Goal: Task Accomplishment & Management: Manage account settings

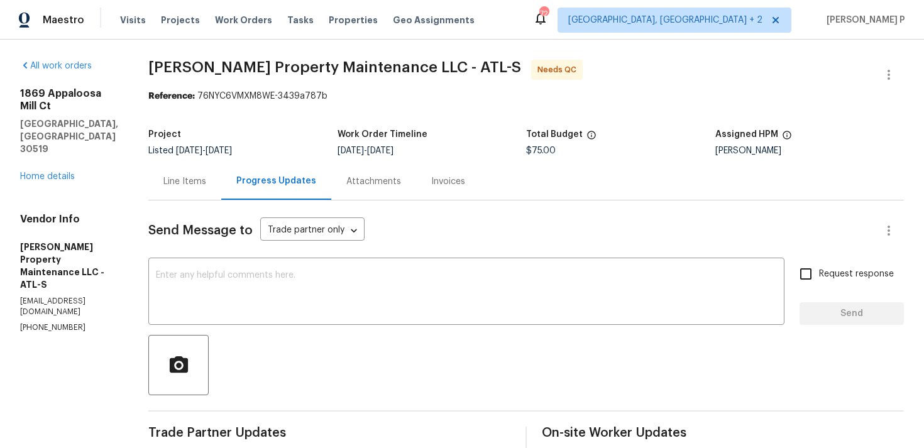
click at [195, 183] on div "Line Items" at bounding box center [184, 181] width 43 height 13
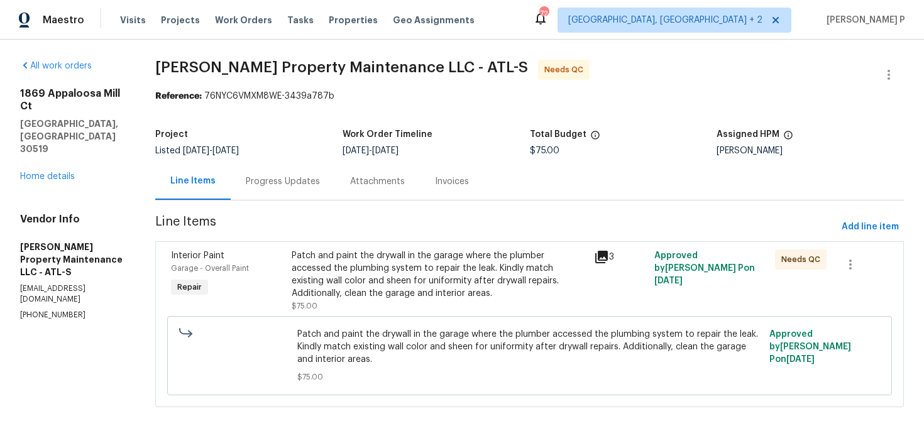
click at [453, 279] on div "Patch and paint the drywall in the garage where the plumber accessed the plumbi…" at bounding box center [439, 275] width 294 height 50
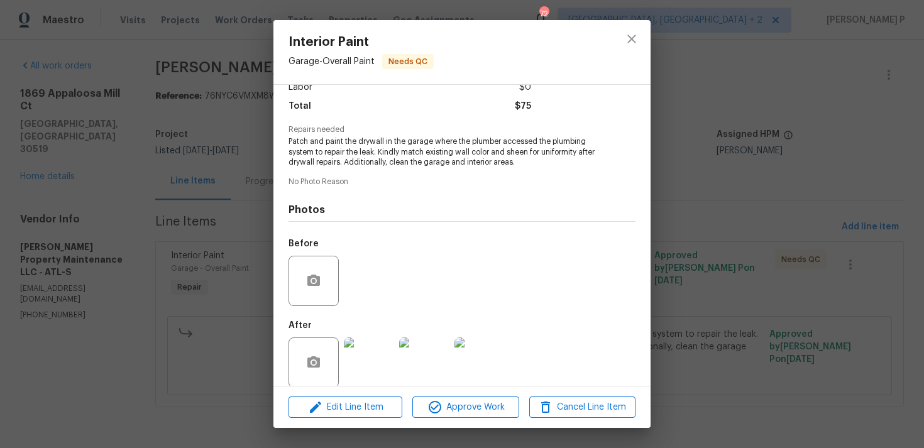
scroll to position [109, 0]
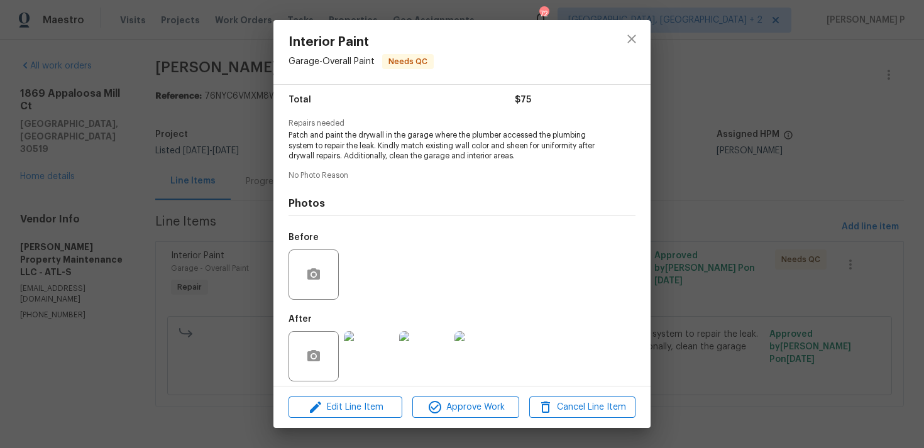
click at [363, 346] on img at bounding box center [369, 356] width 50 height 50
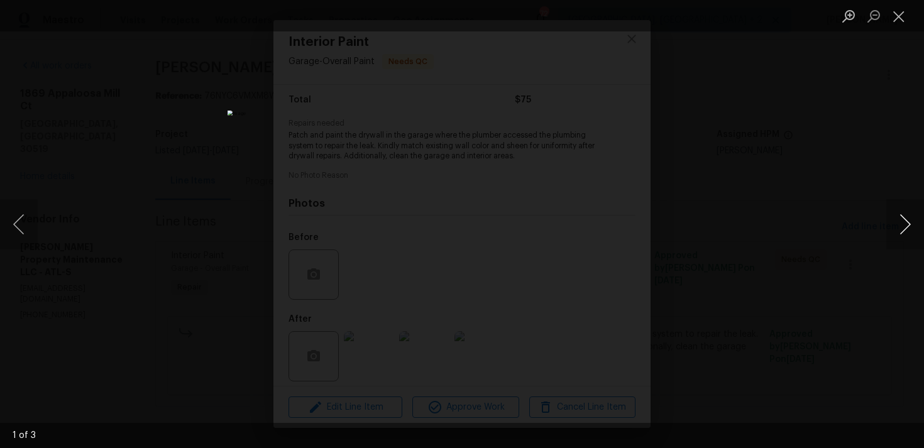
click at [907, 226] on button "Next image" at bounding box center [905, 224] width 38 height 50
click at [896, 18] on button "Close lightbox" at bounding box center [898, 16] width 25 height 22
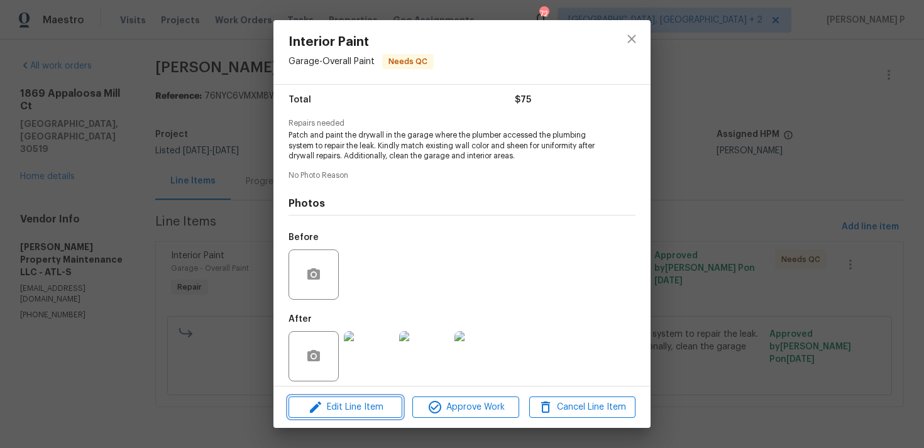
click at [333, 398] on button "Edit Line Item" at bounding box center [346, 408] width 114 height 22
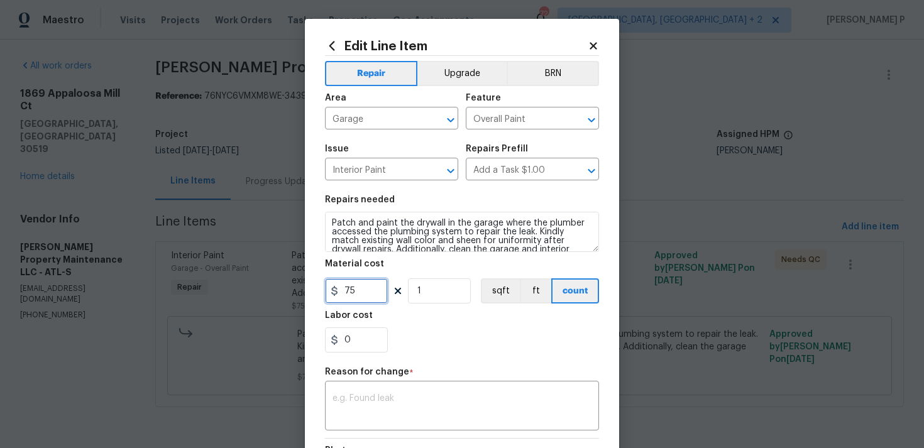
click at [366, 294] on input "75" at bounding box center [356, 290] width 63 height 25
type input "250"
click at [396, 411] on textarea at bounding box center [462, 407] width 259 height 26
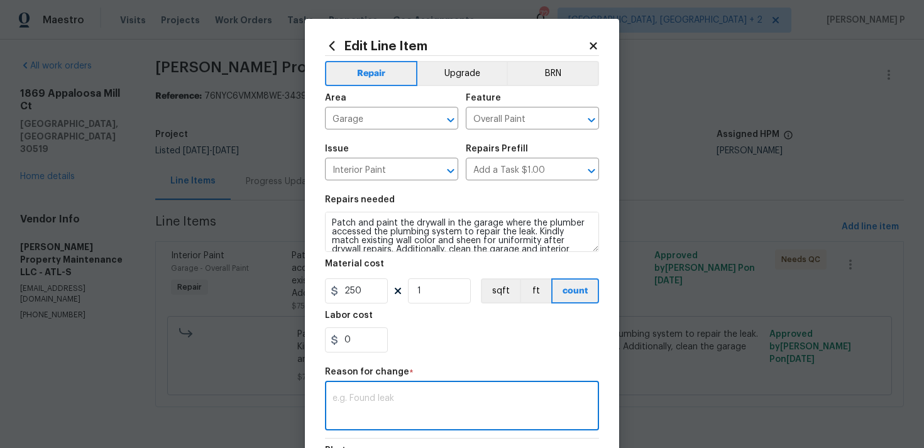
paste textarea "(RP) Updated per vendor’s final cost"
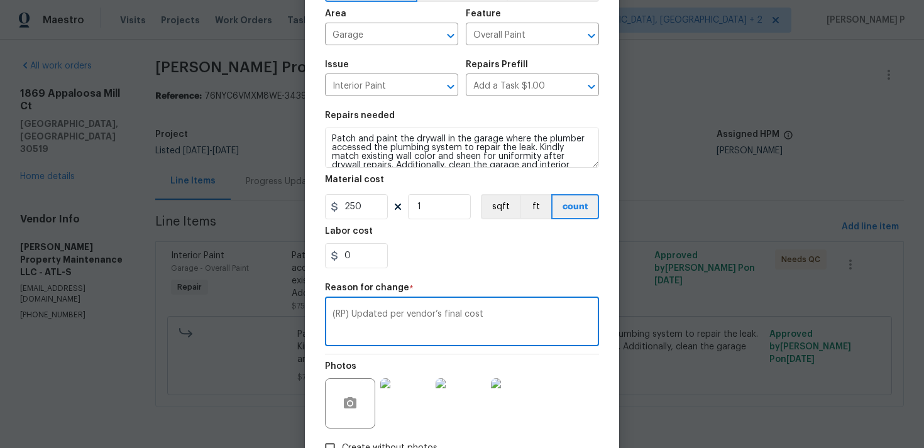
scroll to position [172, 0]
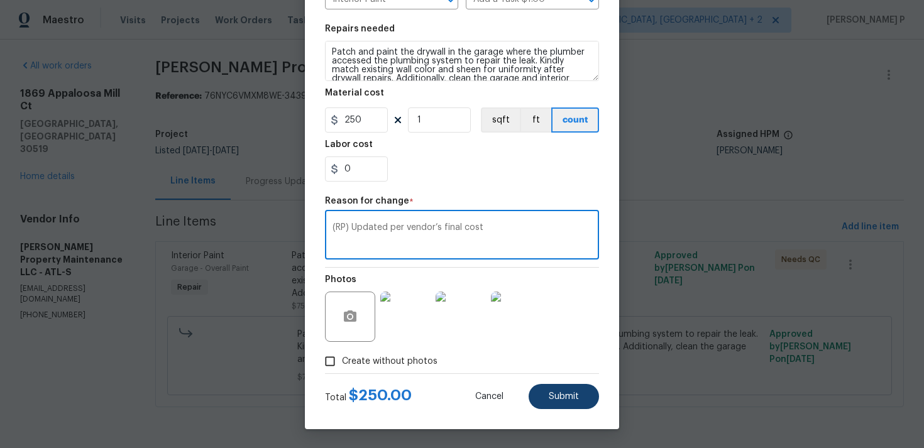
type textarea "(RP) Updated per vendor’s final cost"
click at [578, 404] on button "Submit" at bounding box center [564, 396] width 70 height 25
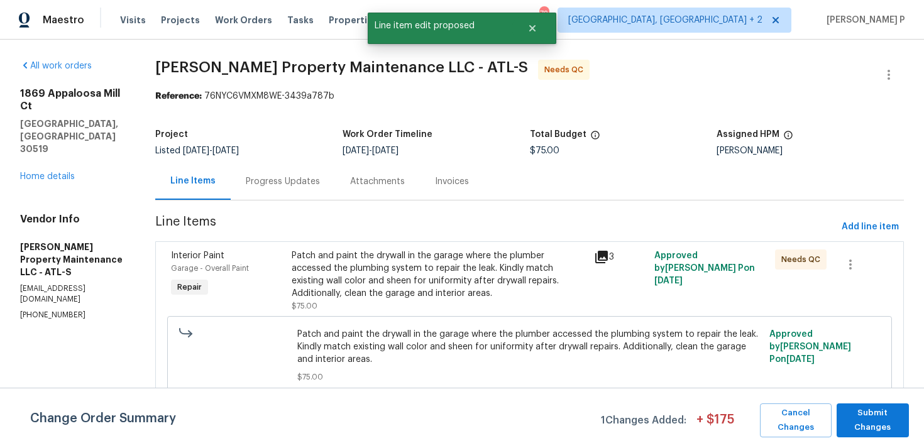
scroll to position [0, 0]
click at [884, 415] on span "Submit Changes" at bounding box center [873, 420] width 60 height 29
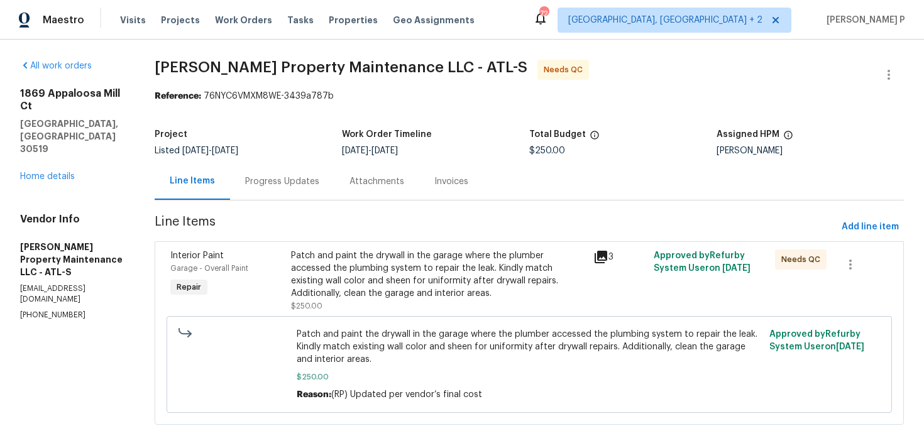
click at [301, 185] on div "Progress Updates" at bounding box center [282, 181] width 74 height 13
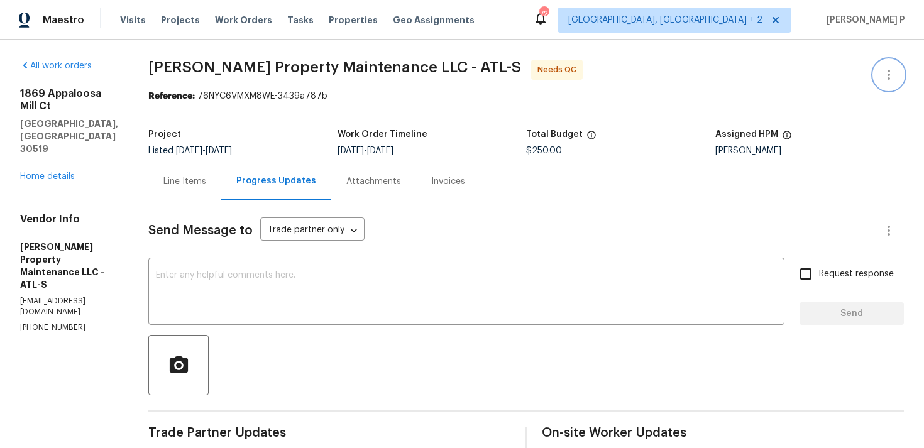
click at [889, 72] on icon "button" at bounding box center [888, 74] width 15 height 15
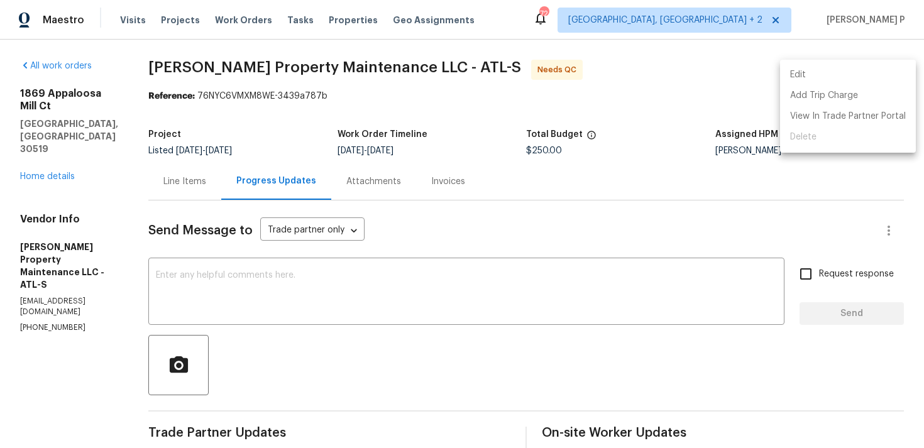
click at [820, 72] on li "Edit" at bounding box center [848, 75] width 136 height 21
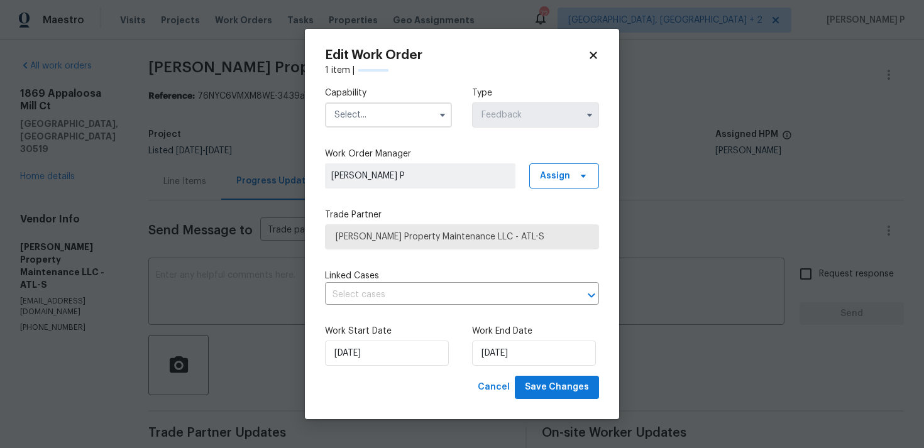
click at [431, 109] on input "text" at bounding box center [388, 114] width 127 height 25
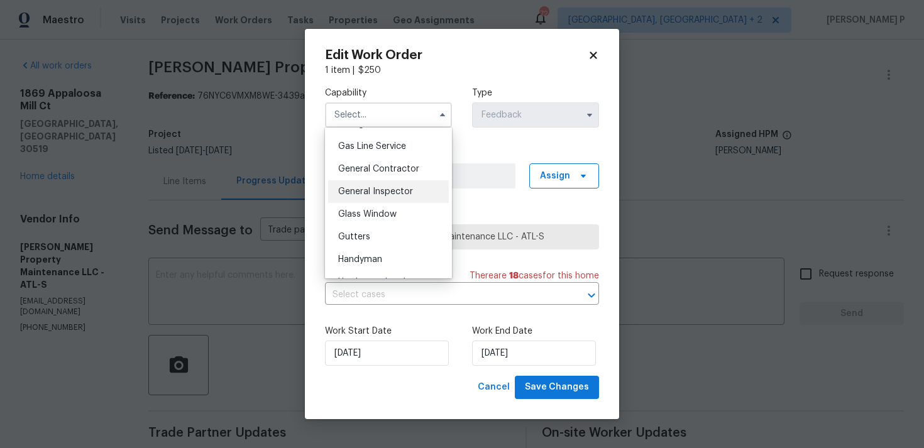
scroll to position [585, 0]
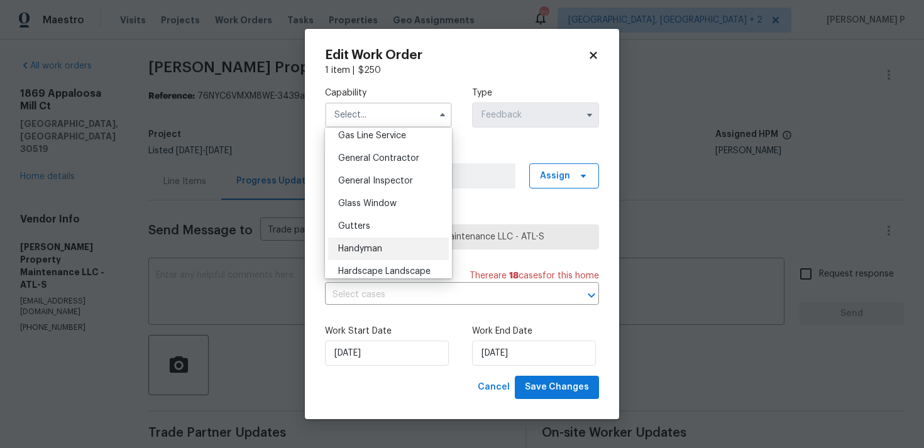
click at [354, 248] on span "Handyman" at bounding box center [360, 249] width 44 height 9
type input "Handyman"
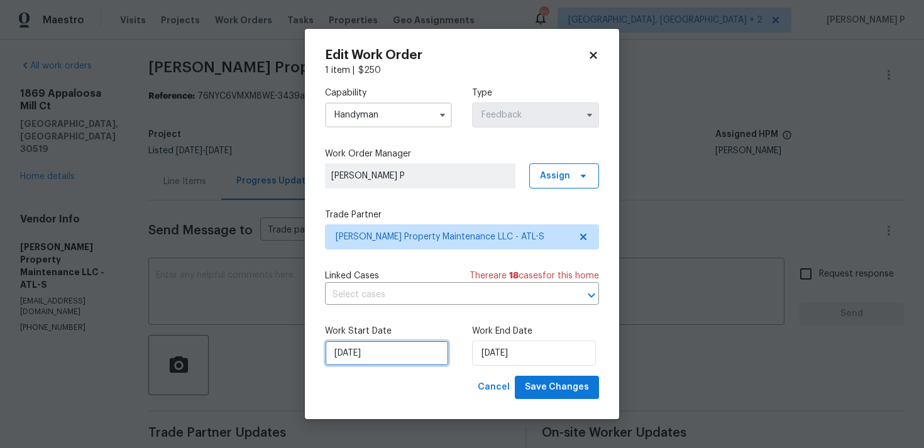
click at [389, 356] on input "02/09/2025" at bounding box center [387, 353] width 124 height 25
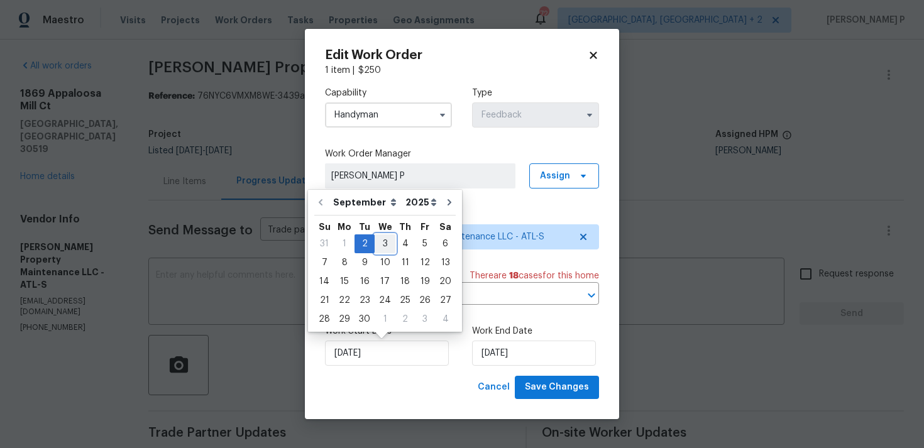
click at [385, 248] on div "3" at bounding box center [385, 244] width 21 height 18
type input "03/09/2025"
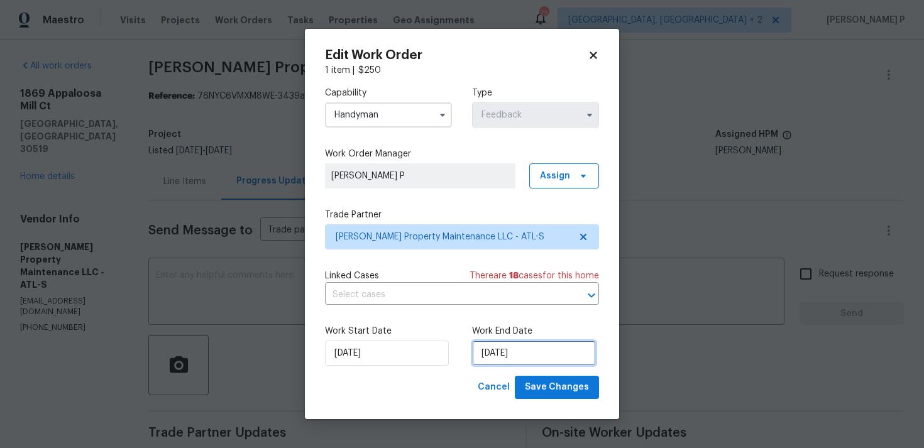
click at [507, 358] on input "04/09/2025" at bounding box center [534, 353] width 124 height 25
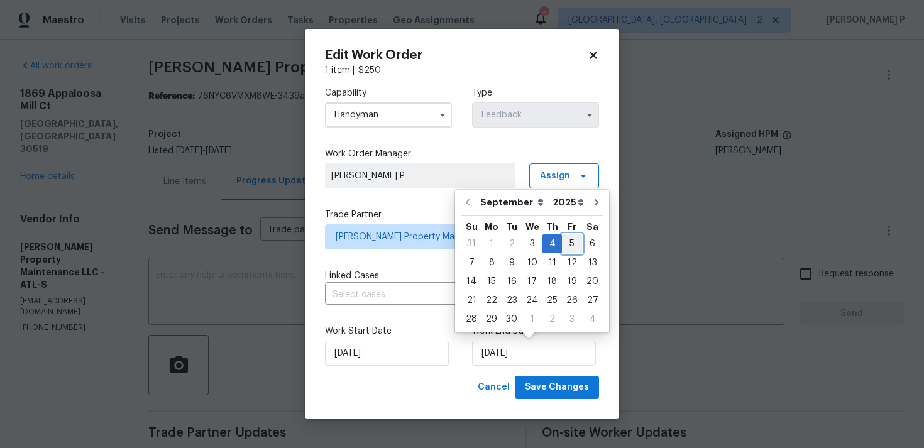
click at [573, 241] on div "5" at bounding box center [572, 244] width 20 height 18
type input "[DATE]"
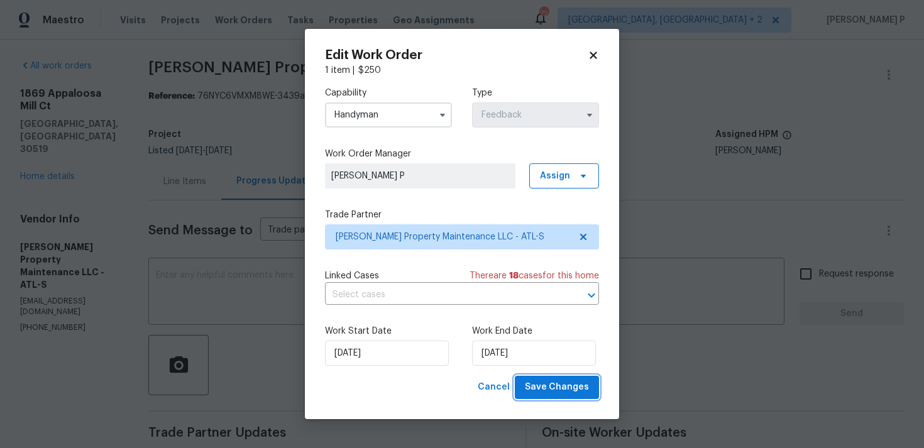
click at [550, 397] on button "Save Changes" at bounding box center [557, 387] width 84 height 23
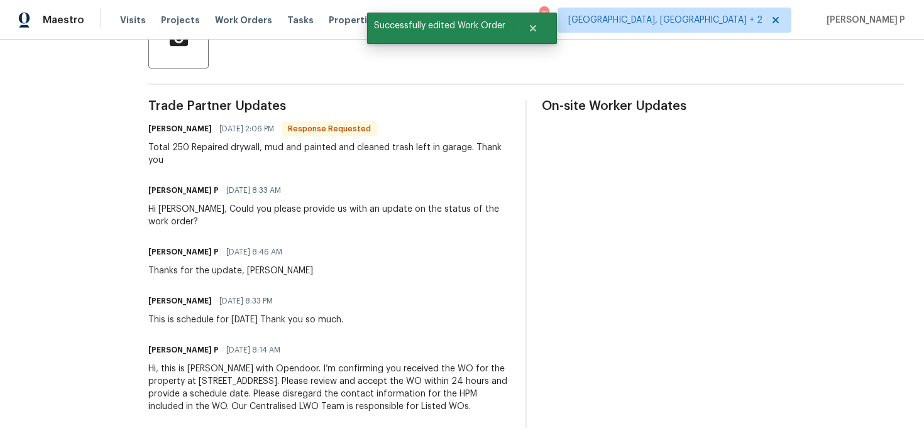
scroll to position [0, 0]
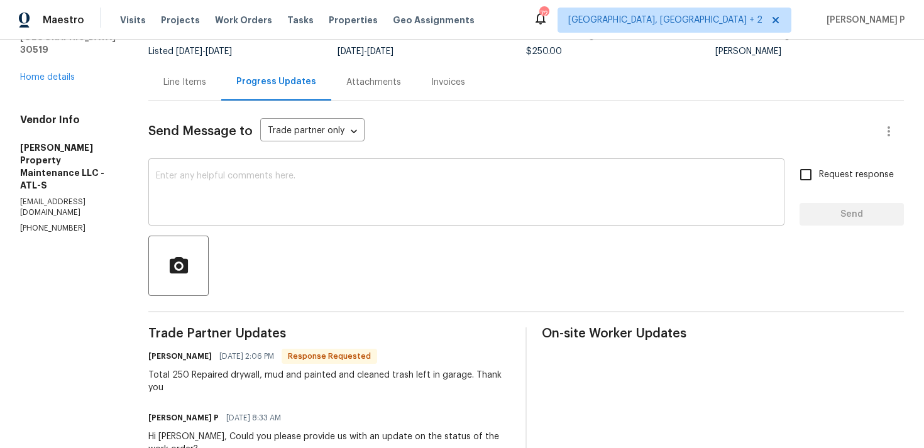
scroll to position [137, 0]
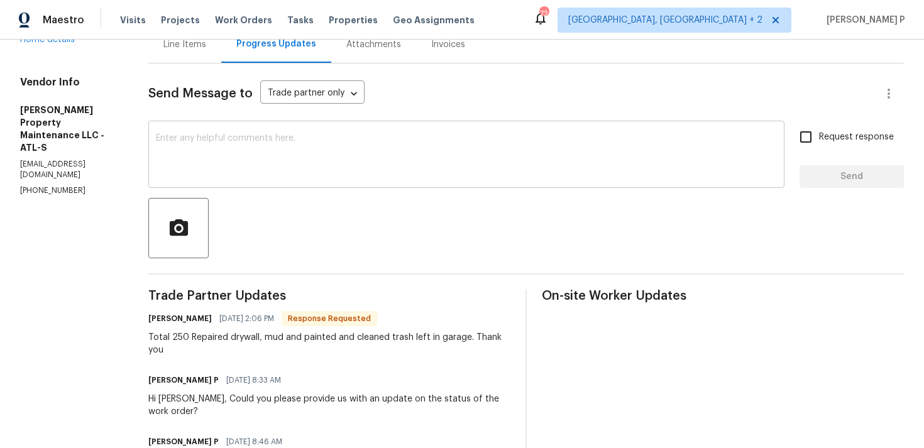
click at [273, 141] on textarea at bounding box center [466, 156] width 621 height 44
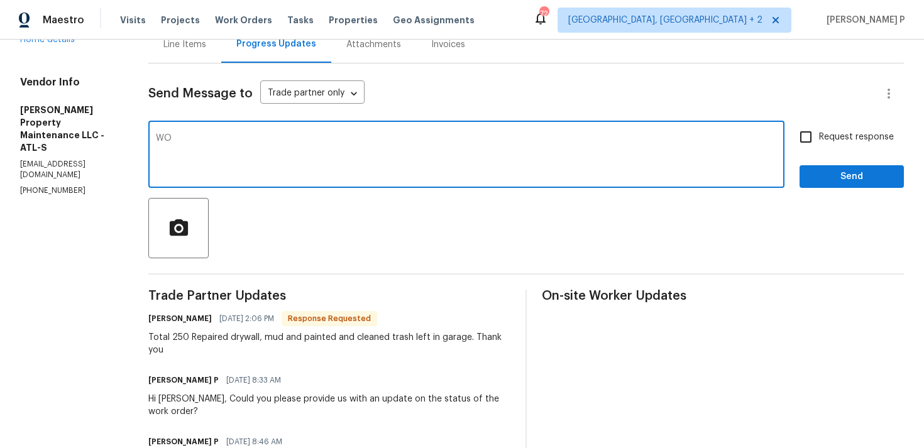
type textarea "W"
type textarea "Thanks for the confirmation. WO closed. Have a great day!!!"
click at [835, 175] on span "Send" at bounding box center [852, 177] width 84 height 16
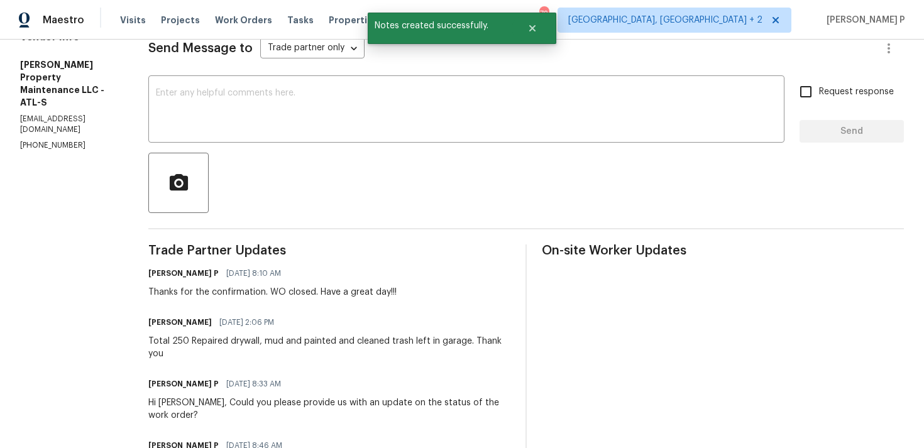
scroll to position [194, 0]
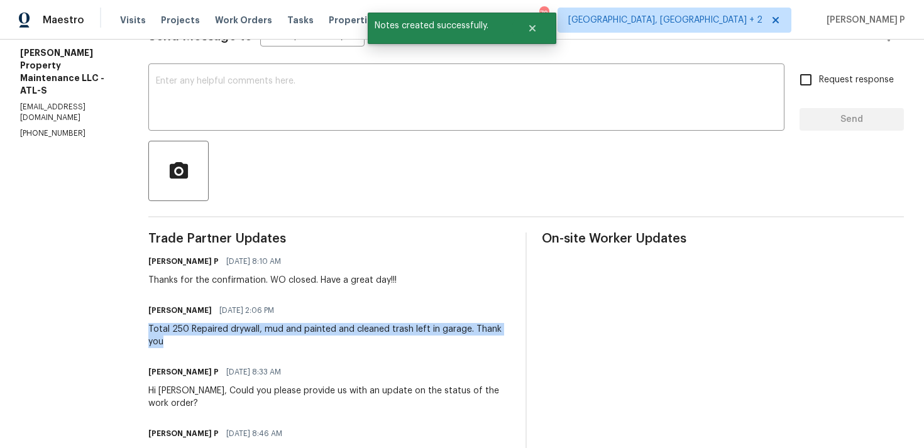
drag, startPoint x: 151, startPoint y: 328, endPoint x: 168, endPoint y: 341, distance: 21.6
click at [168, 341] on div "Total 250 Repaired drywall, mud and painted and cleaned trash left in garage. T…" at bounding box center [329, 335] width 362 height 25
click at [158, 326] on div "Total 250 Repaired drywall, mud and painted and cleaned trash left in garage. T…" at bounding box center [329, 335] width 362 height 25
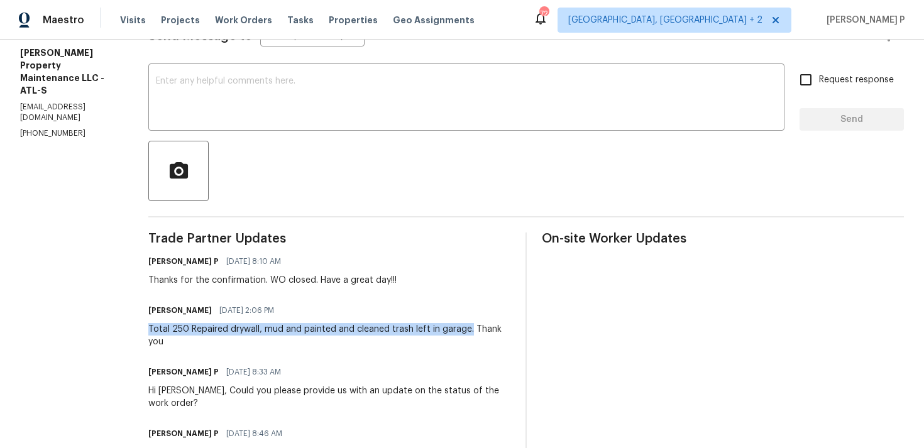
drag, startPoint x: 147, startPoint y: 329, endPoint x: 471, endPoint y: 329, distance: 324.3
click at [471, 329] on div "All work orders 1869 Appaloosa Mill Ct Buford, GA 30519 Home details Vendor Inf…" at bounding box center [462, 237] width 924 height 784
copy div "Total 250 Repaired drywall, mud and painted and cleaned trash left in garage."
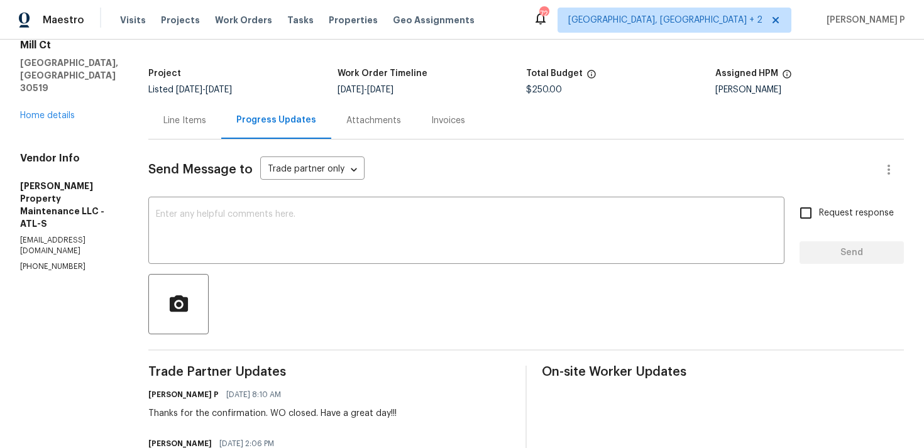
scroll to position [0, 0]
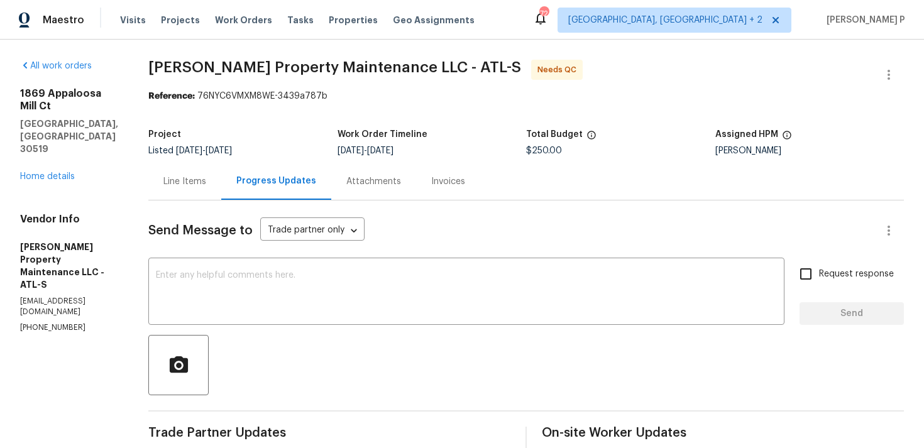
click at [200, 183] on div "Line Items" at bounding box center [184, 181] width 43 height 13
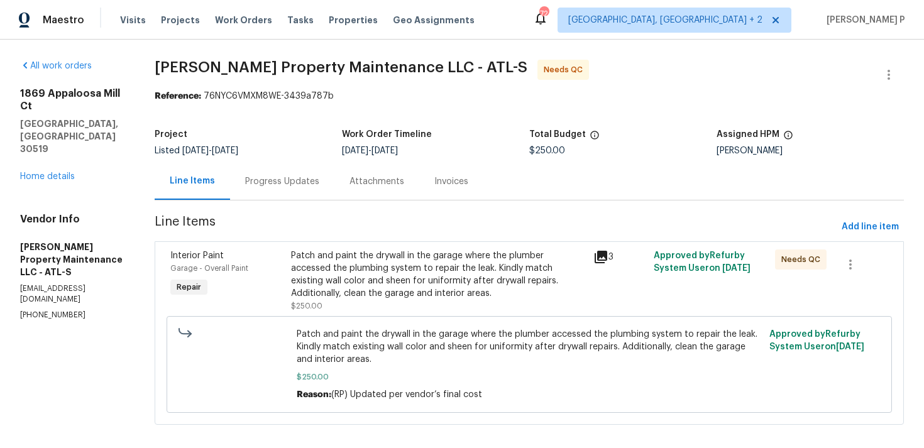
click at [455, 252] on div "Patch and paint the drywall in the garage where the plumber accessed the plumbi…" at bounding box center [438, 275] width 295 height 50
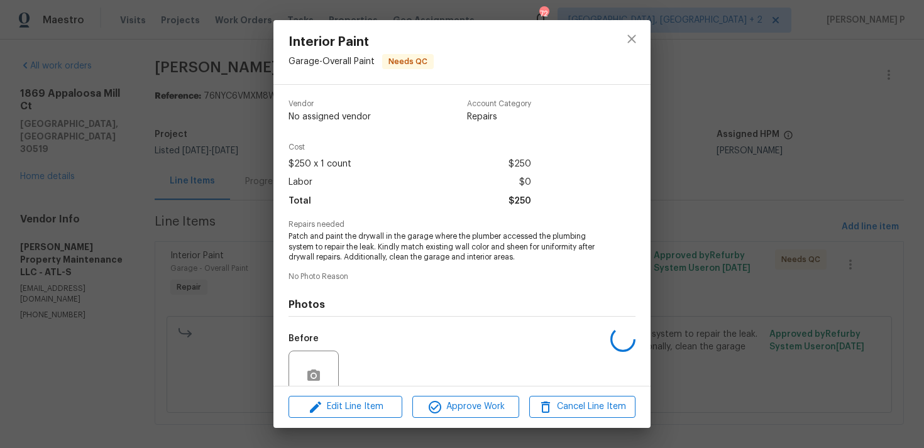
scroll to position [109, 0]
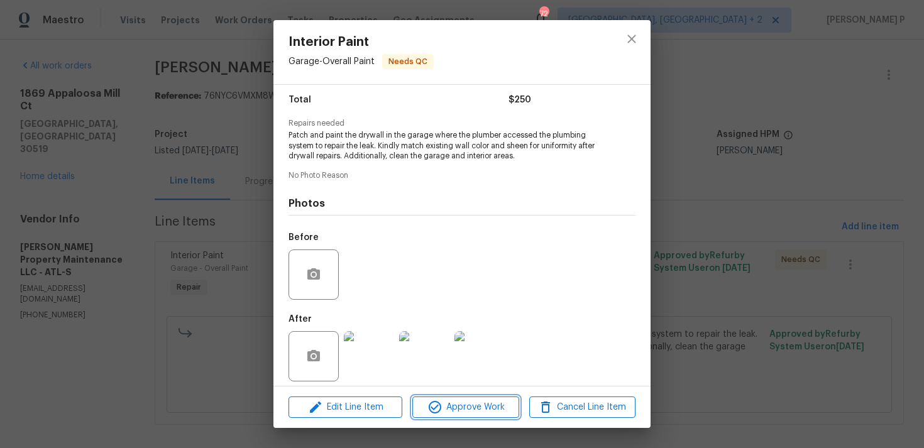
click at [461, 408] on span "Approve Work" at bounding box center [465, 408] width 99 height 16
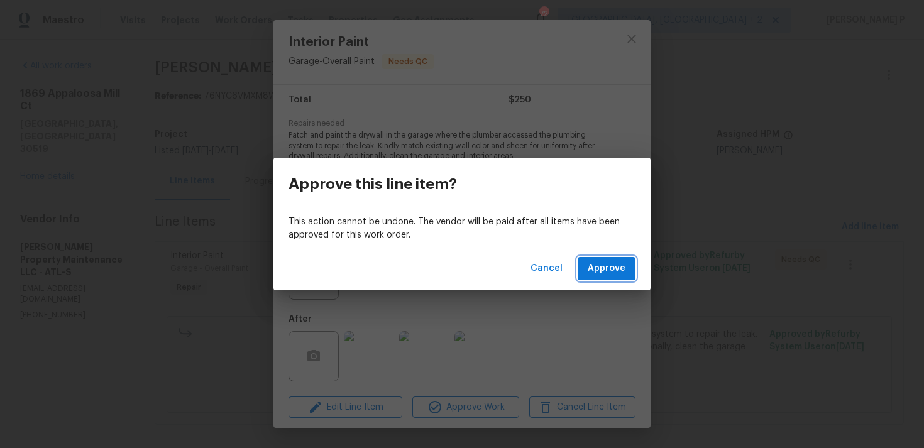
click at [612, 268] on span "Approve" at bounding box center [607, 269] width 38 height 16
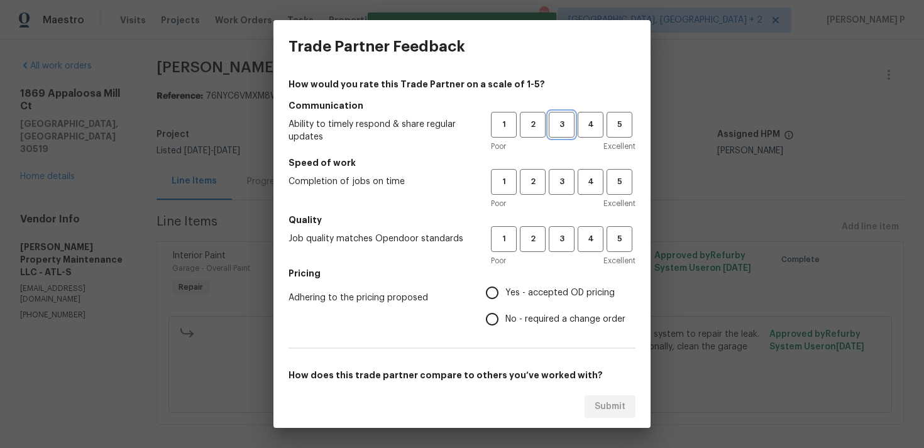
click at [564, 123] on span "3" at bounding box center [561, 125] width 23 height 14
click at [562, 180] on span "3" at bounding box center [561, 182] width 23 height 14
click at [559, 236] on span "3" at bounding box center [561, 239] width 23 height 14
click at [539, 314] on span "No - required a change order" at bounding box center [565, 319] width 120 height 13
click at [505, 314] on input "No - required a change order" at bounding box center [492, 319] width 26 height 26
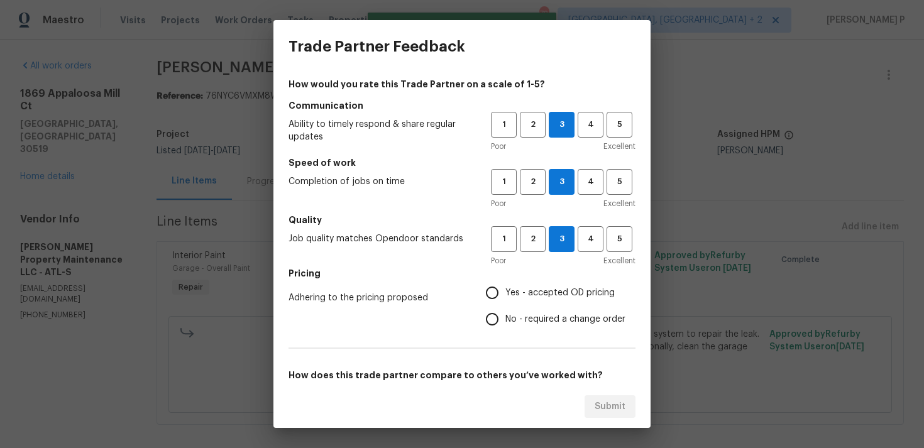
radio input "true"
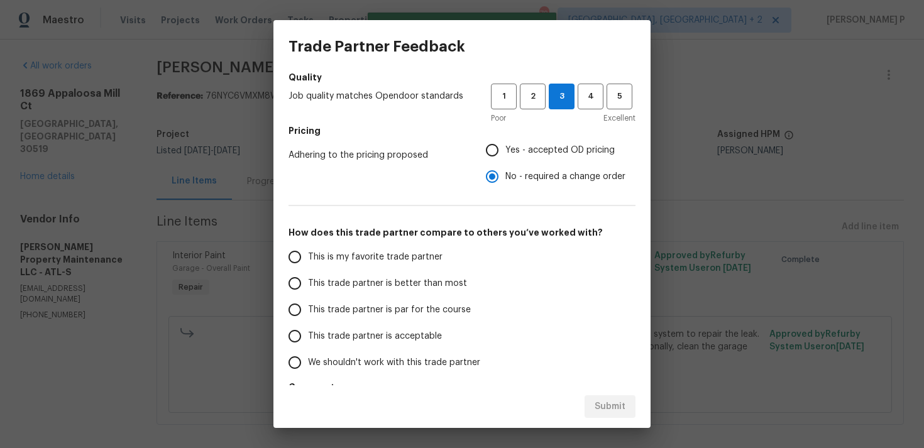
scroll to position [167, 0]
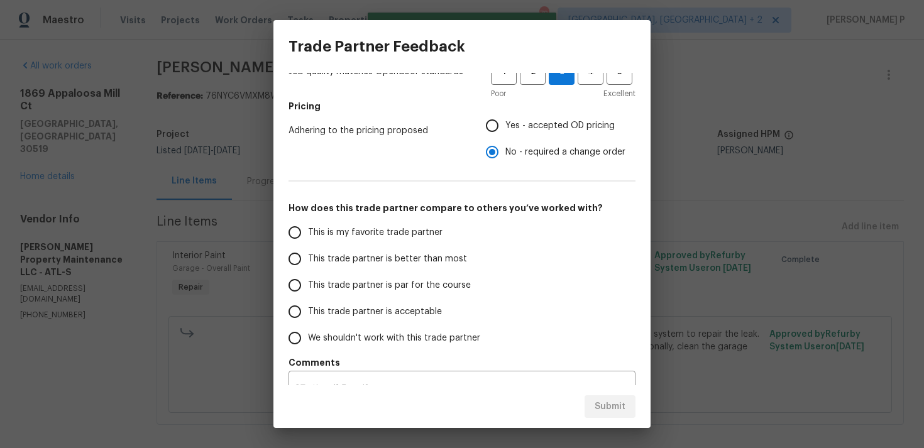
click at [392, 292] on label "This trade partner is par for the course" at bounding box center [381, 285] width 199 height 26
click at [308, 292] on input "This trade partner is par for the course" at bounding box center [295, 285] width 26 height 26
click at [603, 393] on div "Submit" at bounding box center [461, 406] width 377 height 43
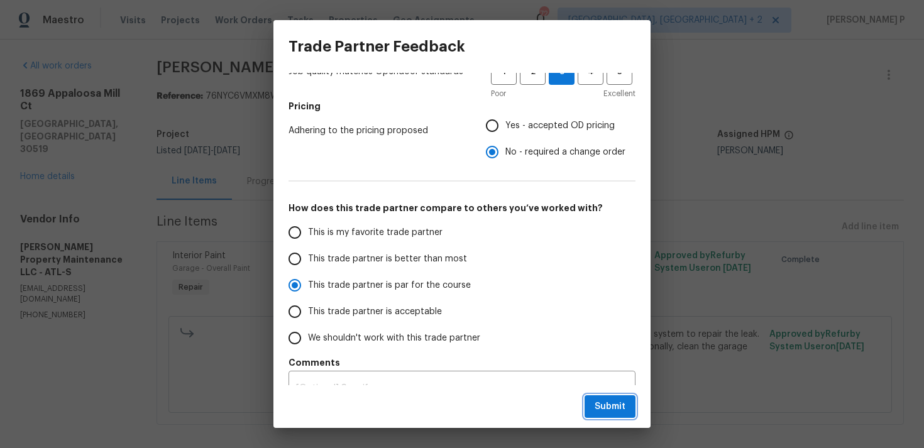
click at [607, 404] on span "Submit" at bounding box center [610, 407] width 31 height 16
radio input "true"
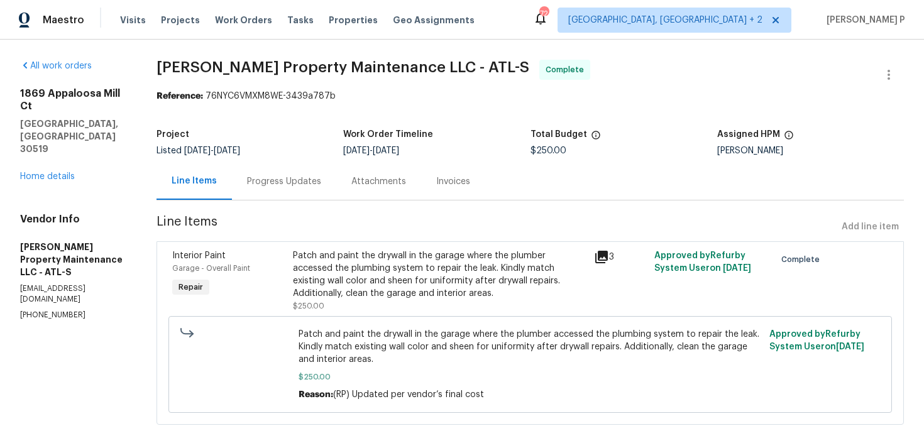
click at [295, 180] on div "Progress Updates" at bounding box center [284, 181] width 74 height 13
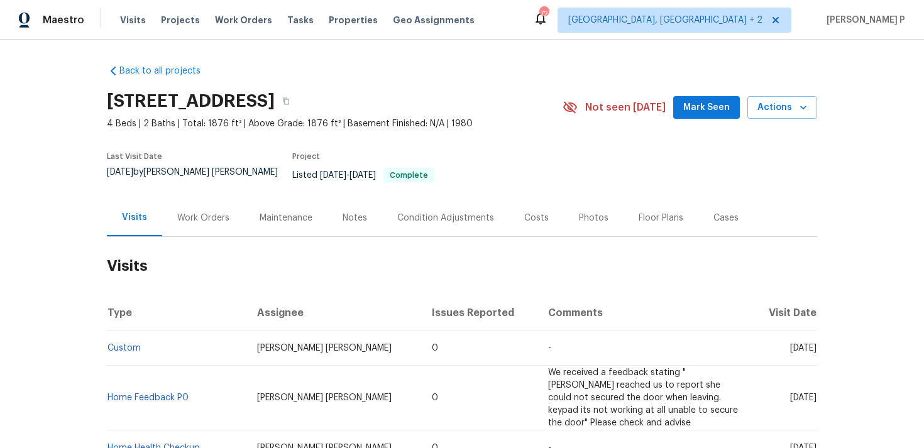
click at [190, 212] on div "Work Orders" at bounding box center [203, 218] width 52 height 13
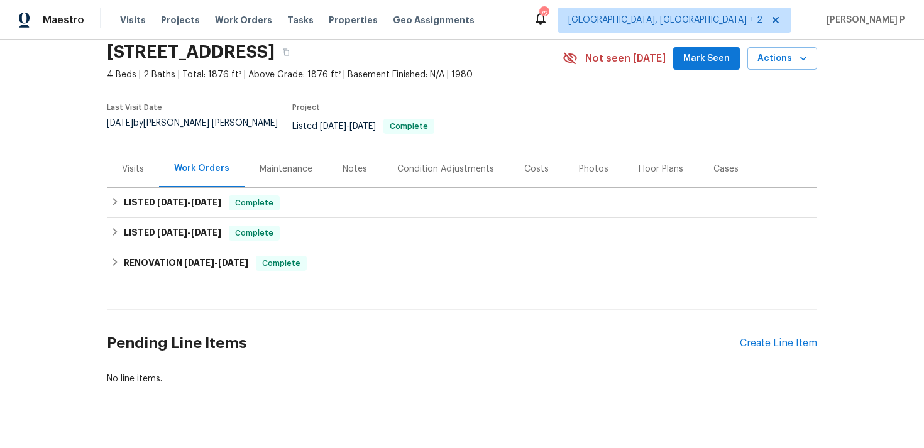
scroll to position [63, 0]
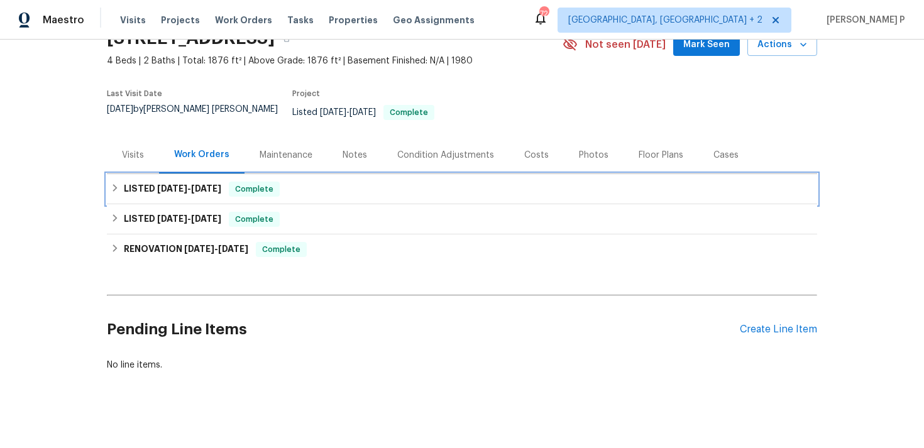
click at [193, 174] on div "LISTED [DATE] - [DATE] Complete" at bounding box center [462, 189] width 710 height 30
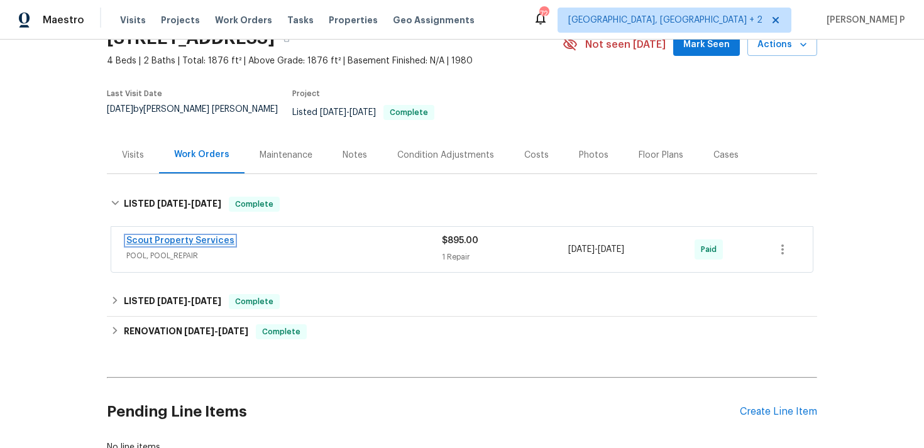
click at [195, 236] on link "Scout Property Services" at bounding box center [180, 240] width 108 height 9
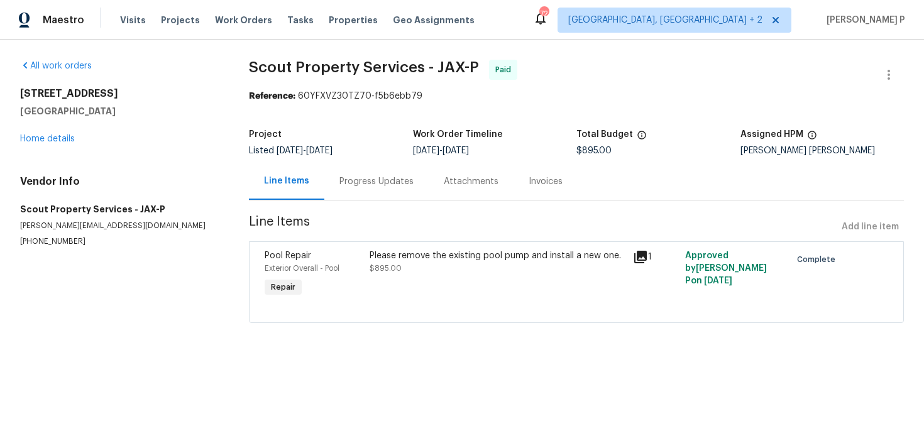
click at [397, 189] on div "Progress Updates" at bounding box center [376, 181] width 104 height 37
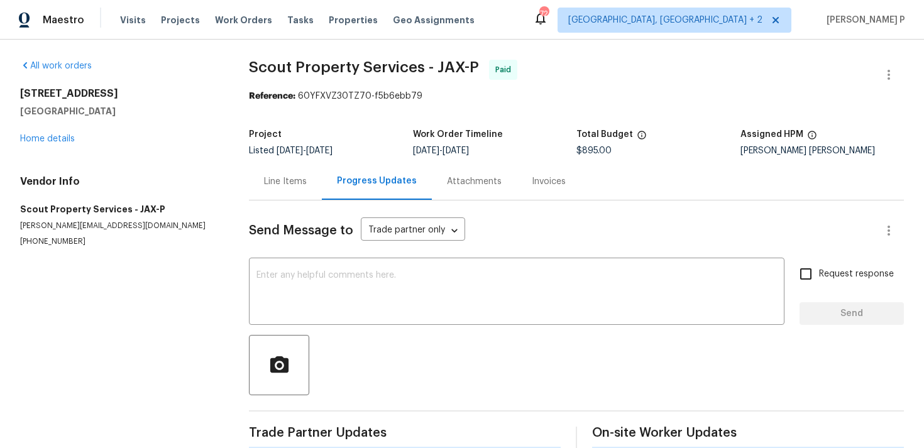
click at [397, 189] on div "Progress Updates" at bounding box center [377, 181] width 110 height 37
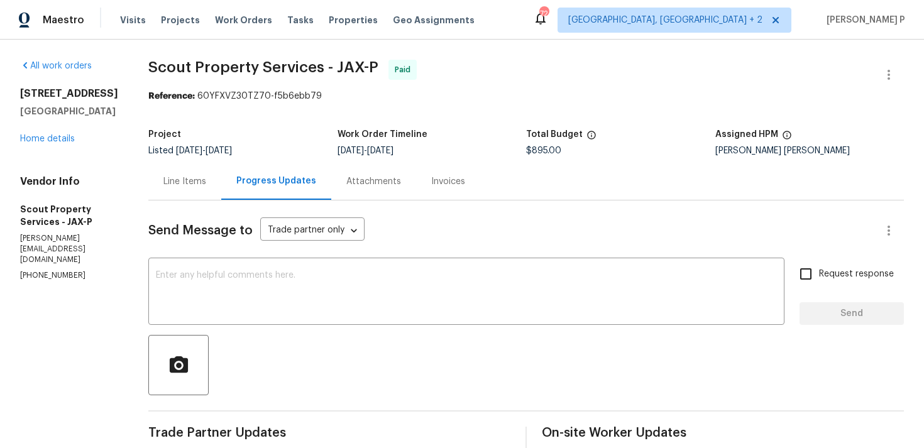
click at [188, 180] on div "Line Items" at bounding box center [184, 181] width 43 height 13
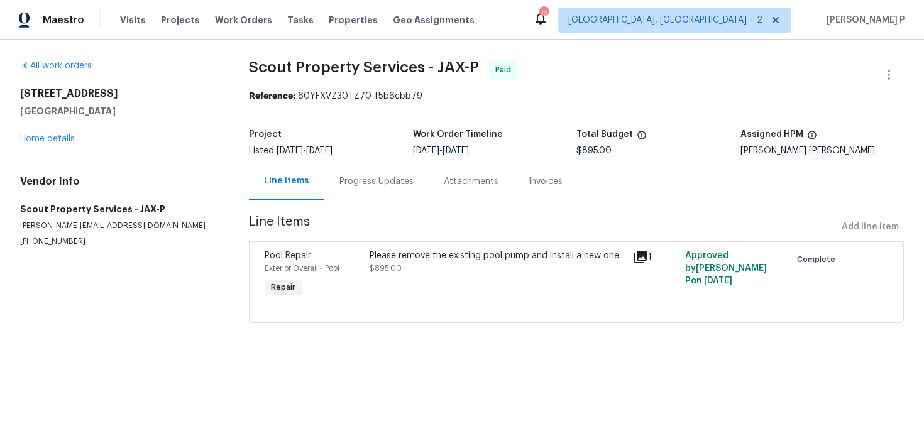
click at [372, 177] on div "Progress Updates" at bounding box center [376, 181] width 74 height 13
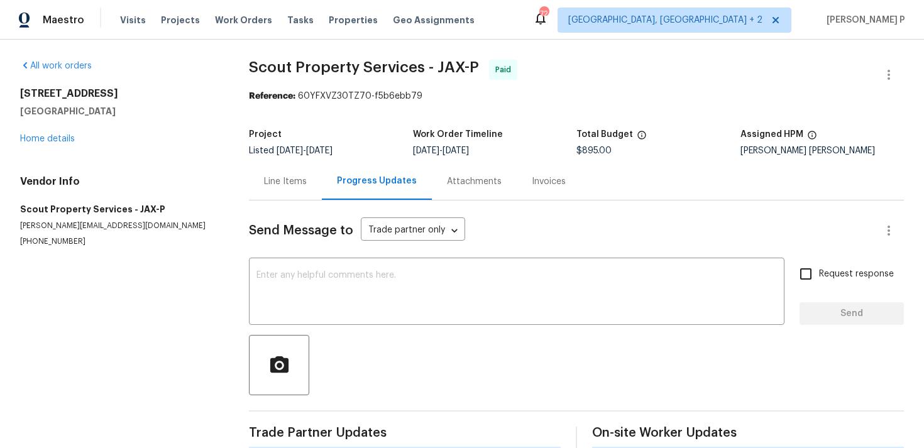
click at [59, 133] on div "914 Quailridge Ct Orange Park, FL 32065 Home details" at bounding box center [119, 116] width 199 height 58
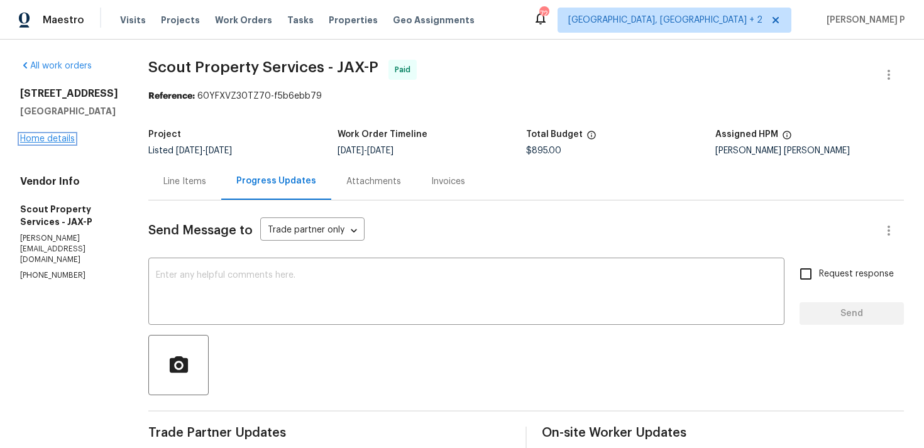
click at [40, 143] on link "Home details" at bounding box center [47, 139] width 55 height 9
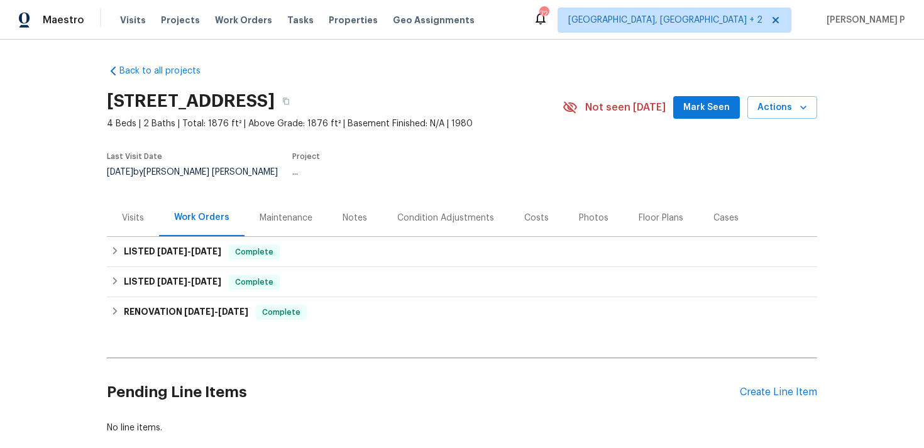
scroll to position [63, 0]
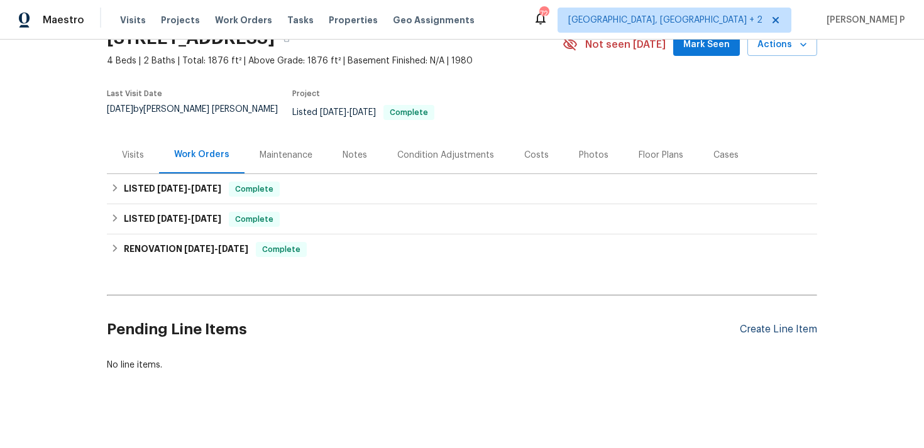
click at [796, 324] on div "Create Line Item" at bounding box center [778, 330] width 77 height 12
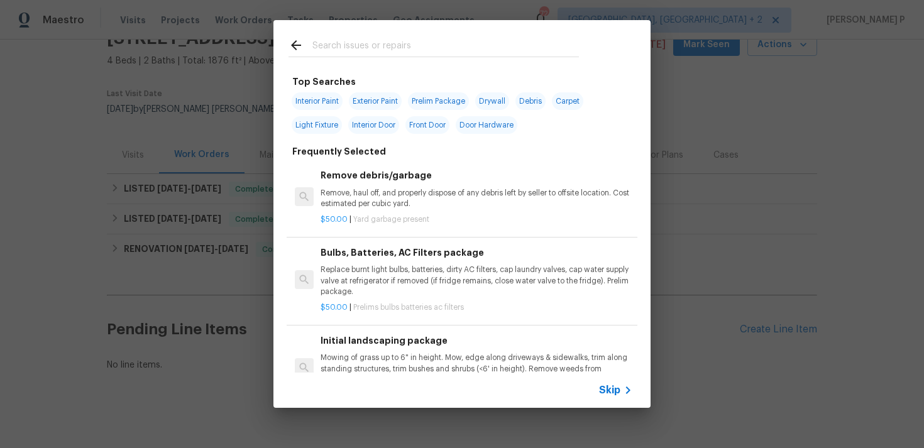
click at [617, 389] on span "Skip" at bounding box center [609, 390] width 21 height 13
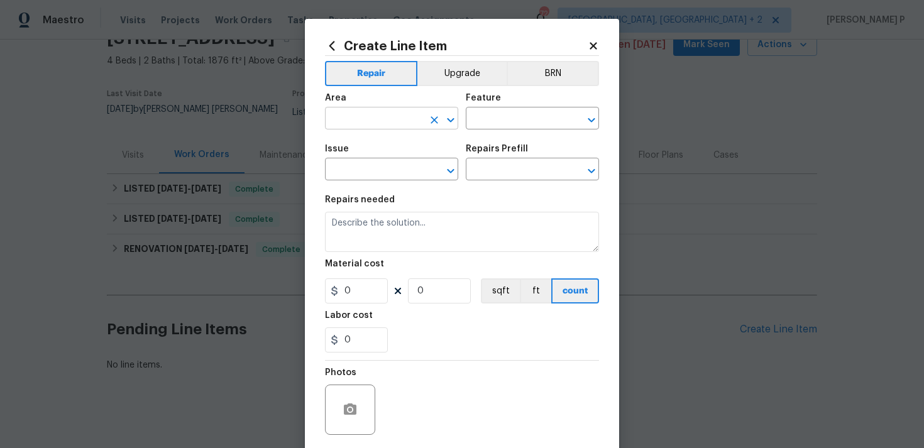
click at [445, 118] on icon "Open" at bounding box center [450, 120] width 15 height 15
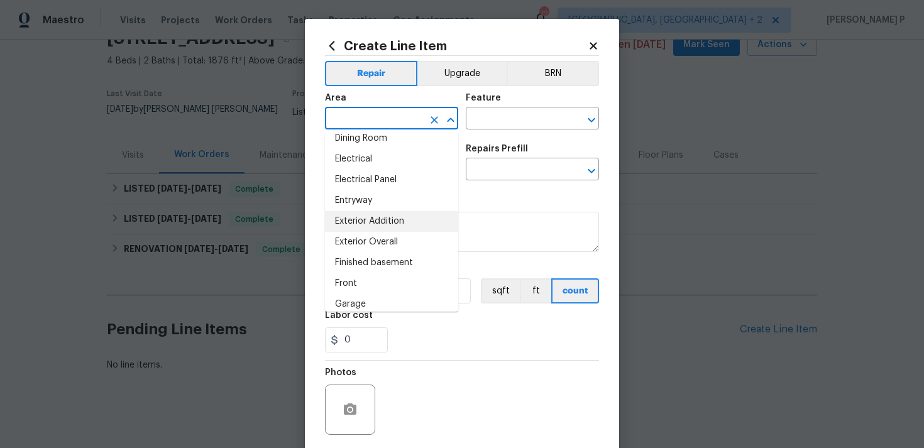
scroll to position [216, 0]
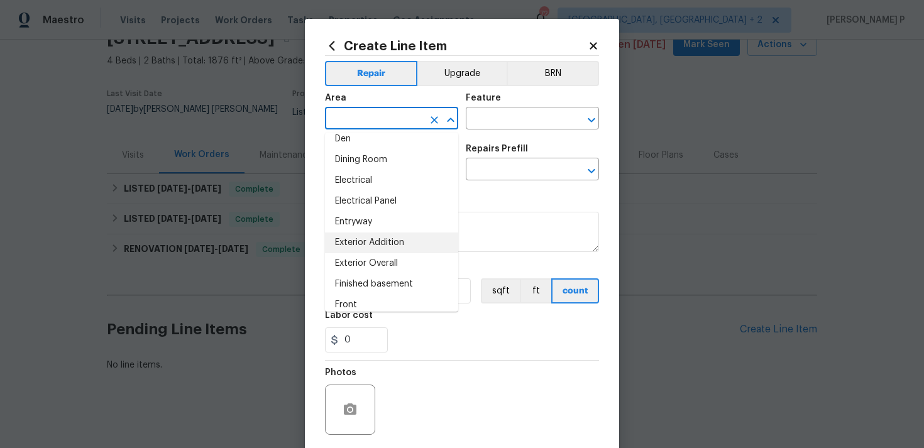
click at [356, 241] on li "Exterior Addition" at bounding box center [391, 243] width 133 height 21
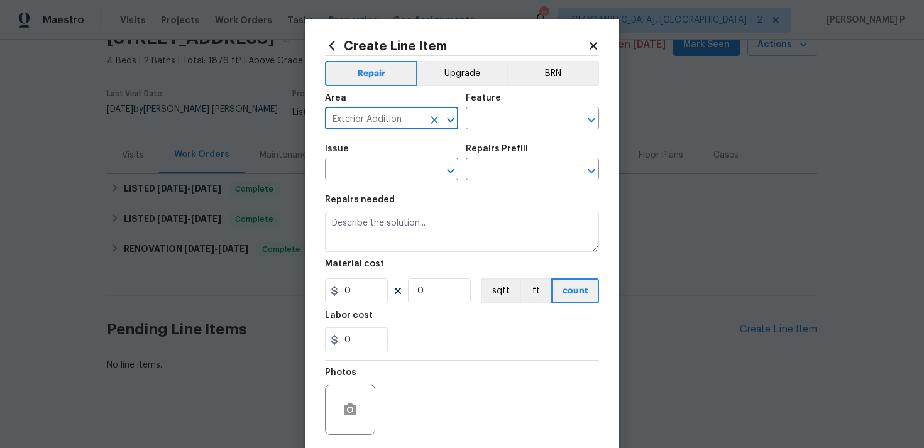
click at [449, 118] on icon "Open" at bounding box center [450, 120] width 15 height 15
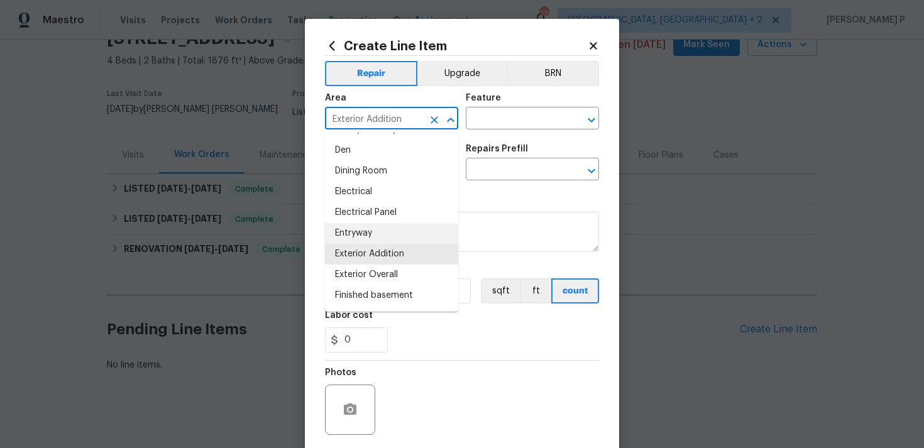
scroll to position [214, 0]
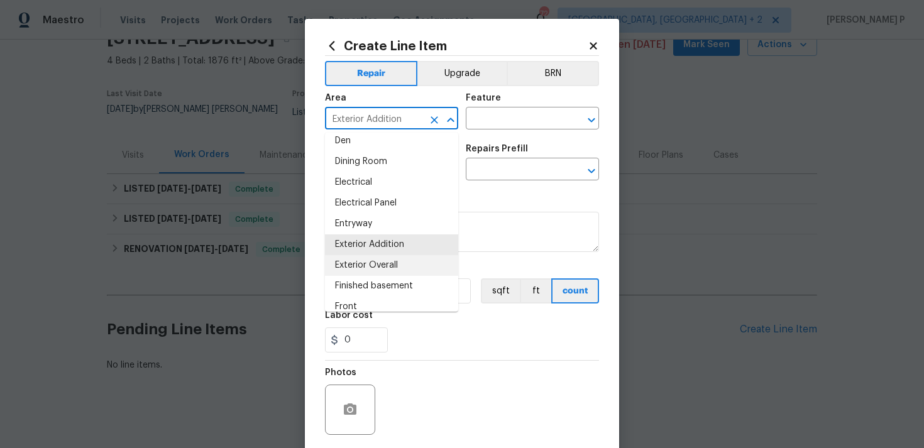
click at [380, 270] on li "Exterior Overall" at bounding box center [391, 265] width 133 height 21
type input "Exterior Overall"
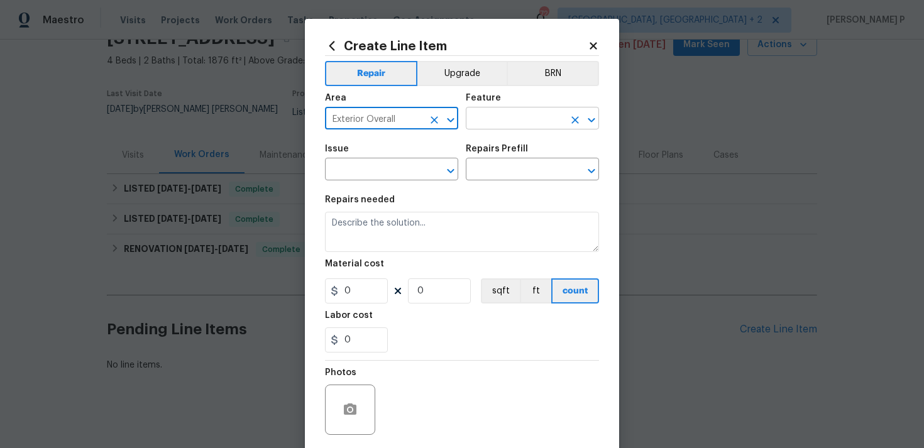
click at [513, 117] on input "text" at bounding box center [515, 119] width 98 height 19
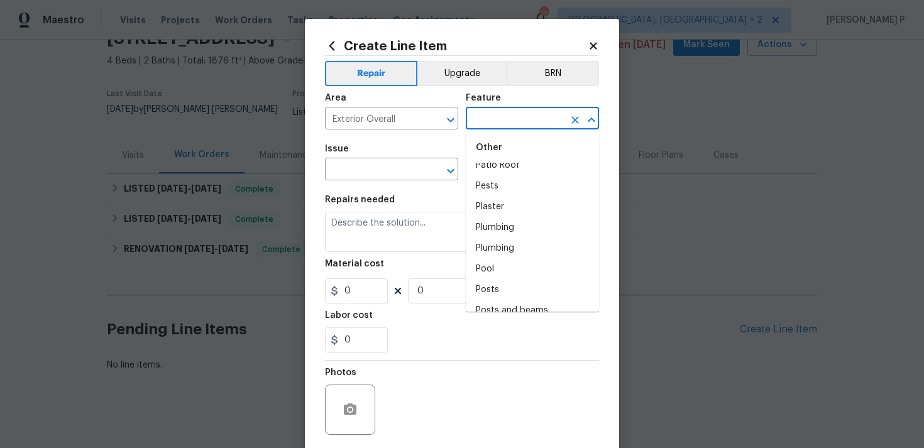
scroll to position [2324, 0]
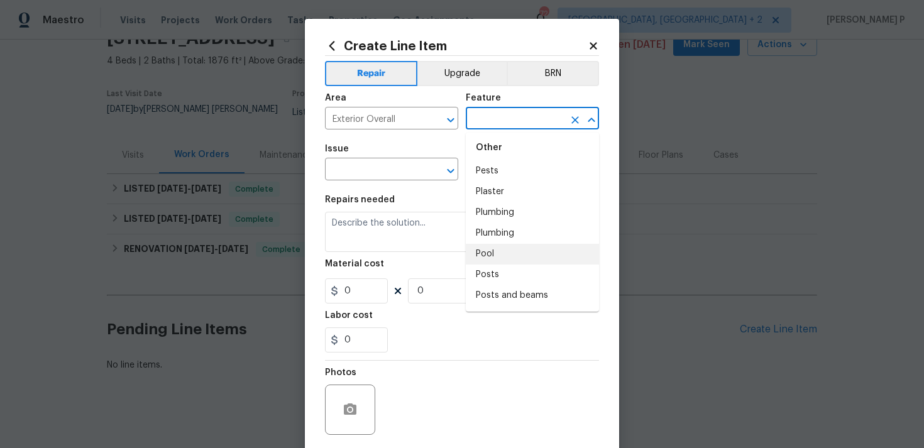
click at [503, 244] on li "Pool" at bounding box center [532, 254] width 133 height 21
type input "Pool"
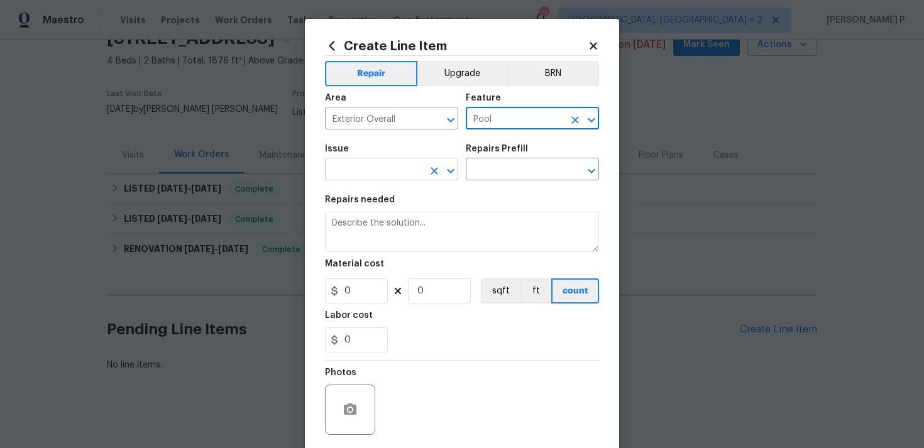
click at [453, 173] on icon "Open" at bounding box center [450, 170] width 15 height 15
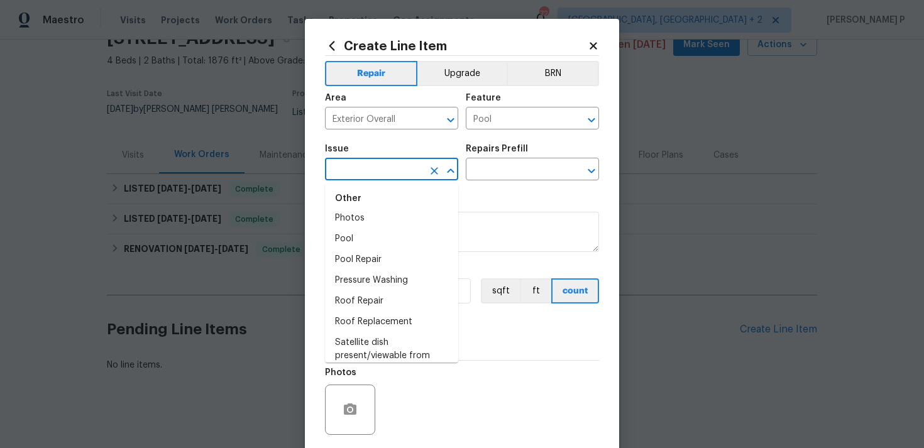
scroll to position [2036, 0]
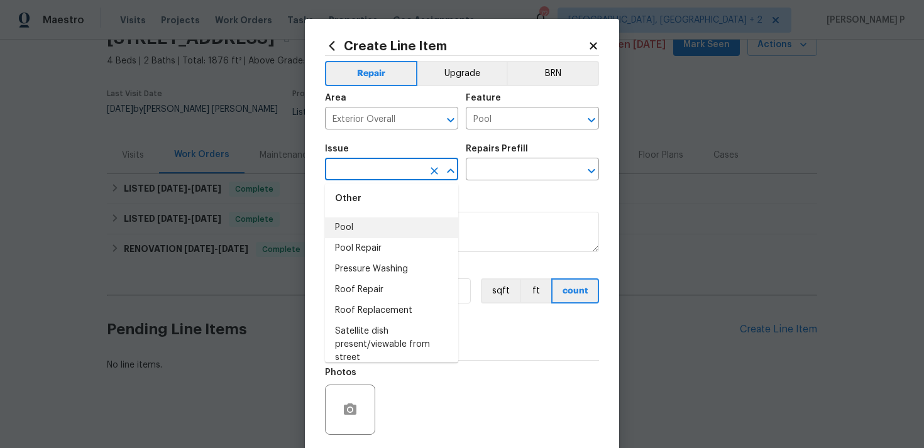
click at [365, 224] on li "Pool" at bounding box center [391, 227] width 133 height 21
type input "Pool"
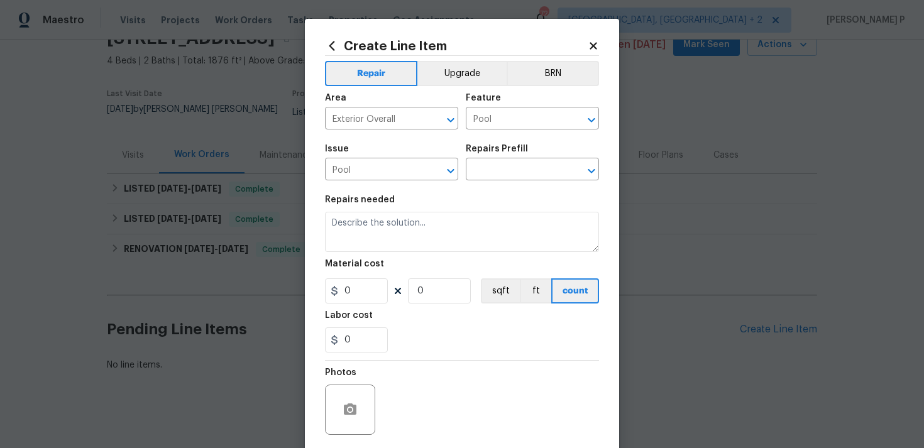
click at [508, 156] on div "Repairs Prefill" at bounding box center [532, 153] width 133 height 16
click at [507, 180] on input "text" at bounding box center [515, 170] width 98 height 19
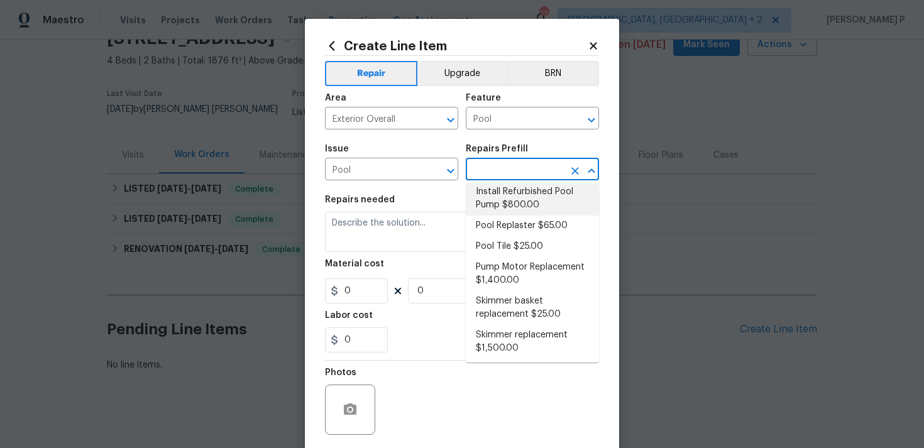
scroll to position [63, 0]
click at [507, 229] on li "Pool Replaster $65.00" at bounding box center [532, 224] width 133 height 21
type input "Pool Replaster $65.00"
type textarea "Replaster pool"
type input "65"
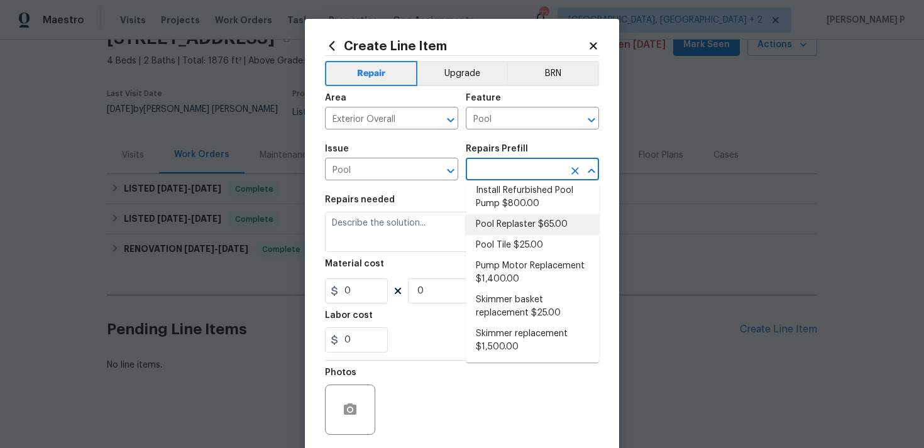
type input "1"
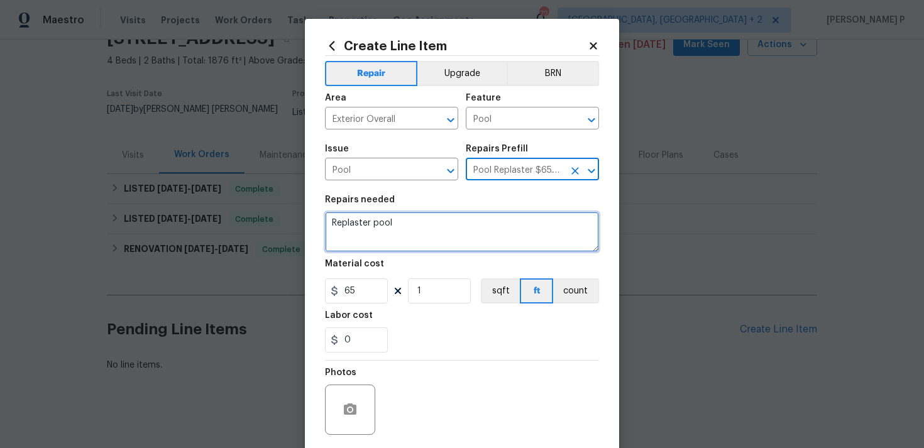
click at [418, 228] on textarea "Replaster pool" at bounding box center [462, 232] width 274 height 40
paste textarea "Feedback received that the pool may have a leak. Please prioritize this WO due …"
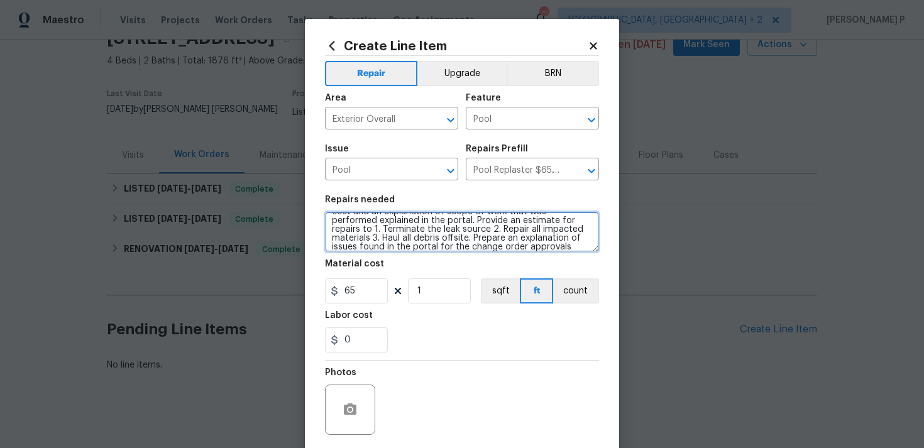
scroll to position [0, 0]
click at [335, 224] on textarea "Feedback received that the pool may have a leak. Please prioritize this WO due …" at bounding box center [462, 232] width 274 height 40
click at [329, 219] on textarea "Feedback received that the pool may have a leak. Please prioritize this WO due …" at bounding box center [462, 232] width 274 height 40
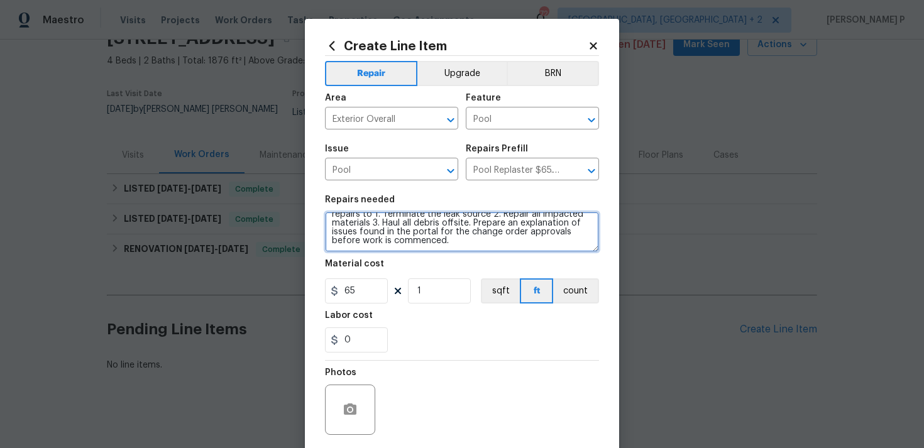
type textarea "Rework: Feedback received that the pool may have a leak. Please prioritize this…"
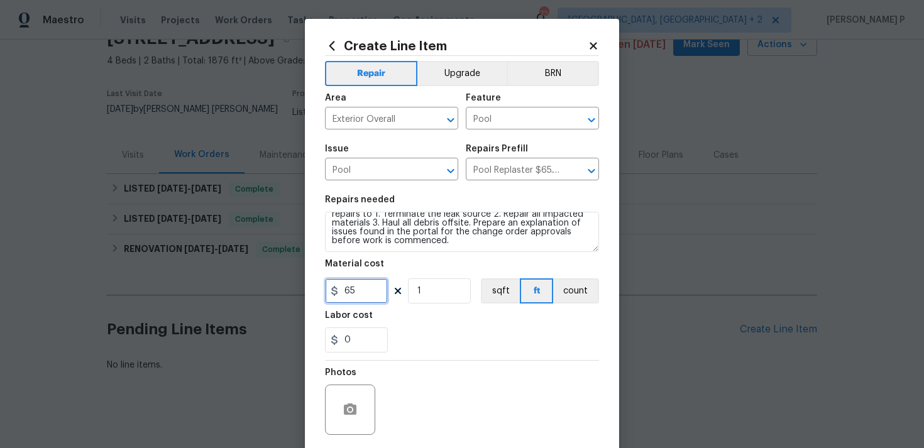
click at [373, 295] on input "65" at bounding box center [356, 290] width 63 height 25
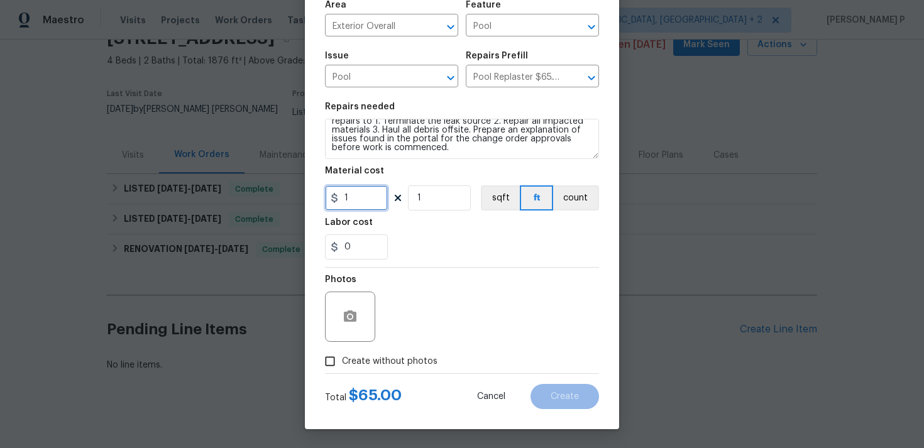
type input "1"
click at [339, 358] on input "Create without photos" at bounding box center [330, 361] width 24 height 24
checkbox input "true"
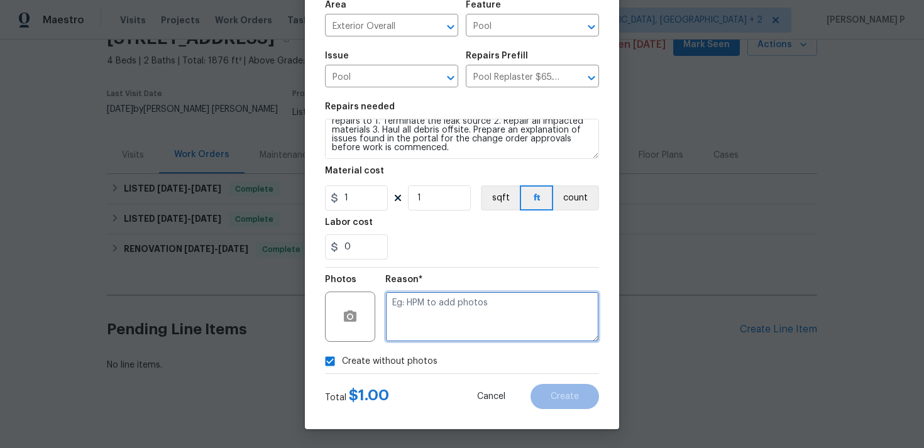
click at [421, 334] on textarea at bounding box center [492, 317] width 214 height 50
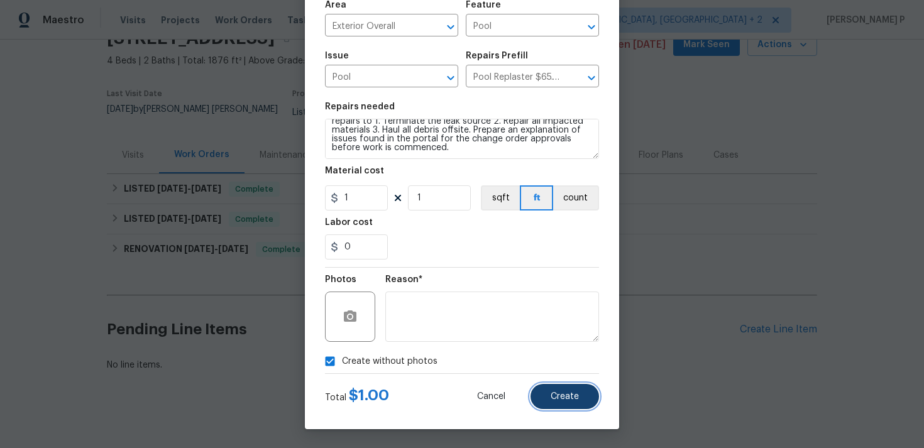
click at [583, 402] on button "Create" at bounding box center [565, 396] width 69 height 25
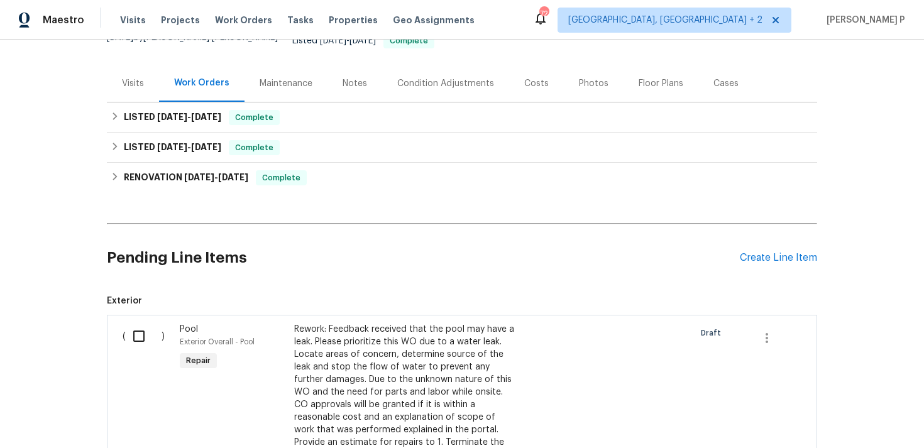
scroll to position [248, 0]
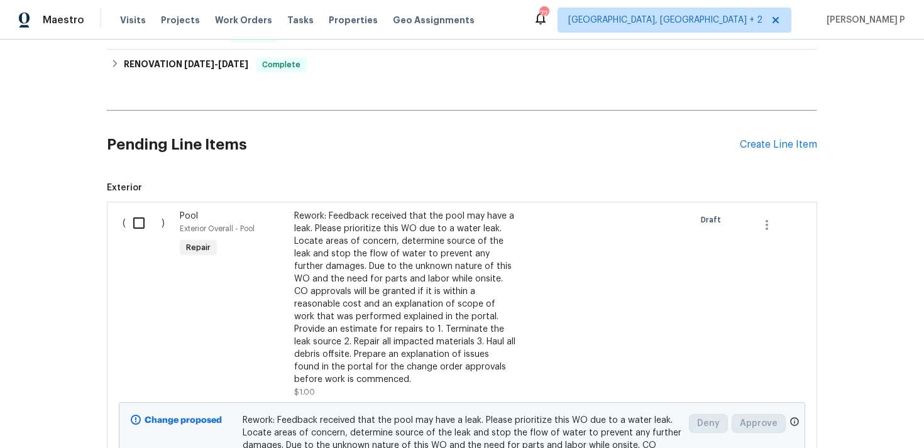
click at [142, 210] on input "checkbox" at bounding box center [144, 223] width 36 height 26
checkbox input "true"
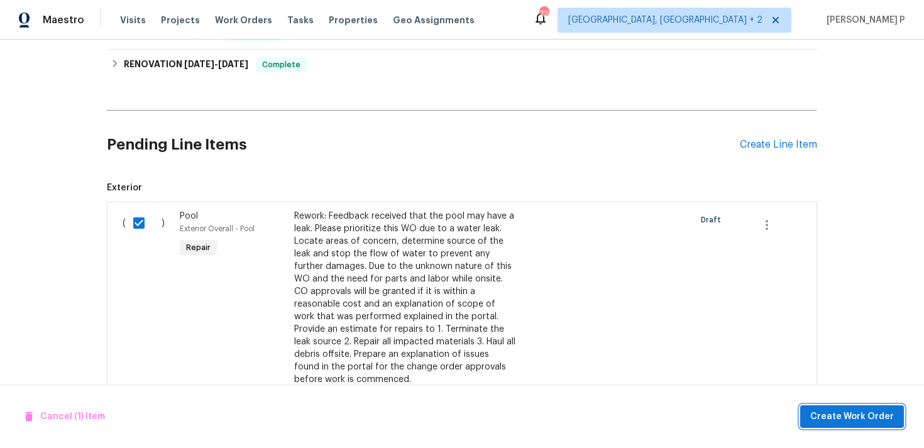
click at [888, 426] on button "Create Work Order" at bounding box center [852, 416] width 104 height 23
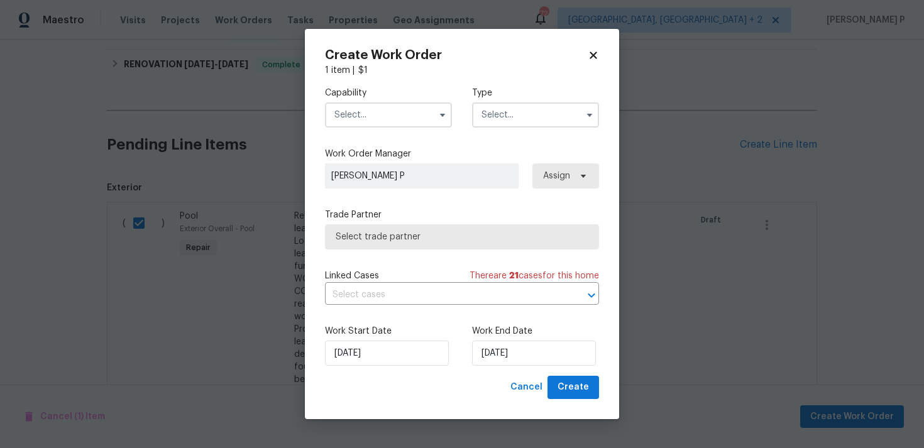
click at [506, 107] on input "text" at bounding box center [535, 114] width 127 height 25
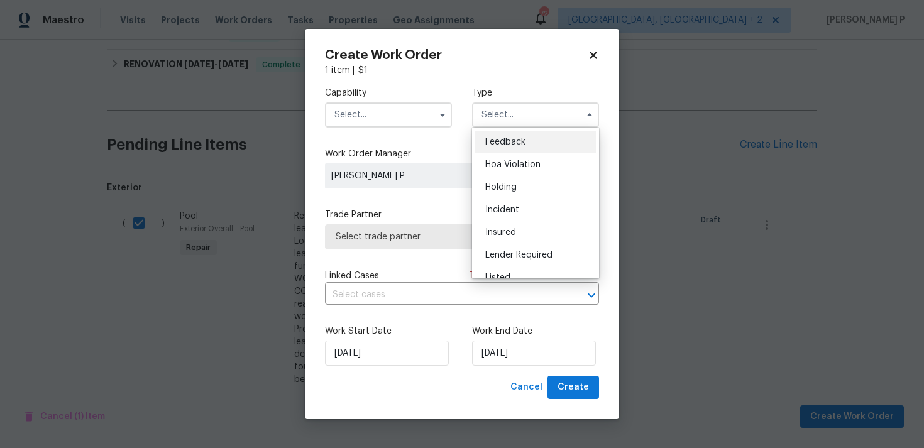
click at [506, 139] on span "Feedback" at bounding box center [505, 142] width 40 height 9
type input "Feedback"
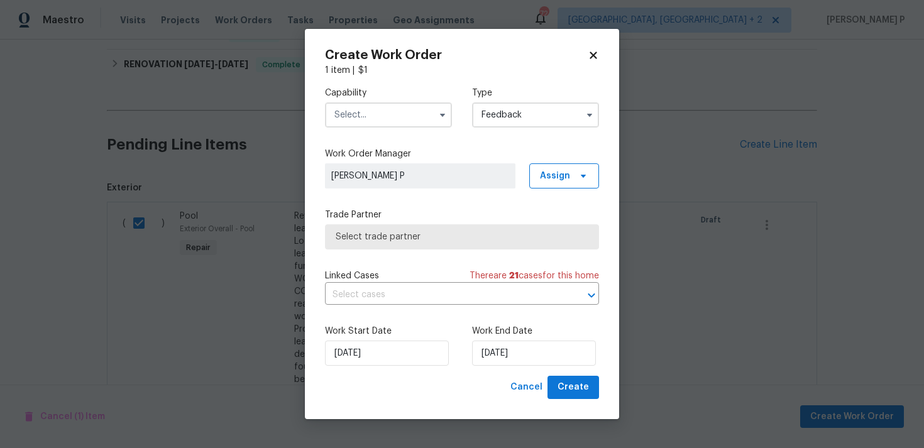
click at [397, 124] on input "text" at bounding box center [388, 114] width 127 height 25
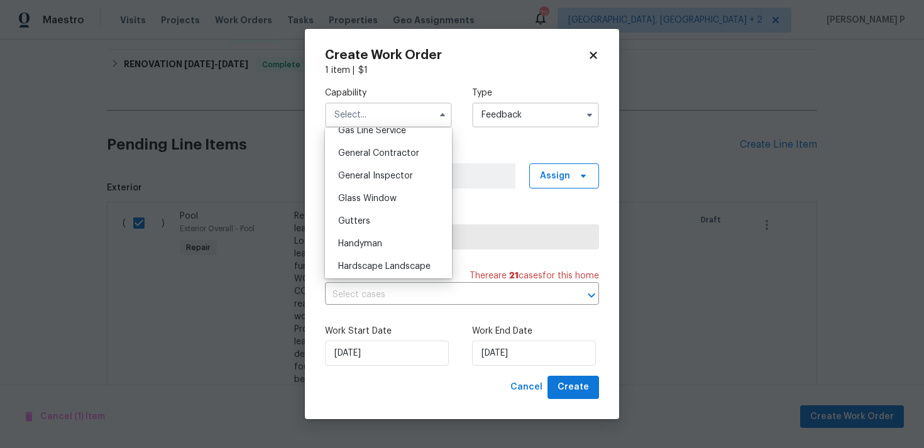
scroll to position [591, 0]
click at [383, 243] on div "Handyman" at bounding box center [388, 242] width 121 height 23
type input "Handyman"
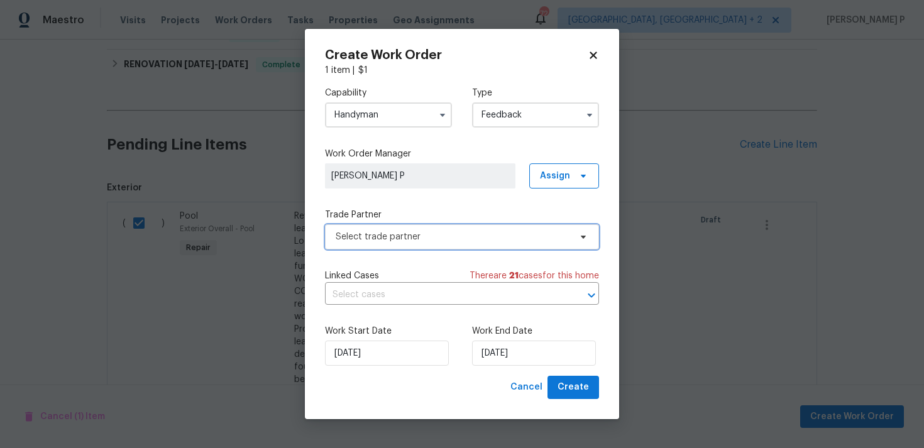
click at [420, 233] on span "Select trade partner" at bounding box center [453, 237] width 234 height 13
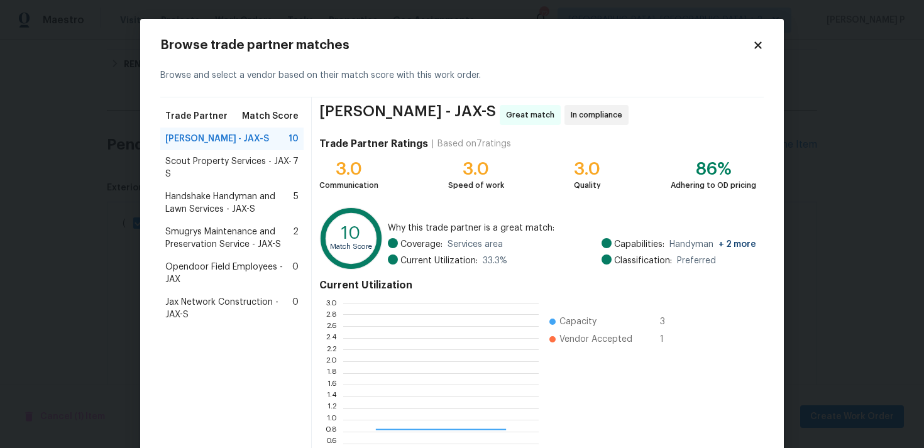
scroll to position [176, 195]
click at [206, 170] on span "Scout Property Services - JAX-S" at bounding box center [229, 167] width 128 height 25
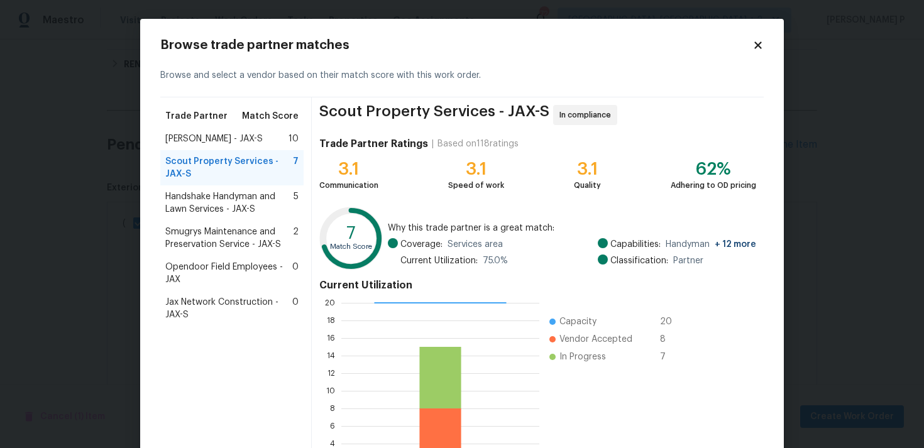
scroll to position [106, 0]
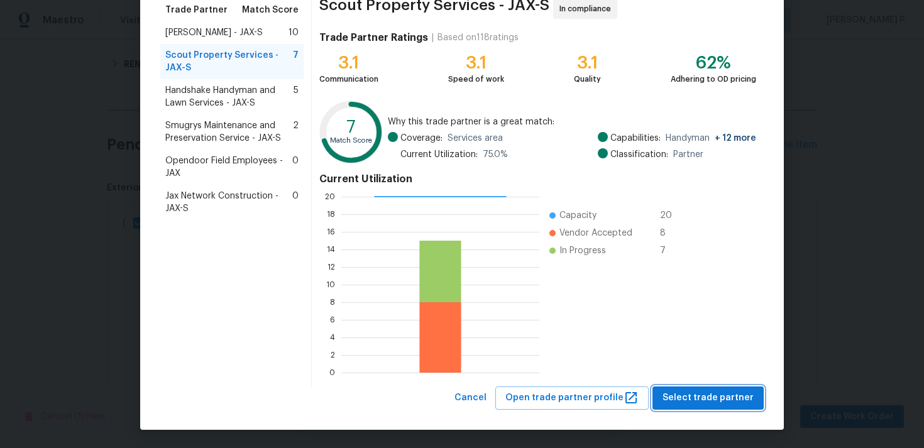
click at [696, 404] on span "Select trade partner" at bounding box center [707, 398] width 91 height 16
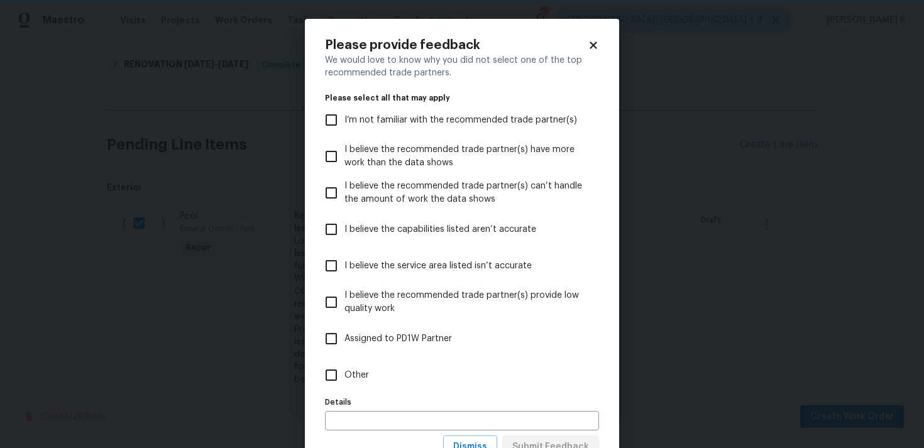
scroll to position [0, 0]
click at [337, 378] on input "Other" at bounding box center [331, 375] width 26 height 26
checkbox input "true"
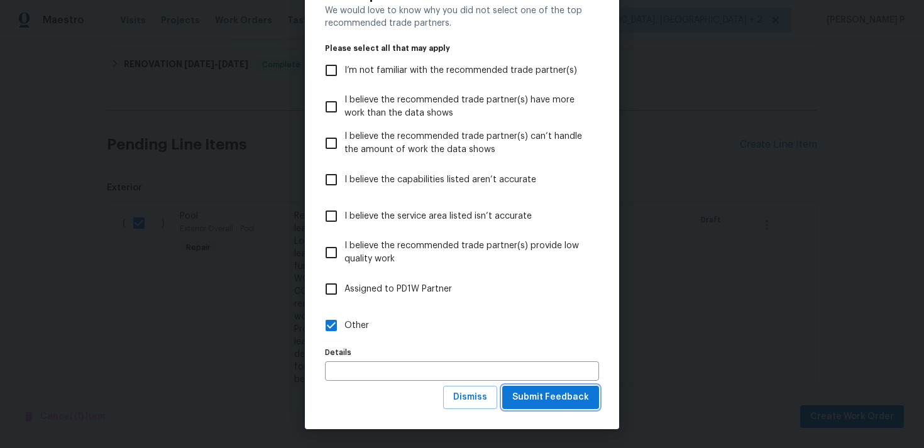
click at [538, 398] on span "Submit Feedback" at bounding box center [550, 398] width 77 height 16
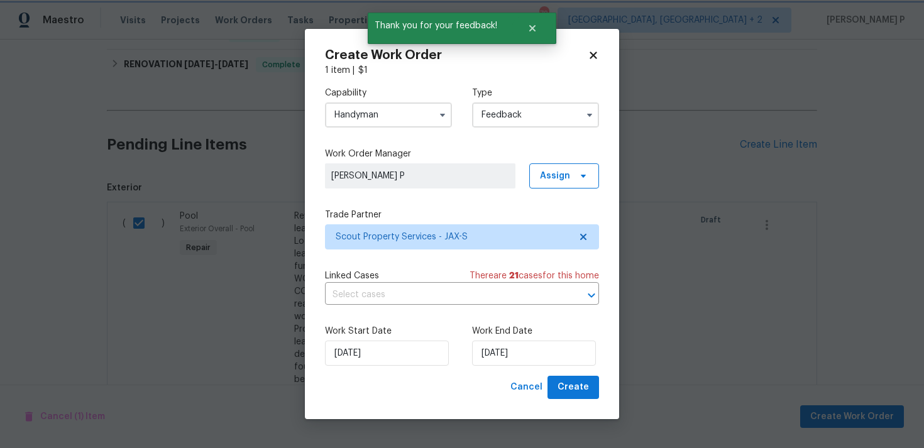
scroll to position [0, 0]
click at [570, 388] on span "Create" at bounding box center [573, 388] width 31 height 16
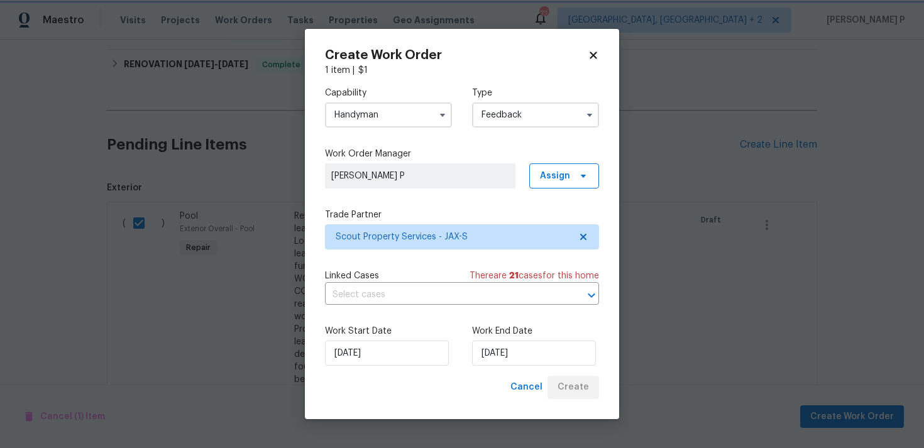
checkbox input "false"
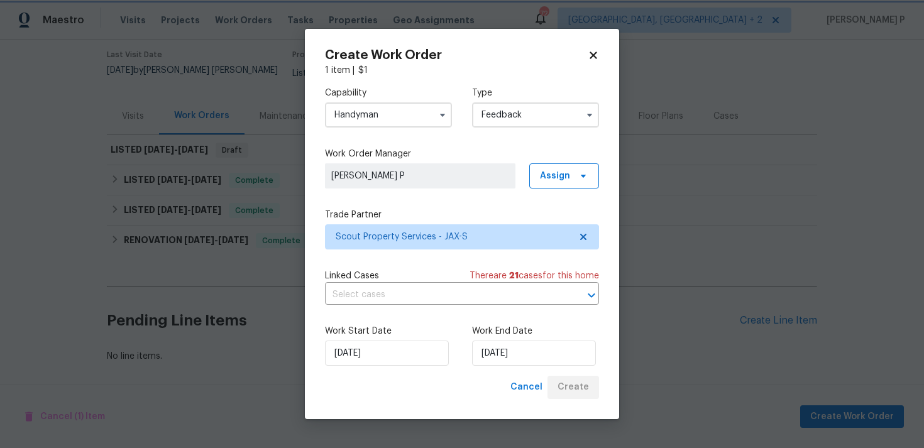
scroll to position [93, 0]
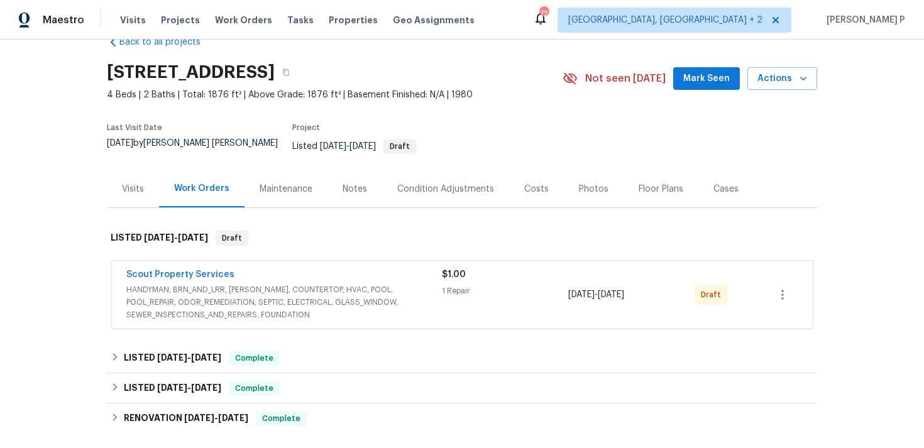
scroll to position [55, 0]
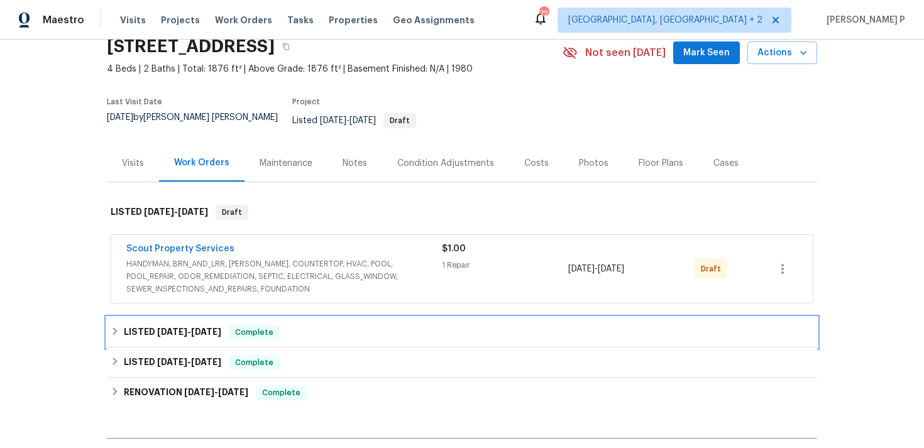
click at [180, 327] on span "[DATE]" at bounding box center [172, 331] width 30 height 9
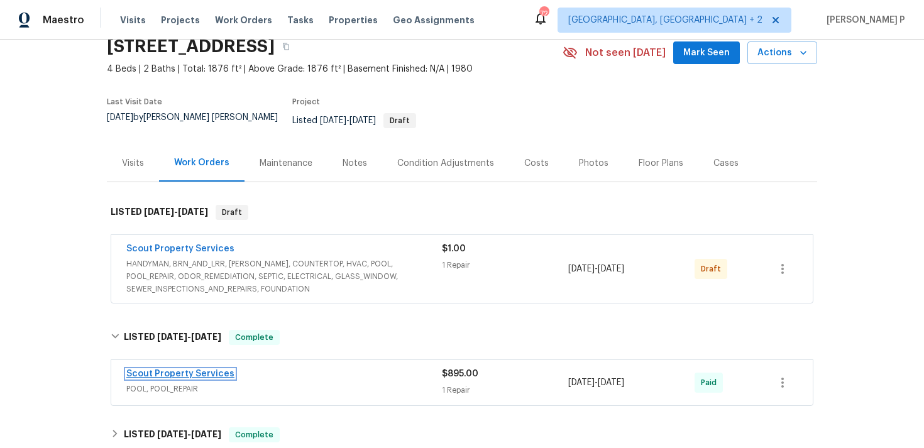
click at [208, 370] on link "Scout Property Services" at bounding box center [180, 374] width 108 height 9
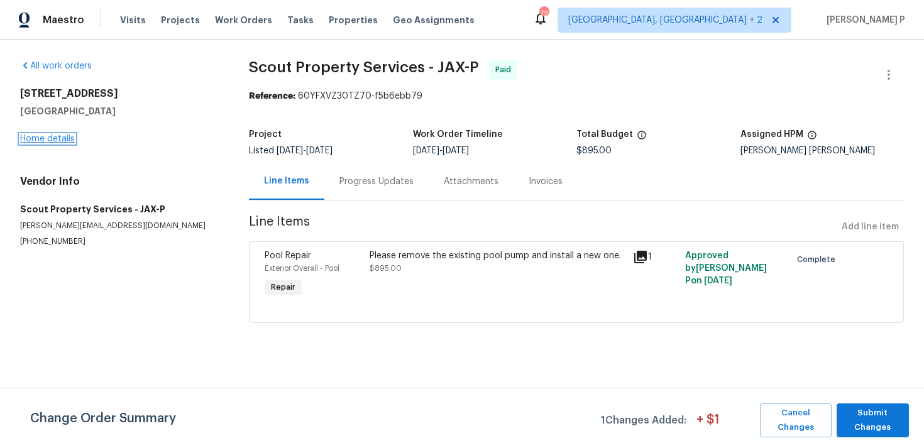
click at [53, 142] on link "Home details" at bounding box center [47, 139] width 55 height 9
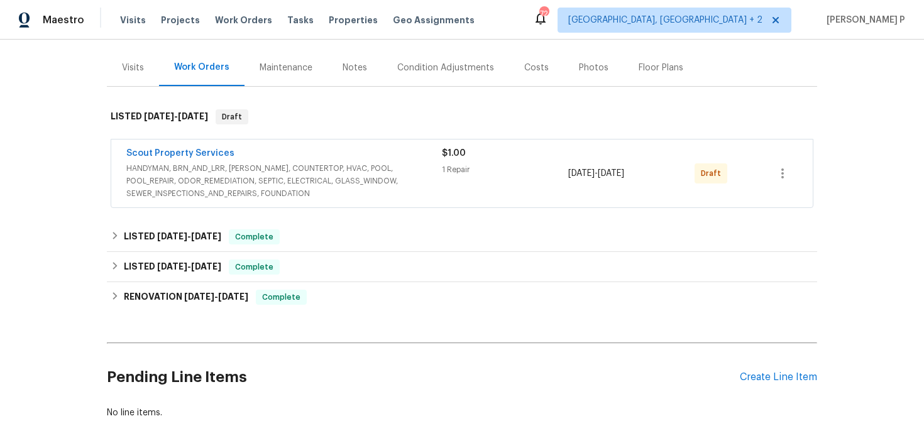
scroll to position [198, 0]
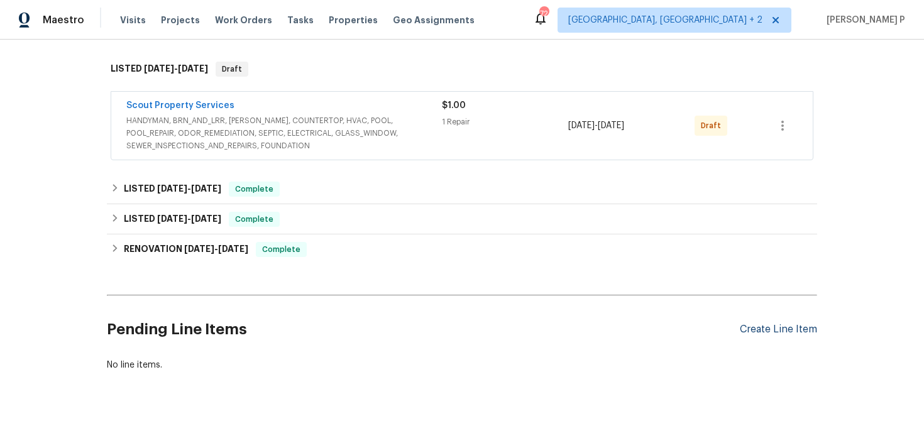
click at [784, 324] on div "Create Line Item" at bounding box center [778, 330] width 77 height 12
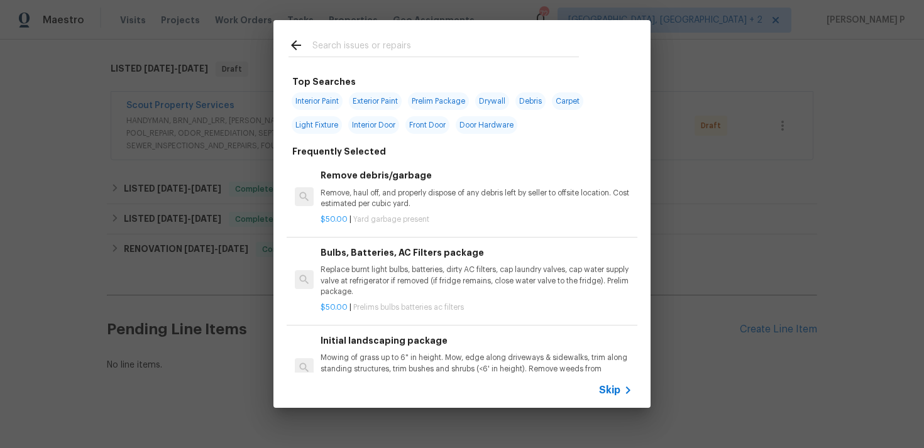
click at [609, 393] on span "Skip" at bounding box center [609, 390] width 21 height 13
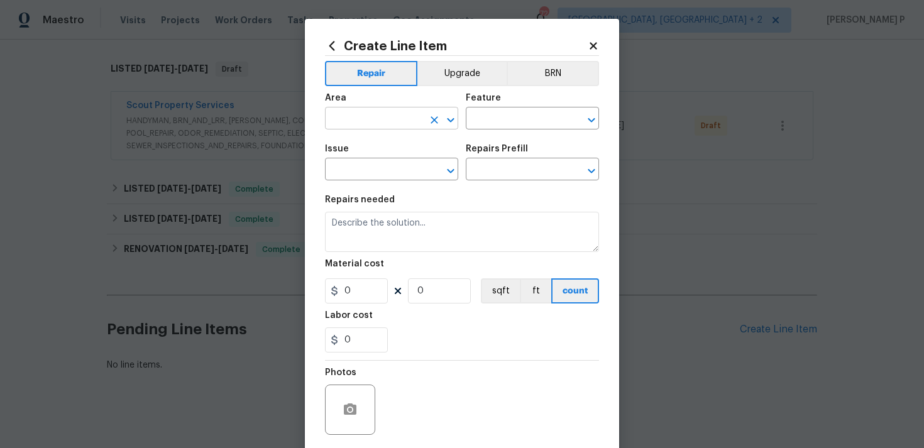
click at [444, 118] on icon "Open" at bounding box center [450, 120] width 15 height 15
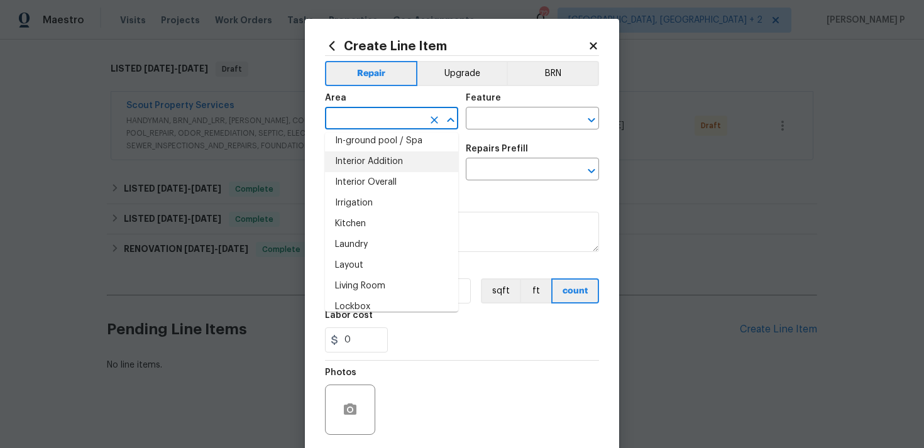
scroll to position [525, 0]
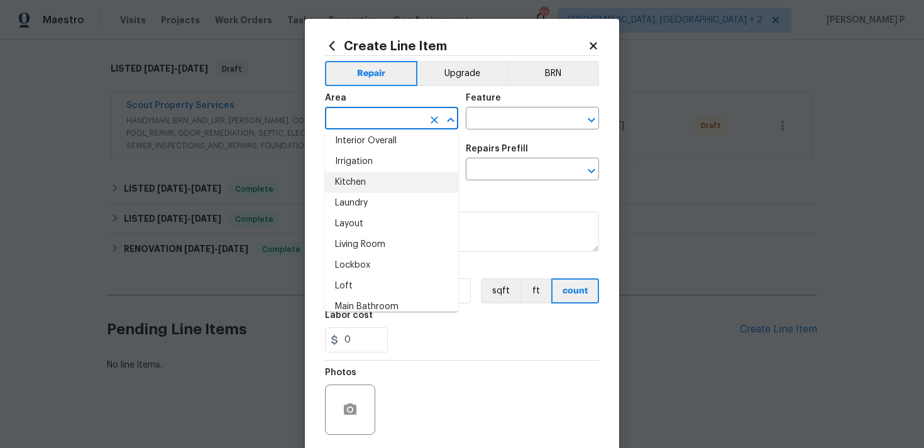
click at [370, 184] on li "Kitchen" at bounding box center [391, 182] width 133 height 21
type input "Kitchen"
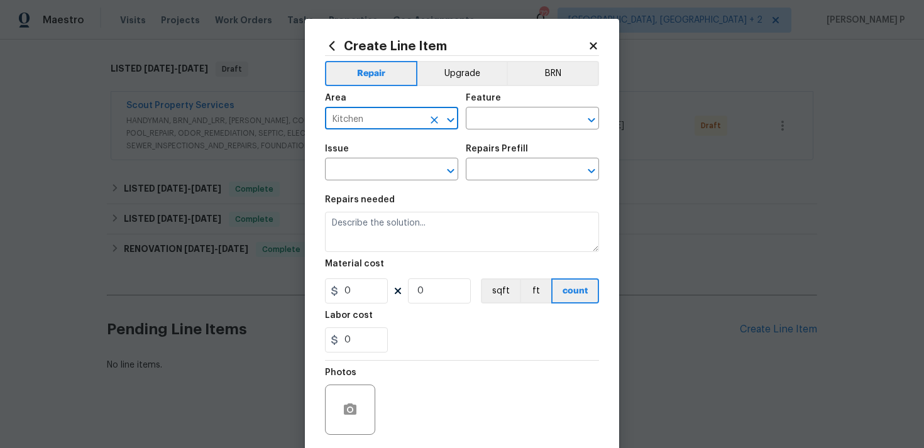
click at [370, 184] on span "Issue ​" at bounding box center [391, 162] width 133 height 51
click at [502, 118] on input "text" at bounding box center [515, 119] width 98 height 19
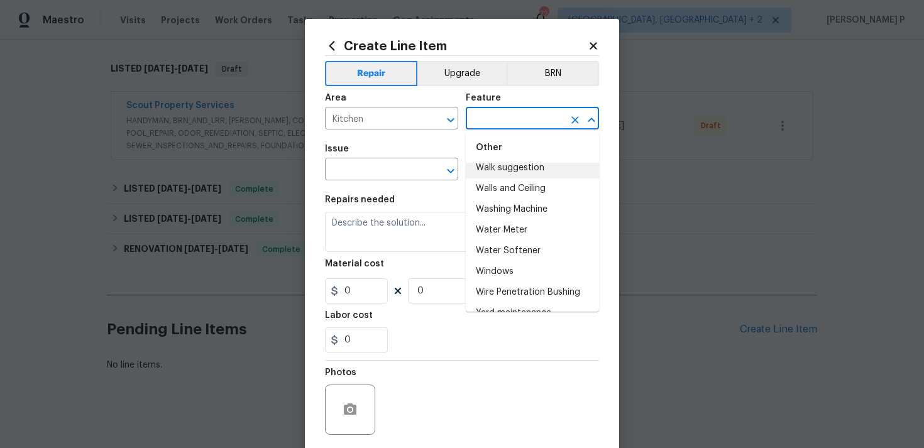
scroll to position [3172, 0]
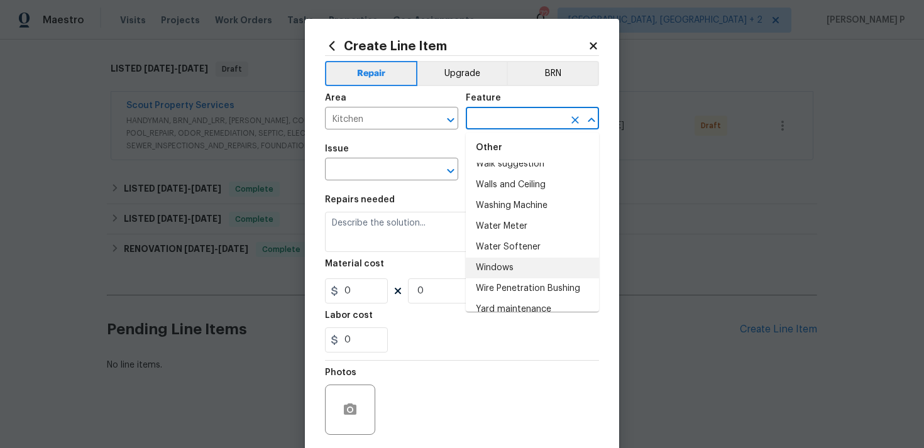
click at [510, 260] on li "Windows" at bounding box center [532, 268] width 133 height 21
type input "Windows"
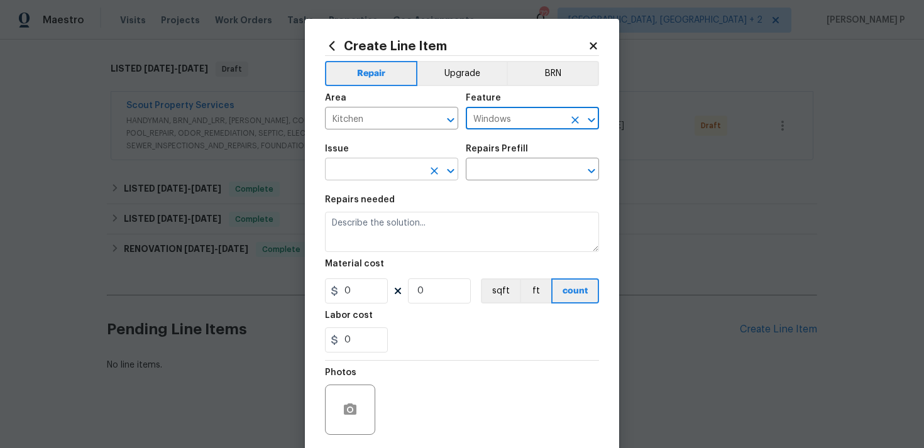
click at [454, 171] on icon "Open" at bounding box center [450, 170] width 15 height 15
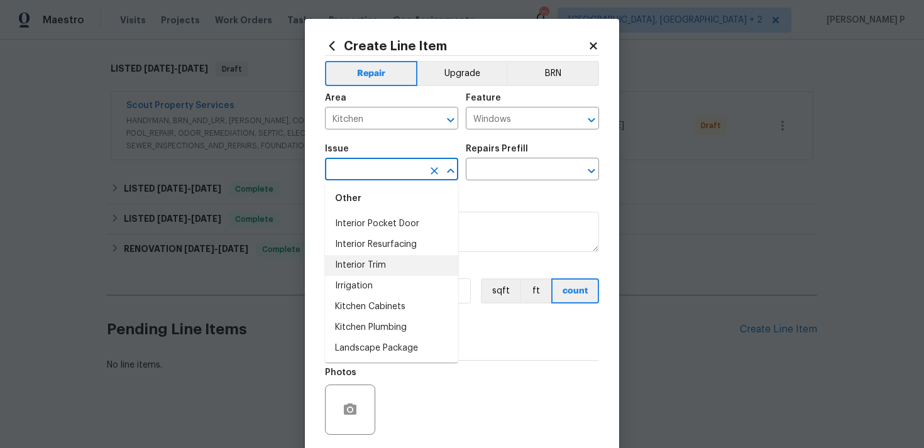
scroll to position [1763, 0]
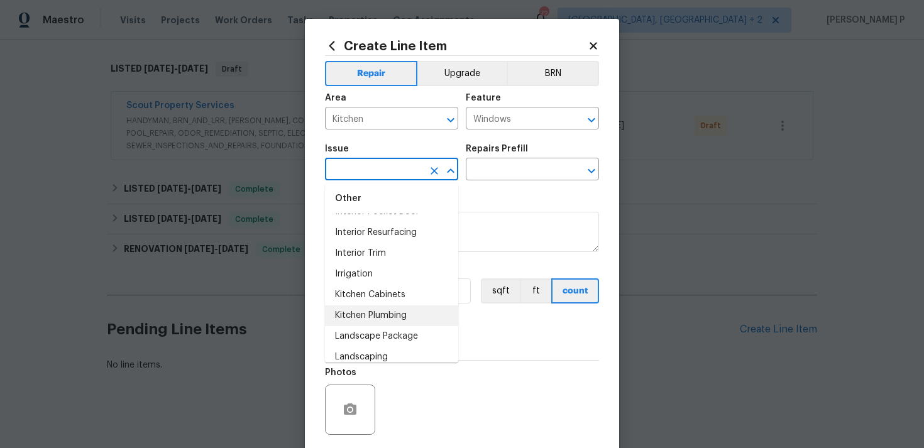
click at [384, 314] on li "Kitchen Plumbing" at bounding box center [391, 315] width 133 height 21
type input "Kitchen Plumbing"
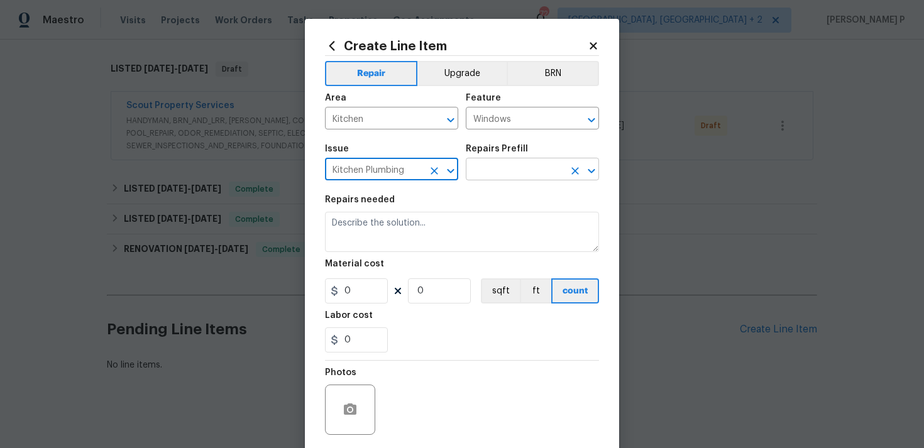
click at [499, 162] on input "text" at bounding box center [515, 170] width 98 height 19
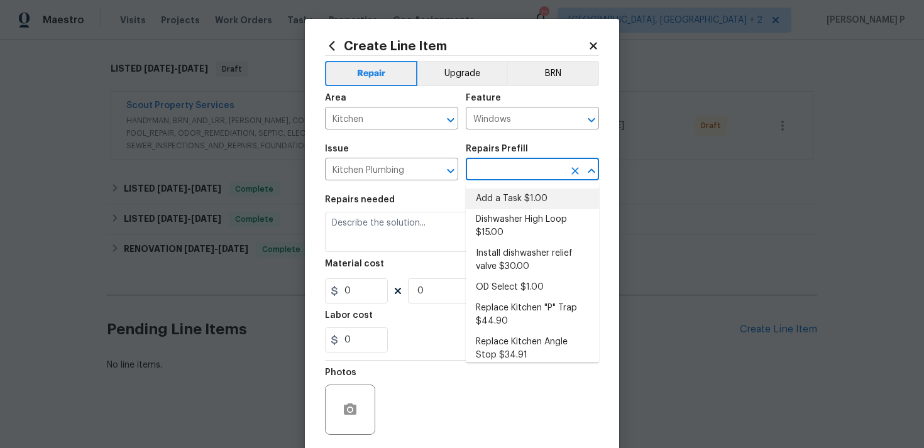
click at [525, 199] on li "Add a Task $1.00" at bounding box center [532, 199] width 133 height 21
type input "Plumbing"
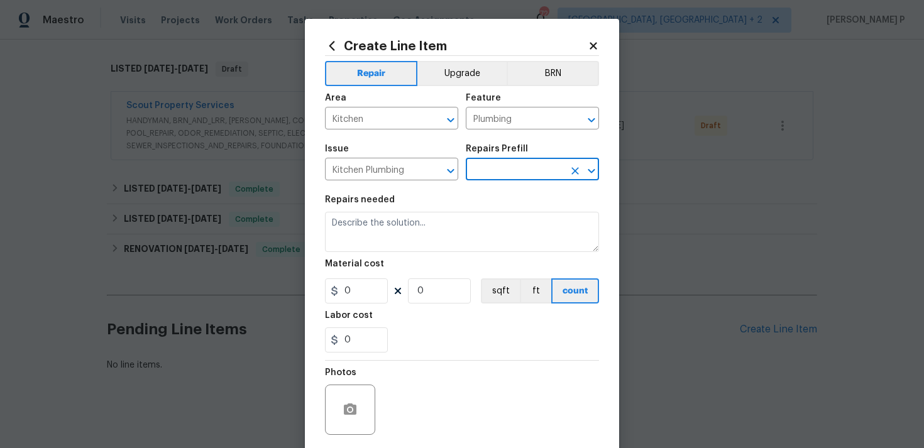
type input "Add a Task $1.00"
type textarea "HPM to detail"
type input "1"
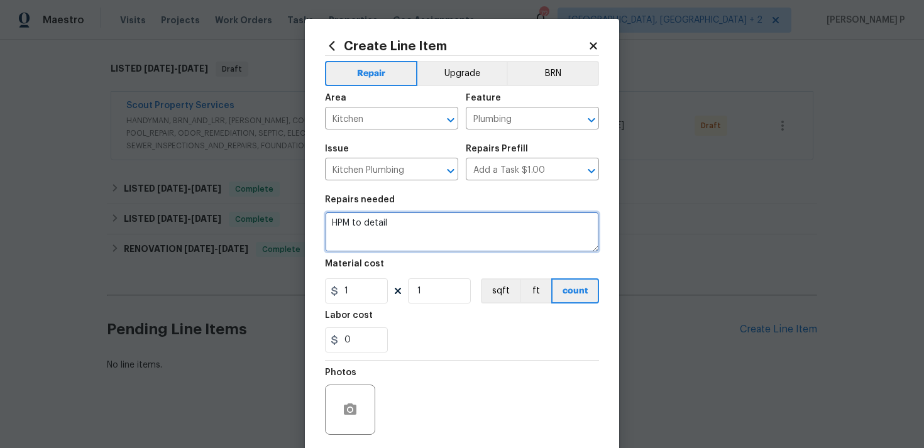
click at [451, 227] on textarea "HPM to detail" at bounding box center [462, 232] width 274 height 40
paste textarea "Feedback received that there is a leak near the kitchen window causing drywall …"
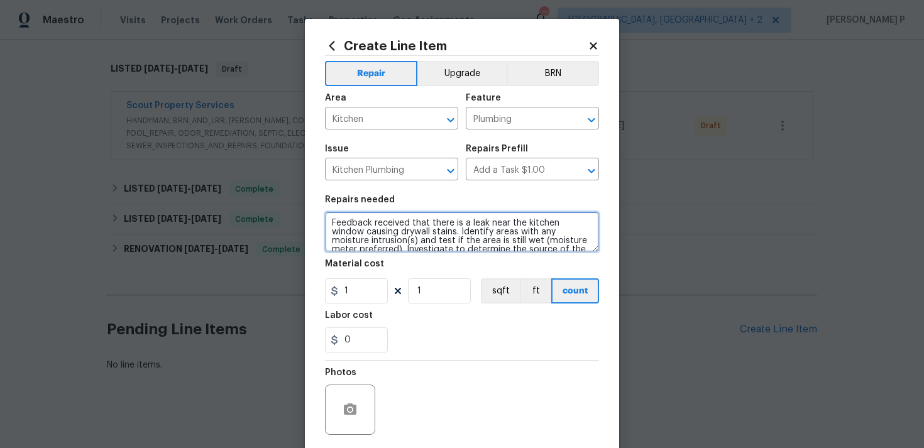
scroll to position [62, 0]
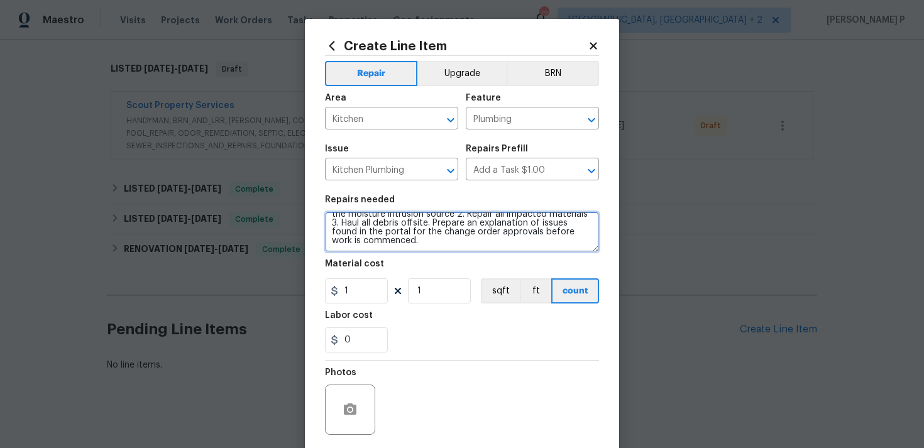
type textarea "Feedback received that there is a leak near the kitchen window causing drywall …"
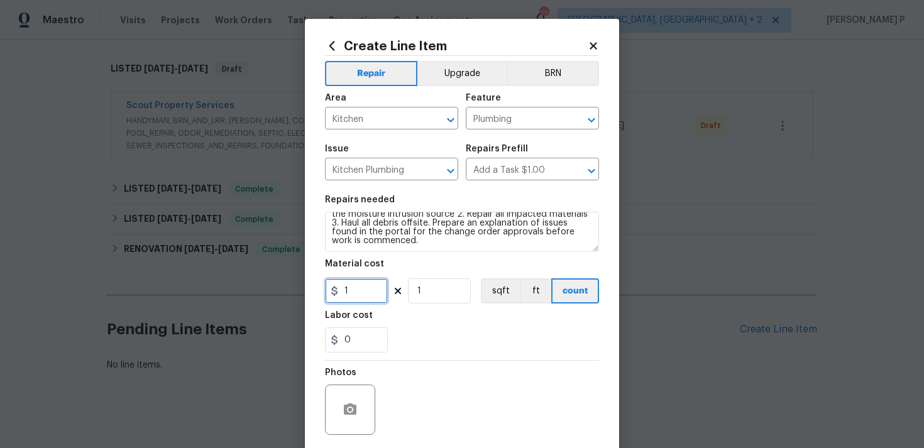
click at [360, 289] on input "1" at bounding box center [356, 290] width 63 height 25
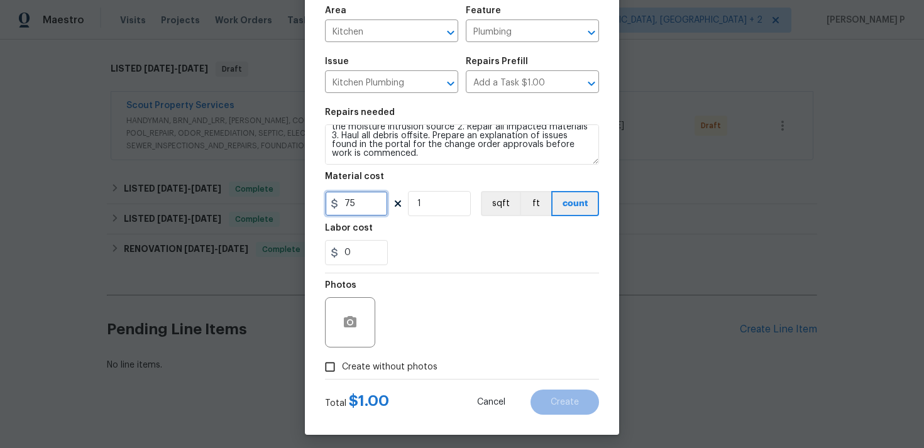
scroll to position [94, 0]
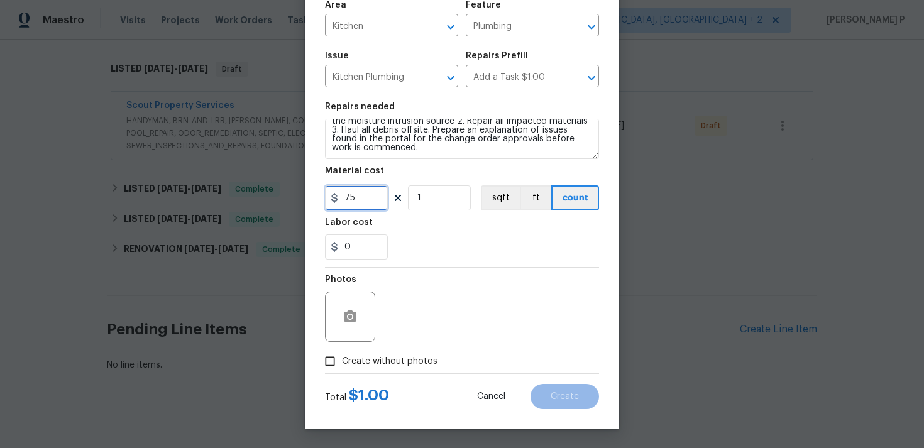
type input "75"
click at [329, 358] on input "Create without photos" at bounding box center [330, 361] width 24 height 24
checkbox input "true"
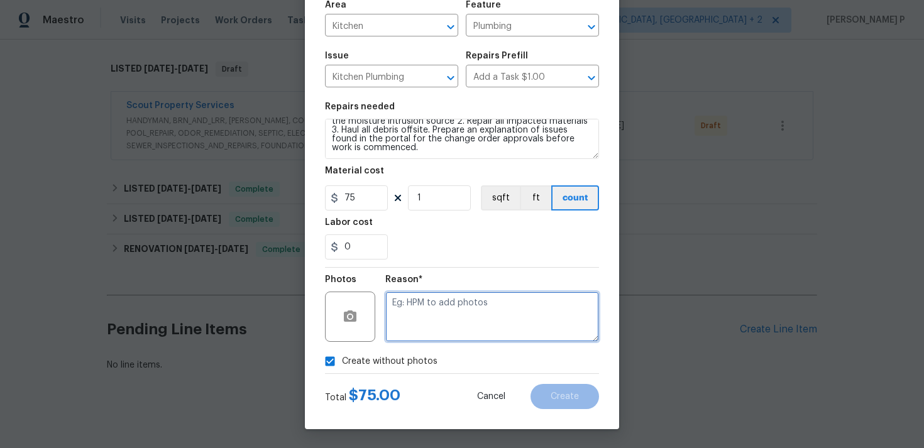
click at [476, 304] on textarea at bounding box center [492, 317] width 214 height 50
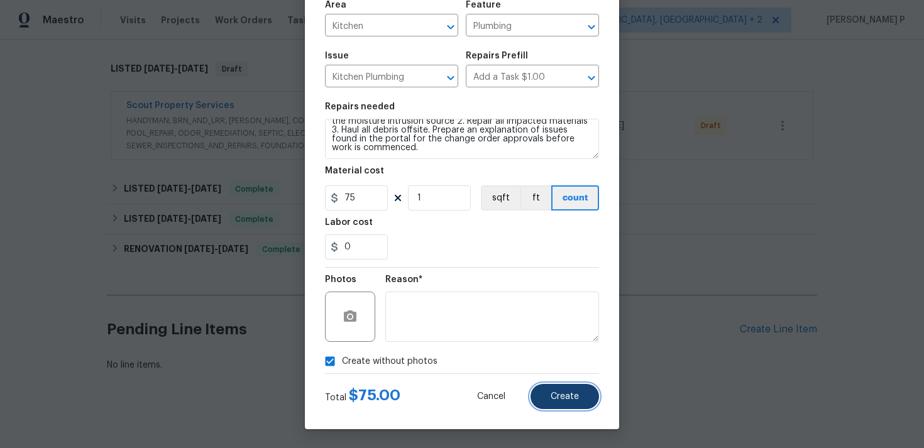
click at [580, 399] on button "Create" at bounding box center [565, 396] width 69 height 25
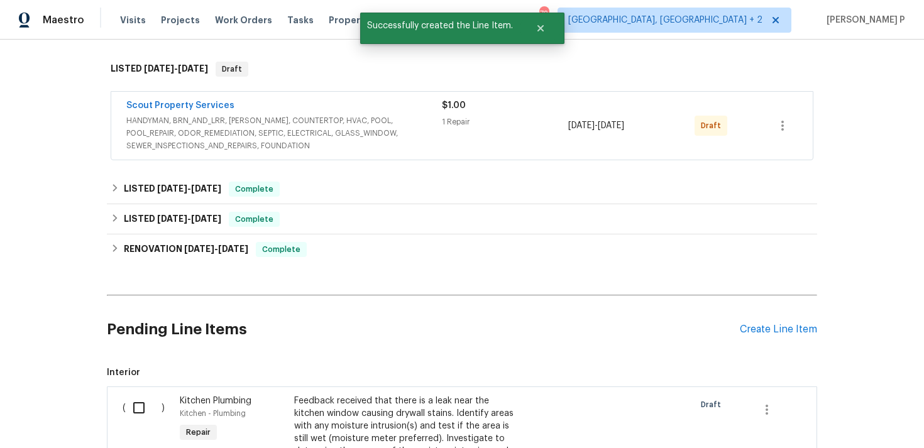
click at [126, 398] on input "checkbox" at bounding box center [144, 408] width 36 height 26
checkbox input "true"
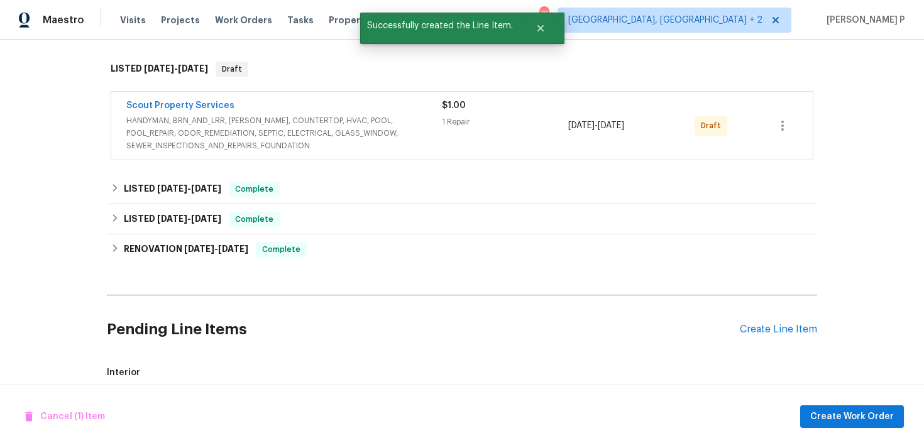
scroll to position [505, 0]
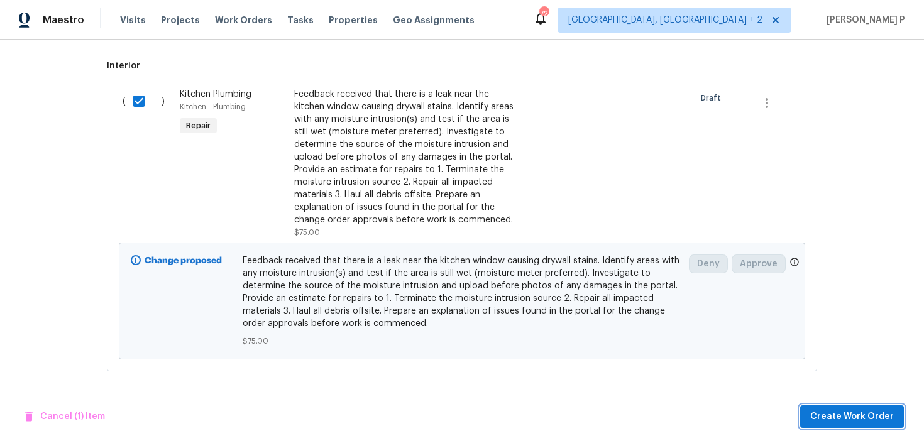
click at [860, 417] on span "Create Work Order" at bounding box center [852, 417] width 84 height 16
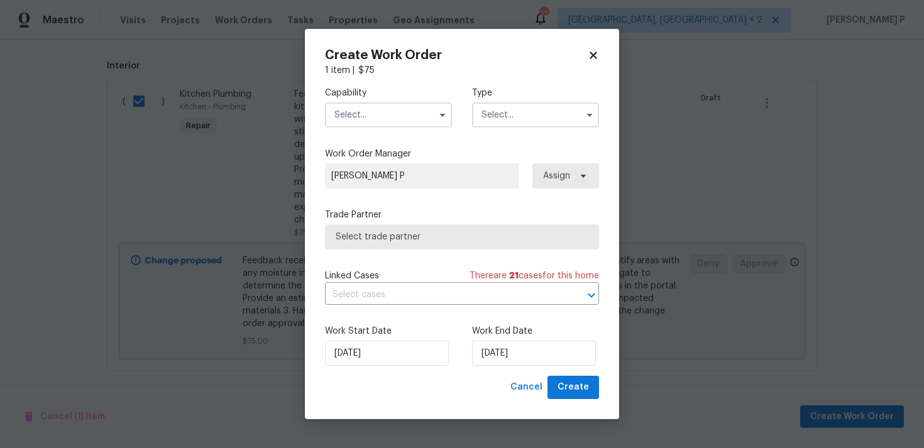
click at [532, 118] on input "text" at bounding box center [535, 114] width 127 height 25
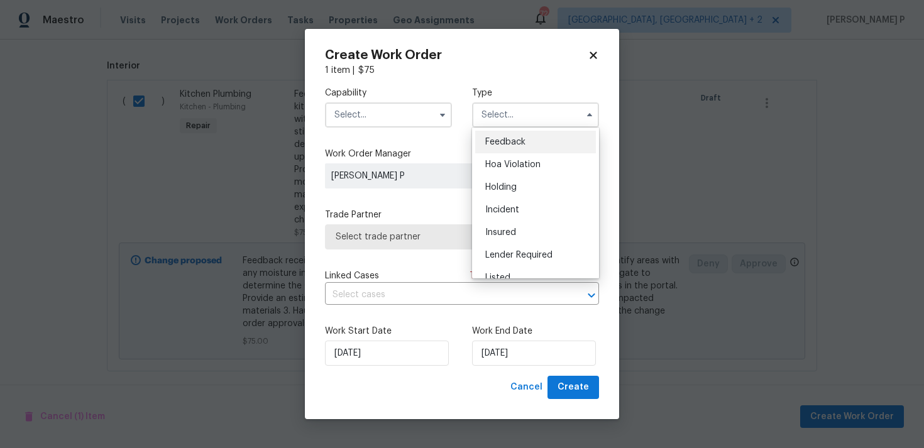
click at [531, 142] on div "Feedback" at bounding box center [535, 142] width 121 height 23
type input "Feedback"
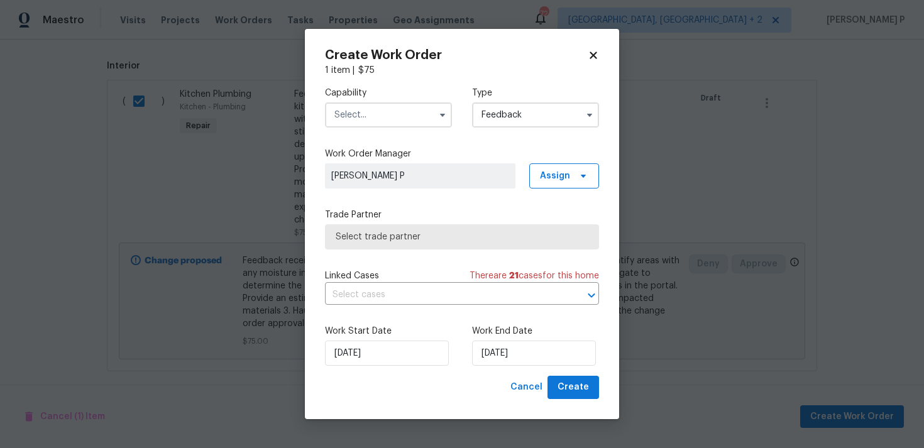
click at [386, 123] on input "text" at bounding box center [388, 114] width 127 height 25
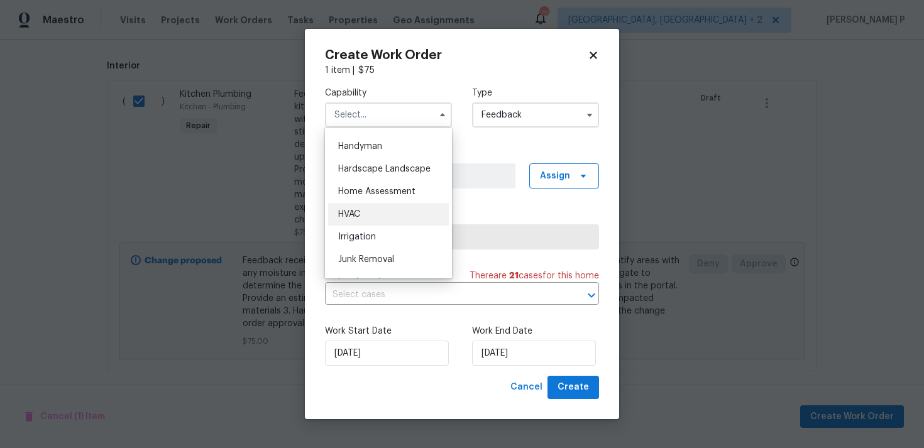
scroll to position [651, 0]
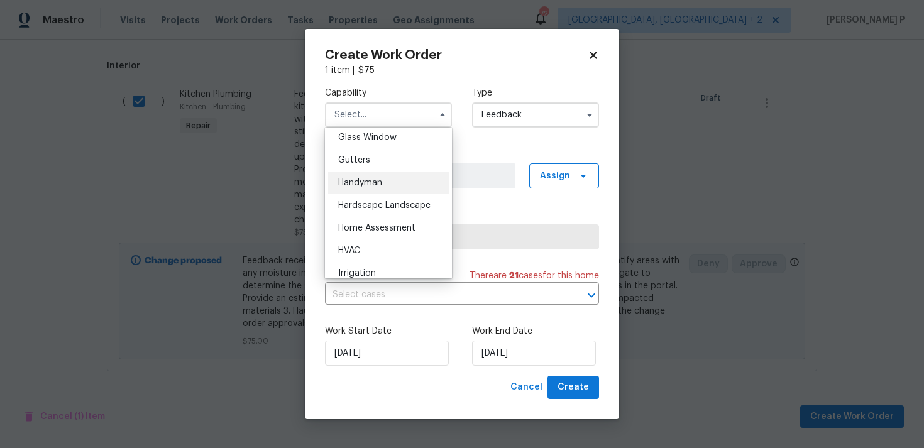
click at [366, 175] on div "Handyman" at bounding box center [388, 183] width 121 height 23
type input "Handyman"
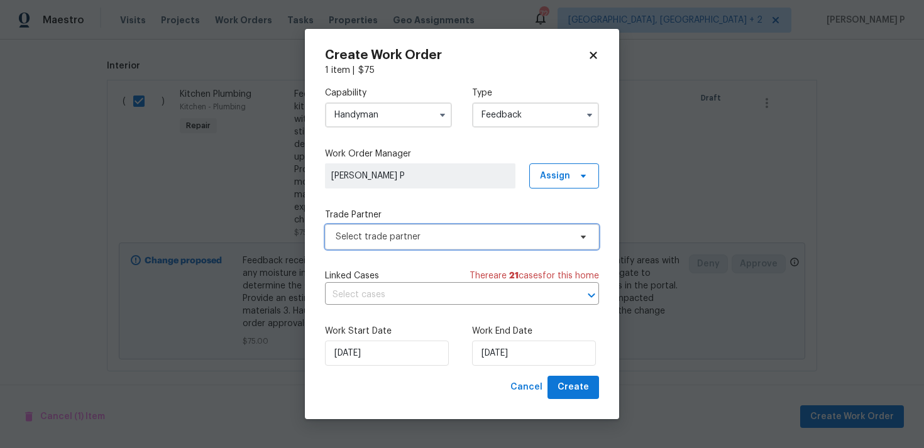
click at [429, 231] on span "Select trade partner" at bounding box center [453, 237] width 234 height 13
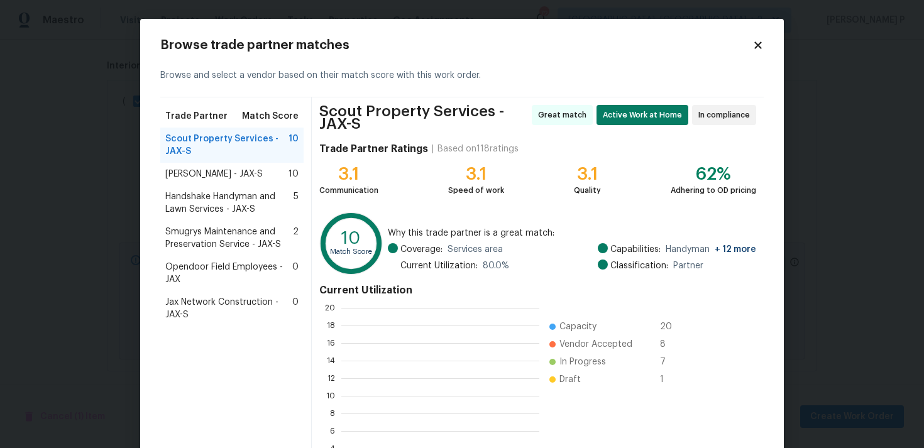
scroll to position [176, 198]
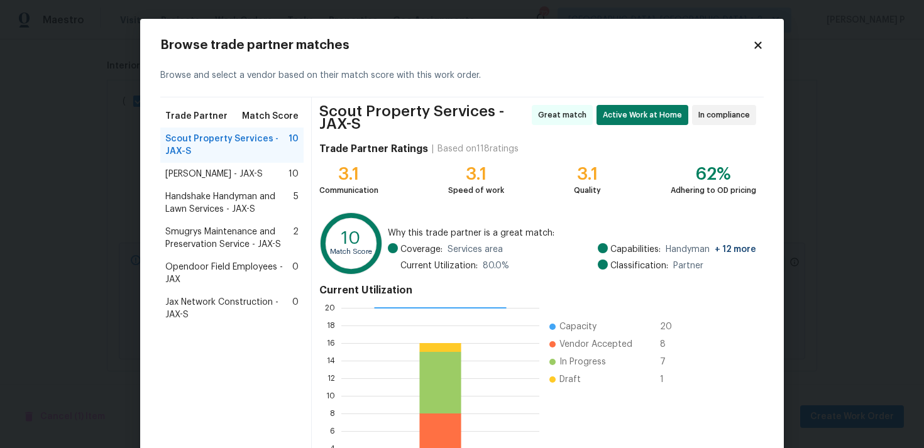
click at [195, 204] on span "Handshake Handyman and Lawn Services - JAX-S" at bounding box center [229, 202] width 128 height 25
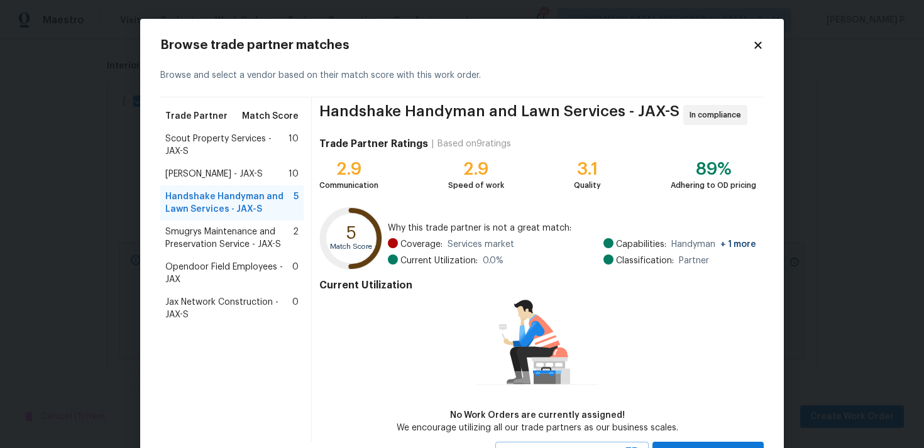
click at [224, 171] on span "Eric Hernandez - JAX-S" at bounding box center [213, 174] width 97 height 13
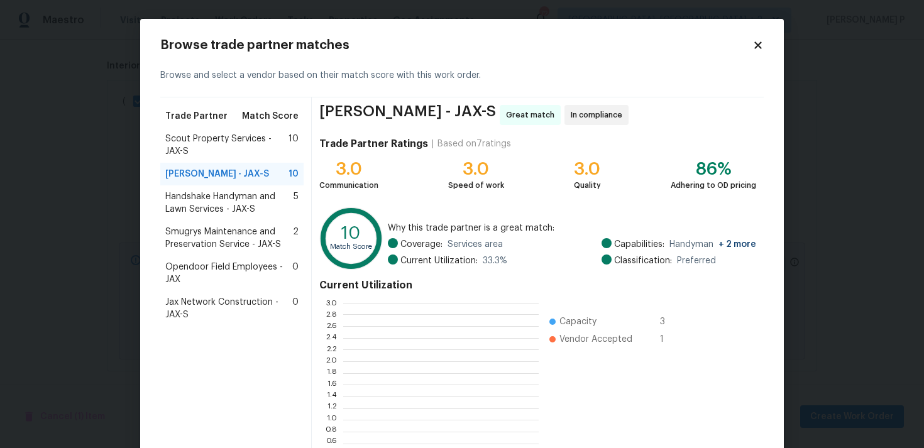
scroll to position [176, 195]
click at [218, 213] on span "Handshake Handyman and Lawn Services - JAX-S" at bounding box center [229, 202] width 128 height 25
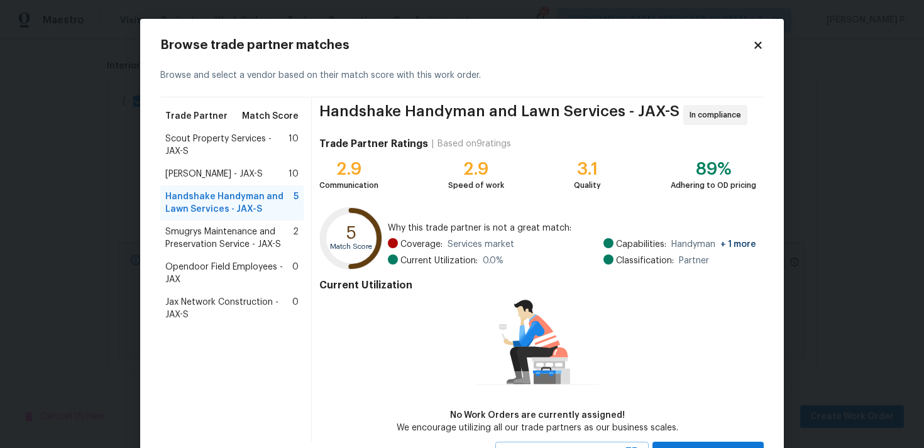
scroll to position [55, 0]
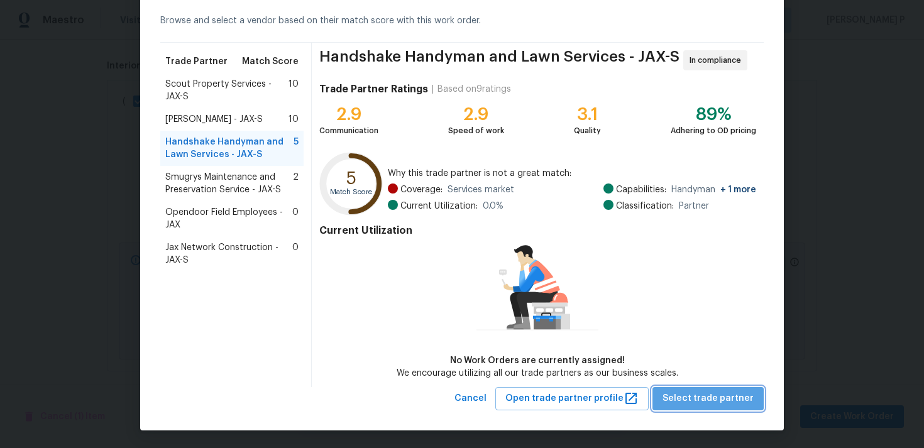
click at [721, 404] on span "Select trade partner" at bounding box center [707, 399] width 91 height 16
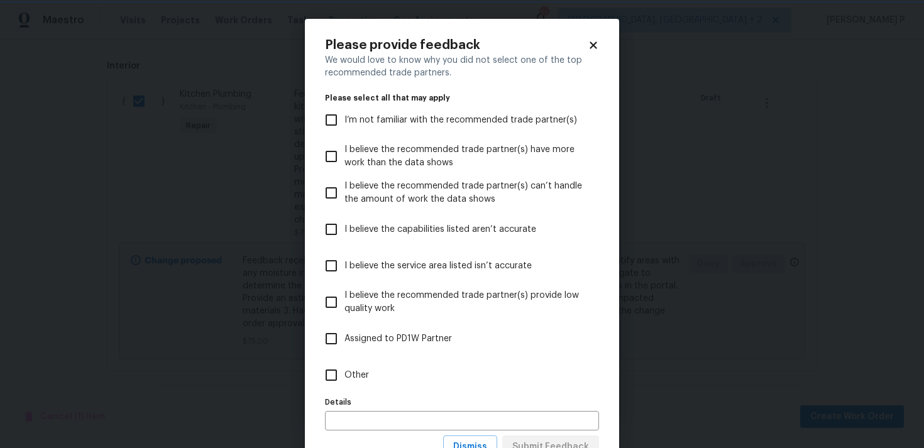
scroll to position [0, 0]
click at [594, 41] on icon at bounding box center [593, 45] width 11 height 11
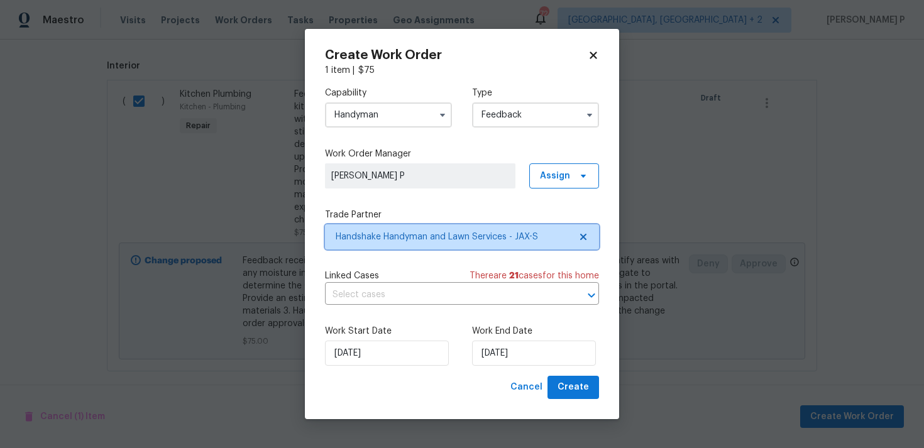
click at [522, 231] on span "Handshake Handyman and Lawn Services - JAX-S" at bounding box center [453, 237] width 234 height 13
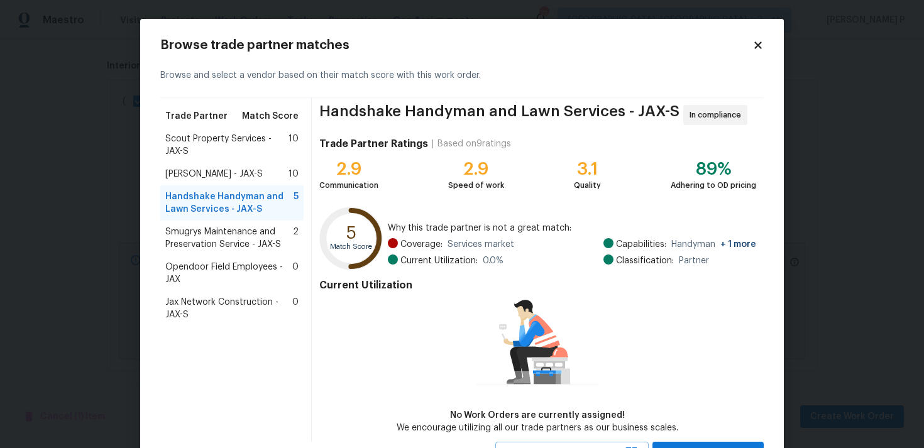
scroll to position [55, 0]
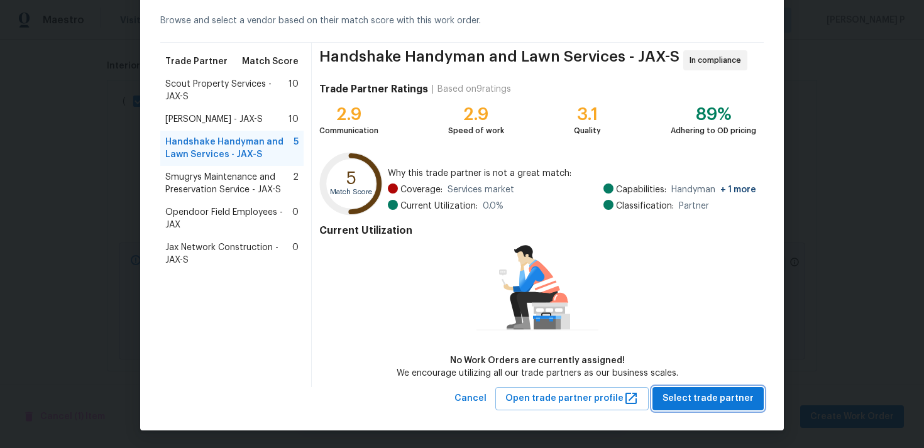
click at [686, 391] on span "Select trade partner" at bounding box center [707, 399] width 91 height 16
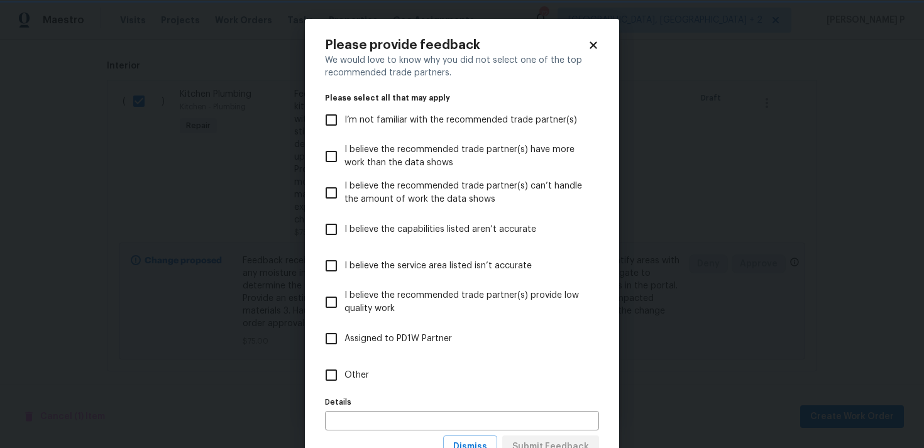
scroll to position [0, 0]
click at [351, 375] on span "Other" at bounding box center [356, 375] width 25 height 13
click at [344, 375] on input "Other" at bounding box center [331, 375] width 26 height 26
checkbox input "true"
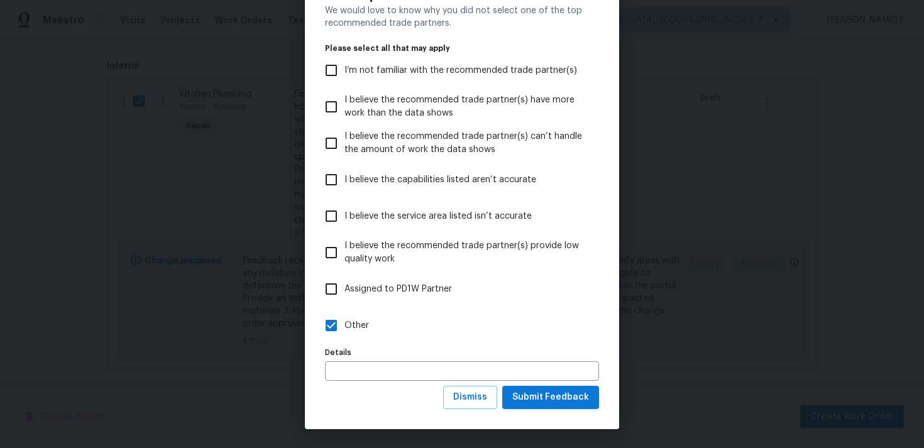
click at [533, 385] on div "We would love to know why you did not select one of the top recommended trade p…" at bounding box center [462, 195] width 274 height 382
click at [538, 401] on span "Submit Feedback" at bounding box center [550, 398] width 77 height 16
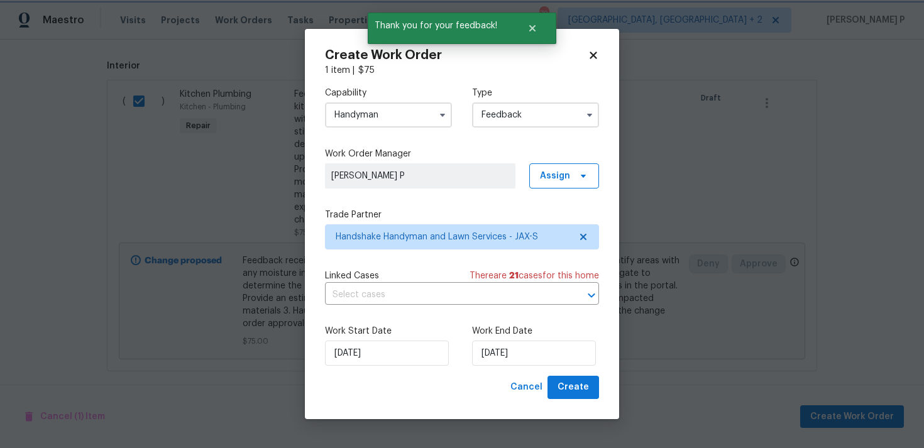
scroll to position [0, 0]
click at [507, 356] on input "[DATE]" at bounding box center [534, 353] width 124 height 25
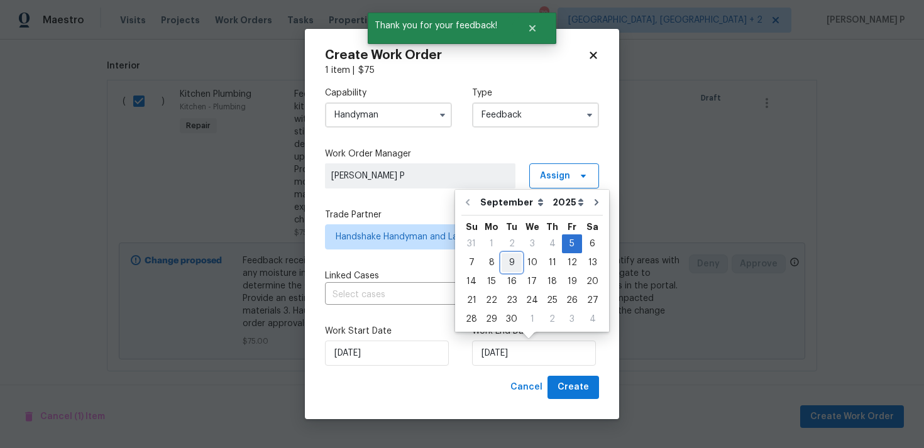
click at [512, 261] on div "9" at bounding box center [512, 263] width 20 height 18
type input "[DATE]"
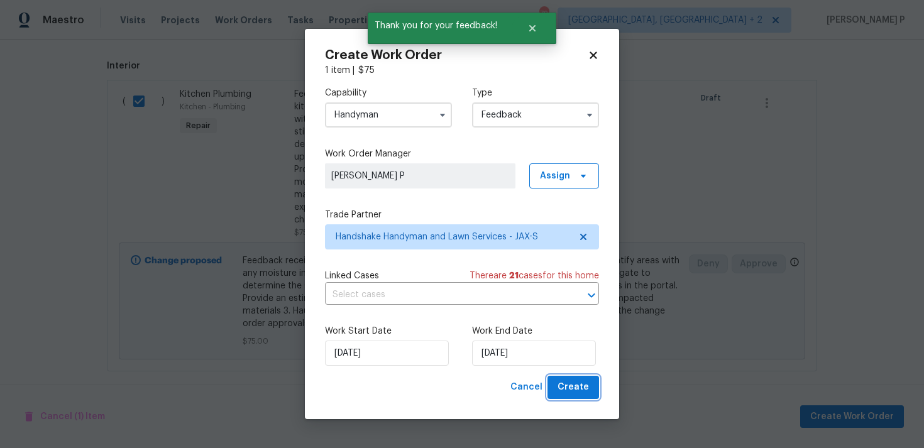
click at [593, 380] on button "Create" at bounding box center [573, 387] width 52 height 23
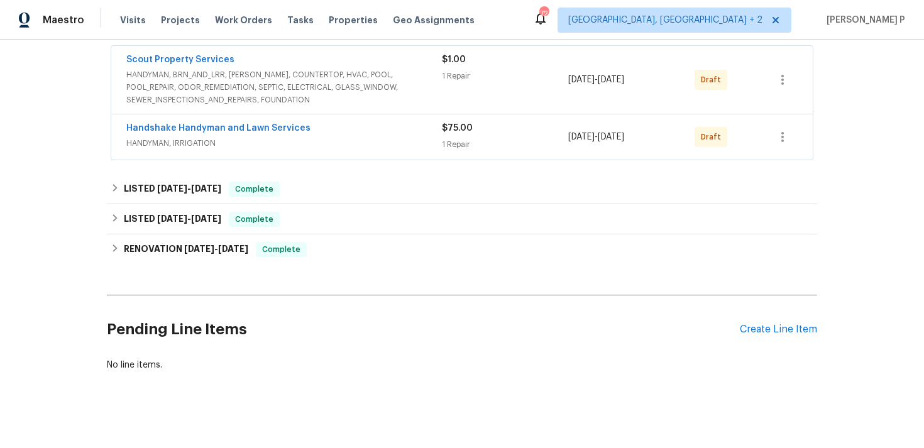
scroll to position [157, 0]
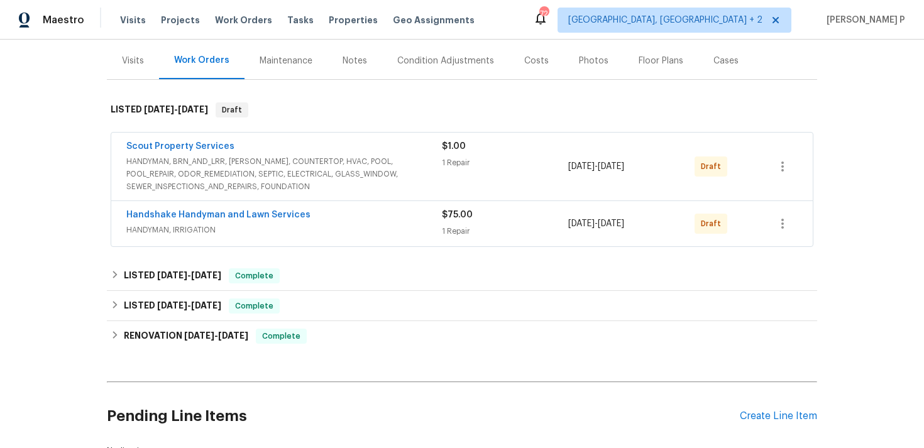
click at [255, 173] on span "HANDYMAN, BRN_AND_LRR, WELLS, COUNTERTOP, HVAC, POOL, POOL_REPAIR, ODOR_REMEDIA…" at bounding box center [284, 174] width 316 height 38
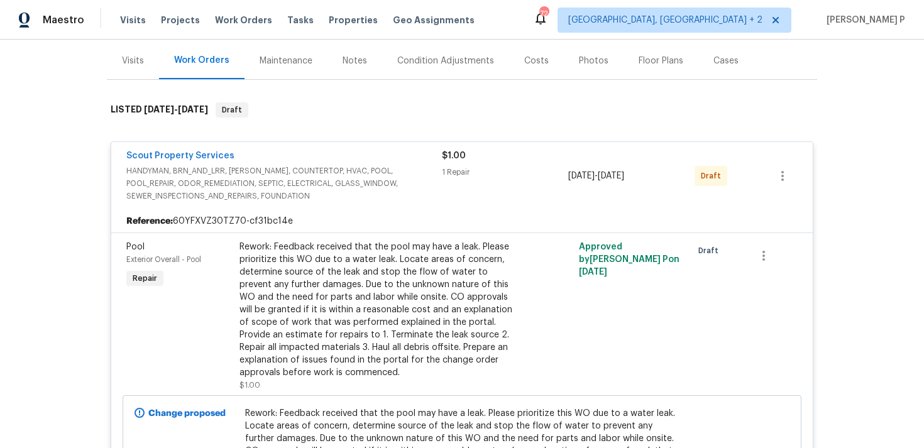
click at [218, 183] on span "HANDYMAN, BRN_AND_LRR, WELLS, COUNTERTOP, HVAC, POOL, POOL_REPAIR, ODOR_REMEDIA…" at bounding box center [284, 184] width 316 height 38
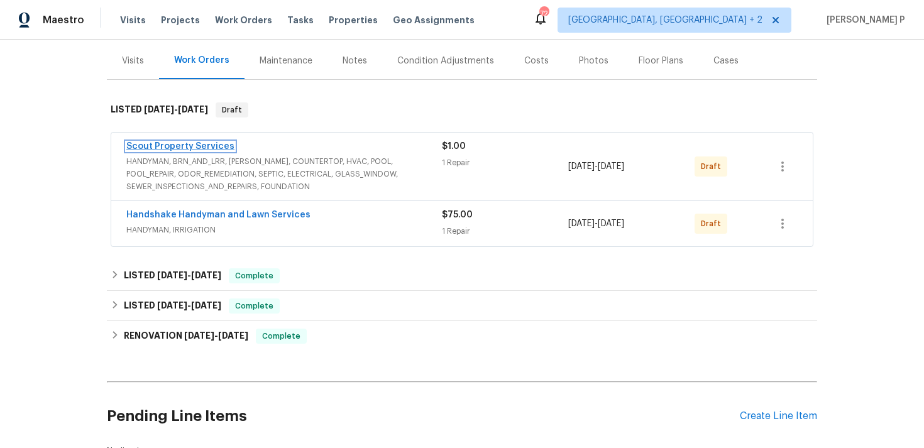
click at [201, 142] on link "Scout Property Services" at bounding box center [180, 146] width 108 height 9
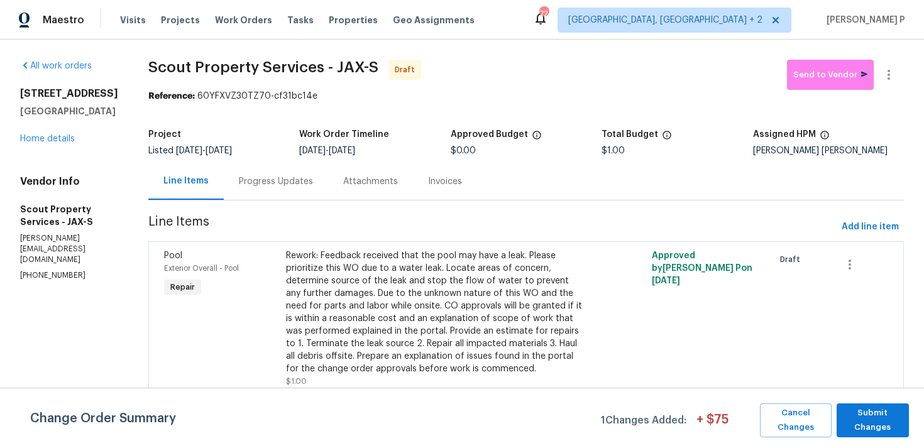
scroll to position [107, 0]
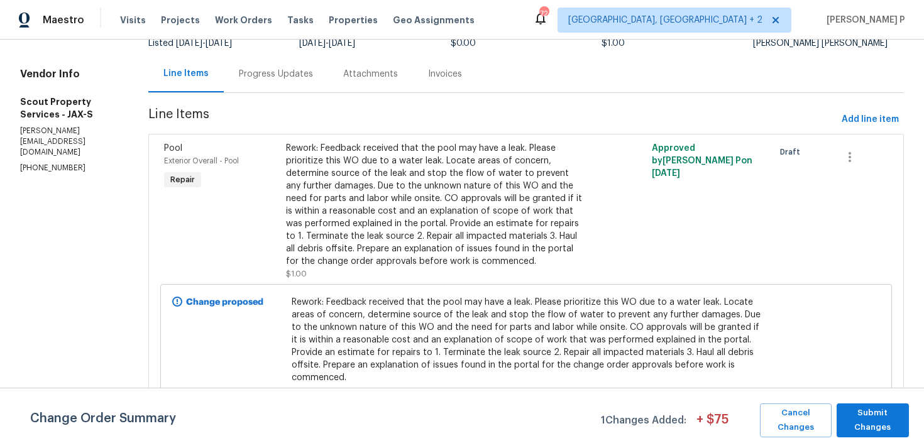
click at [312, 216] on div "Rework: Feedback received that the pool may have a leak. Please prioritize this…" at bounding box center [434, 205] width 297 height 126
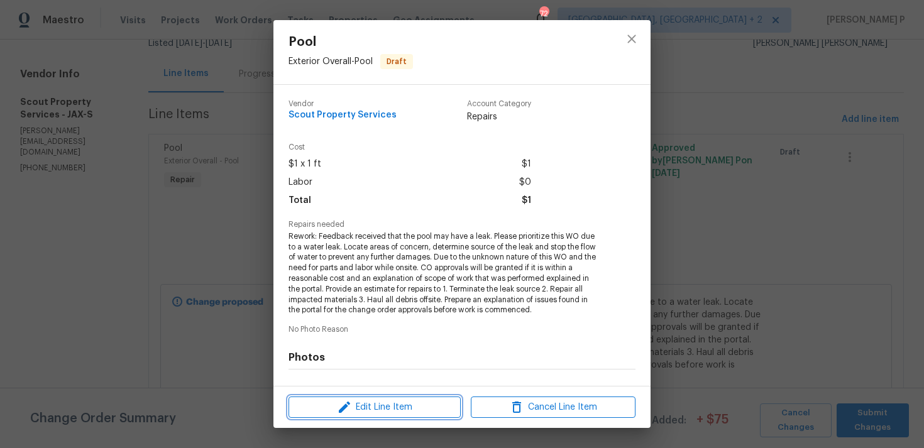
click at [351, 400] on icon "button" at bounding box center [344, 407] width 15 height 15
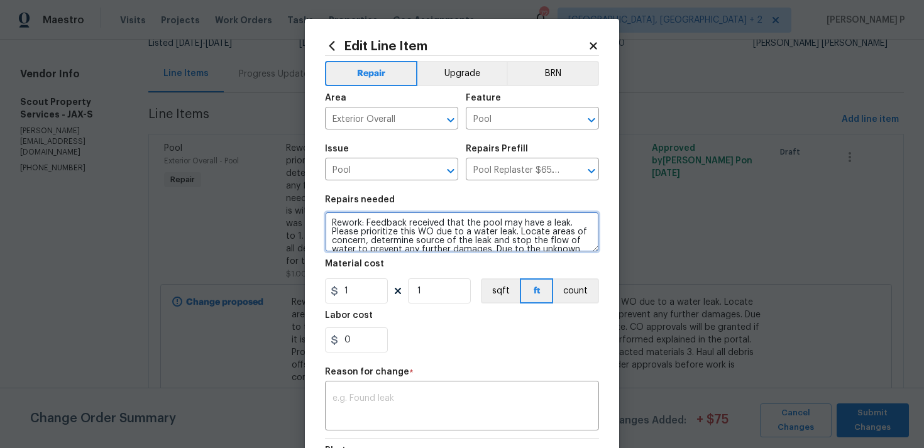
drag, startPoint x: 368, startPoint y: 224, endPoint x: 239, endPoint y: 224, distance: 128.2
click at [239, 224] on div "Edit Line Item Repair Upgrade BRN Area Exterior Overall ​ Feature Pool ​ Issue …" at bounding box center [462, 224] width 924 height 448
type textarea "Feedback received that the pool may have a leak. Please prioritize this WO due …"
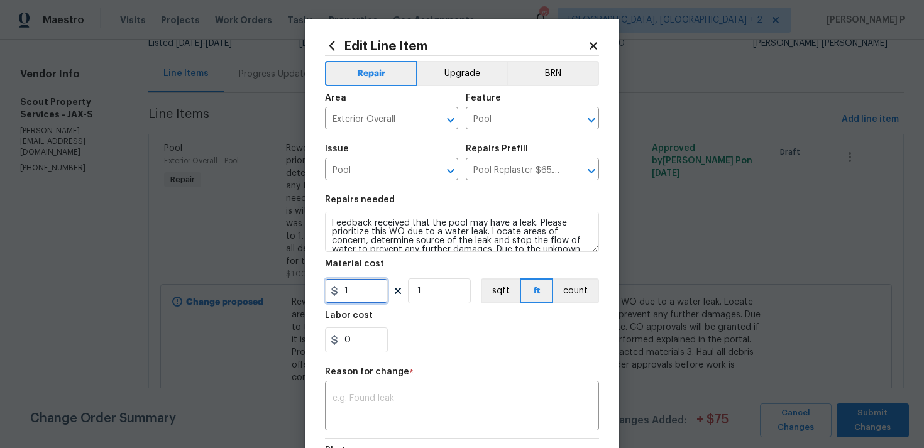
click at [363, 297] on input "1" at bounding box center [356, 290] width 63 height 25
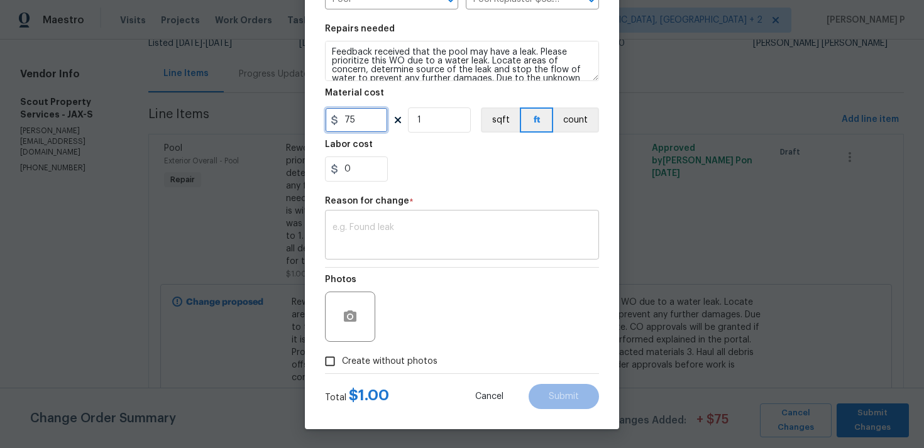
type input "75"
click at [363, 253] on div "x ​" at bounding box center [462, 236] width 274 height 47
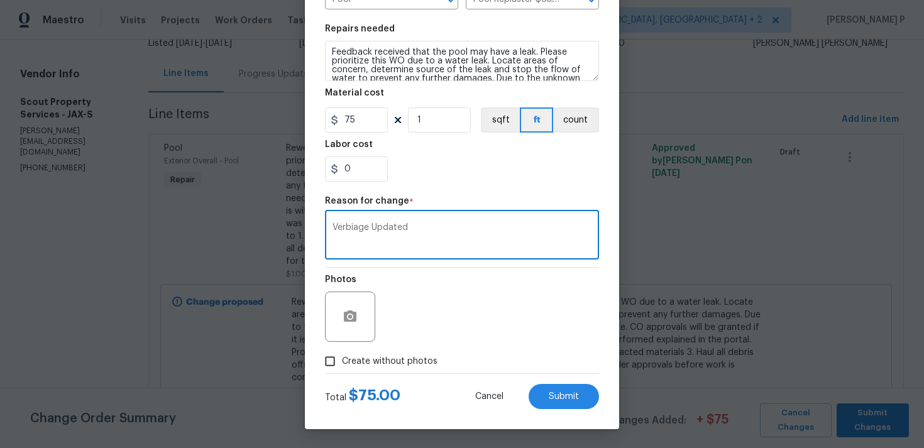
type textarea "Verbiage Updated"
click at [564, 412] on div "Edit Line Item Repair Upgrade BRN Area Exterior Overall ​ Feature Pool ​ Issue …" at bounding box center [462, 138] width 314 height 581
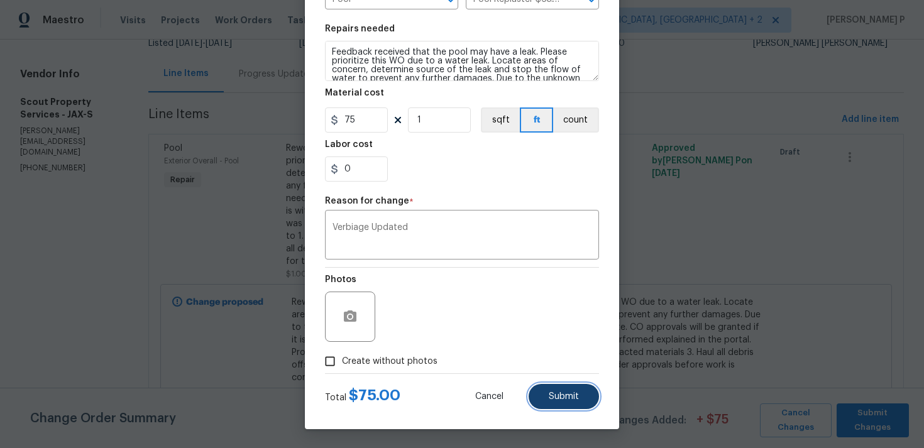
click at [570, 404] on button "Submit" at bounding box center [564, 396] width 70 height 25
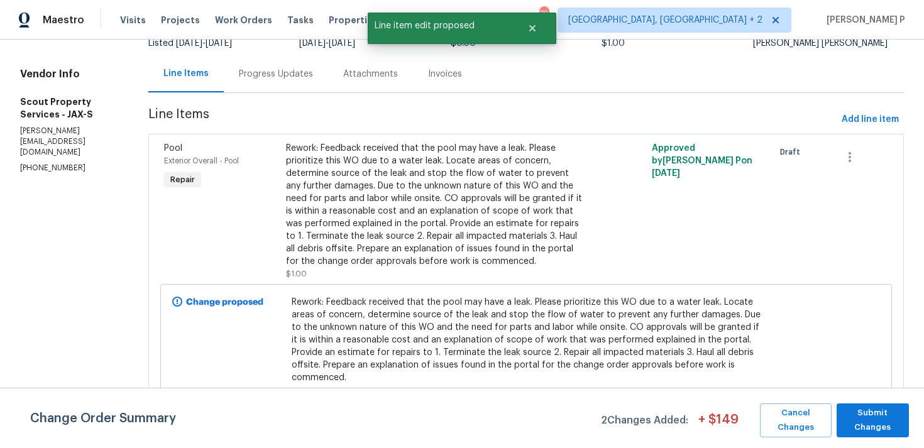
scroll to position [0, 0]
click at [891, 423] on span "Submit Changes" at bounding box center [873, 420] width 60 height 29
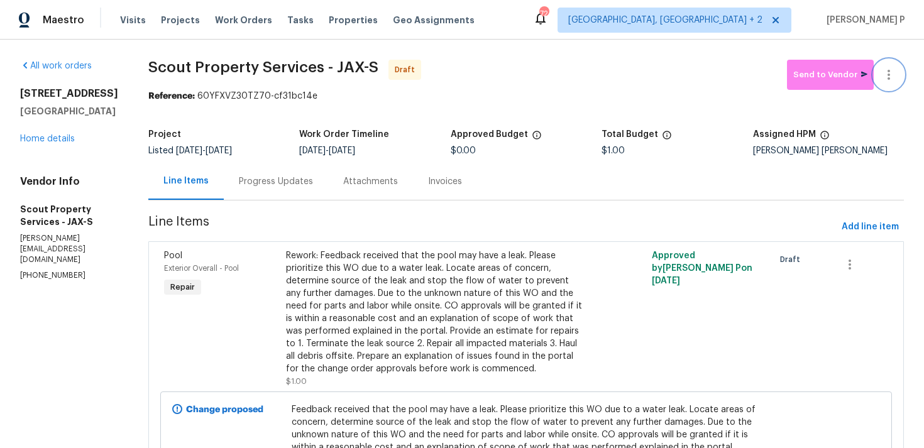
click at [893, 61] on button "button" at bounding box center [889, 75] width 30 height 30
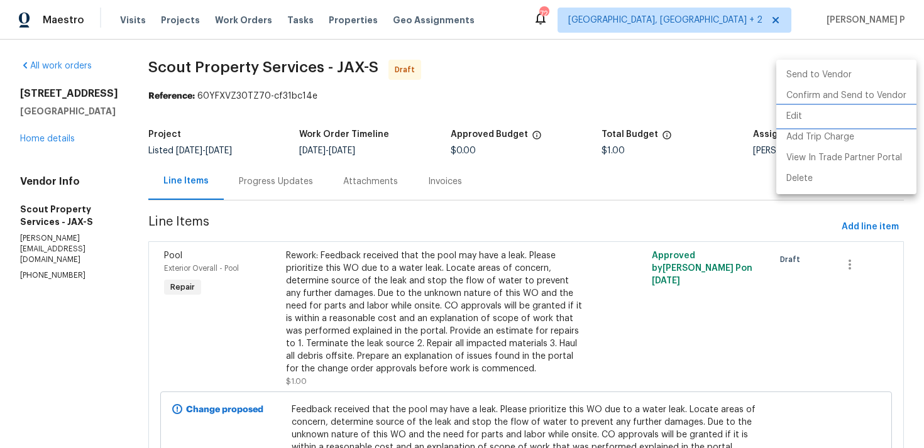
click at [810, 109] on li "Edit" at bounding box center [846, 116] width 140 height 21
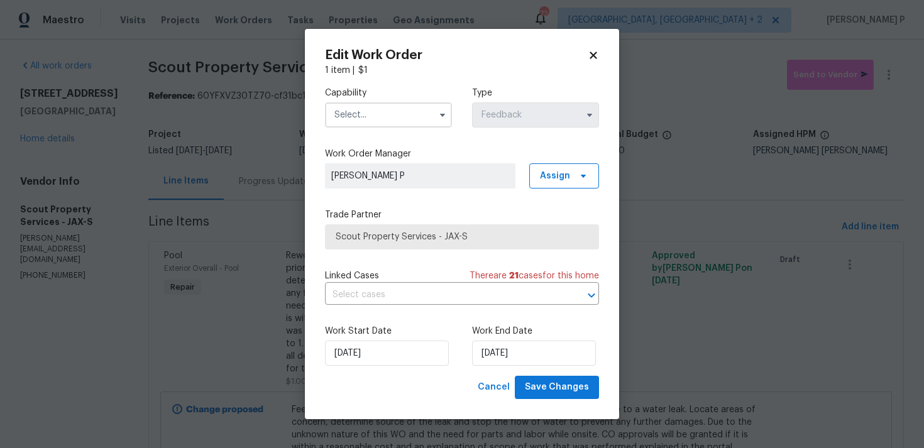
click at [388, 119] on input "text" at bounding box center [388, 114] width 127 height 25
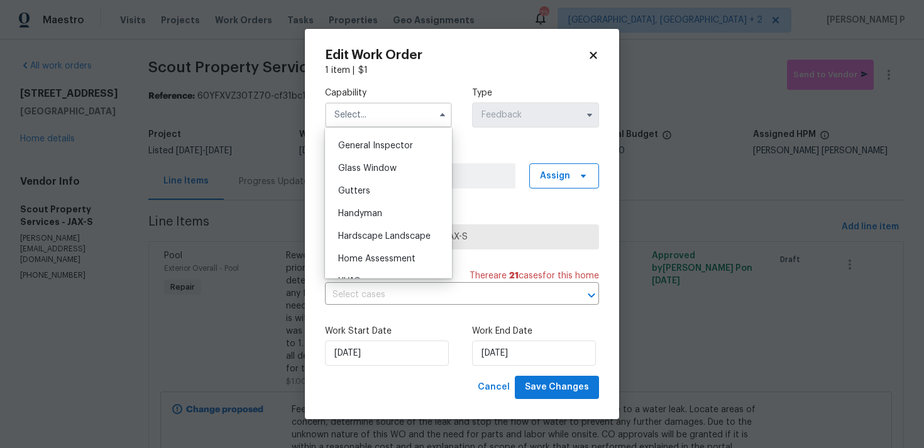
scroll to position [621, 0]
click at [361, 217] on div "Handyman" at bounding box center [388, 212] width 121 height 23
type input "Handyman"
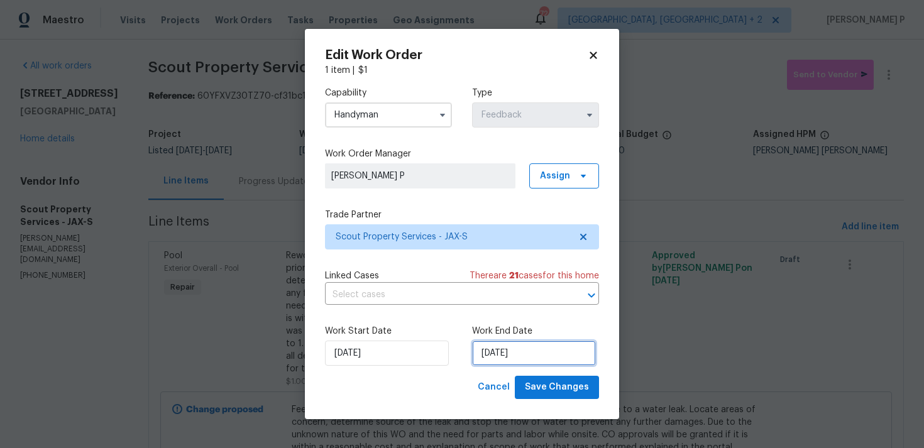
click at [527, 356] on input "[DATE]" at bounding box center [534, 353] width 124 height 25
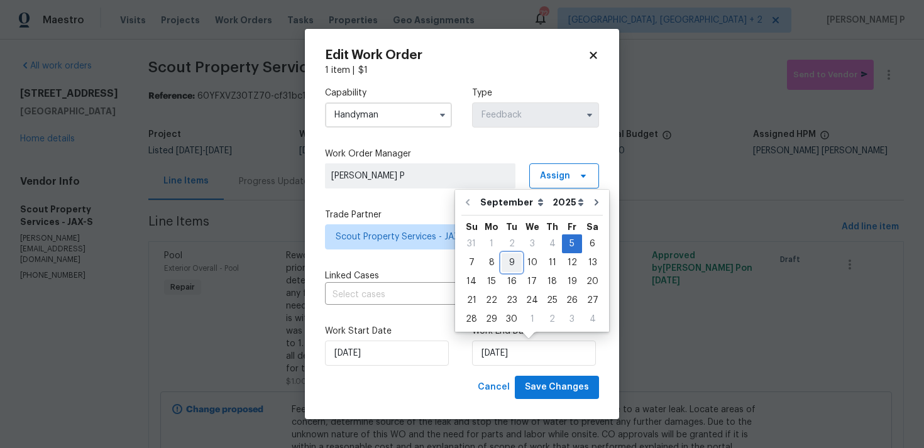
click at [507, 261] on div "9" at bounding box center [512, 263] width 20 height 18
type input "[DATE]"
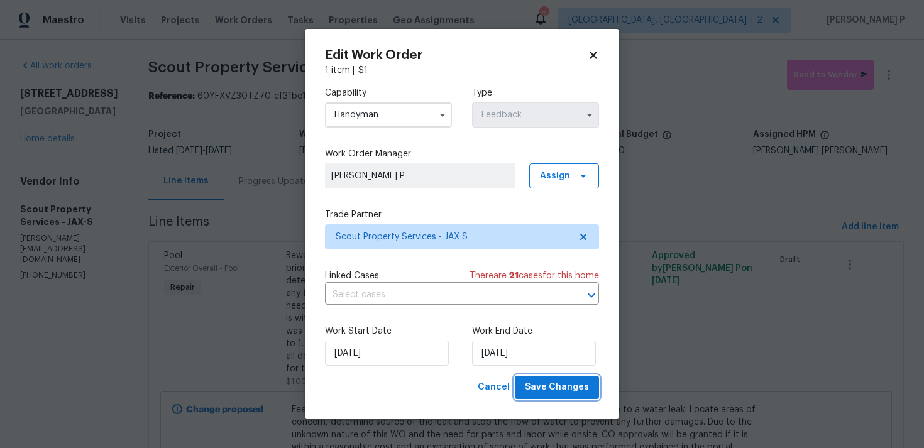
click at [553, 382] on span "Save Changes" at bounding box center [557, 388] width 64 height 16
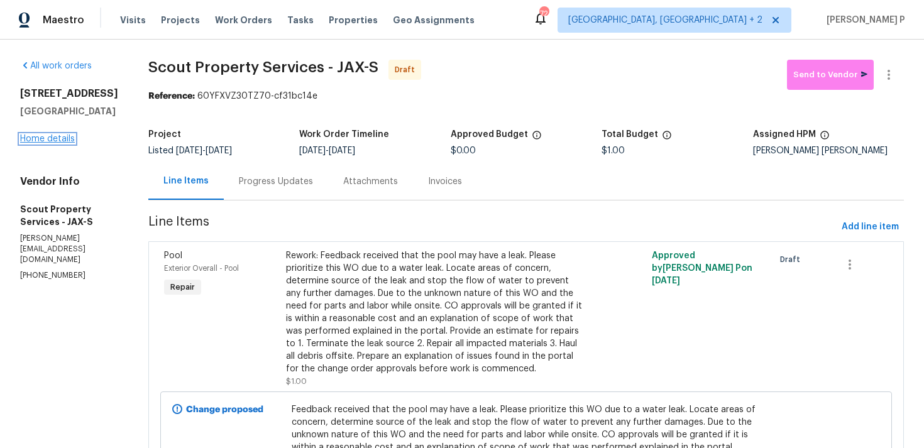
click at [34, 143] on link "Home details" at bounding box center [47, 139] width 55 height 9
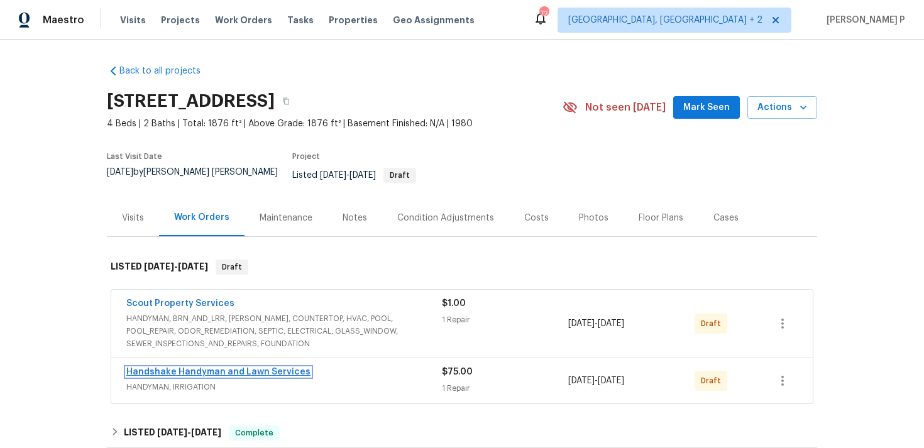
click at [204, 368] on link "Handshake Handyman and Lawn Services" at bounding box center [218, 372] width 184 height 9
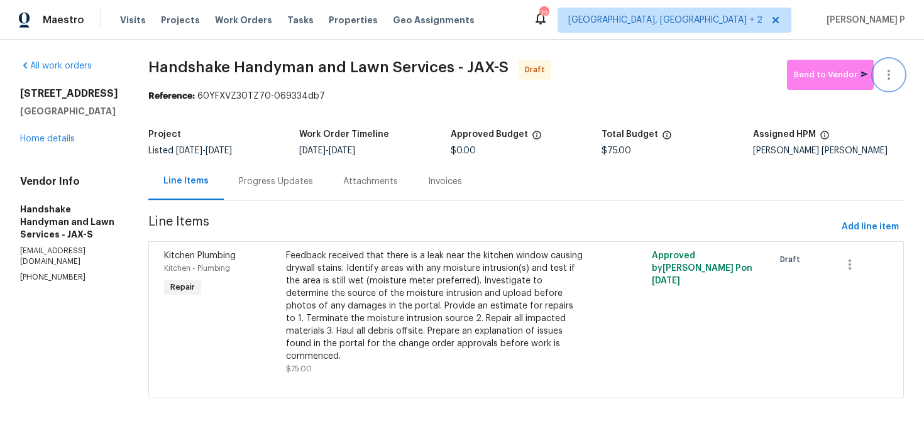
click at [894, 70] on icon "button" at bounding box center [888, 74] width 15 height 15
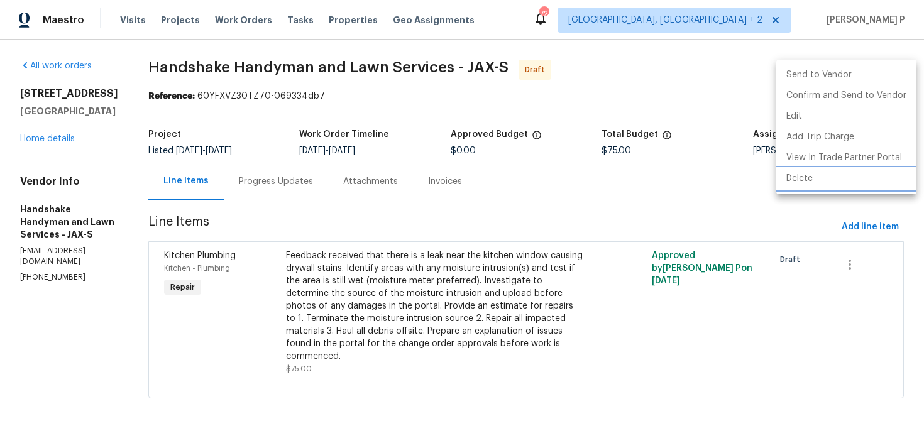
click at [832, 183] on li "Delete" at bounding box center [846, 178] width 140 height 21
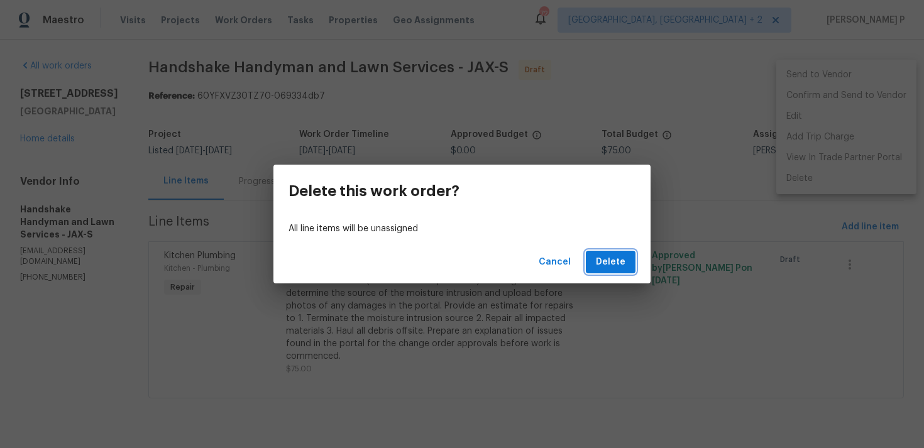
click at [607, 261] on span "Delete" at bounding box center [611, 263] width 30 height 16
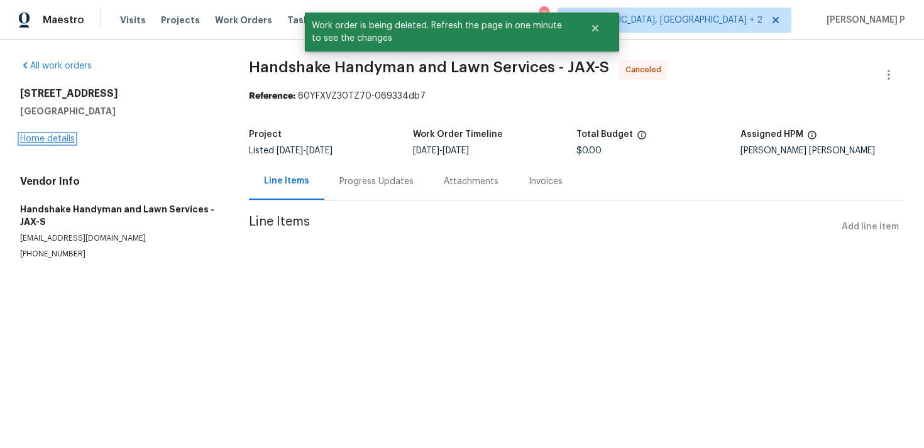
click at [54, 136] on link "Home details" at bounding box center [47, 139] width 55 height 9
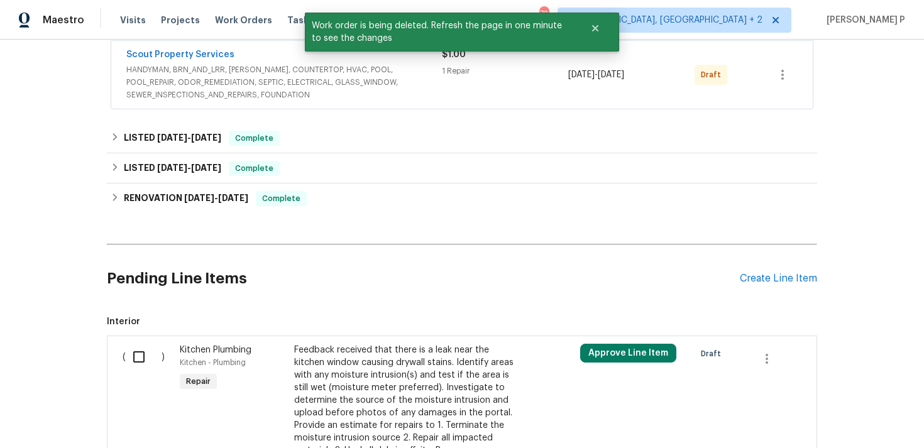
scroll to position [395, 0]
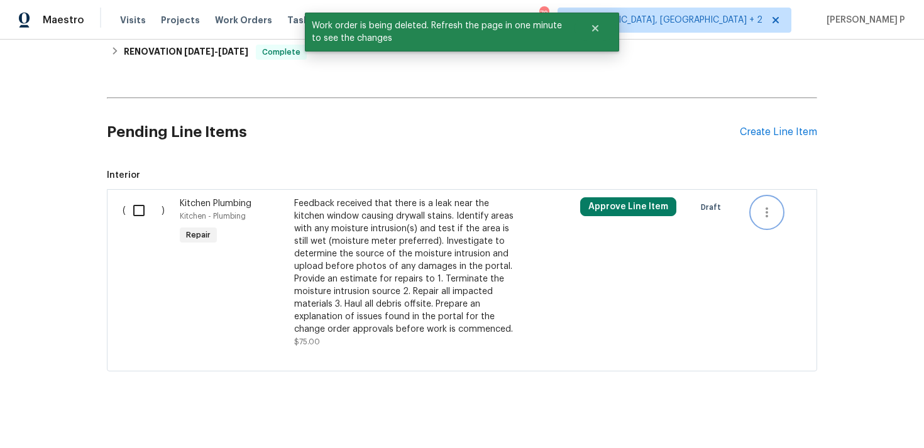
click at [772, 205] on icon "button" at bounding box center [766, 212] width 15 height 15
click at [774, 210] on li "Cancel" at bounding box center [776, 203] width 48 height 21
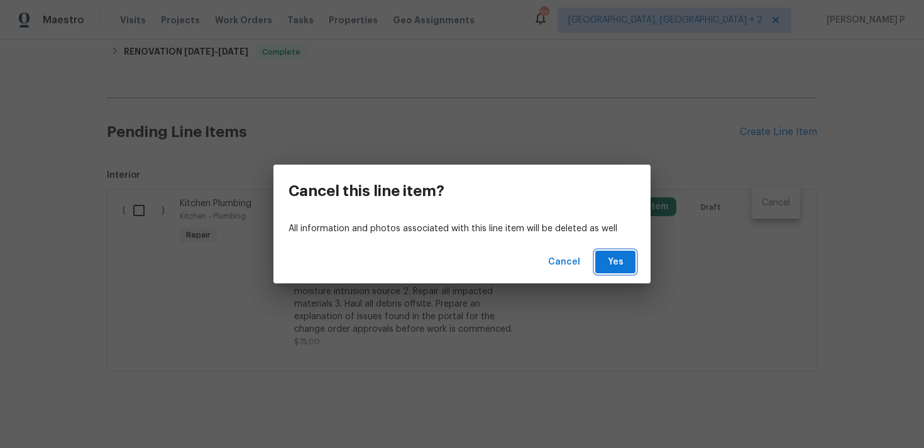
click at [616, 265] on span "Yes" at bounding box center [615, 263] width 20 height 16
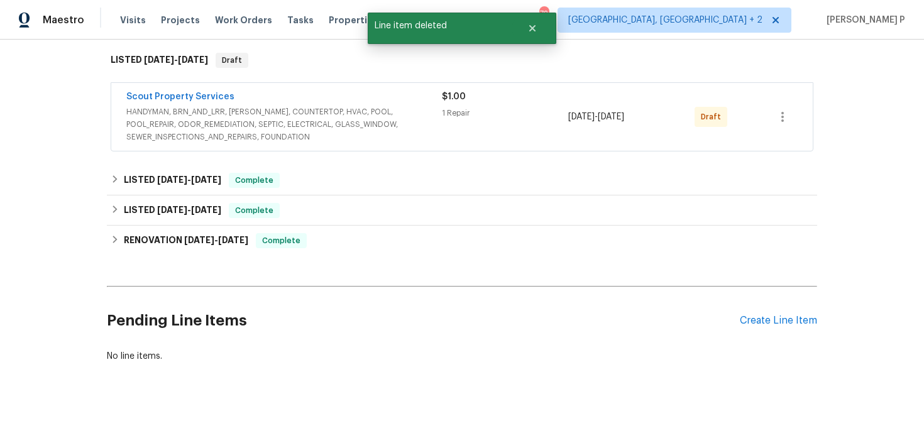
scroll to position [198, 0]
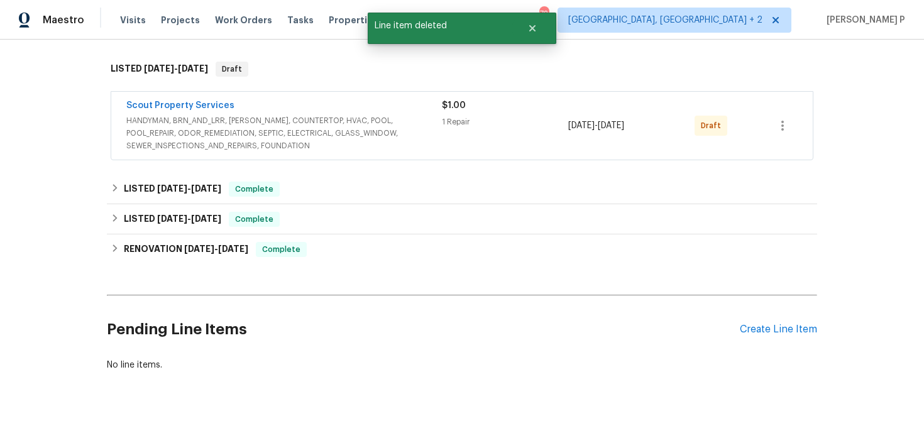
click at [238, 129] on span "HANDYMAN, BRN_AND_LRR, WELLS, COUNTERTOP, HVAC, POOL, POOL_REPAIR, ODOR_REMEDIA…" at bounding box center [284, 133] width 316 height 38
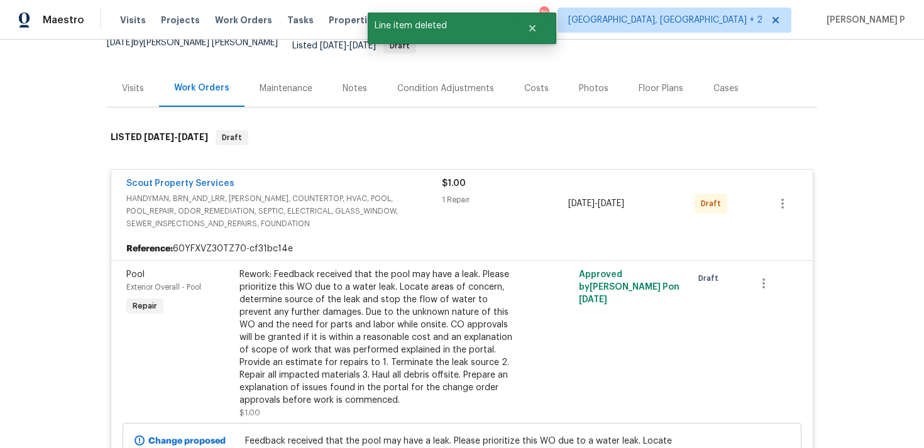
scroll to position [92, 0]
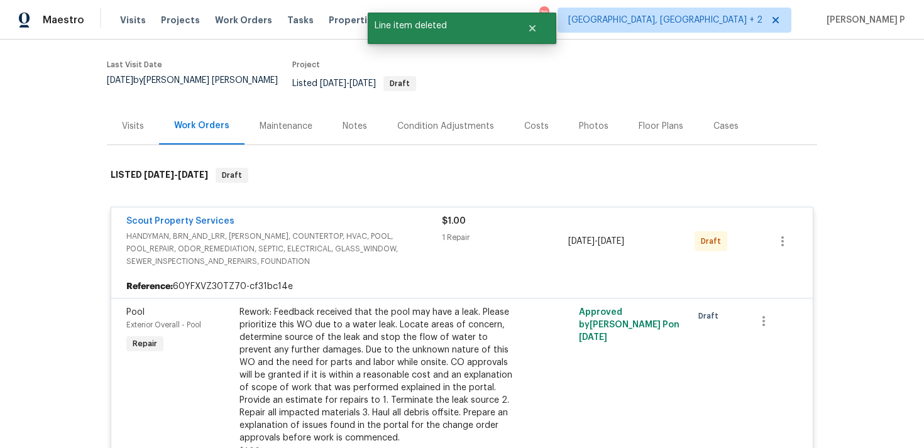
click at [194, 230] on span "HANDYMAN, BRN_AND_LRR, WELLS, COUNTERTOP, HVAC, POOL, POOL_REPAIR, ODOR_REMEDIA…" at bounding box center [284, 249] width 316 height 38
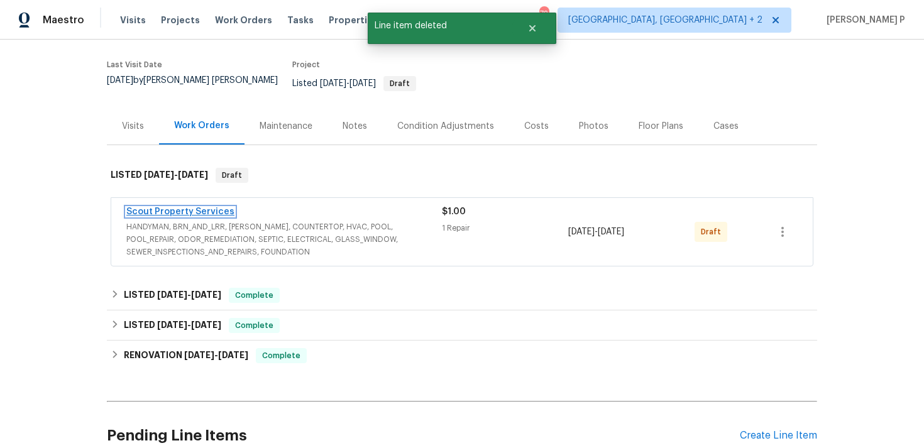
click at [218, 207] on link "Scout Property Services" at bounding box center [180, 211] width 108 height 9
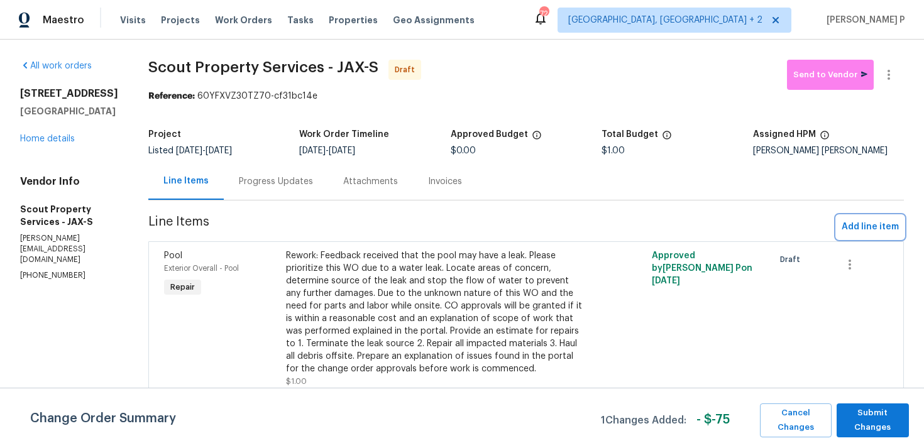
click at [860, 226] on span "Add line item" at bounding box center [870, 227] width 57 height 16
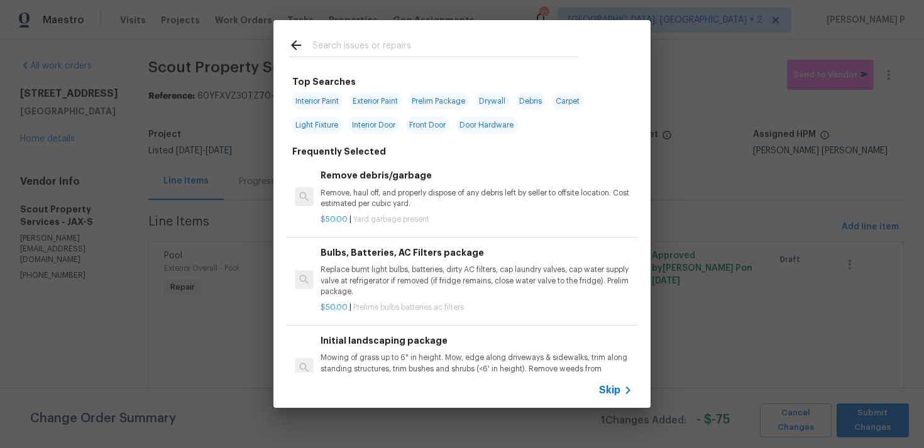
click at [302, 48] on icon at bounding box center [296, 45] width 15 height 15
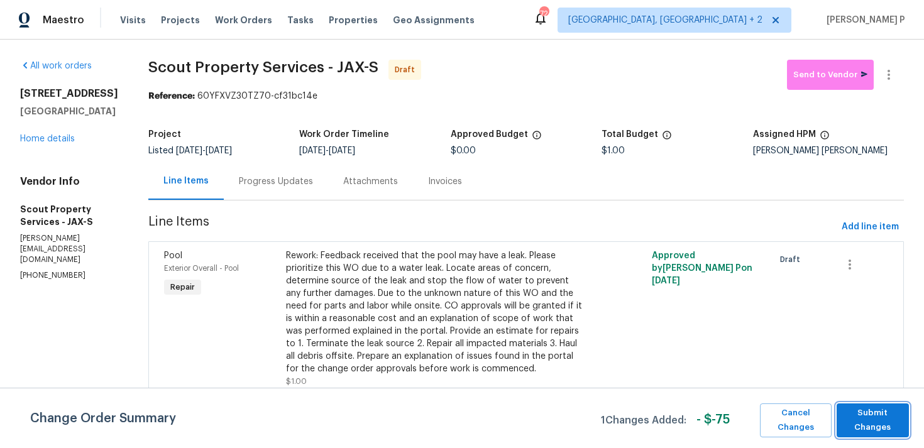
click at [861, 431] on span "Submit Changes" at bounding box center [873, 420] width 60 height 29
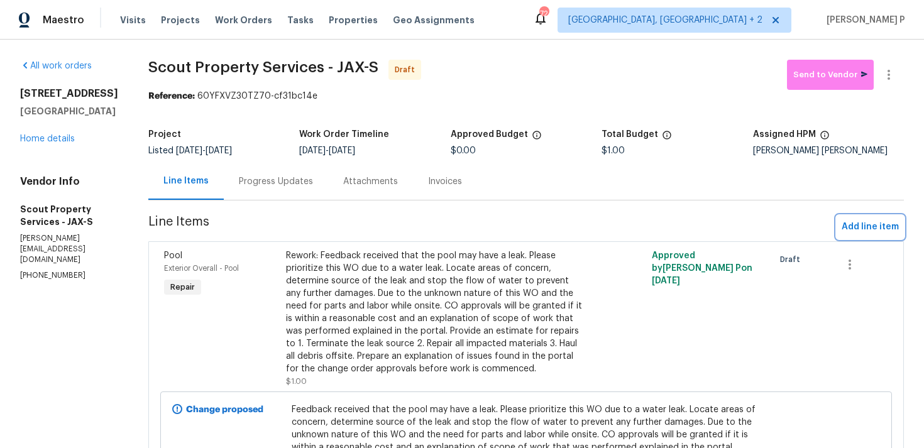
click at [878, 226] on span "Add line item" at bounding box center [870, 227] width 57 height 16
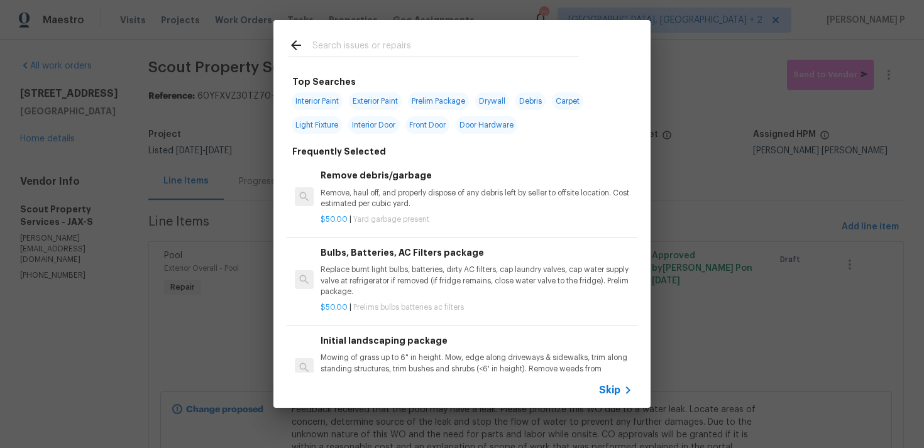
click at [614, 389] on span "Skip" at bounding box center [609, 390] width 21 height 13
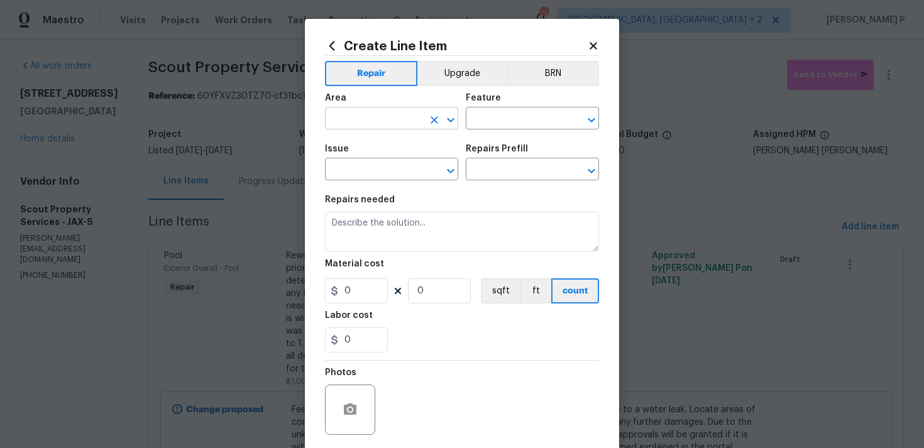
click at [451, 119] on icon "Open" at bounding box center [450, 120] width 15 height 15
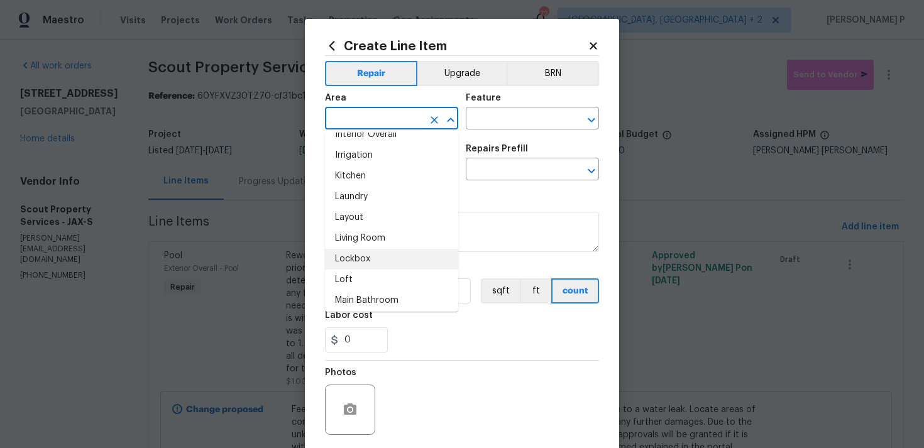
scroll to position [539, 0]
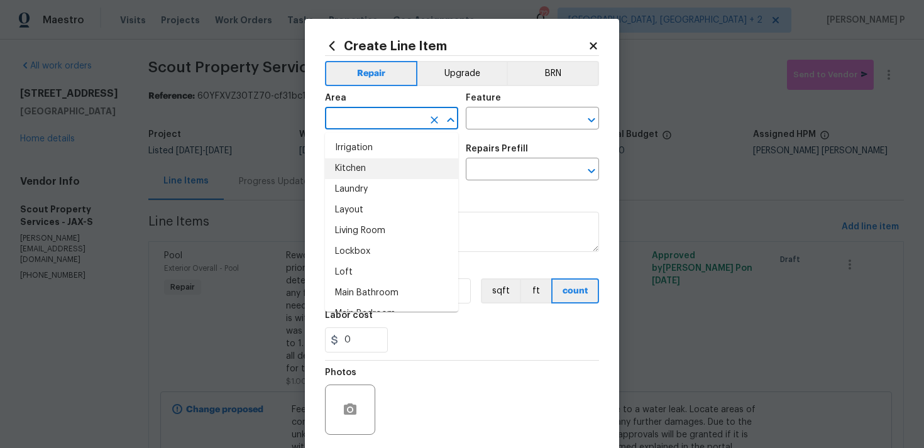
click at [369, 173] on li "Kitchen" at bounding box center [391, 168] width 133 height 21
type input "Kitchen"
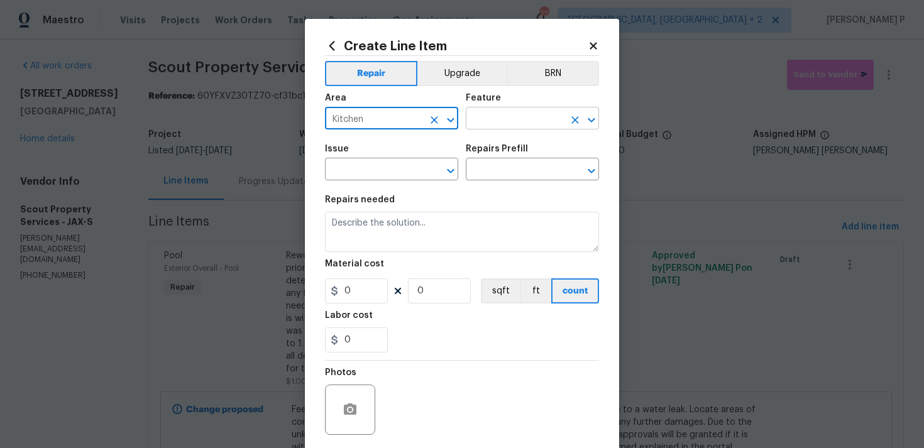
click at [517, 119] on input "text" at bounding box center [515, 119] width 98 height 19
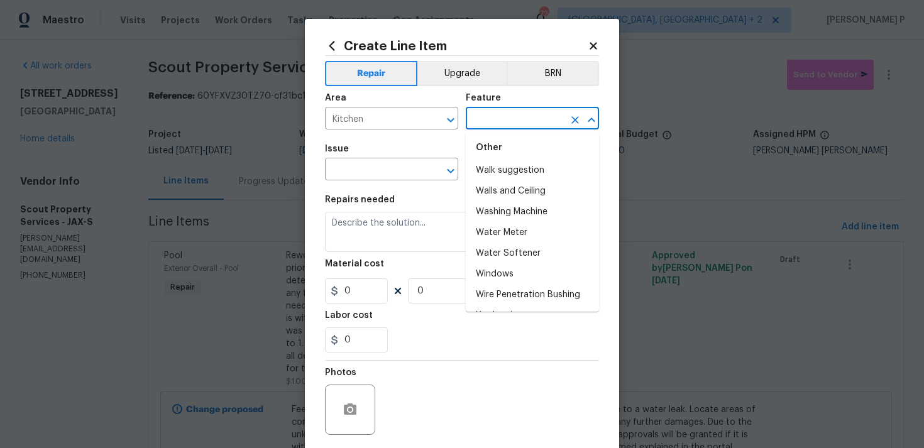
scroll to position [3172, 0]
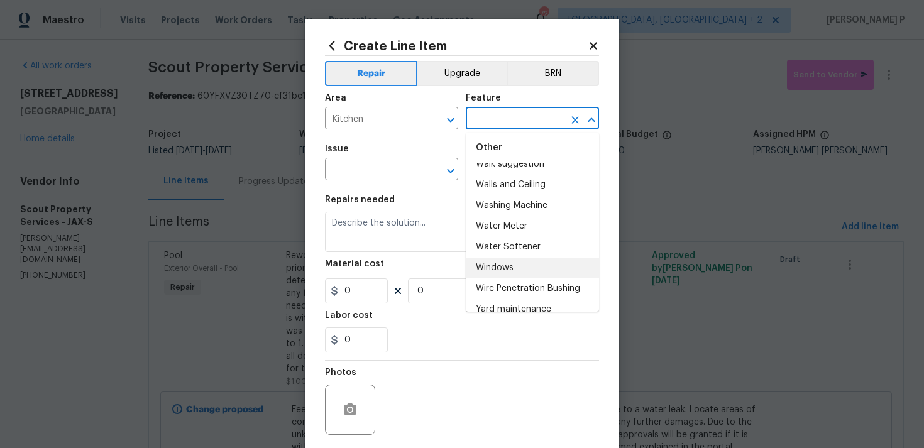
click at [502, 258] on li "Windows" at bounding box center [532, 268] width 133 height 21
type input "Windows"
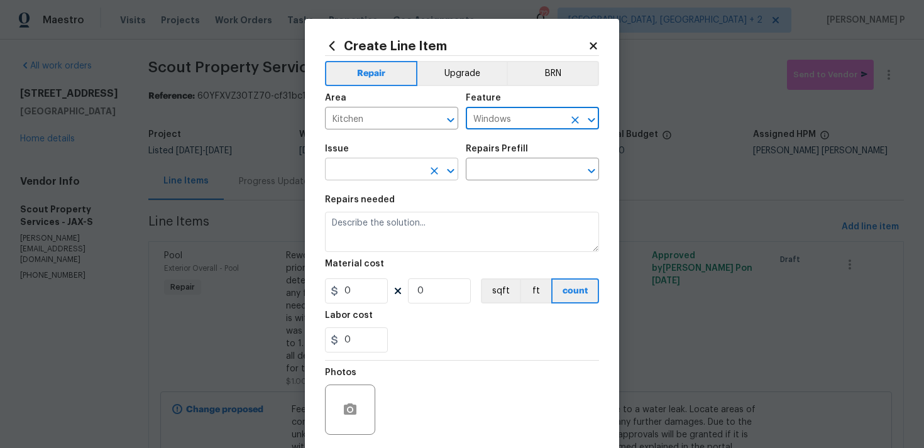
click at [459, 172] on button "Open" at bounding box center [451, 171] width 18 height 18
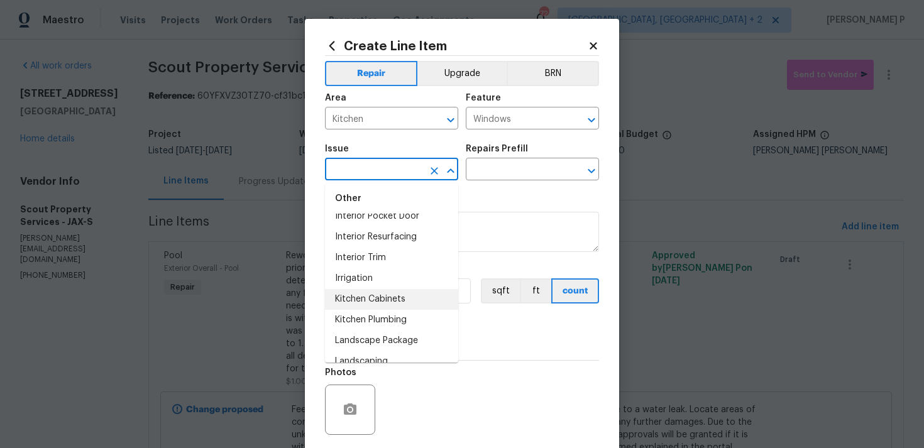
scroll to position [1777, 0]
click at [371, 304] on li "Kitchen Plumbing" at bounding box center [391, 302] width 133 height 21
type input "Kitchen Plumbing"
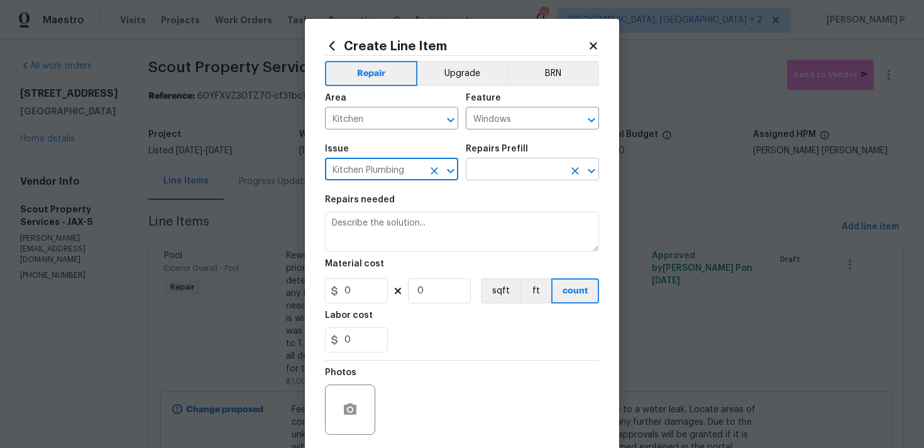
click at [524, 169] on input "text" at bounding box center [515, 170] width 98 height 19
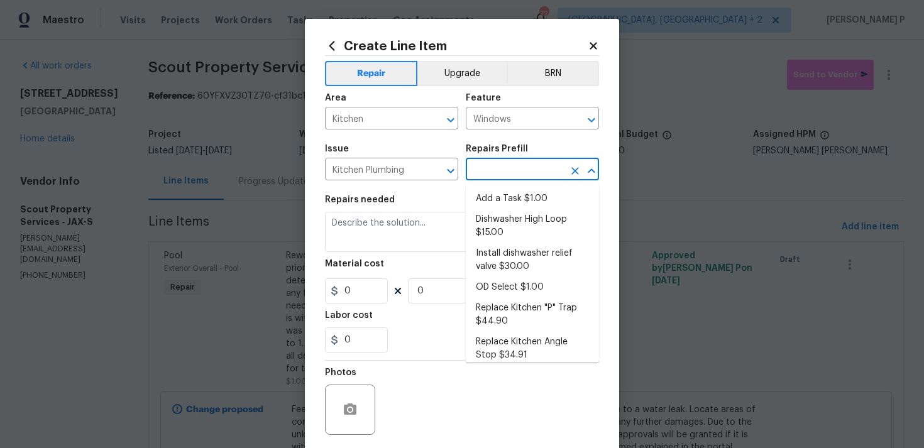
click at [519, 204] on li "Add a Task $1.00" at bounding box center [532, 199] width 133 height 21
type input "Plumbing"
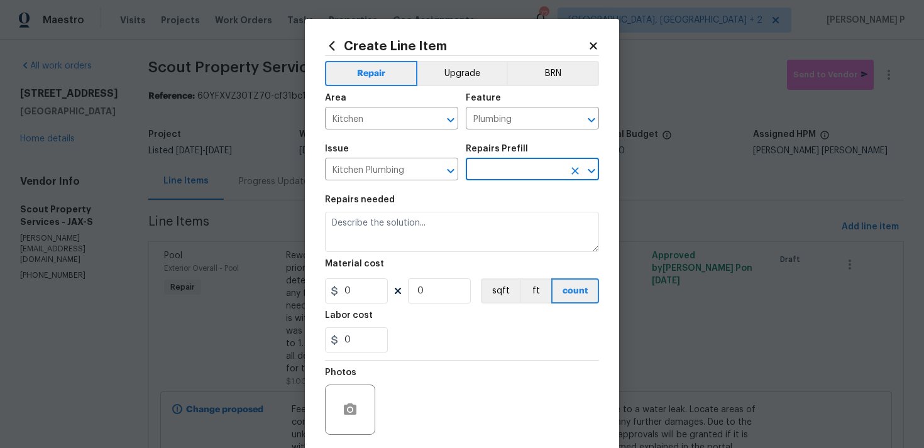
type input "Add a Task $1.00"
type textarea "HPM to detail"
type input "1"
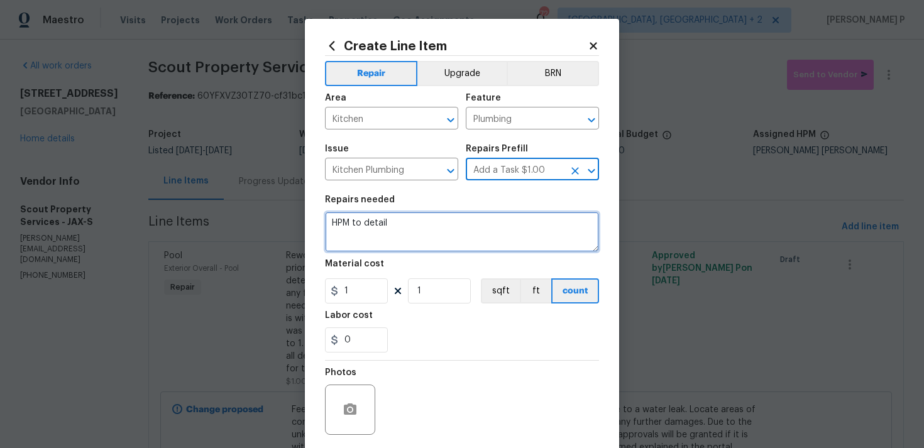
click at [433, 248] on textarea "HPM to detail" at bounding box center [462, 232] width 274 height 40
paste textarea "Feedback received that there is a leak near the kitchen window causing drywall …"
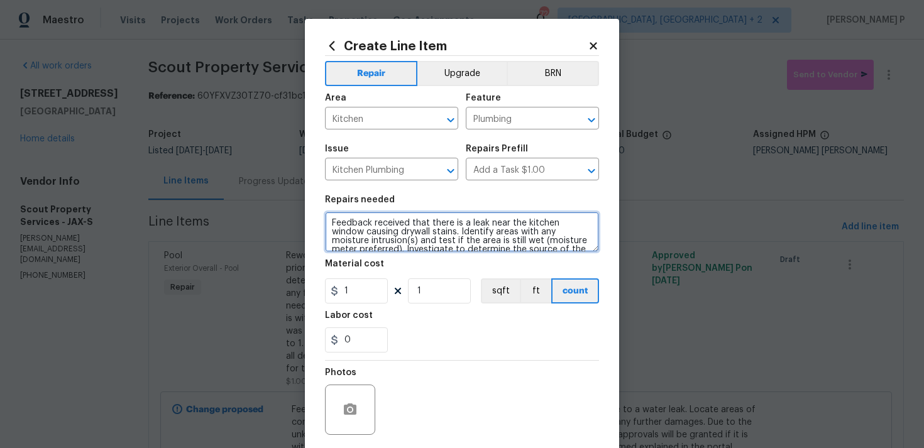
scroll to position [55, 0]
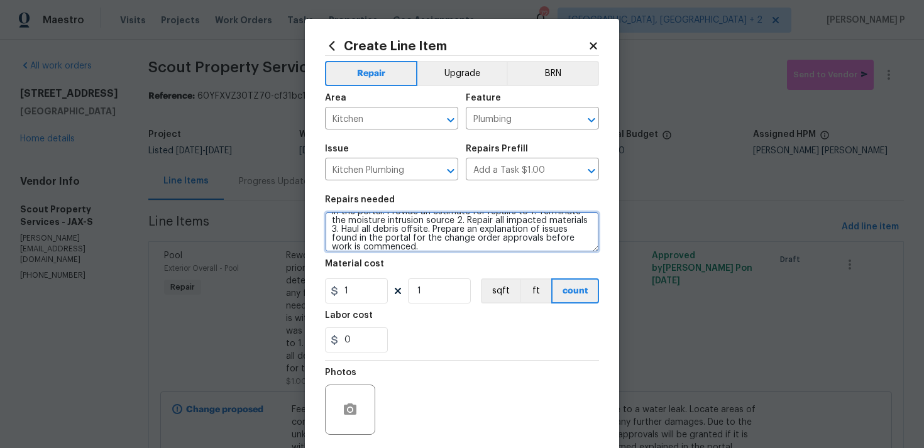
type textarea "Feedback received that there is a leak near the kitchen window causing drywall …"
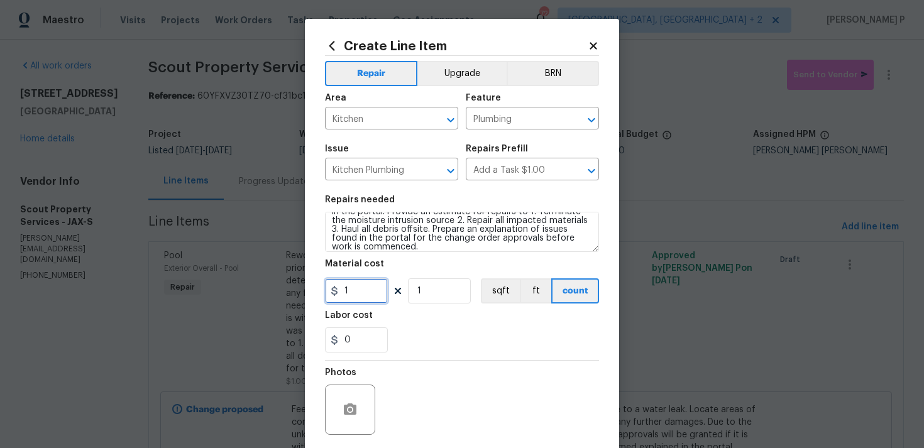
click at [361, 294] on input "1" at bounding box center [356, 290] width 63 height 25
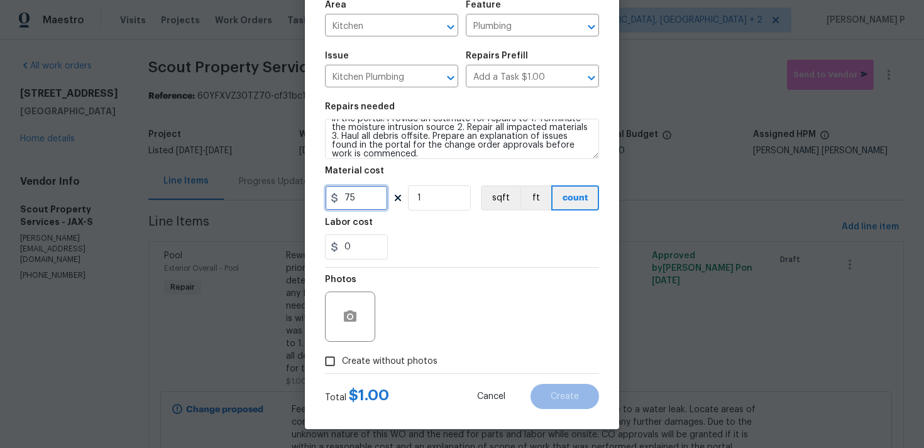
type input "75"
click at [339, 360] on input "Create without photos" at bounding box center [330, 361] width 24 height 24
checkbox input "true"
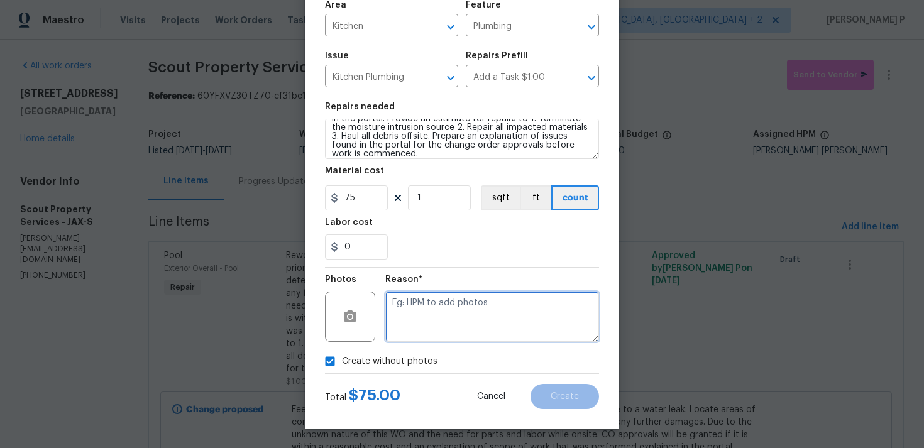
click at [447, 316] on textarea at bounding box center [492, 317] width 214 height 50
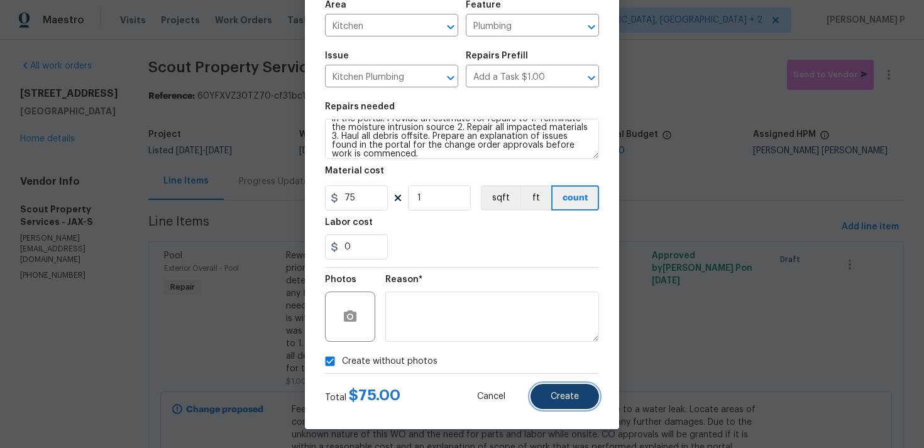
click at [545, 395] on button "Create" at bounding box center [565, 396] width 69 height 25
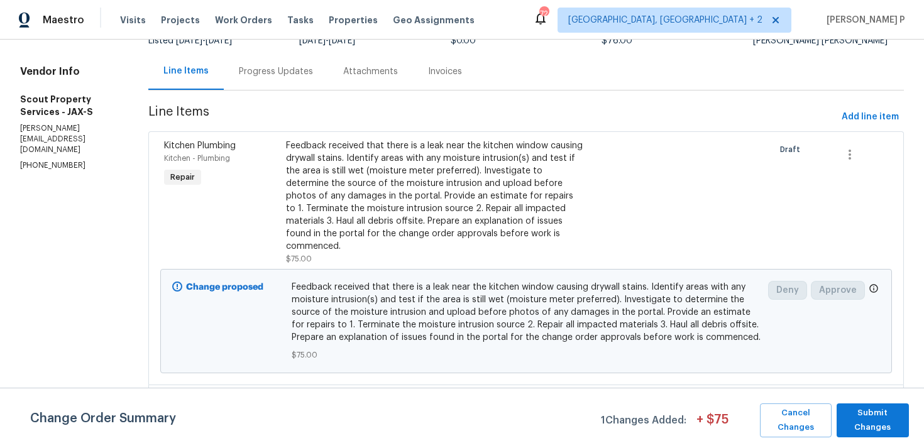
scroll to position [0, 0]
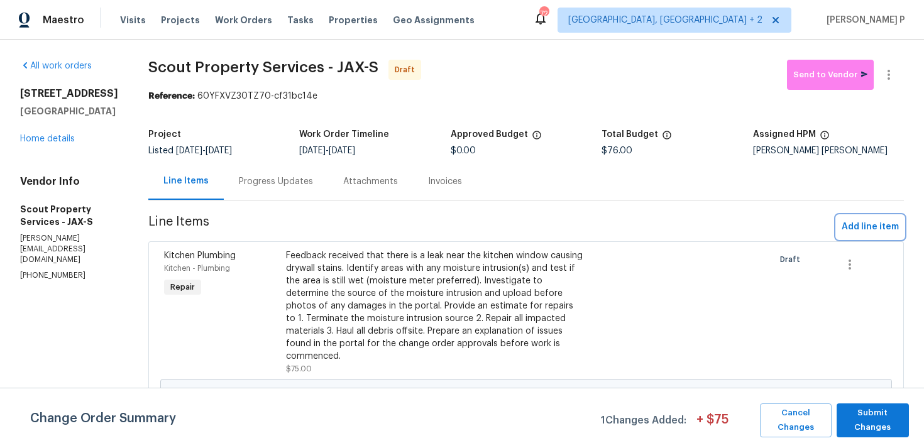
click at [866, 223] on span "Add line item" at bounding box center [870, 227] width 57 height 16
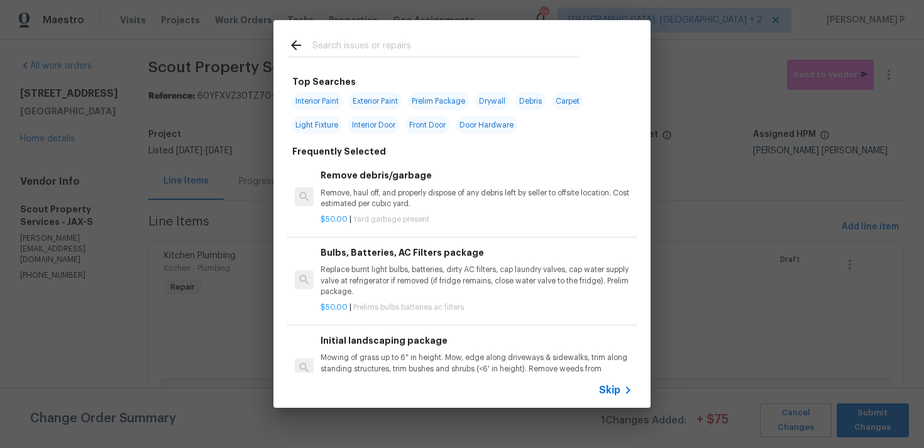
click at [605, 387] on span "Skip" at bounding box center [609, 390] width 21 height 13
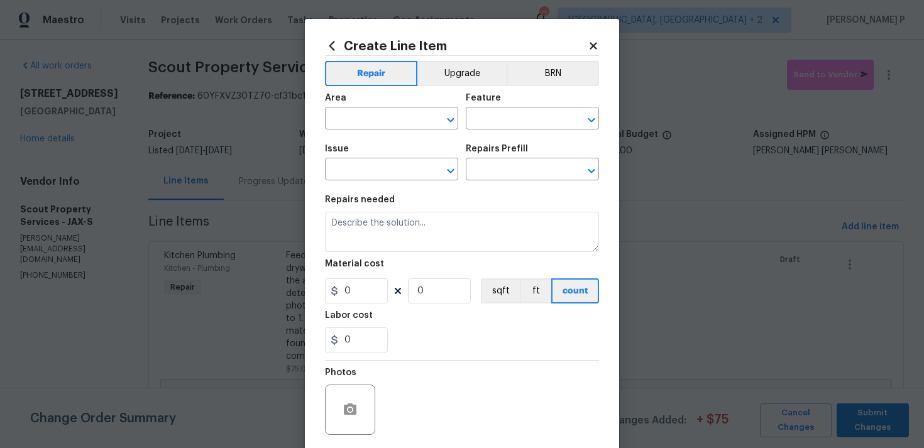
click at [377, 107] on div "Area" at bounding box center [391, 102] width 133 height 16
click at [375, 119] on input "text" at bounding box center [374, 119] width 98 height 19
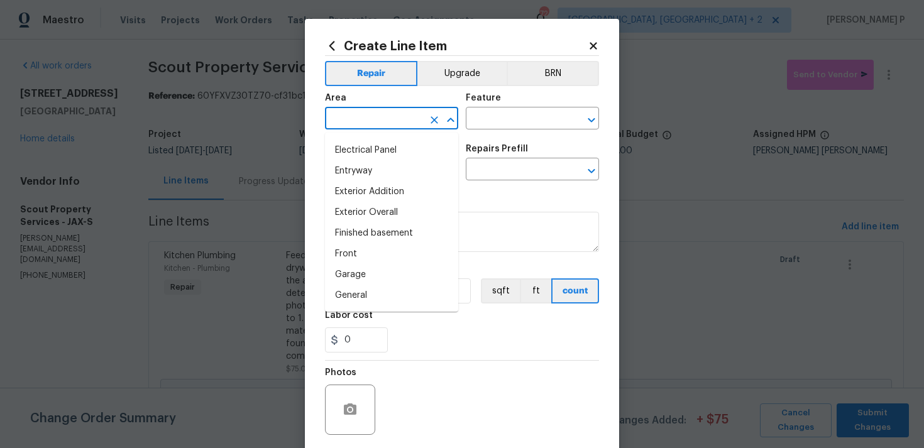
scroll to position [281, 0]
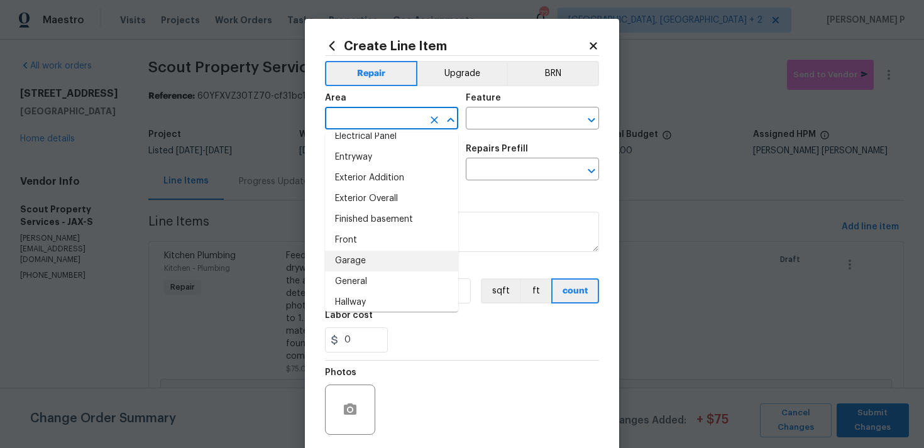
click at [363, 259] on li "Garage" at bounding box center [391, 261] width 133 height 21
type input "Garage"
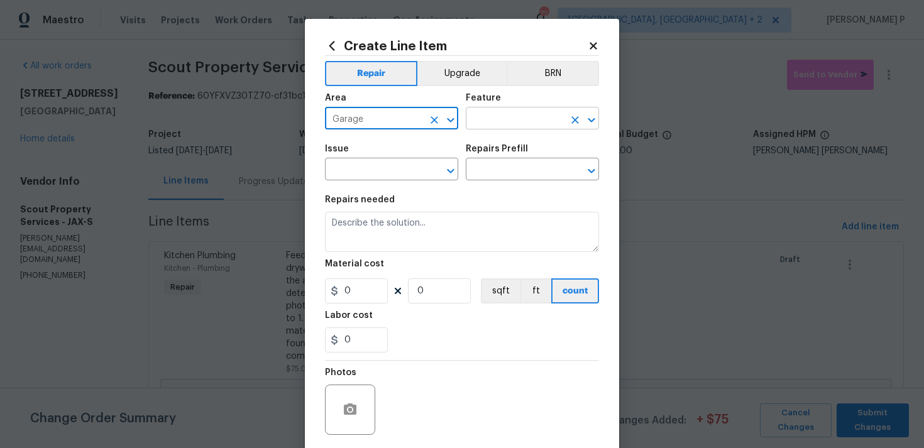
click at [495, 129] on input "text" at bounding box center [515, 119] width 98 height 19
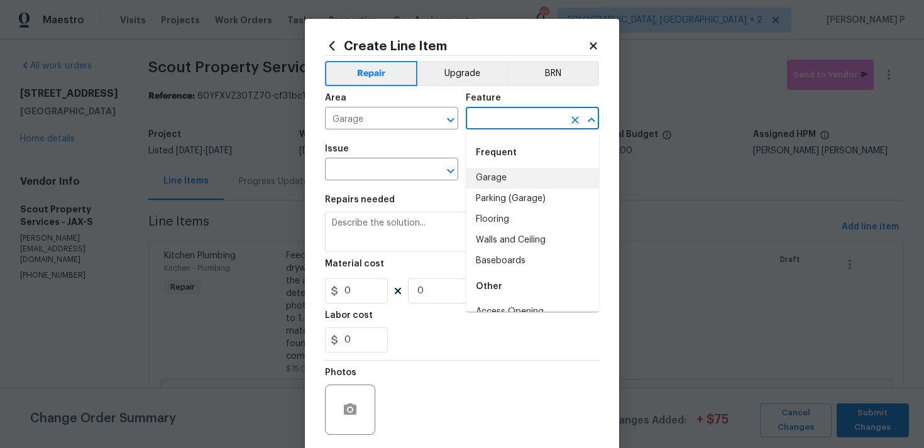
click at [506, 172] on li "Garage" at bounding box center [532, 178] width 133 height 21
type input "Garage"
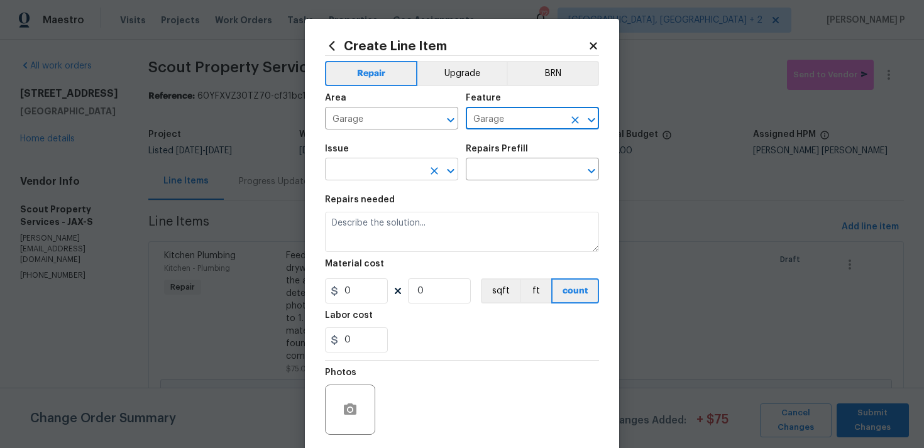
click at [449, 176] on icon "Open" at bounding box center [450, 170] width 15 height 15
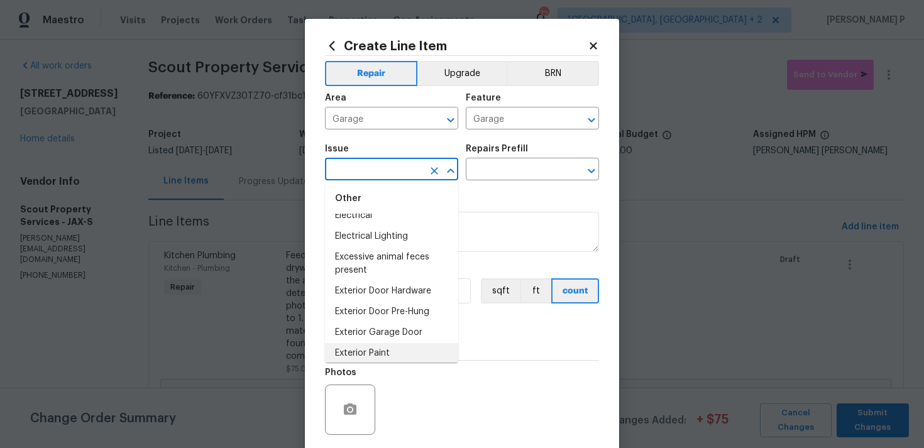
scroll to position [646, 0]
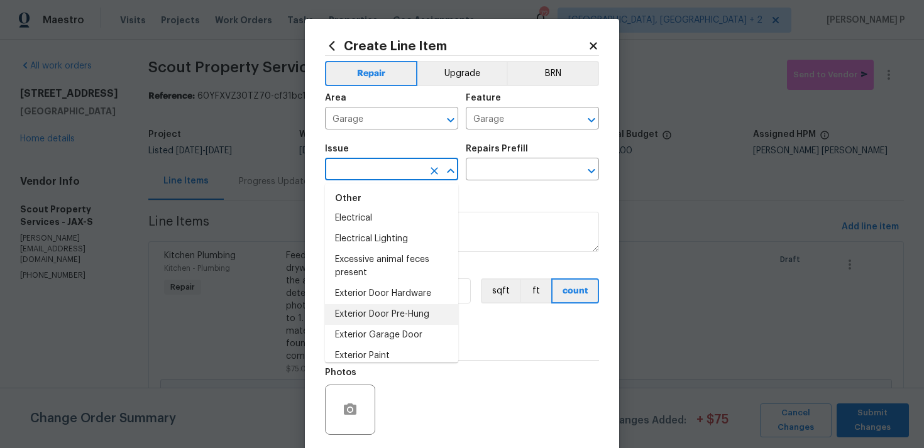
click at [402, 304] on li "Exterior Door Pre-Hung" at bounding box center [391, 314] width 133 height 21
type input "Exterior Door Pre-Hung"
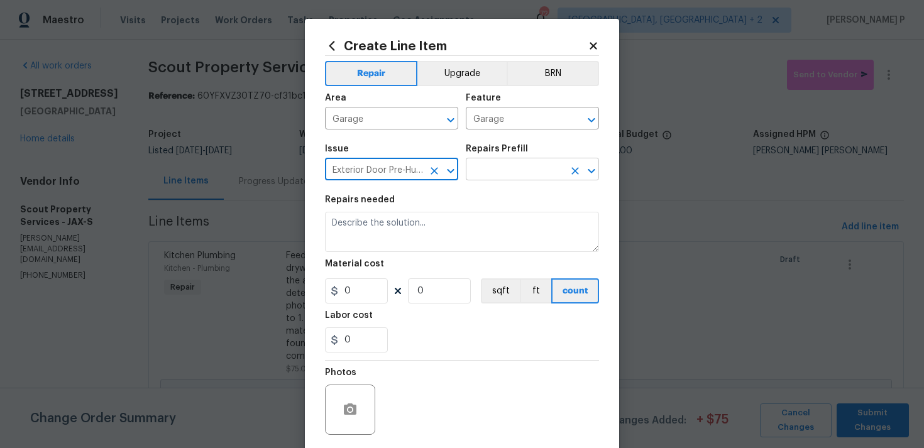
click at [487, 167] on input "text" at bounding box center [515, 170] width 98 height 19
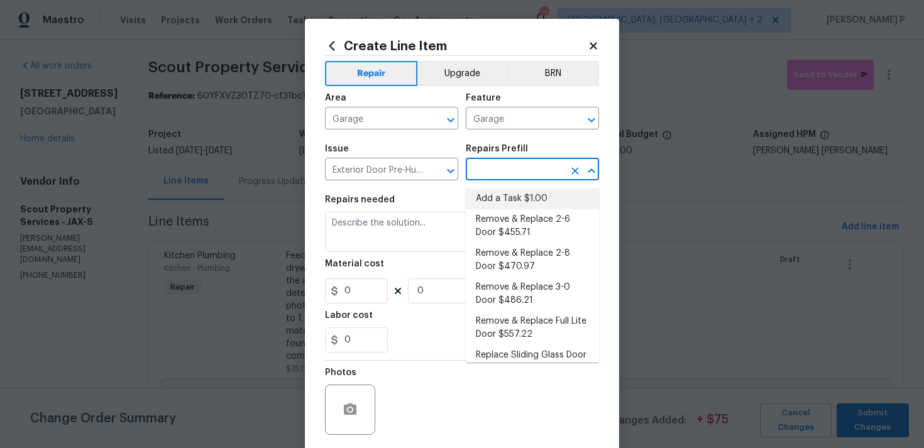
click at [492, 191] on li "Add a Task $1.00" at bounding box center [532, 199] width 133 height 21
type input "Interior Door"
type input "Add a Task $1.00"
type textarea "HPM to detail"
type input "1"
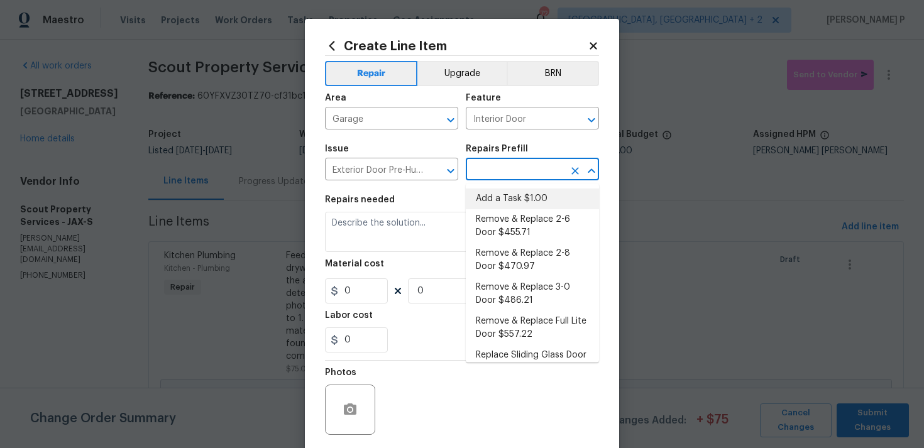
type input "1"
click at [360, 245] on textarea "HPM to detail" at bounding box center [462, 232] width 274 height 40
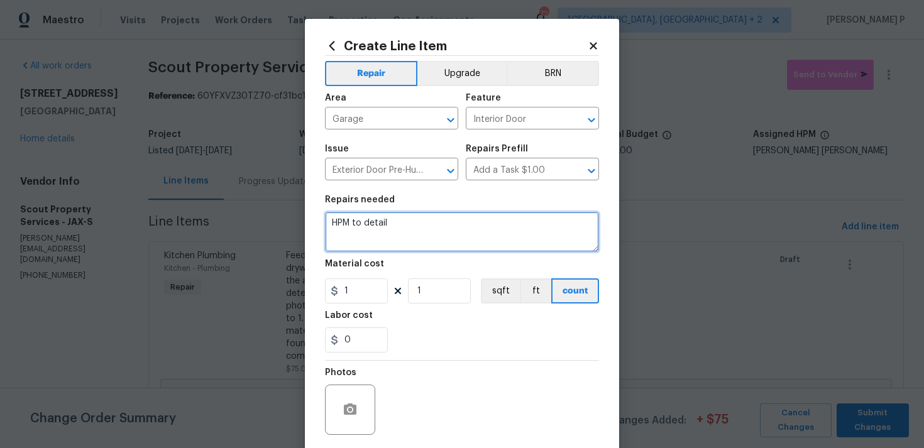
click at [360, 245] on textarea "HPM to detail" at bounding box center [462, 232] width 274 height 40
paste textarea "Replace the weather stripping as it’s broken in the middle of the garage door."
type textarea "Replace the weather stripping as it’s broken in the middle of the garage door."
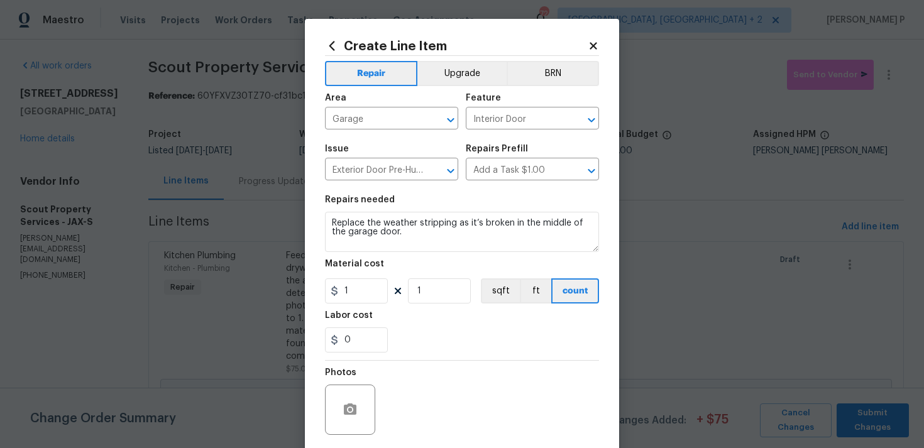
click at [372, 278] on figure "Material cost 1 1 sqft ft count" at bounding box center [462, 282] width 274 height 44
click at [356, 292] on input "1" at bounding box center [356, 290] width 63 height 25
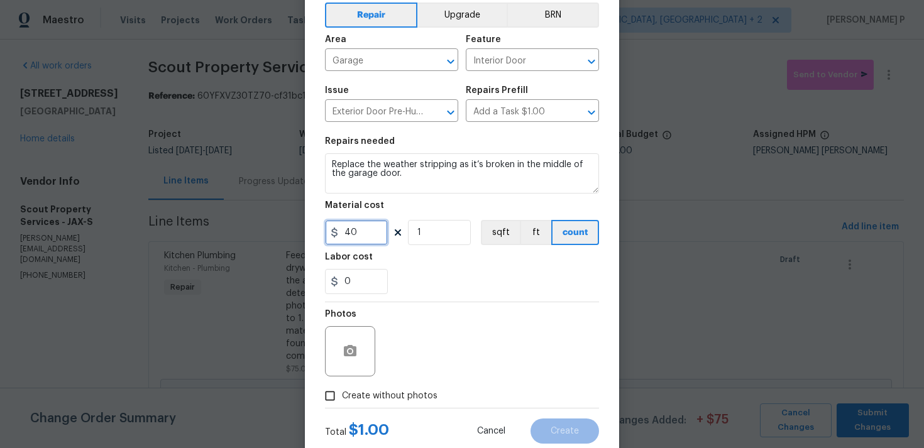
scroll to position [94, 0]
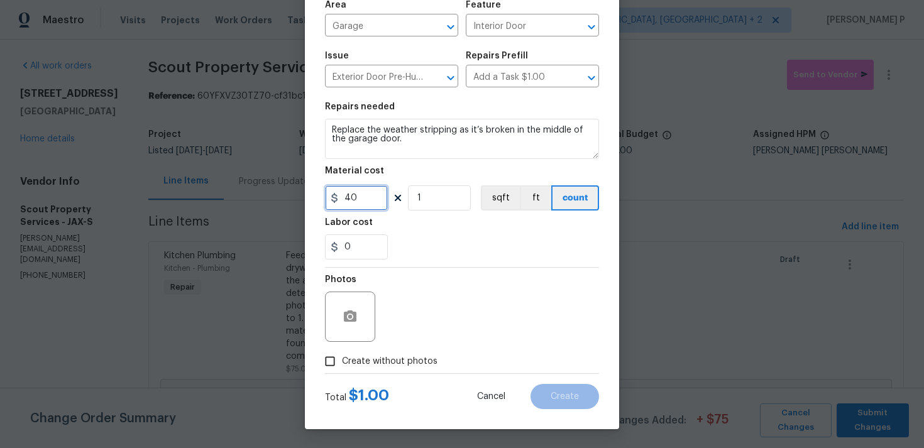
type input "40"
click at [331, 368] on input "Create without photos" at bounding box center [330, 361] width 24 height 24
checkbox input "true"
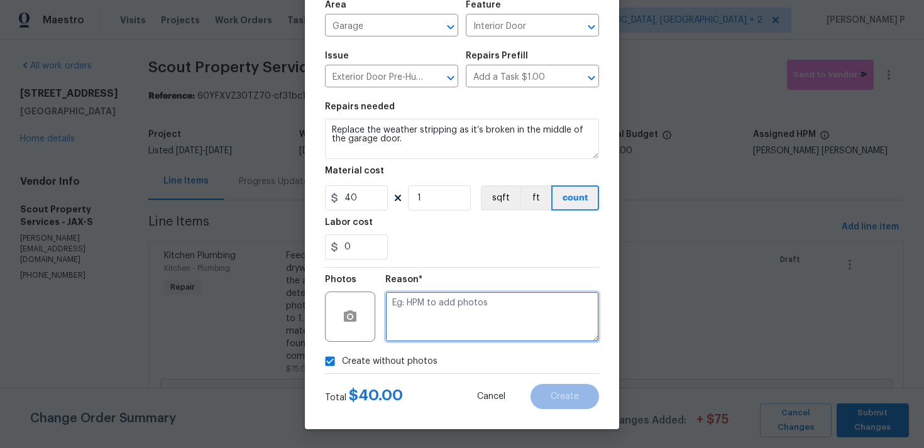
click at [413, 326] on textarea at bounding box center [492, 317] width 214 height 50
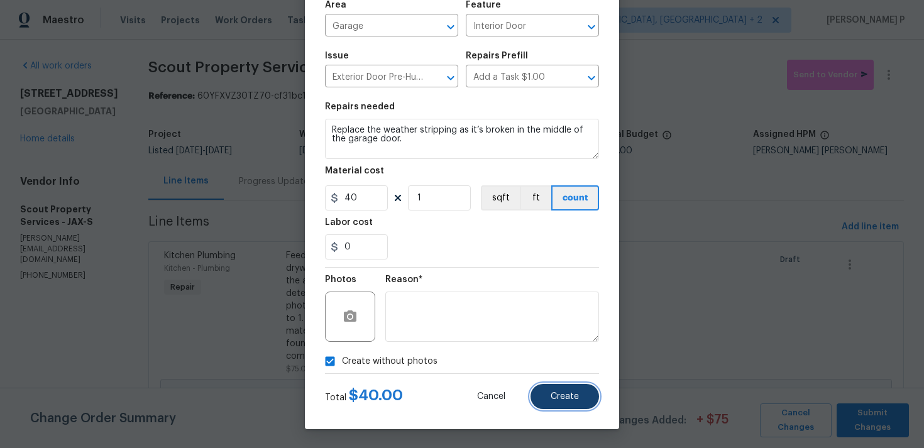
click at [550, 399] on button "Create" at bounding box center [565, 396] width 69 height 25
type input "0"
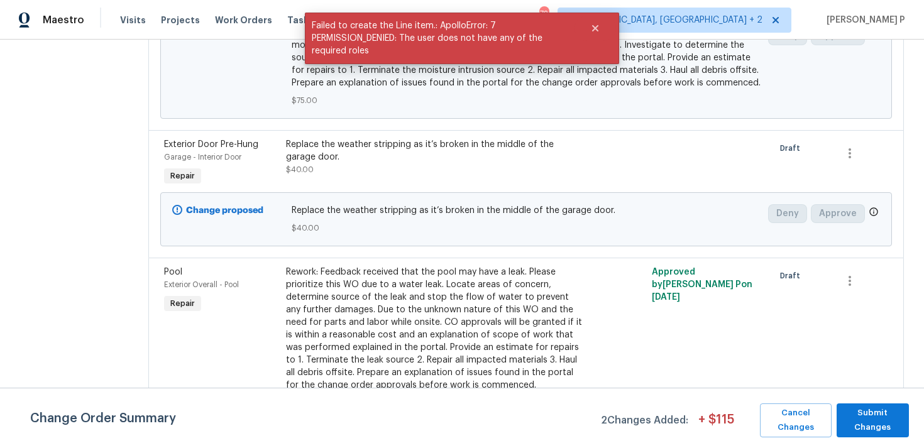
scroll to position [495, 0]
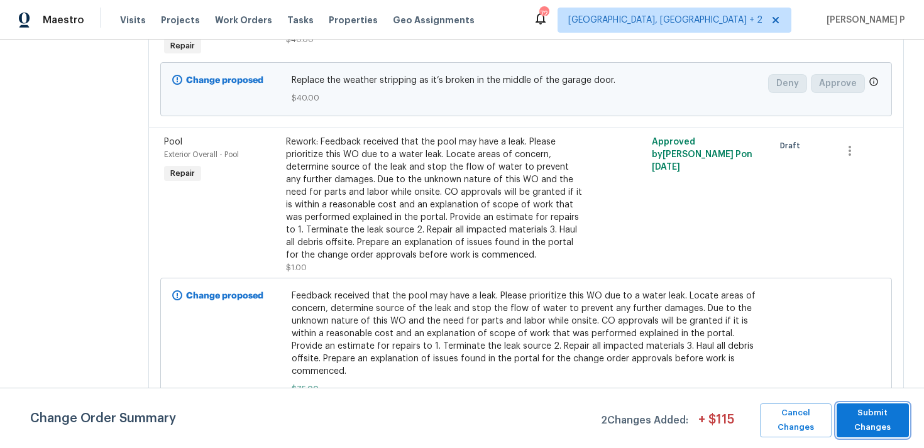
click at [855, 423] on span "Submit Changes" at bounding box center [873, 420] width 60 height 29
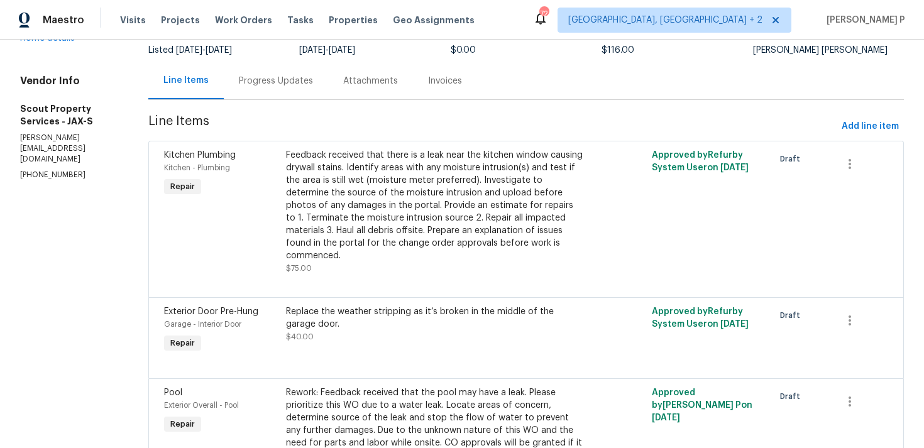
scroll to position [0, 0]
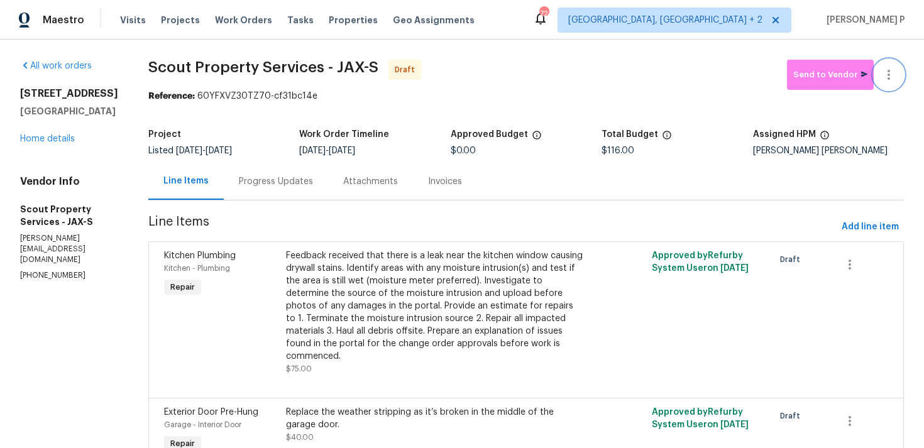
click at [889, 70] on icon "button" at bounding box center [889, 75] width 3 height 10
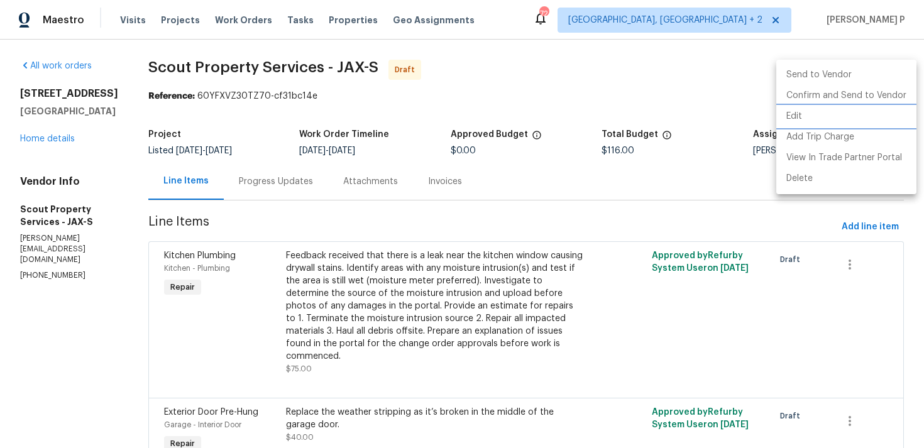
click at [800, 114] on li "Edit" at bounding box center [846, 116] width 140 height 21
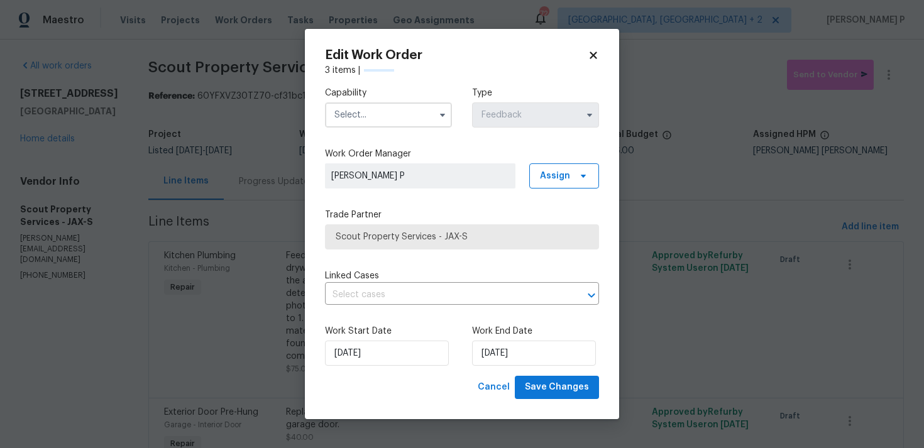
click at [407, 108] on input "text" at bounding box center [388, 114] width 127 height 25
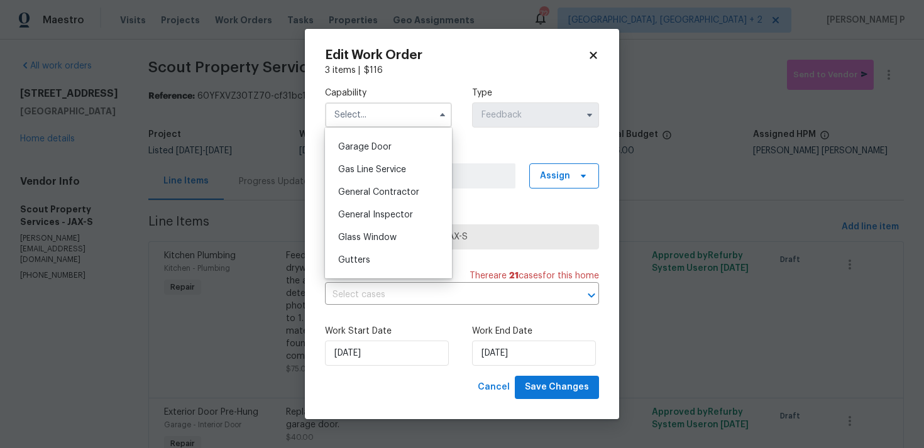
scroll to position [617, 0]
click at [392, 216] on div "Handyman" at bounding box center [388, 217] width 121 height 23
type input "Handyman"
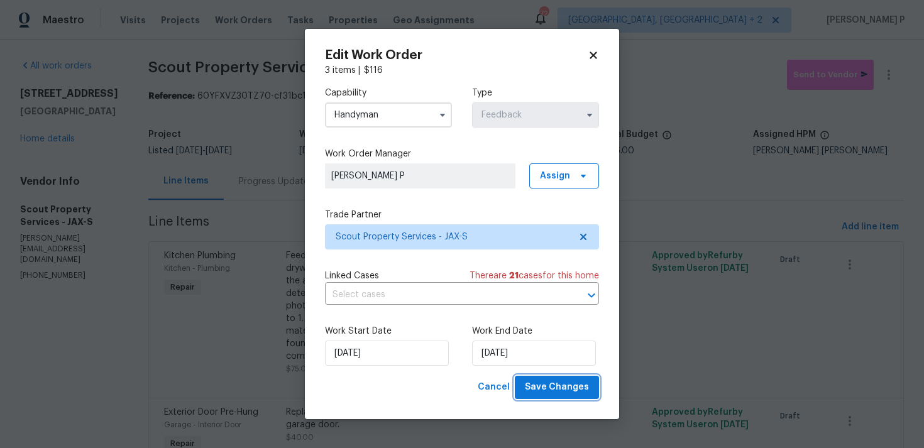
click at [534, 381] on span "Save Changes" at bounding box center [557, 388] width 64 height 16
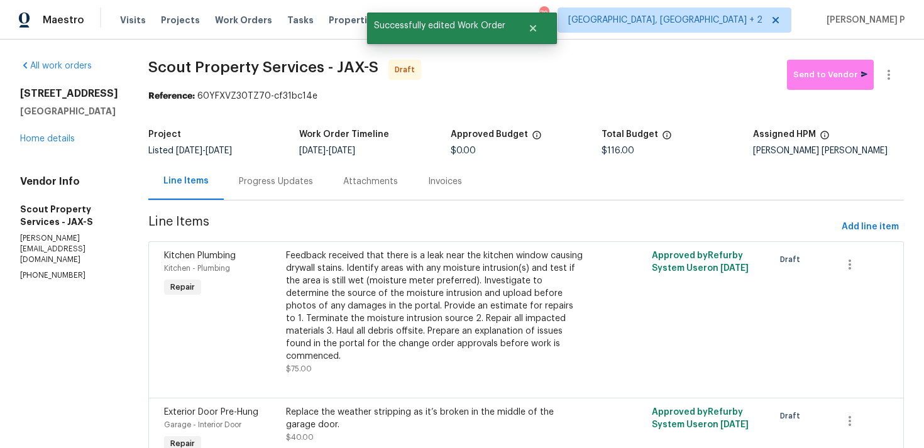
click at [253, 181] on div "Progress Updates" at bounding box center [276, 181] width 74 height 13
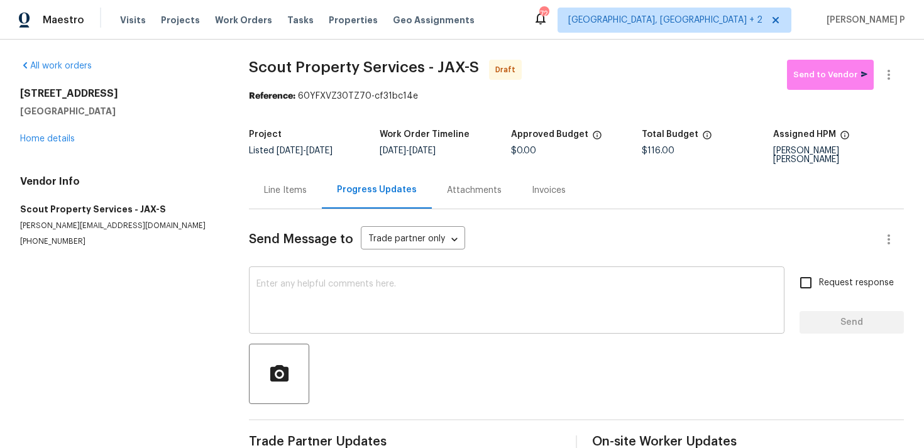
scroll to position [19, 0]
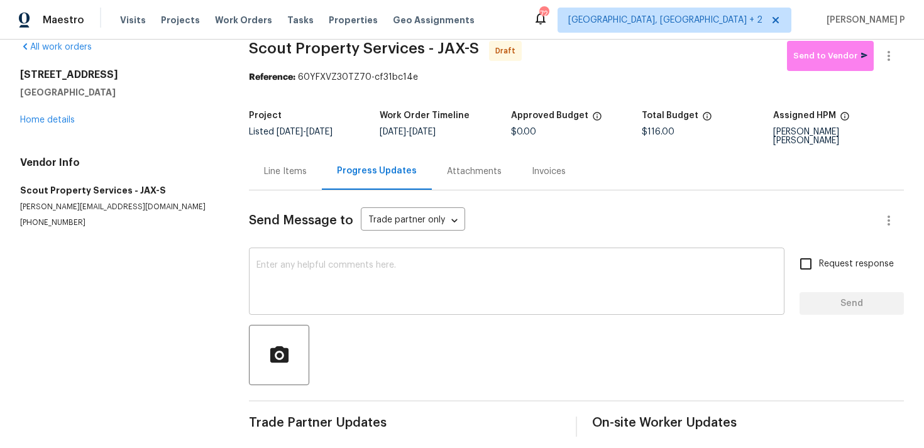
click at [360, 280] on textarea at bounding box center [516, 283] width 520 height 44
paste textarea "Hi, this is Ramyasri with Opendoor. I’m confirming you received the WO for the …"
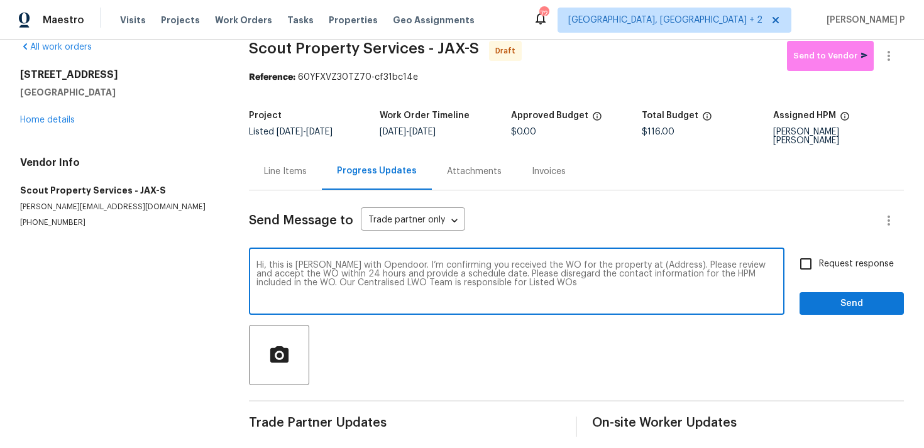
drag, startPoint x: 630, startPoint y: 254, endPoint x: 669, endPoint y: 253, distance: 39.6
click at [669, 261] on textarea "Hi, this is Ramyasri with Opendoor. I’m confirming you received the WO for the …" at bounding box center [516, 283] width 520 height 44
paste textarea "914 Quailridge Ct, Orange Park, FL 32065"
type textarea "Hi, this is Ramyasri with Opendoor. I’m confirming you received the WO for the …"
click at [808, 251] on input "Request response" at bounding box center [806, 264] width 26 height 26
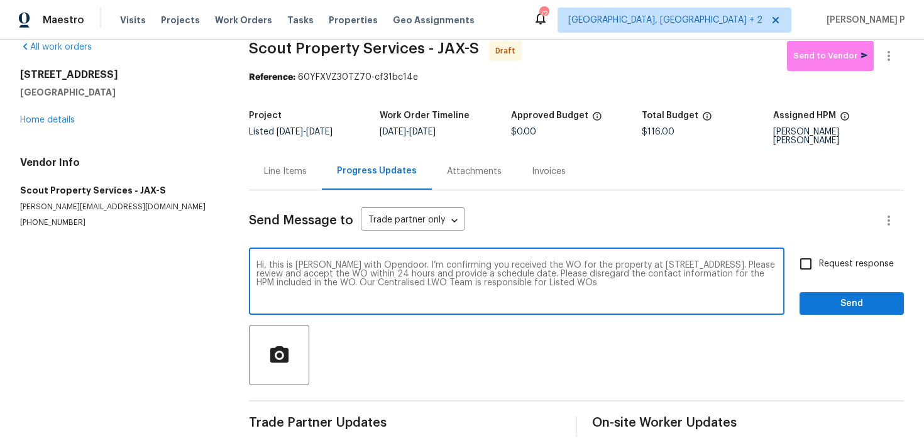
checkbox input "true"
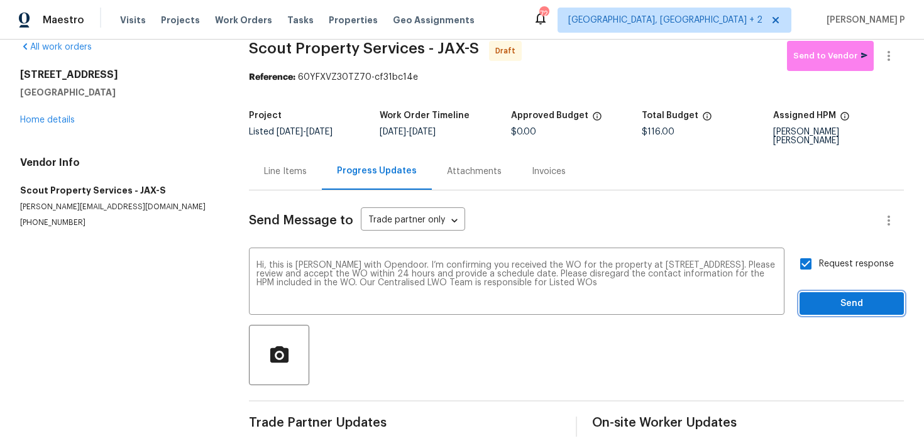
click at [823, 299] on span "Send" at bounding box center [852, 304] width 84 height 16
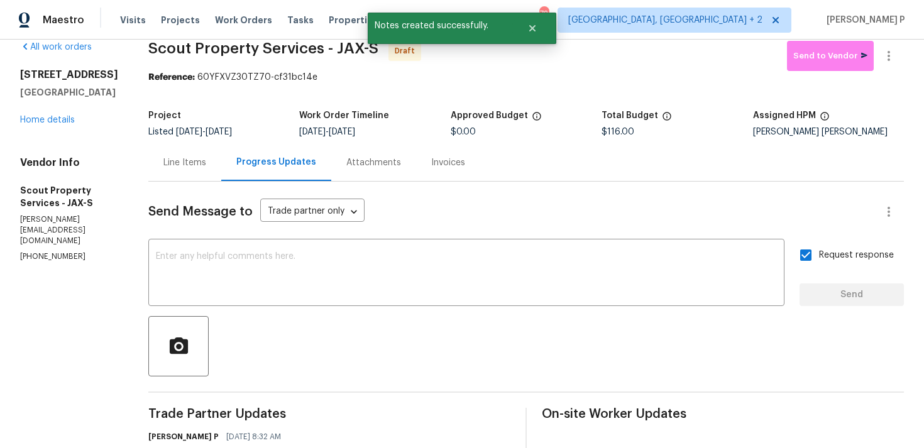
click at [496, 316] on div at bounding box center [526, 346] width 756 height 60
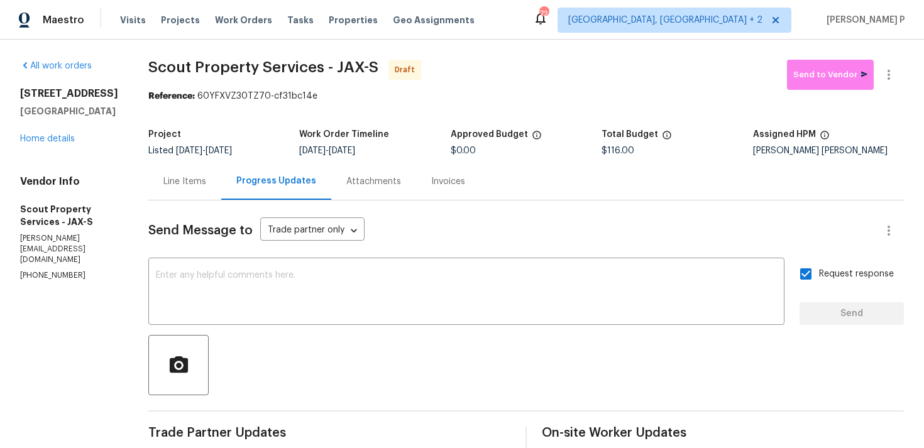
scroll to position [106, 0]
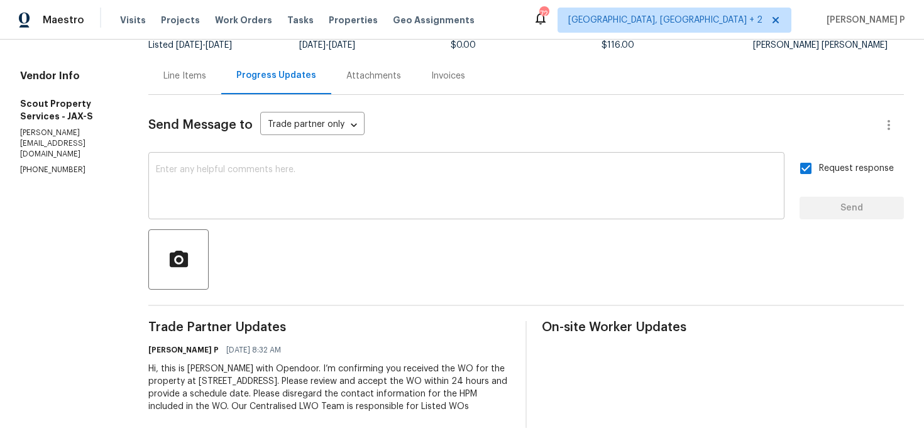
click at [331, 186] on textarea at bounding box center [466, 187] width 621 height 44
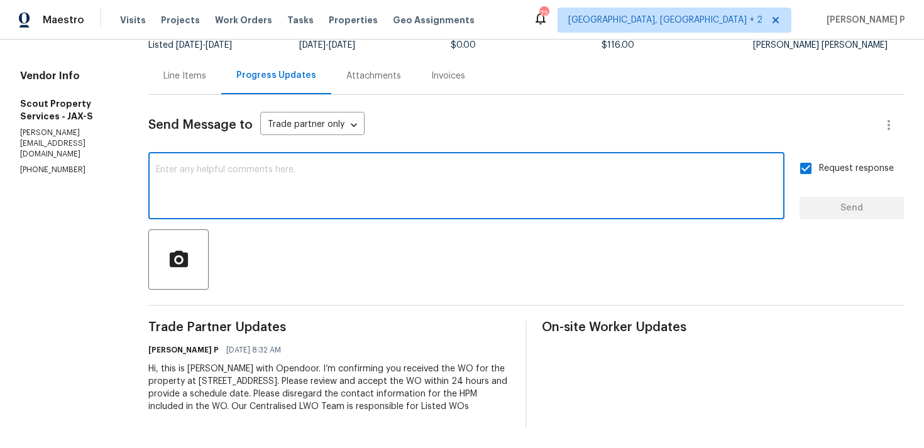
paste textarea "Attention All Work Orders must include before-photos (both close-up and wide-an…"
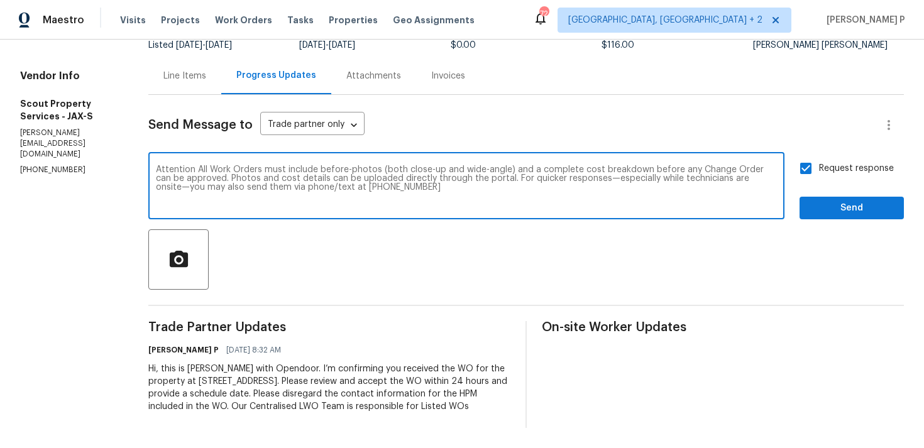
type textarea "Attention All Work Orders must include before-photos (both close-up and wide-an…"
click at [872, 211] on span "Send" at bounding box center [852, 209] width 84 height 16
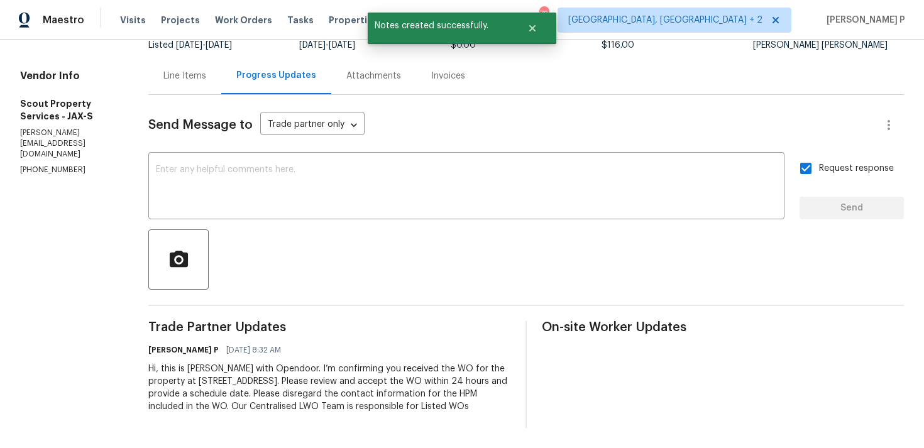
click at [608, 336] on div "On-site Worker Updates" at bounding box center [723, 374] width 362 height 107
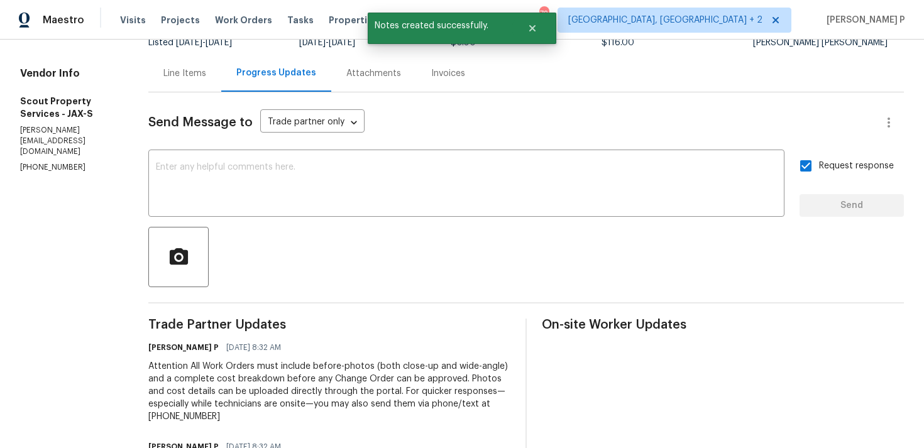
scroll to position [0, 0]
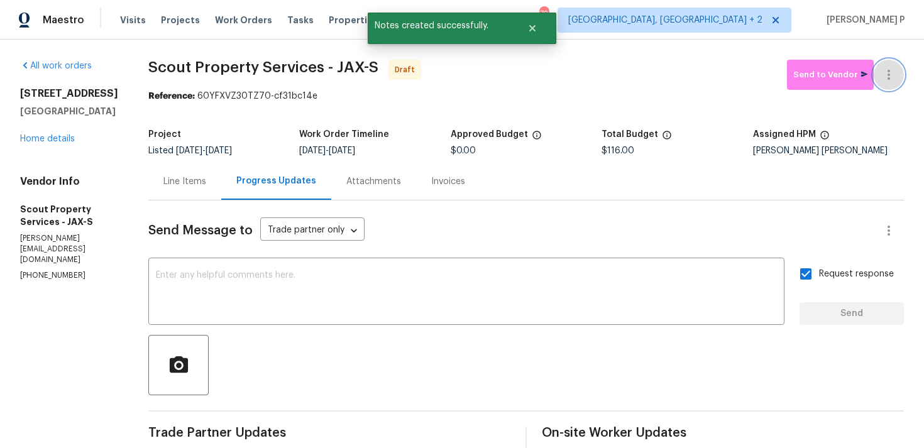
click at [889, 71] on icon "button" at bounding box center [889, 75] width 3 height 10
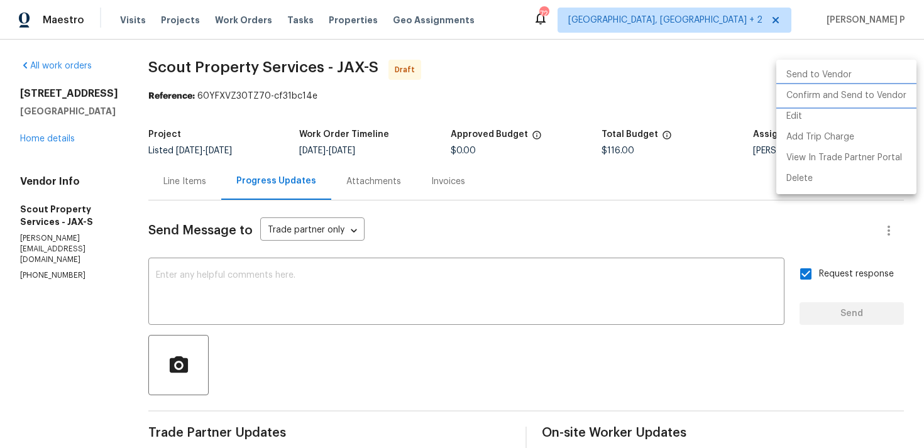
click at [833, 100] on li "Confirm and Send to Vendor" at bounding box center [846, 95] width 140 height 21
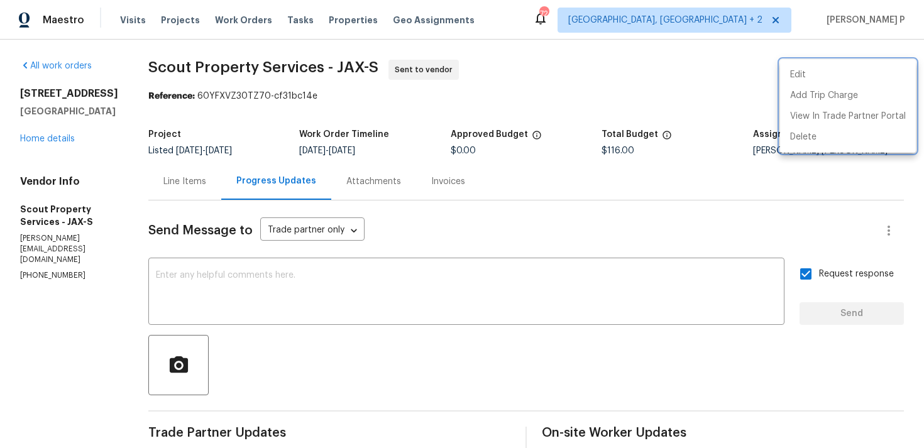
click at [518, 272] on div at bounding box center [462, 224] width 924 height 448
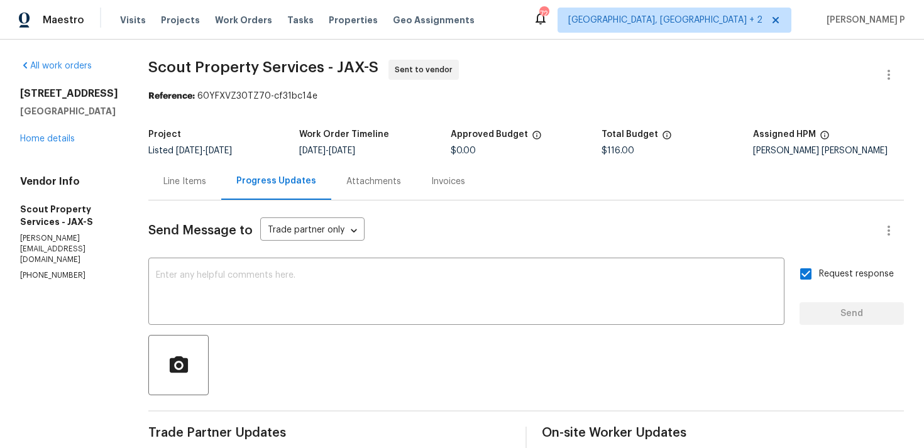
click at [190, 179] on div "Line Items" at bounding box center [184, 181] width 43 height 13
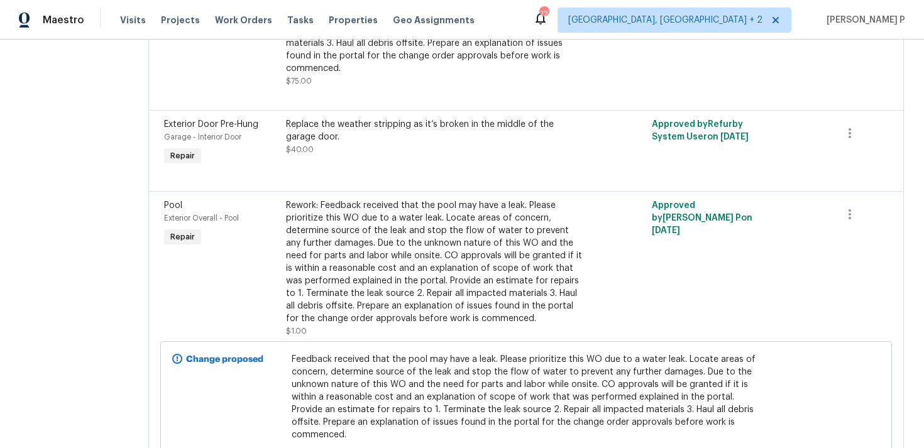
scroll to position [242, 0]
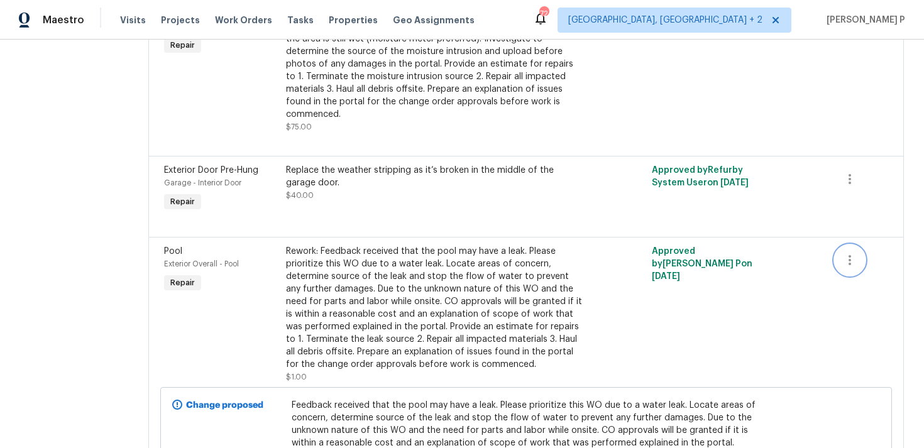
click at [849, 255] on icon "button" at bounding box center [850, 260] width 3 height 10
click at [854, 251] on li "Cancel" at bounding box center [855, 248] width 48 height 21
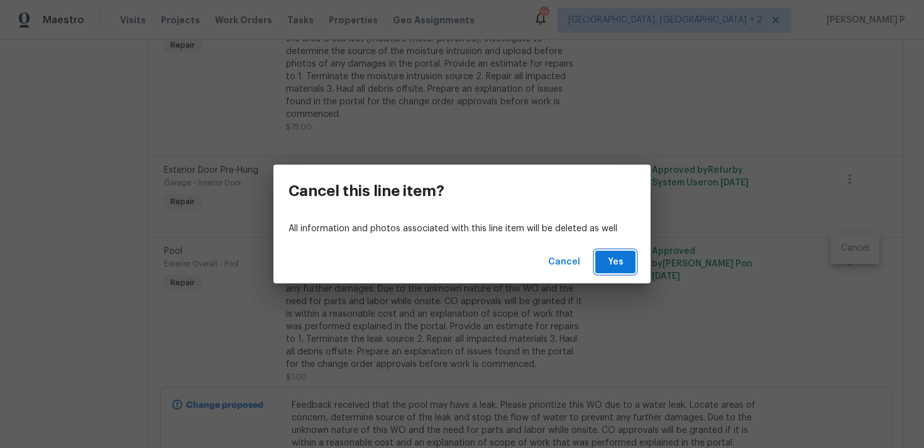
click at [616, 258] on span "Yes" at bounding box center [615, 263] width 20 height 16
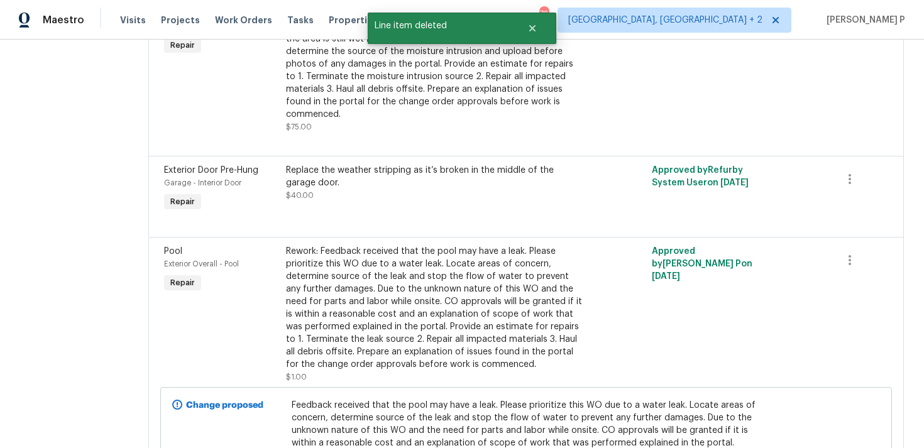
scroll to position [0, 0]
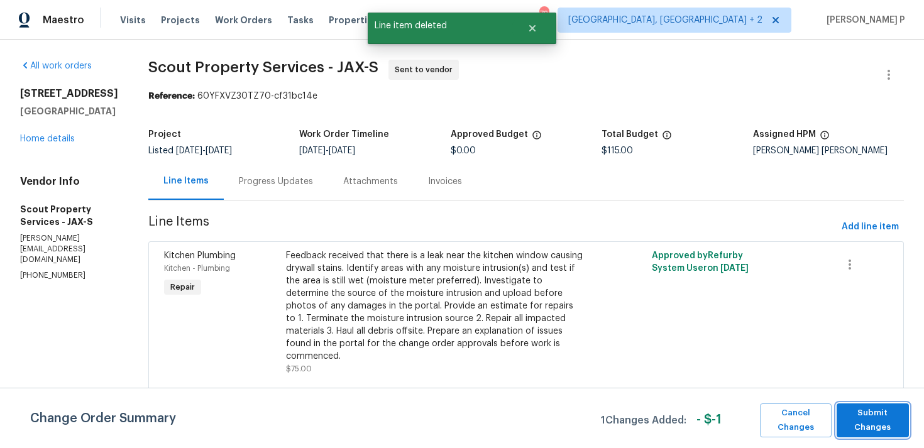
click at [872, 428] on span "Submit Changes" at bounding box center [873, 420] width 60 height 29
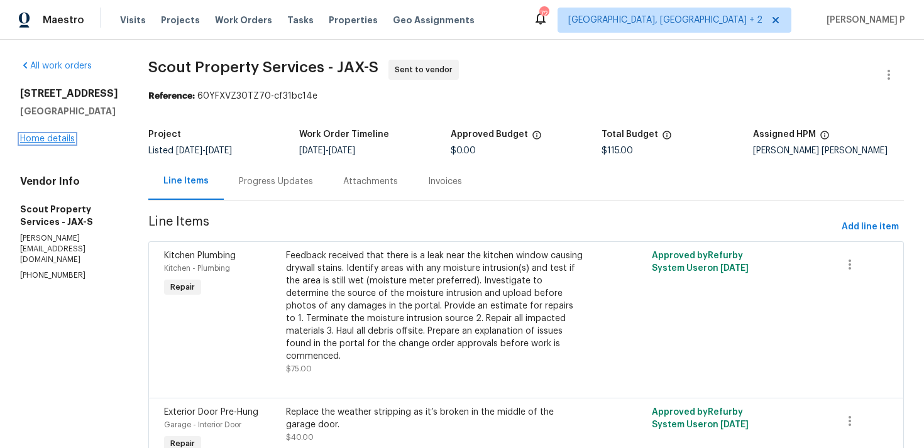
click at [46, 143] on link "Home details" at bounding box center [47, 139] width 55 height 9
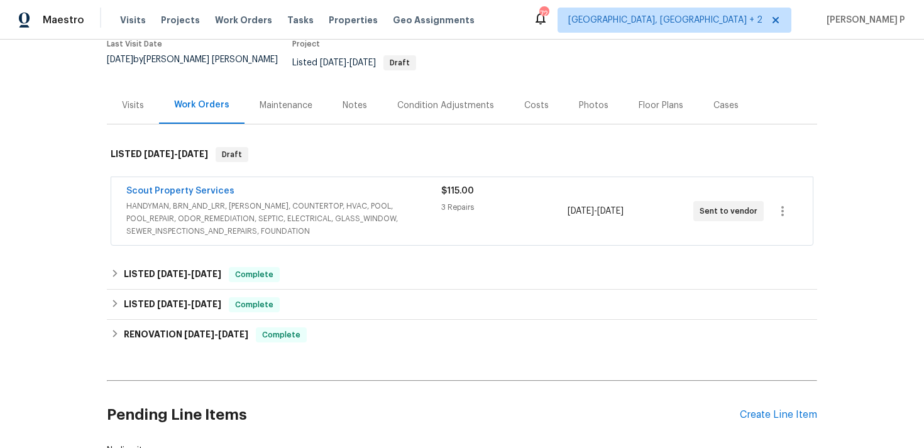
scroll to position [198, 0]
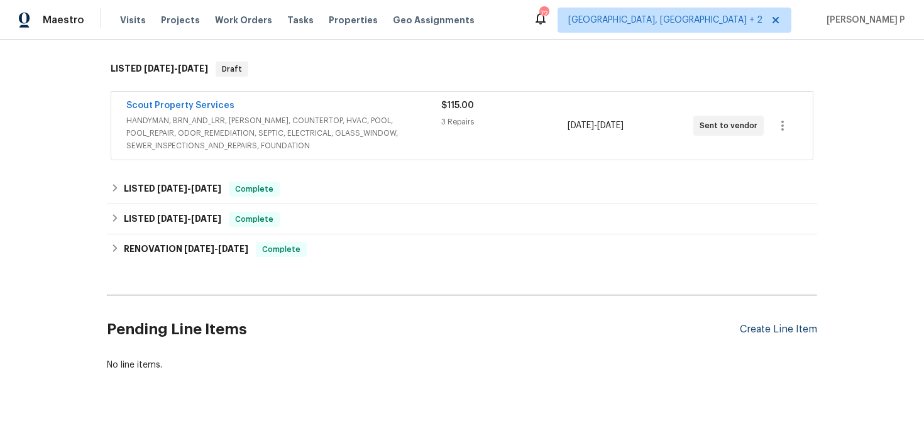
click at [773, 324] on div "Create Line Item" at bounding box center [778, 330] width 77 height 12
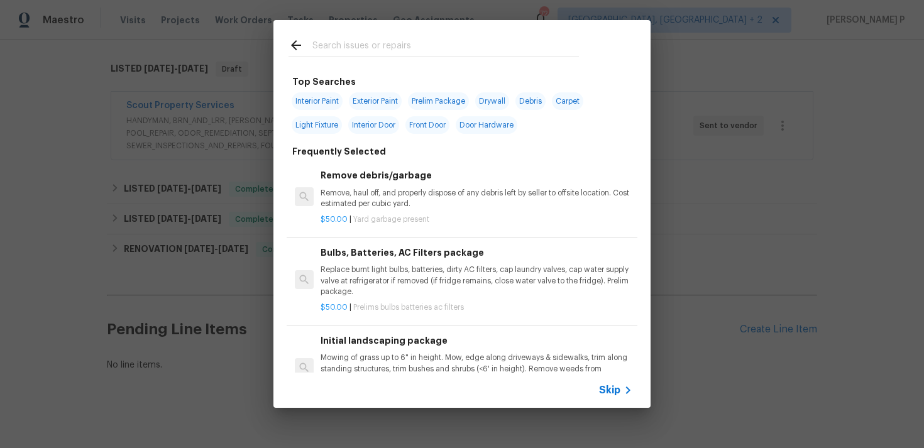
click at [290, 47] on icon at bounding box center [296, 45] width 15 height 15
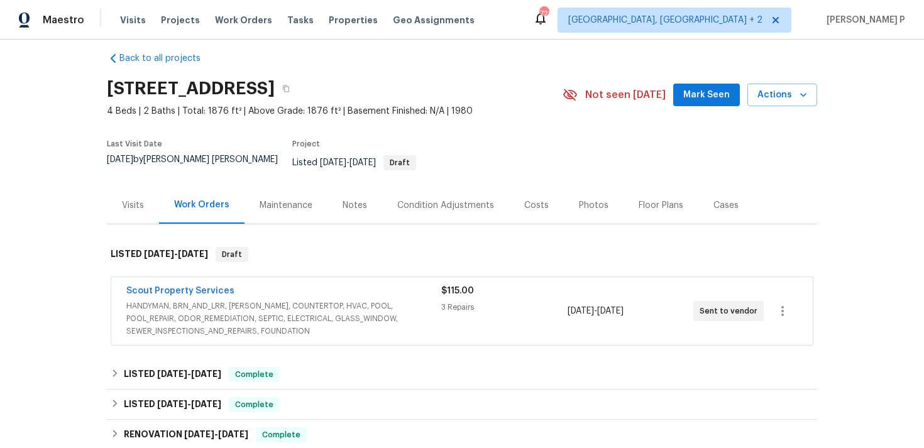
scroll to position [0, 0]
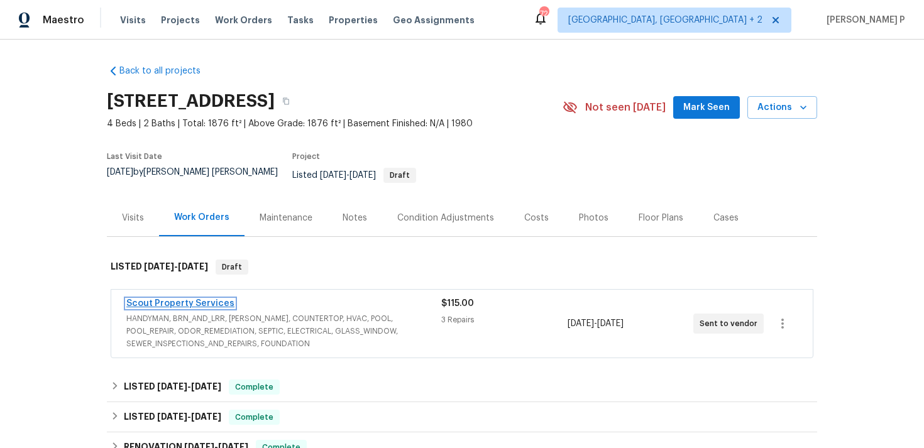
click at [185, 299] on link "Scout Property Services" at bounding box center [180, 303] width 108 height 9
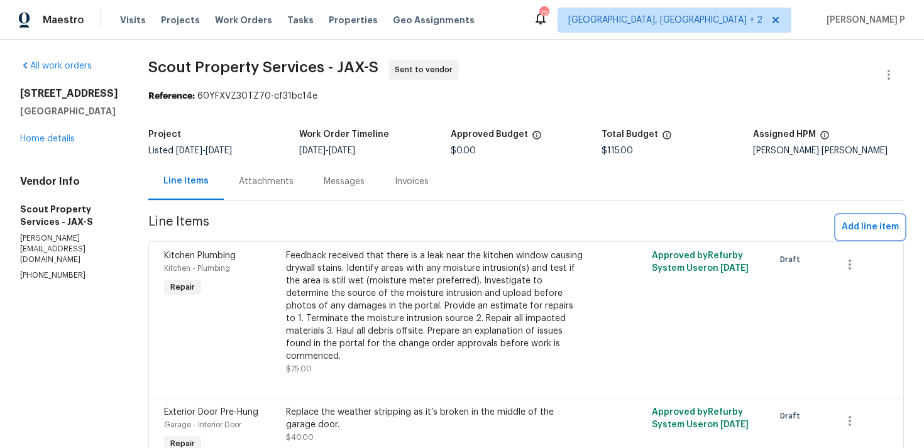
click at [867, 219] on span "Add line item" at bounding box center [870, 227] width 57 height 16
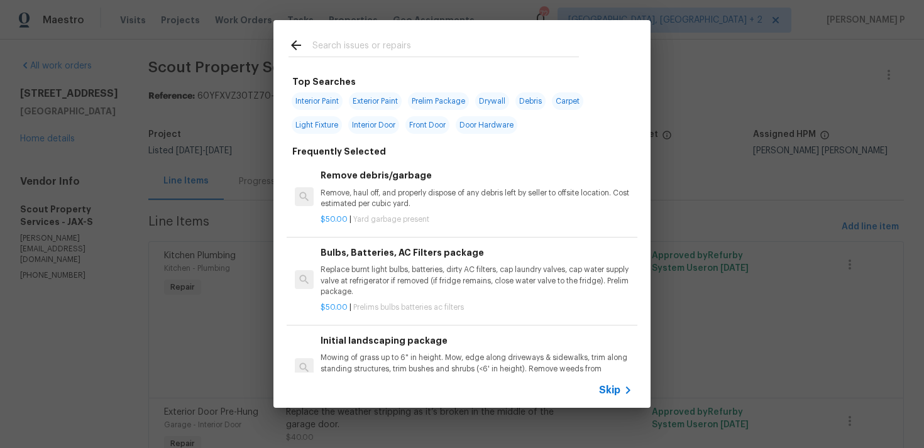
click at [614, 386] on span "Skip" at bounding box center [609, 390] width 21 height 13
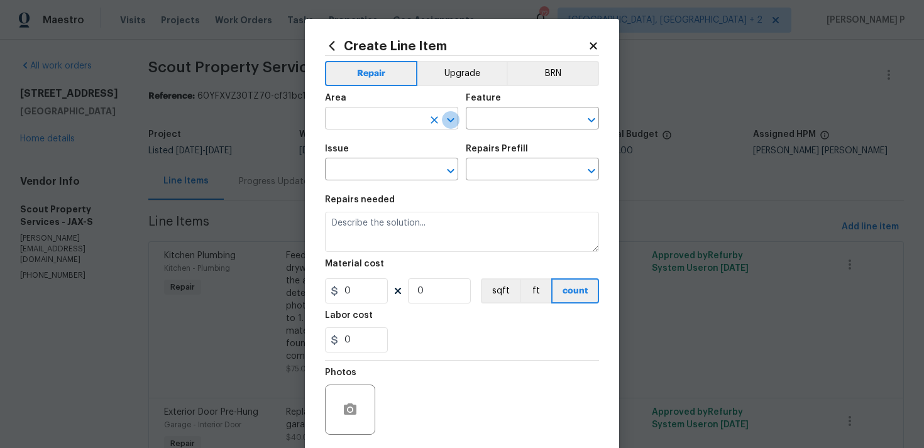
click at [448, 117] on icon "Open" at bounding box center [450, 120] width 15 height 15
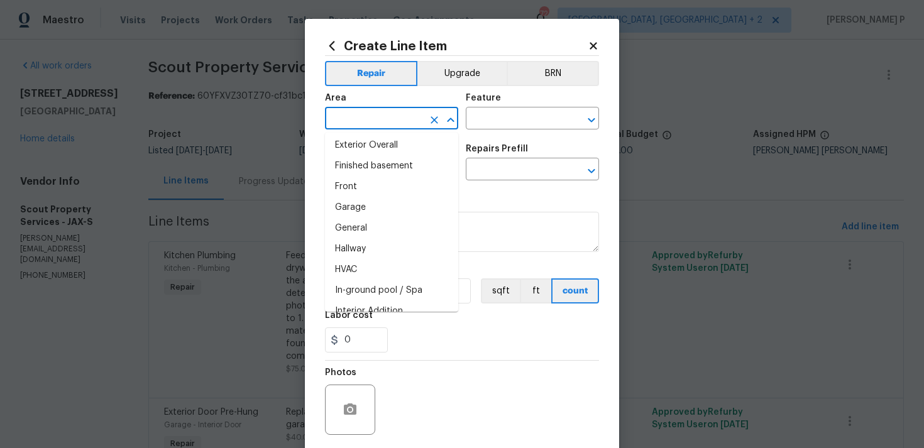
scroll to position [317, 0]
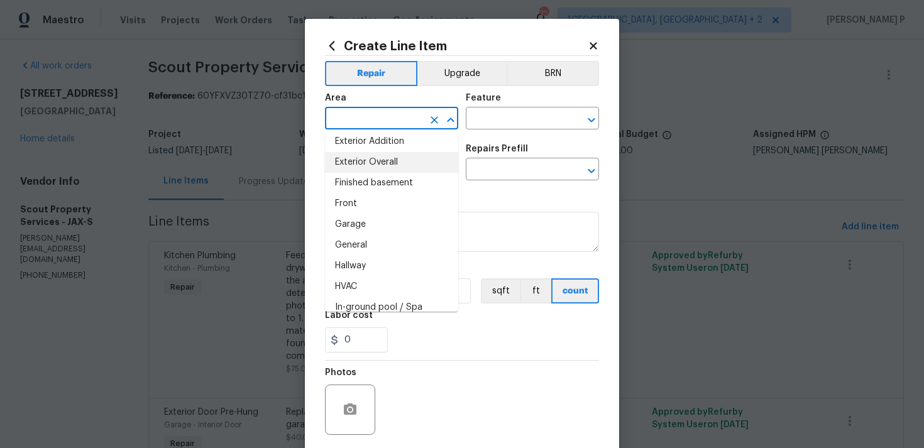
click at [394, 168] on li "Exterior Overall" at bounding box center [391, 162] width 133 height 21
type input "Exterior Overall"
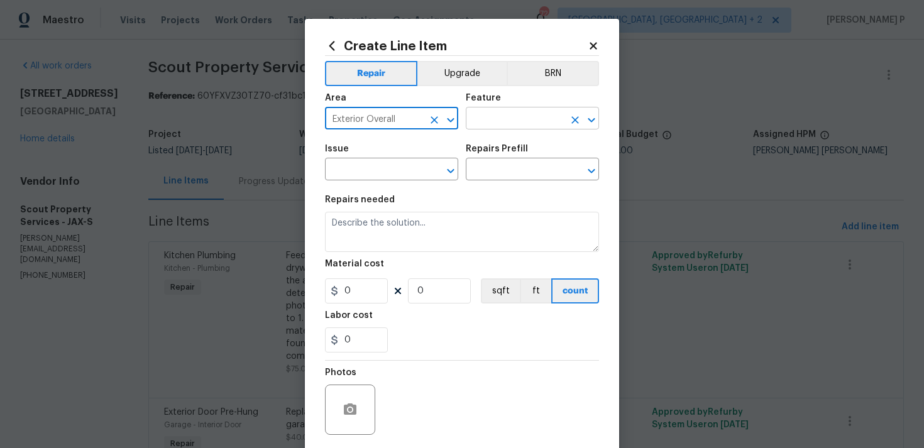
click at [520, 113] on input "text" at bounding box center [515, 119] width 98 height 19
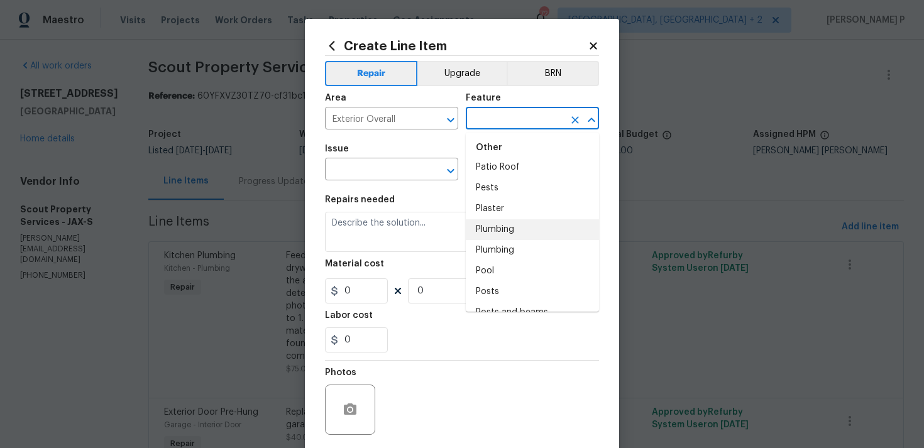
scroll to position [2321, 0]
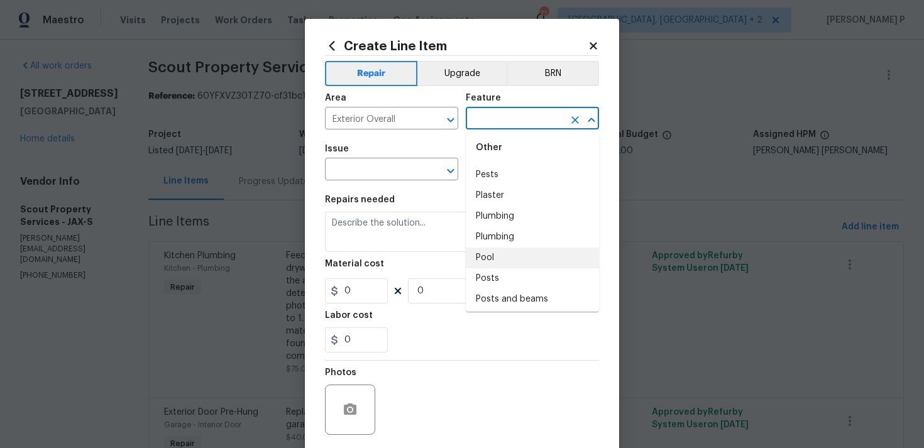
click at [490, 248] on li "Pool" at bounding box center [532, 258] width 133 height 21
type input "Pool"
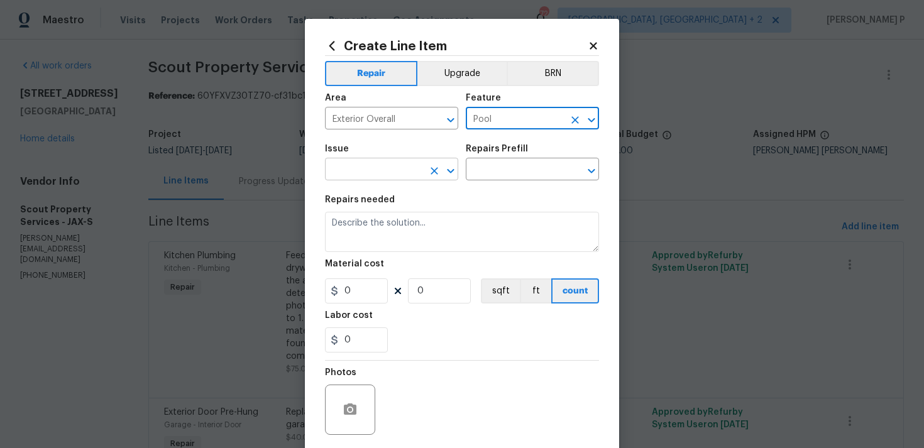
click at [438, 176] on icon "Clear" at bounding box center [434, 171] width 13 height 13
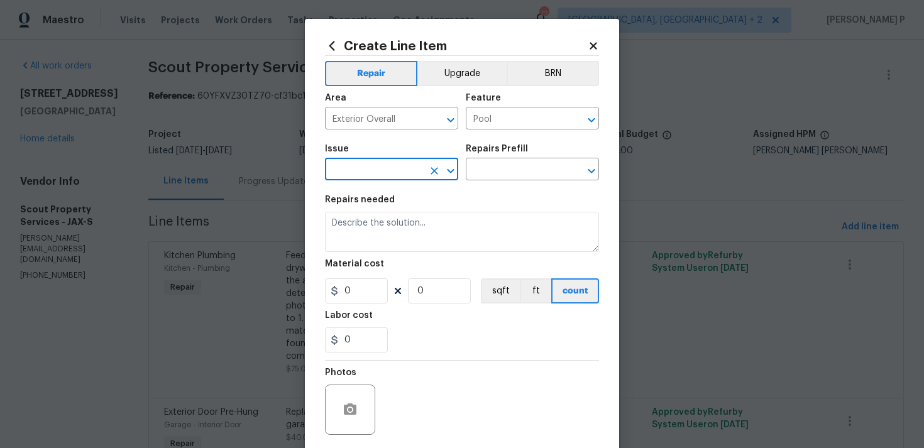
click at [458, 173] on button "Open" at bounding box center [451, 171] width 18 height 18
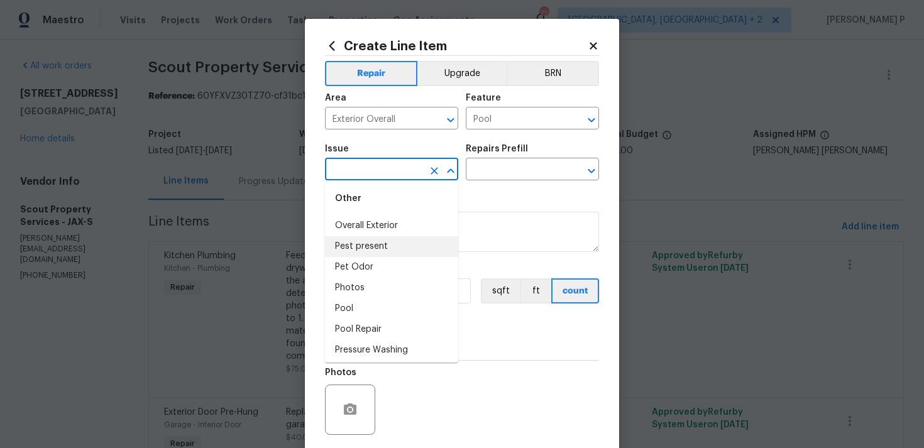
scroll to position [2013, 0]
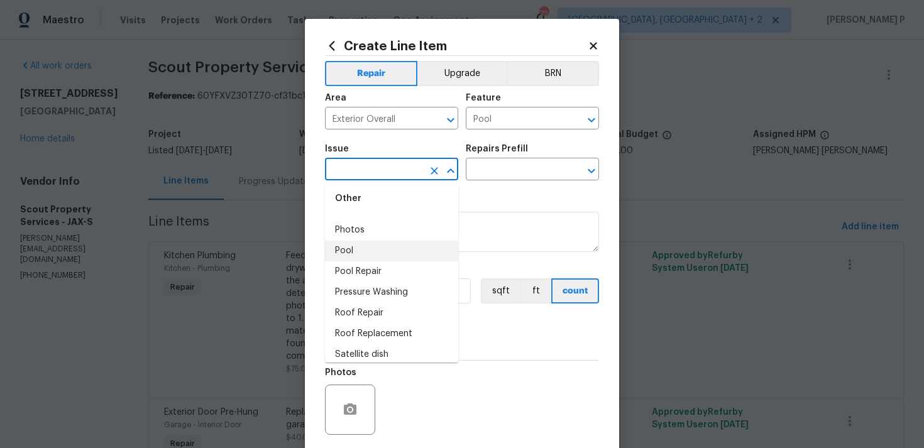
click at [364, 255] on li "Pool" at bounding box center [391, 251] width 133 height 21
type input "Pool"
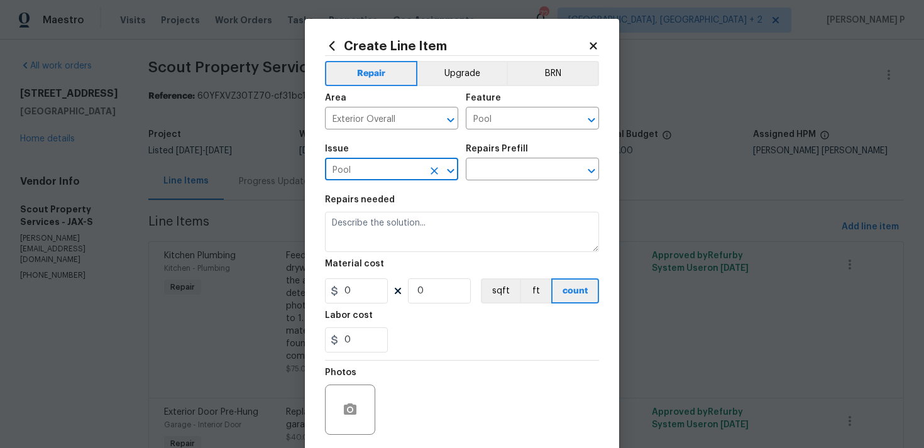
click at [510, 158] on div "Repairs Prefill" at bounding box center [532, 153] width 133 height 16
click at [507, 176] on input "text" at bounding box center [515, 170] width 98 height 19
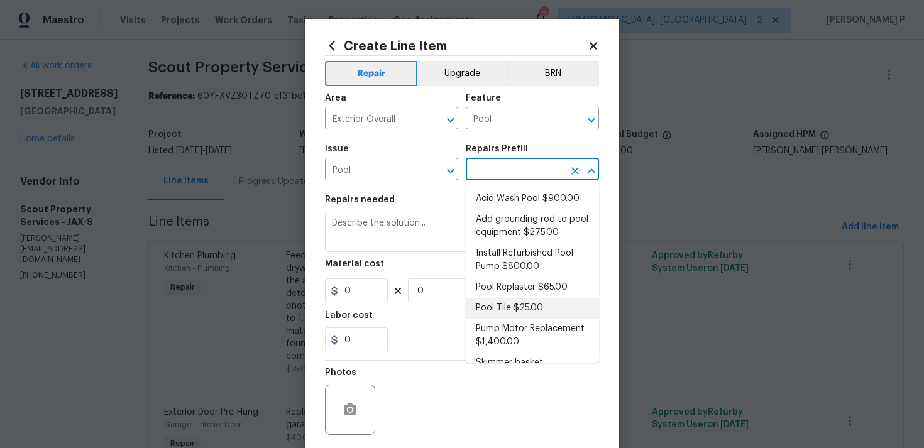
click at [498, 304] on li "Pool Tile $25.00" at bounding box center [532, 308] width 133 height 21
type input "Pool Tile $25.00"
type textarea "Replace pool tile"
type input "25"
type input "1"
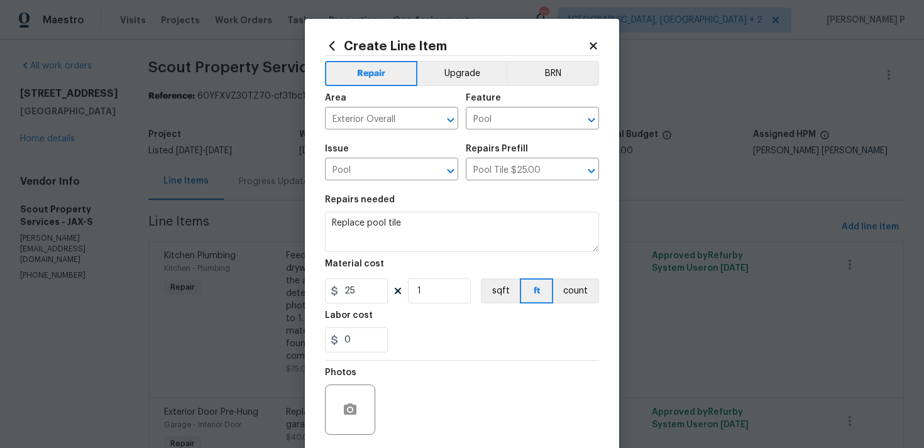
click at [388, 201] on h5 "Repairs needed" at bounding box center [360, 199] width 70 height 9
click at [390, 234] on textarea "Replace pool tile" at bounding box center [462, 232] width 274 height 40
paste textarea "Feedback received that the pool may have a leak. Please prioritize this WO due …"
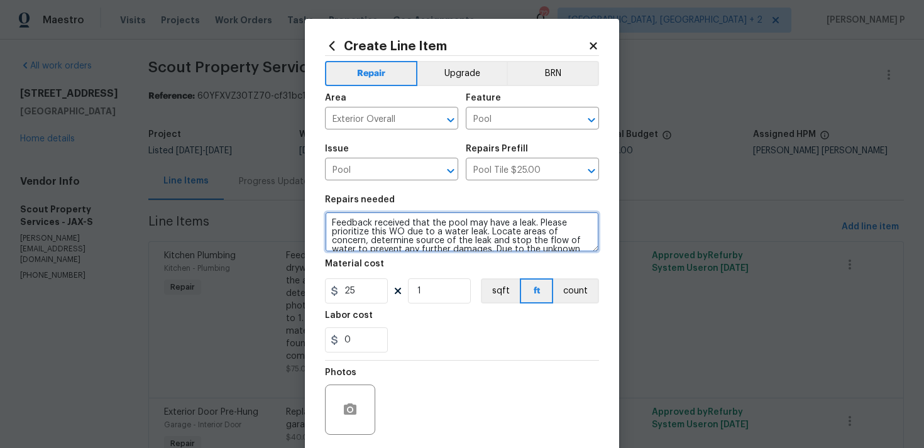
scroll to position [64, 0]
type textarea "Feedback received that the pool may have a leak. Please prioritize this WO due …"
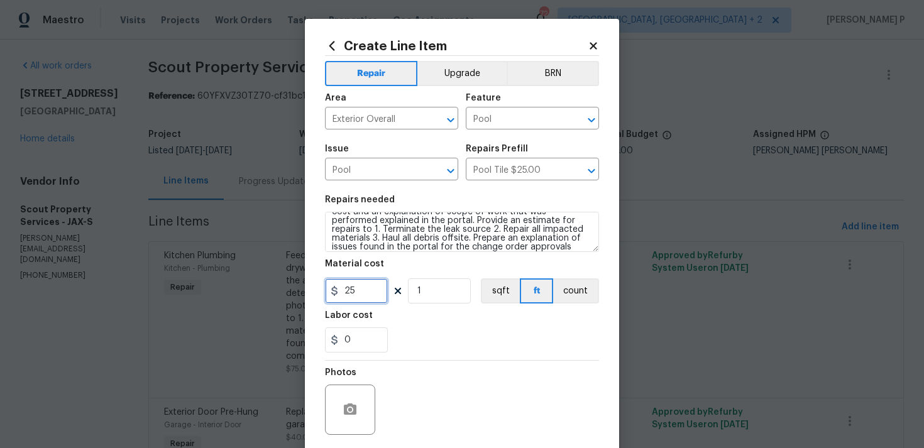
click at [360, 297] on input "25" at bounding box center [356, 290] width 63 height 25
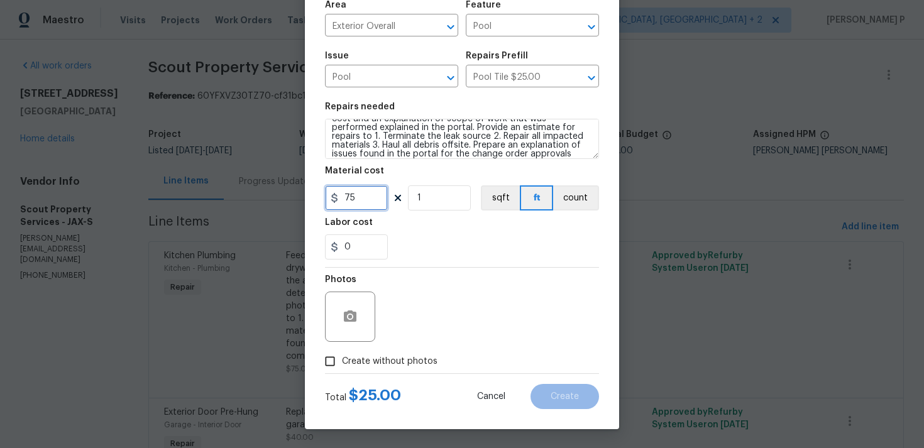
type input "75"
click at [350, 373] on div at bounding box center [462, 373] width 274 height 1
click at [356, 360] on span "Create without photos" at bounding box center [390, 361] width 96 height 13
click at [342, 360] on input "Create without photos" at bounding box center [330, 361] width 24 height 24
checkbox input "true"
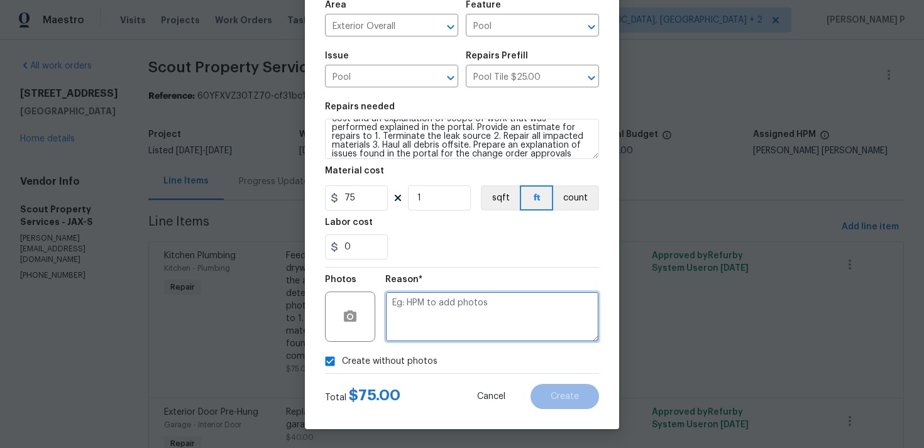
click at [500, 333] on textarea at bounding box center [492, 317] width 214 height 50
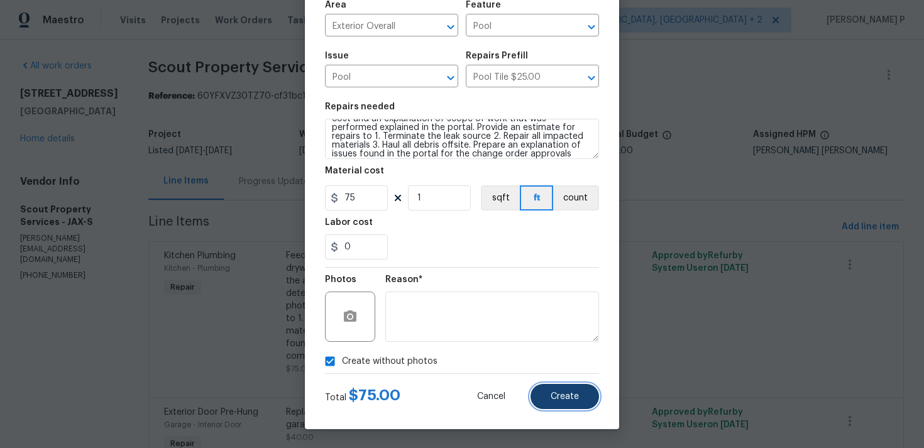
click at [576, 395] on span "Create" at bounding box center [565, 396] width 28 height 9
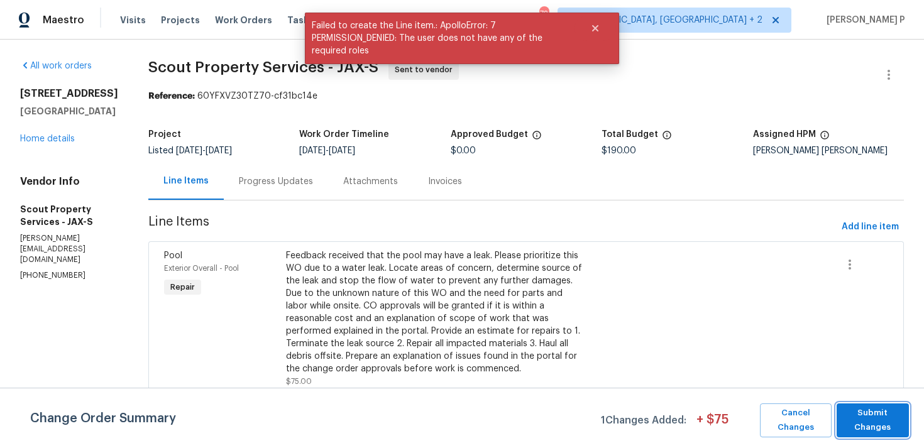
click at [872, 423] on span "Submit Changes" at bounding box center [873, 420] width 60 height 29
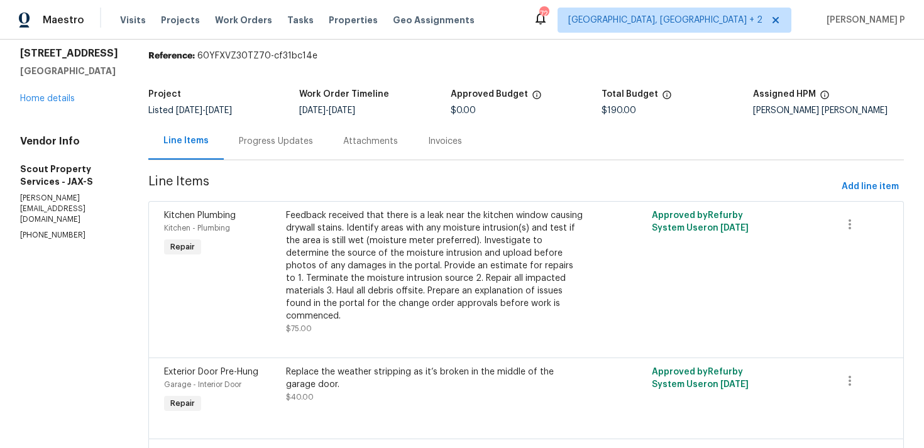
scroll to position [0, 0]
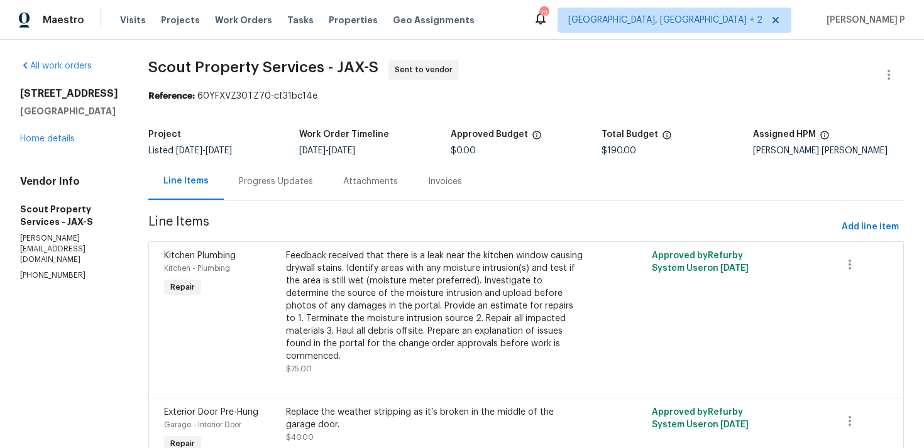
click at [238, 170] on div "Progress Updates" at bounding box center [276, 181] width 104 height 37
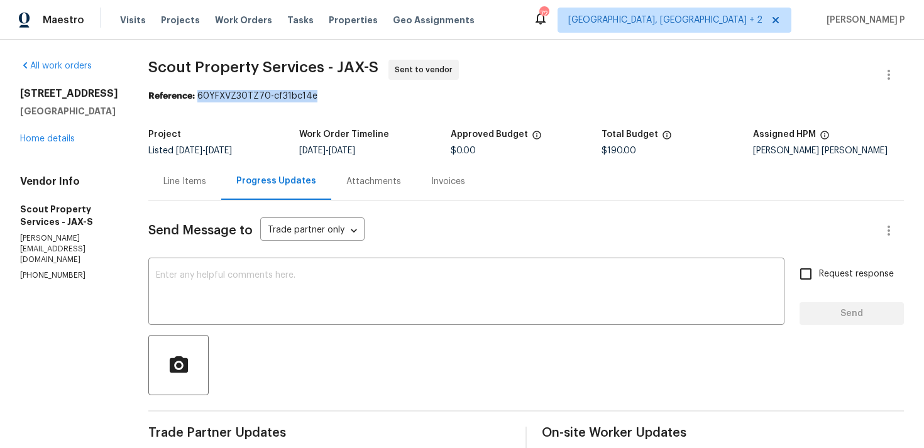
drag, startPoint x: 193, startPoint y: 96, endPoint x: 359, endPoint y: 96, distance: 165.9
click at [359, 96] on div "Reference: 60YFXVZ30TZ70-cf31bc14e" at bounding box center [526, 96] width 756 height 13
copy div "60YFXVZ30TZ70-cf31bc14e"
click at [183, 140] on div "Project" at bounding box center [223, 138] width 151 height 16
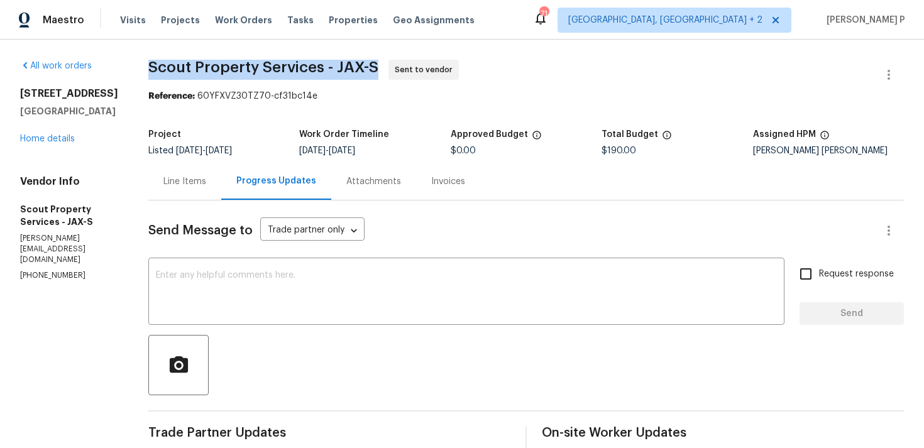
drag, startPoint x: 142, startPoint y: 68, endPoint x: 379, endPoint y: 65, distance: 237.0
click at [379, 65] on div "All work orders 914 Quailridge Ct Orange Park, FL 32065 Home details Vendor Inf…" at bounding box center [462, 346] width 924 height 613
copy span "Scout Property Services - JAX-S"
click at [186, 180] on div "Line Items" at bounding box center [184, 181] width 43 height 13
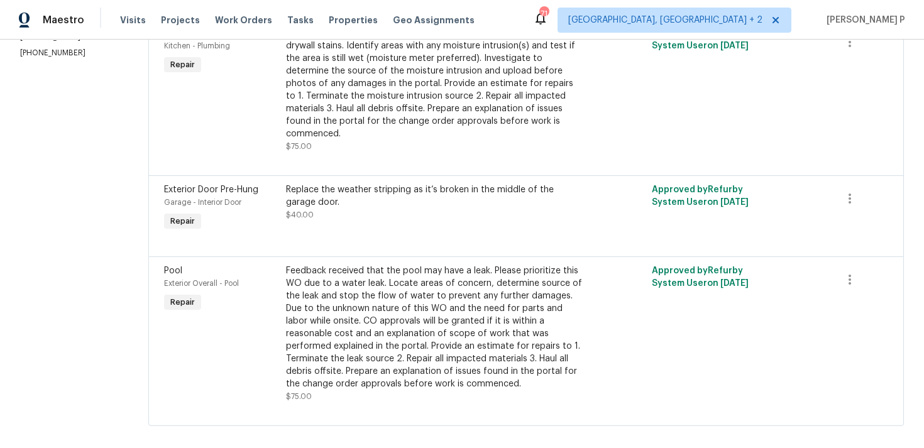
scroll to position [224, 0]
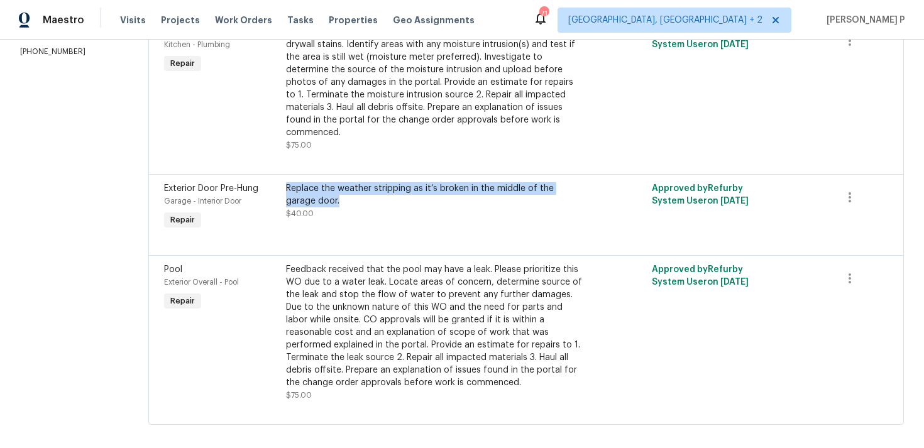
copy div "Replace the weather stripping as it’s broken in the middle of the garage door."
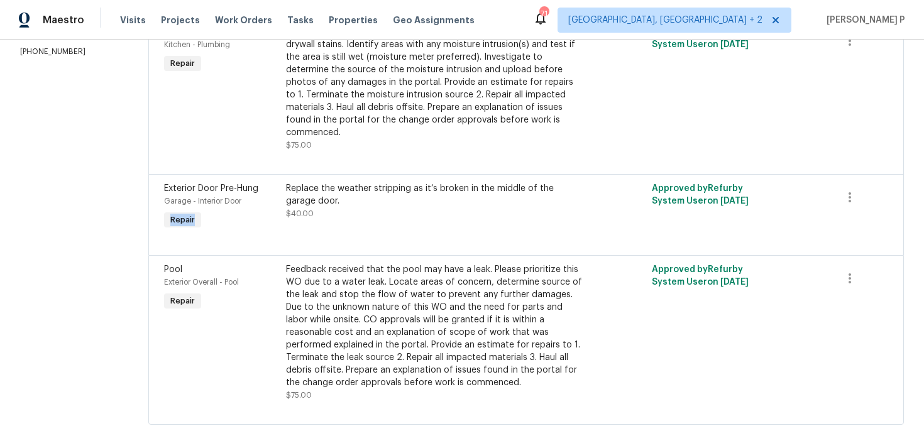
drag, startPoint x: 246, startPoint y: 173, endPoint x: 77, endPoint y: 200, distance: 171.2
click at [82, 198] on div "All work orders 914 Quailridge Ct Orange Park, FL 32065 Home details Vendor Inf…" at bounding box center [462, 138] width 924 height 644
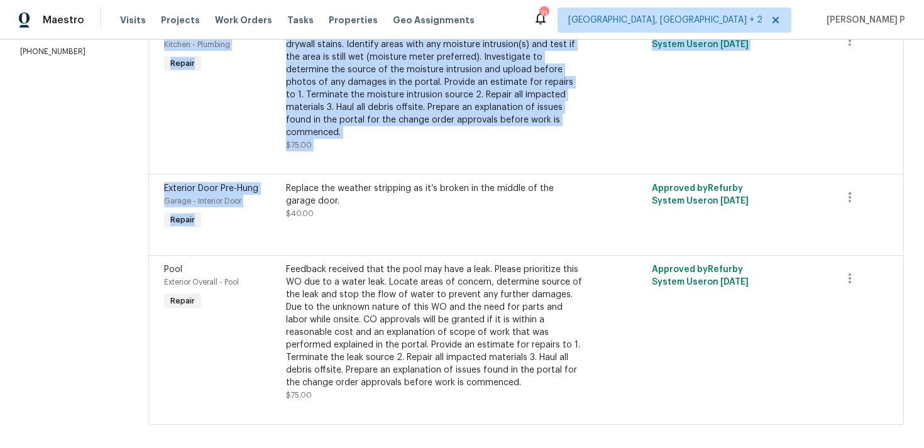
click at [77, 200] on div "All work orders 914 Quailridge Ct Orange Park, FL 32065 Home details Vendor Inf…" at bounding box center [462, 138] width 924 height 644
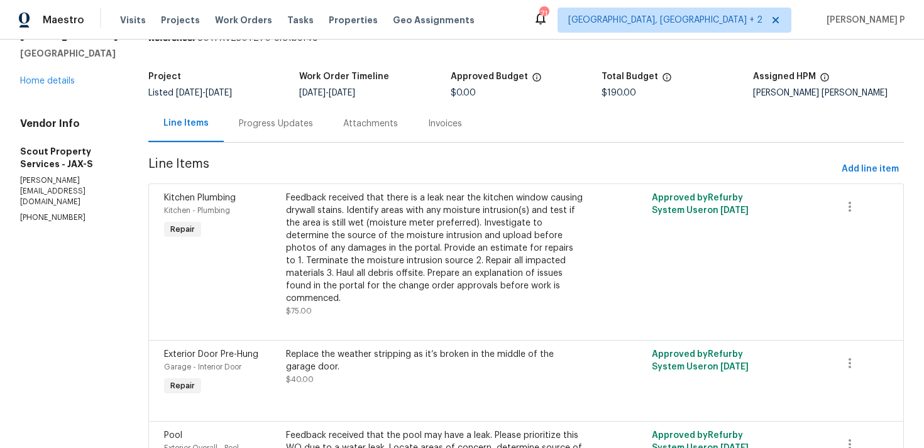
scroll to position [0, 0]
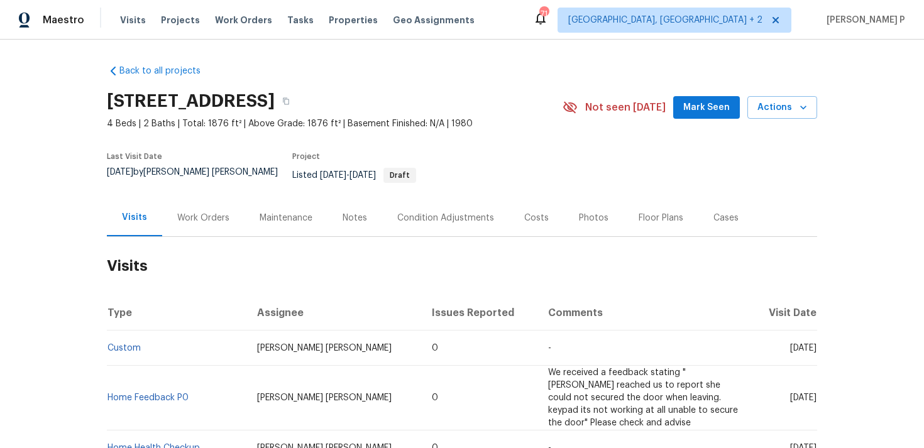
click at [206, 212] on div "Work Orders" at bounding box center [203, 218] width 52 height 13
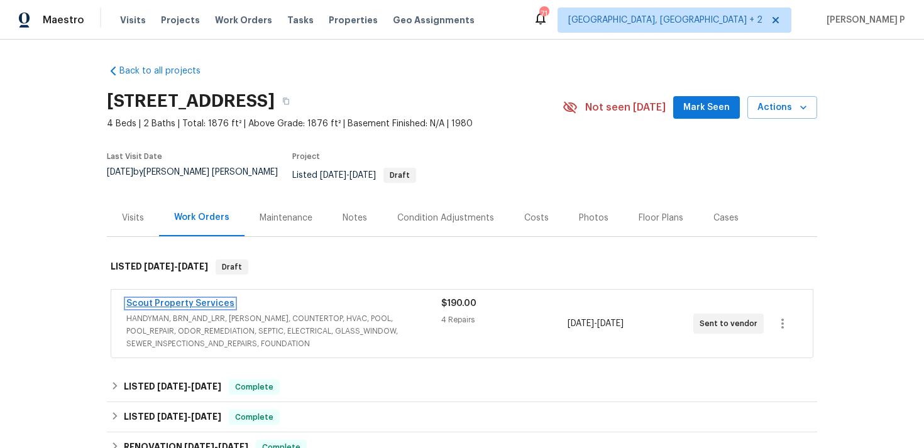
click at [195, 299] on link "Scout Property Services" at bounding box center [180, 303] width 108 height 9
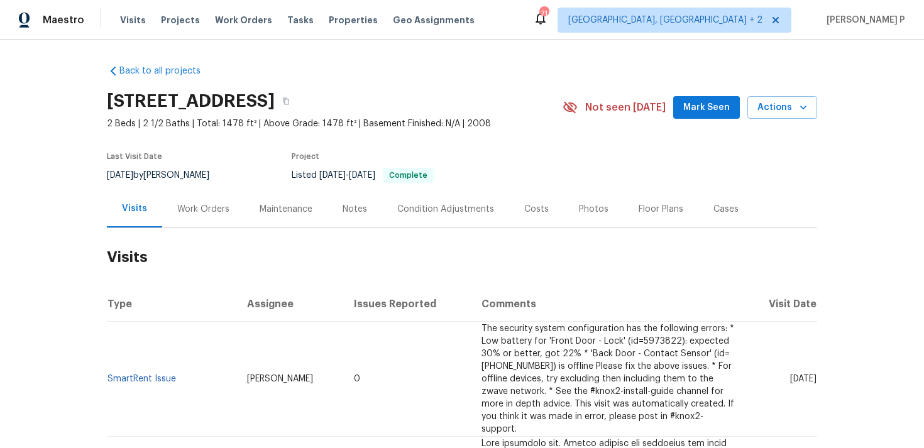
click at [165, 219] on div "Work Orders" at bounding box center [203, 208] width 82 height 37
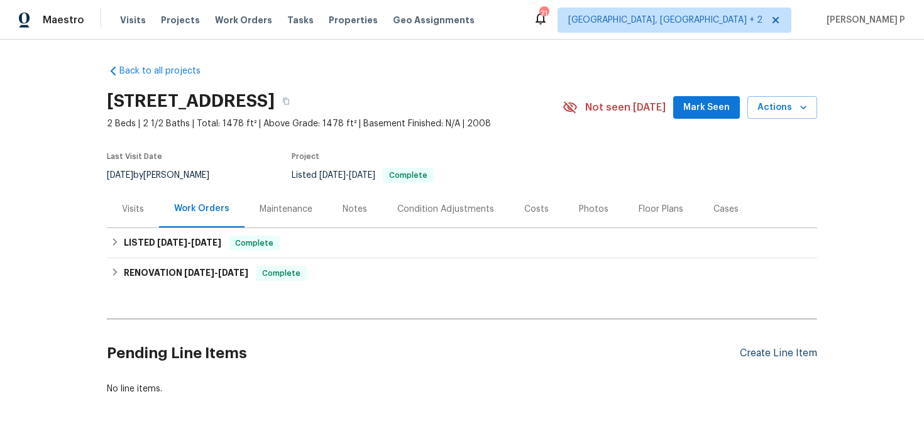
click at [768, 351] on div "Create Line Item" at bounding box center [778, 354] width 77 height 12
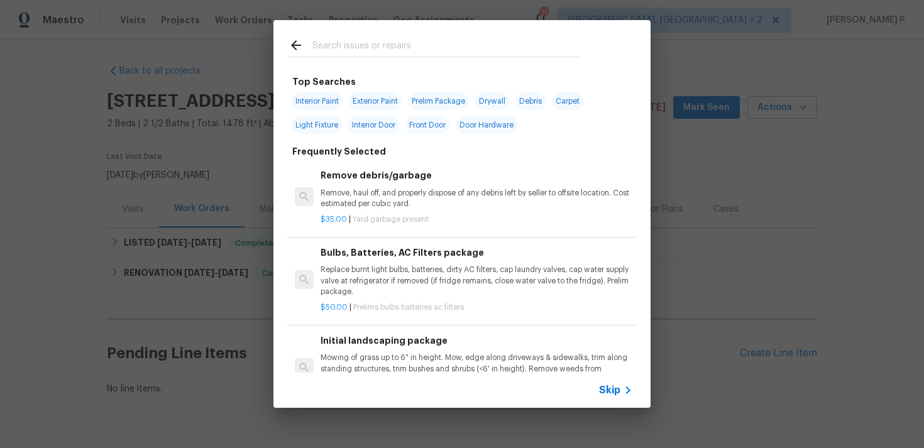
click at [608, 402] on div "Skip" at bounding box center [461, 390] width 377 height 35
click at [609, 392] on span "Skip" at bounding box center [609, 390] width 21 height 13
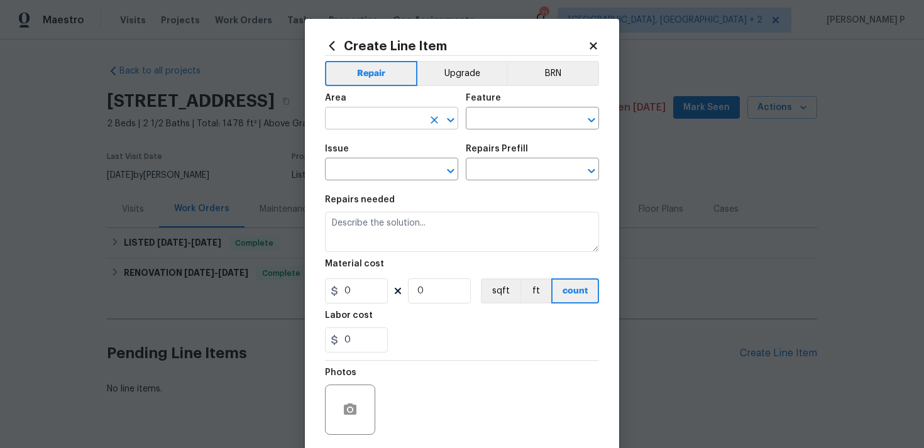
click at [453, 119] on icon "Open" at bounding box center [450, 120] width 7 height 4
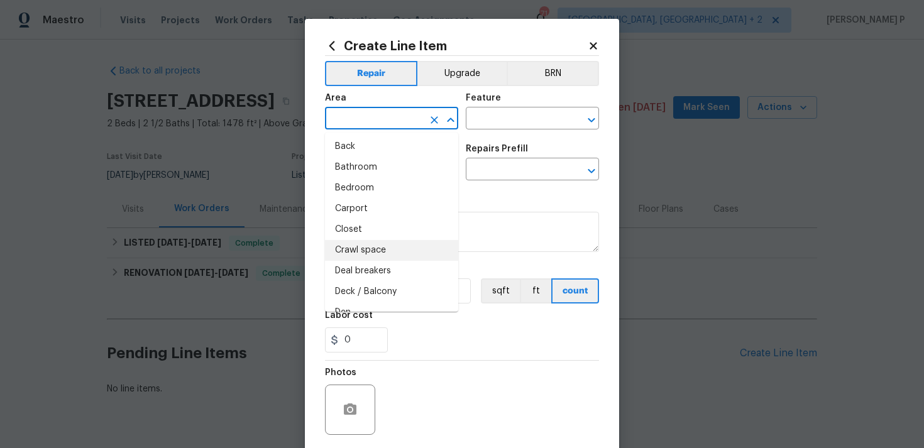
scroll to position [46, 0]
click at [371, 234] on li "Closet" at bounding box center [391, 226] width 133 height 21
type input "Closet"
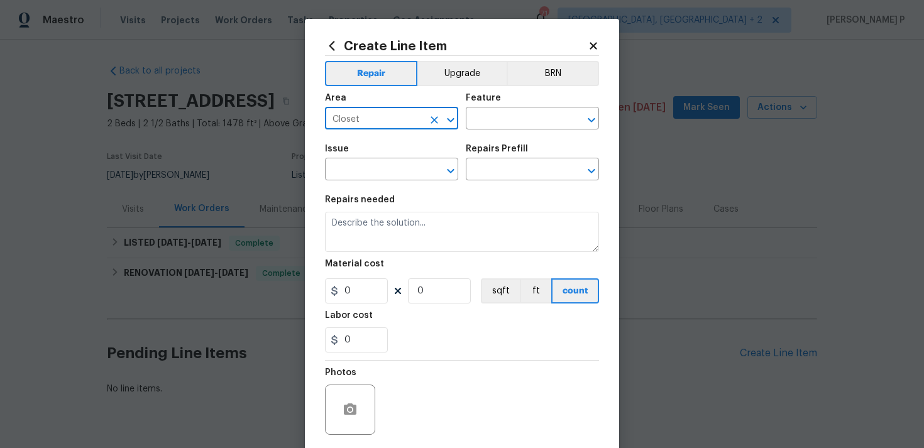
click at [484, 109] on div "Feature" at bounding box center [532, 102] width 133 height 16
click at [490, 119] on input "text" at bounding box center [515, 119] width 98 height 19
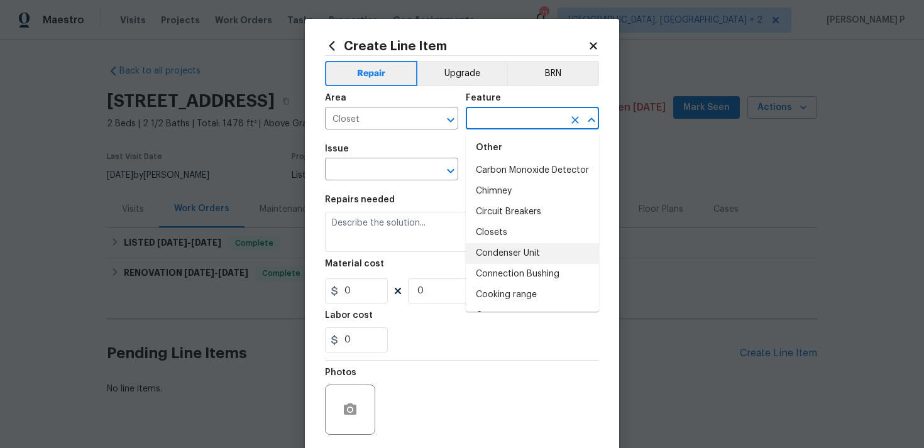
scroll to position [401, 0]
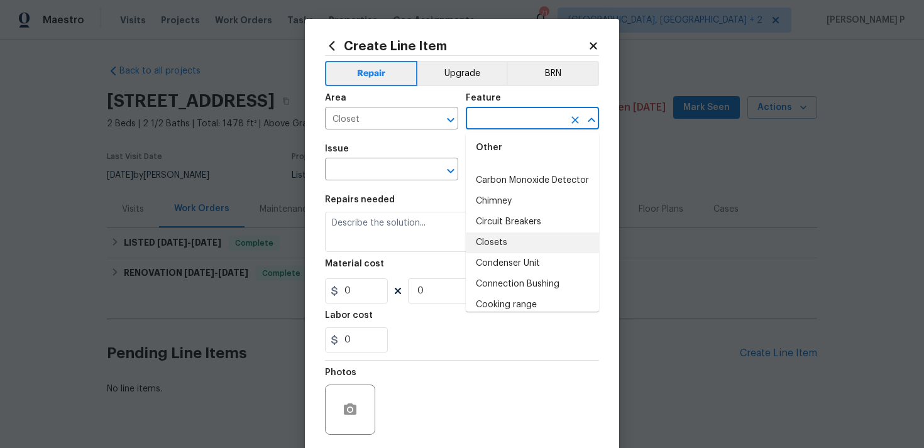
click at [509, 243] on li "Closets" at bounding box center [532, 243] width 133 height 21
type input "Closets"
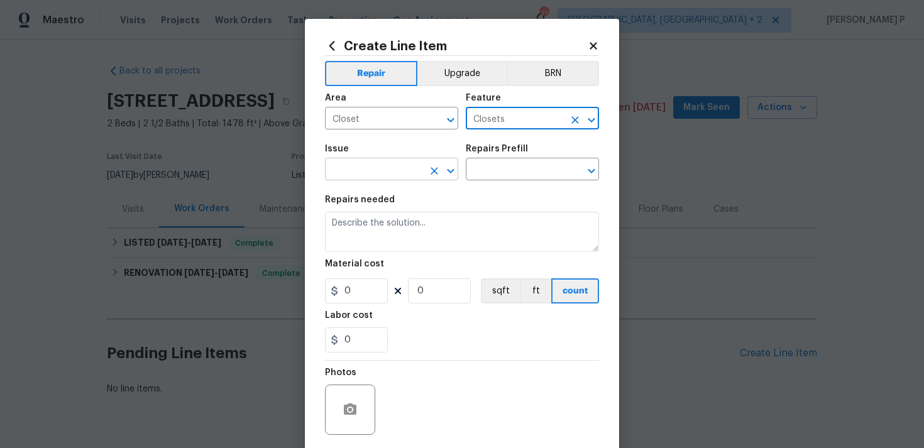
click at [456, 167] on icon "Open" at bounding box center [450, 170] width 15 height 15
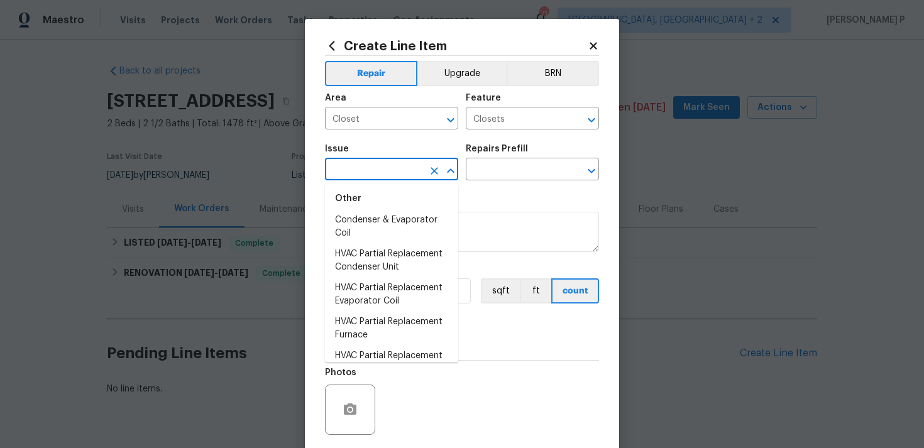
scroll to position [1401, 0]
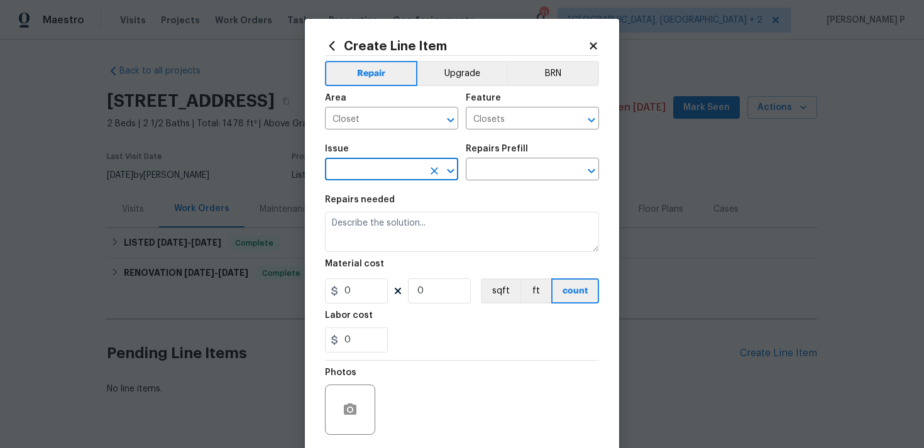
click at [366, 172] on input "text" at bounding box center [374, 170] width 98 height 19
click at [393, 223] on li "Interior Closet Door" at bounding box center [391, 229] width 133 height 21
type input "Interior Closet Door"
click at [503, 162] on input "text" at bounding box center [515, 170] width 98 height 19
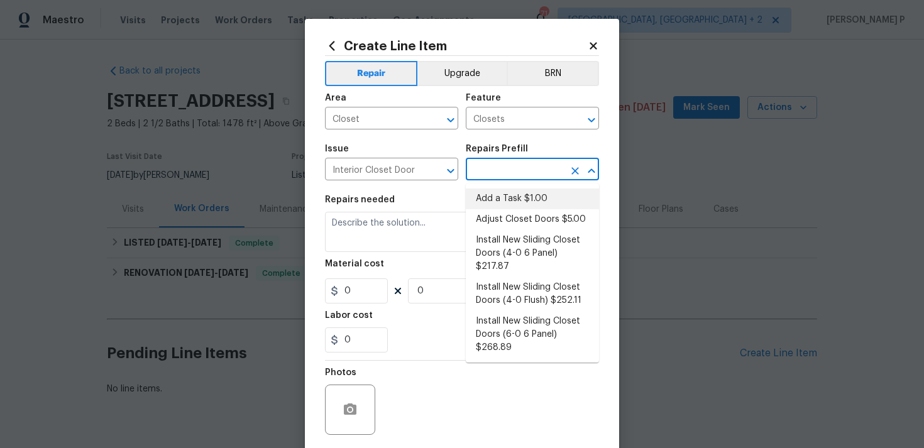
click at [500, 199] on li "Add a Task $1.00" at bounding box center [532, 199] width 133 height 21
type input "Interior Door"
type input "Add a Task $1.00"
type textarea "HPM to detail"
type input "1"
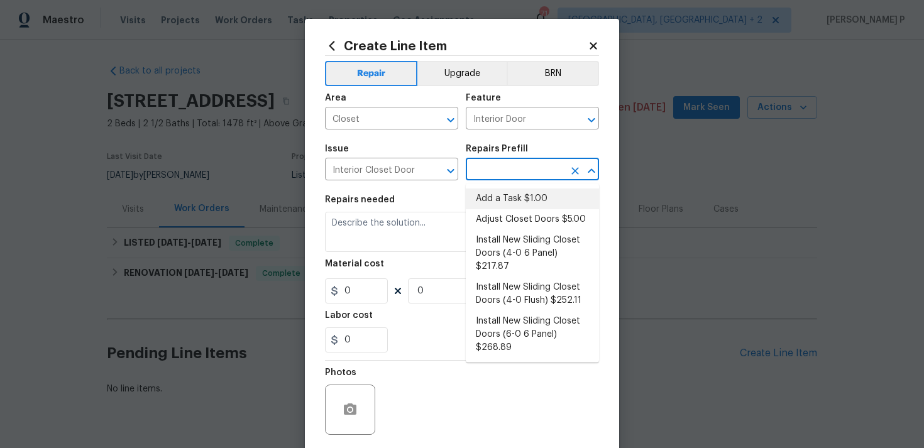
type input "1"
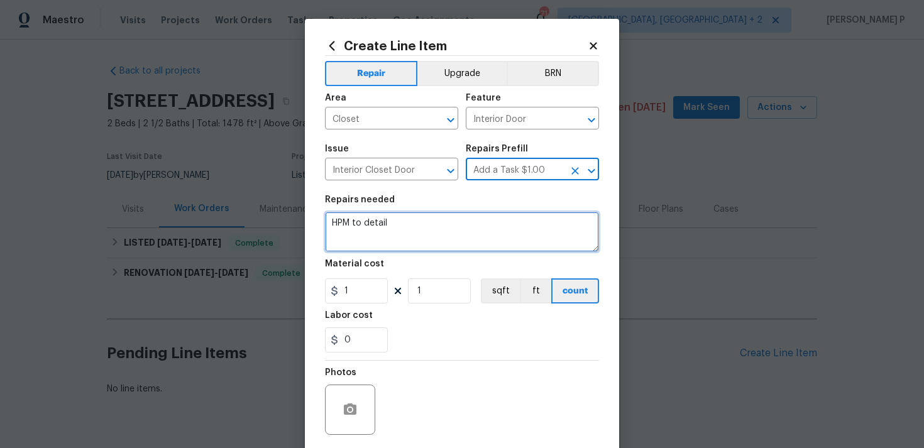
click at [395, 231] on textarea "HPM to detail" at bounding box center [462, 232] width 274 height 40
paste textarea "The closet shelving in the primary suite is pulling away from the wall on one e…"
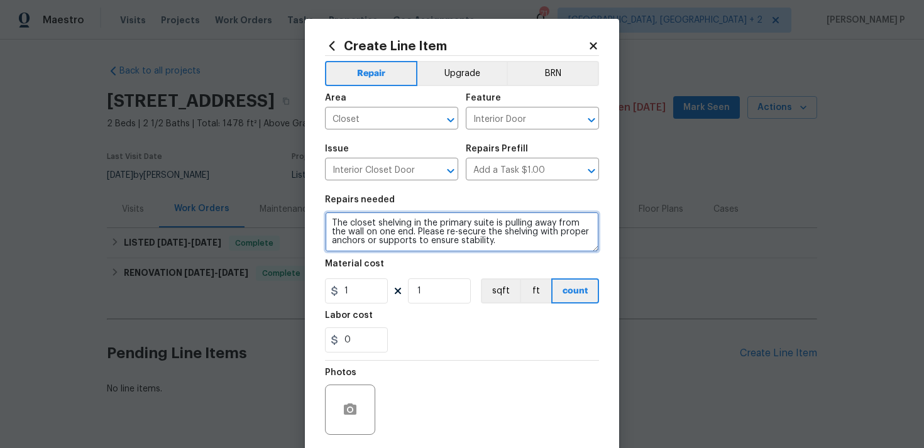
type textarea "The closet shelving in the primary suite is pulling away from the wall on one e…"
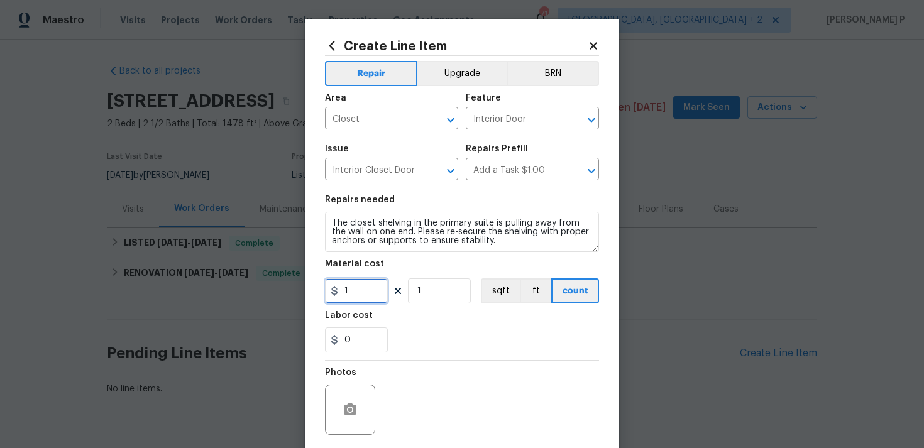
click at [355, 287] on input "1" at bounding box center [356, 290] width 63 height 25
type input "75"
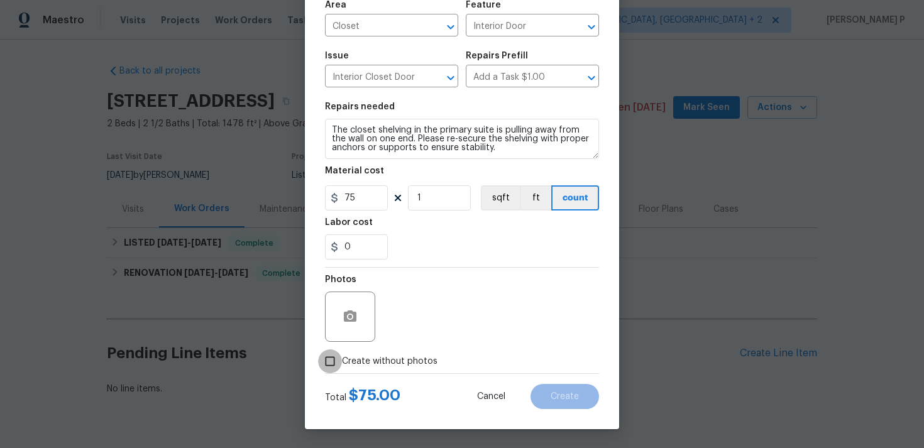
click at [333, 364] on input "Create without photos" at bounding box center [330, 361] width 24 height 24
checkbox input "true"
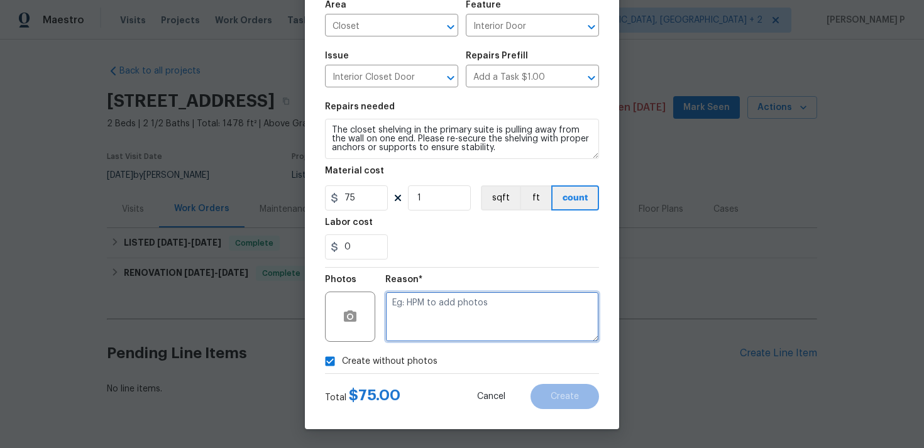
click at [438, 328] on textarea at bounding box center [492, 317] width 214 height 50
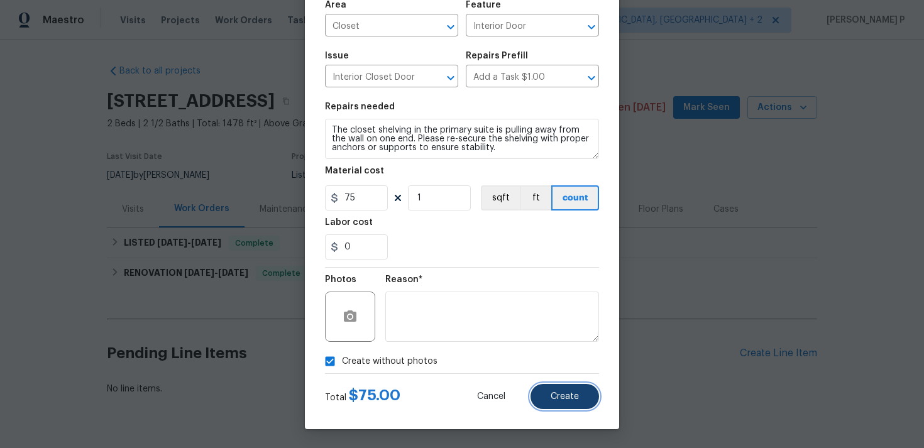
click at [571, 400] on span "Create" at bounding box center [565, 396] width 28 height 9
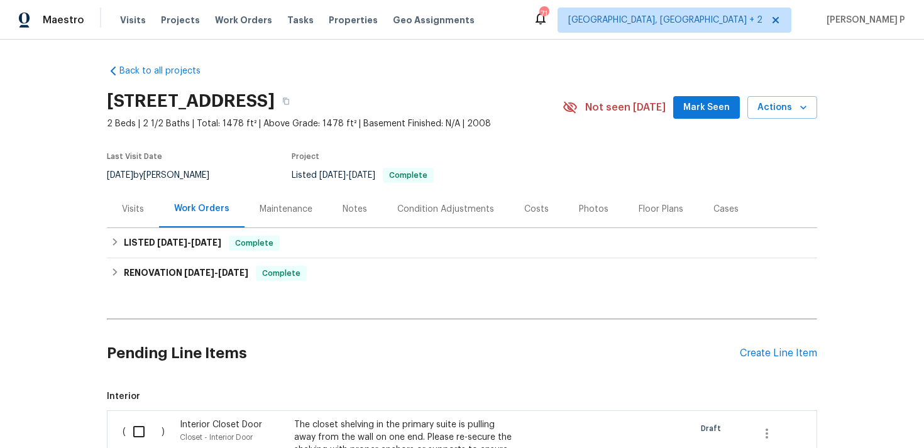
scroll to position [201, 0]
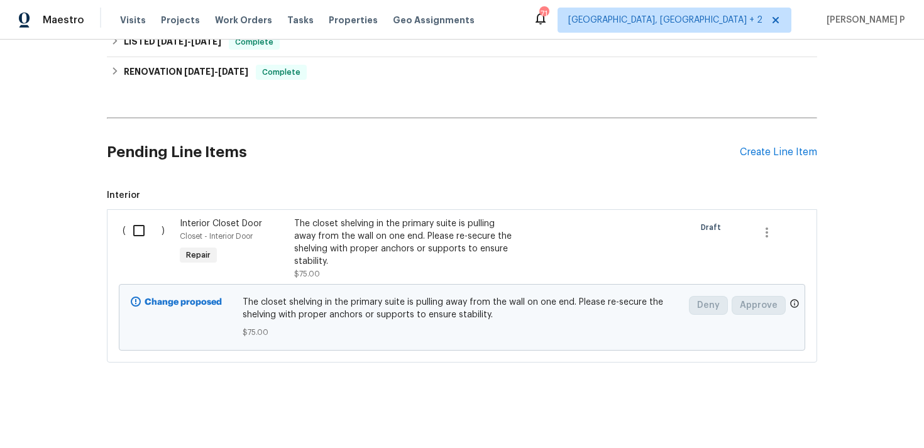
click at [138, 218] on input "checkbox" at bounding box center [144, 230] width 36 height 26
checkbox input "true"
click at [847, 415] on span "Create Work Order" at bounding box center [852, 417] width 84 height 16
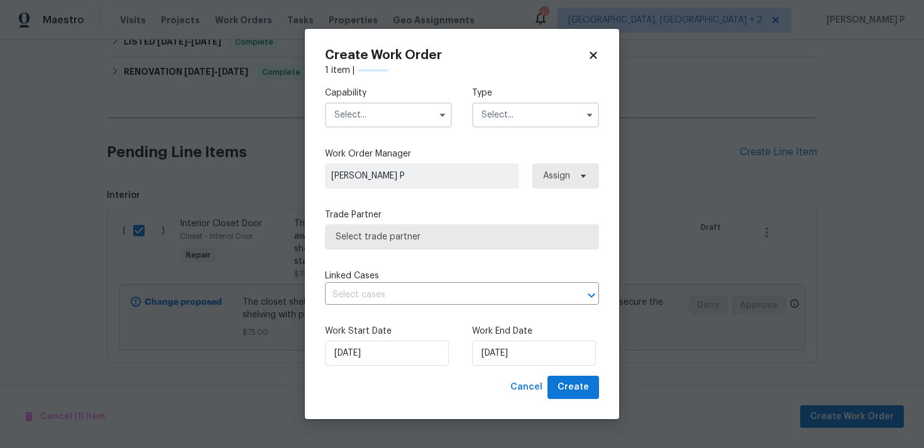
click at [542, 118] on input "text" at bounding box center [535, 114] width 127 height 25
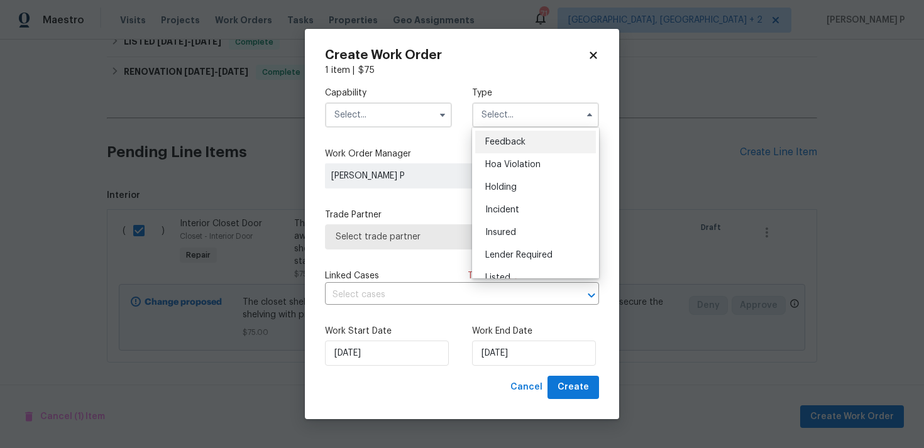
click at [503, 150] on div "Feedback" at bounding box center [535, 142] width 121 height 23
type input "Feedback"
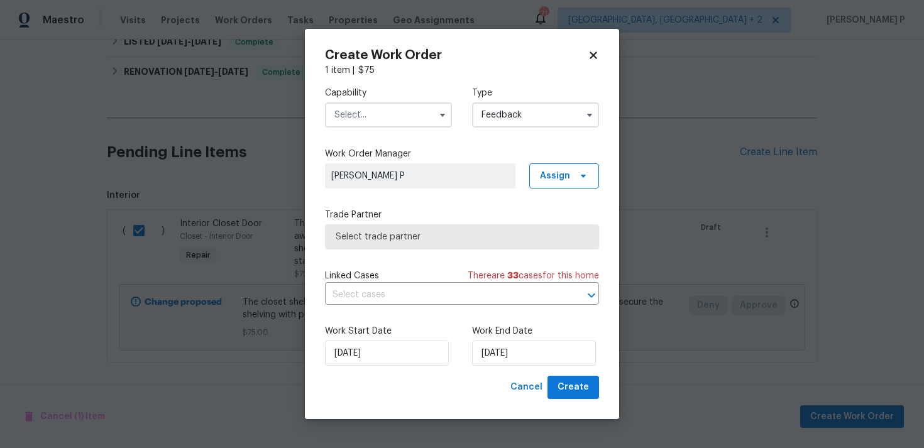
click at [366, 123] on input "text" at bounding box center [388, 114] width 127 height 25
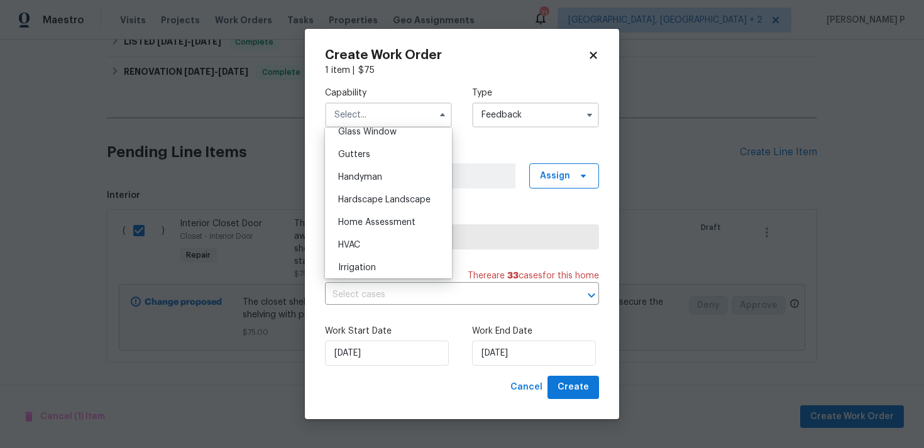
scroll to position [662, 0]
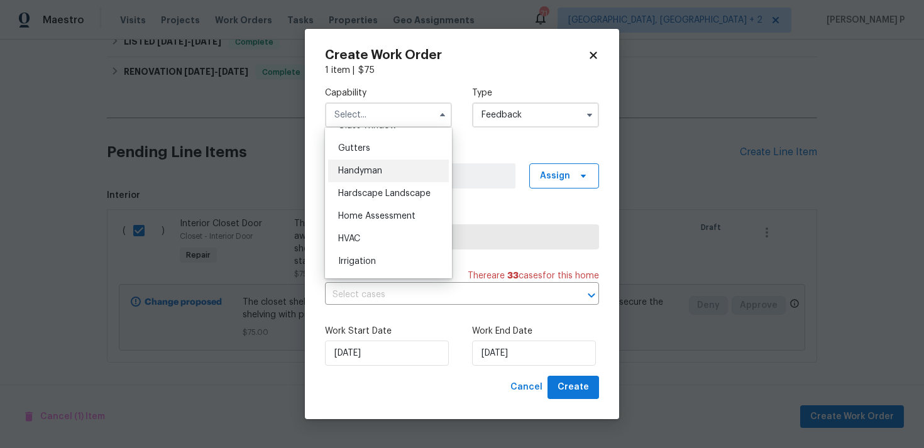
click at [357, 170] on span "Handyman" at bounding box center [360, 171] width 44 height 9
type input "Handyman"
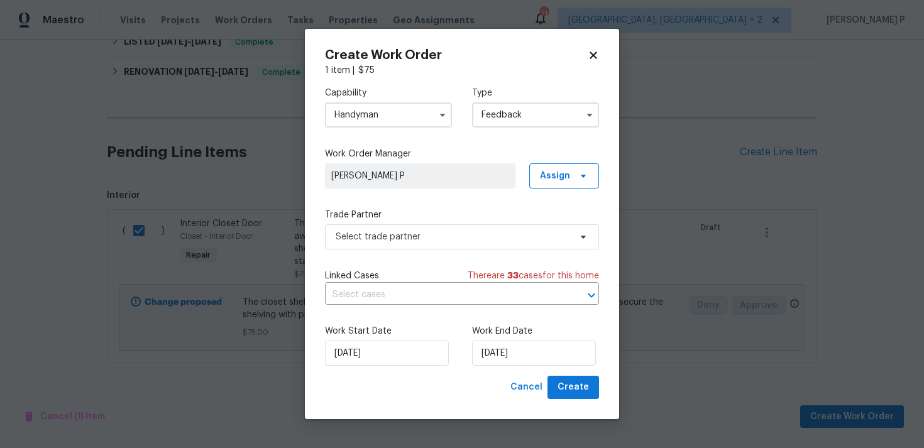
click at [424, 249] on div "Capability Handyman Type Feedback Work Order Manager [PERSON_NAME] Assign Trade…" at bounding box center [462, 226] width 274 height 299
click at [429, 236] on span "Select trade partner" at bounding box center [453, 237] width 234 height 13
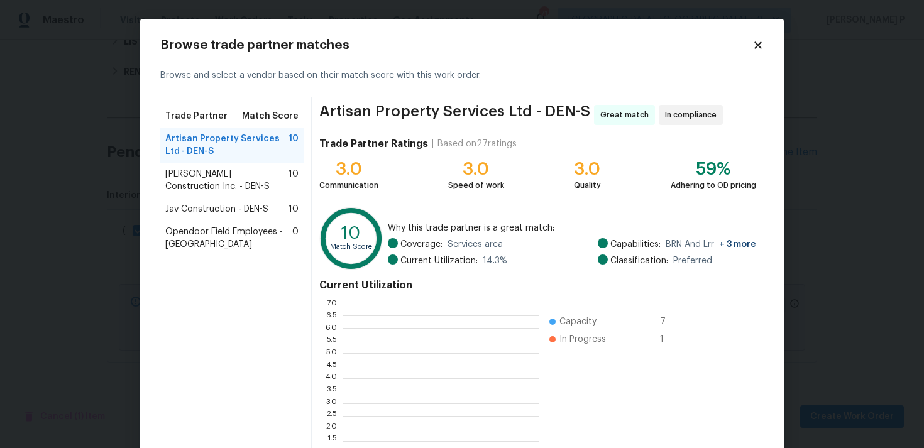
scroll to position [176, 195]
click at [189, 167] on div "[PERSON_NAME] Construction Inc. - DEN-S 10" at bounding box center [231, 180] width 143 height 35
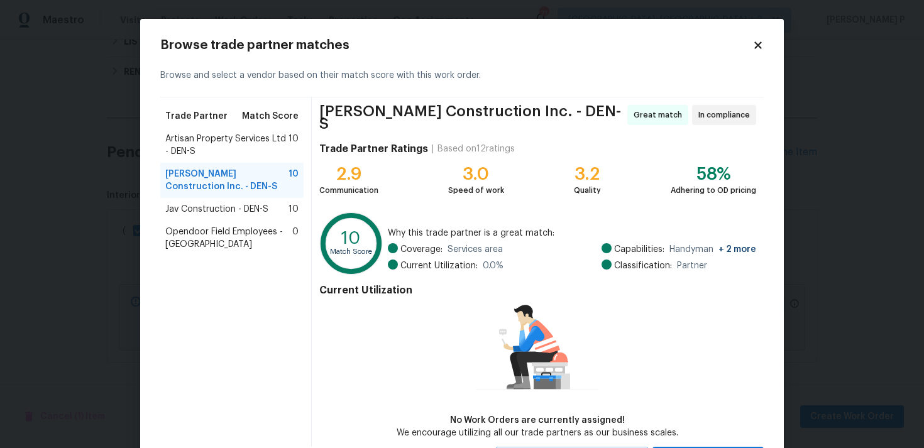
click at [190, 196] on div "[PERSON_NAME] Construction Inc. - DEN-S 10" at bounding box center [231, 180] width 143 height 35
click at [192, 211] on span "Jav Construction - DEN-S" at bounding box center [216, 209] width 103 height 13
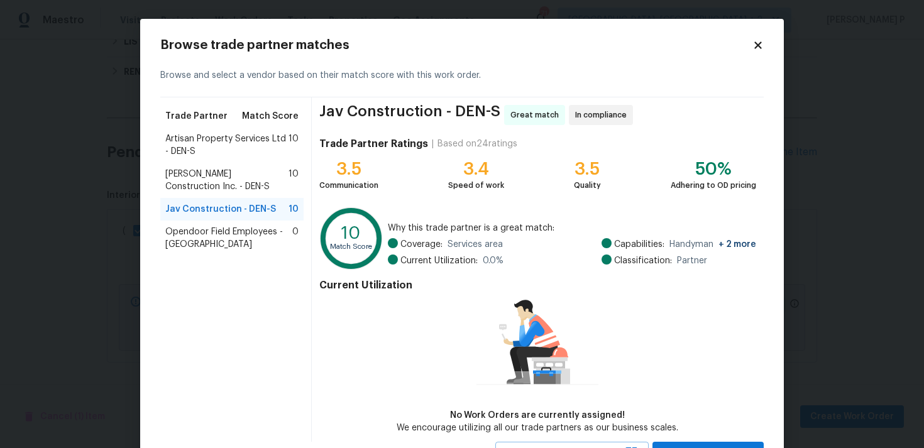
scroll to position [55, 0]
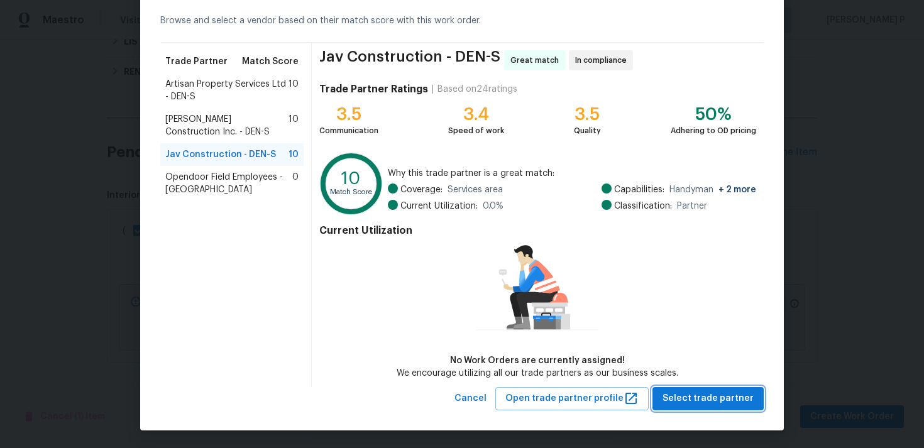
click at [716, 395] on span "Select trade partner" at bounding box center [707, 399] width 91 height 16
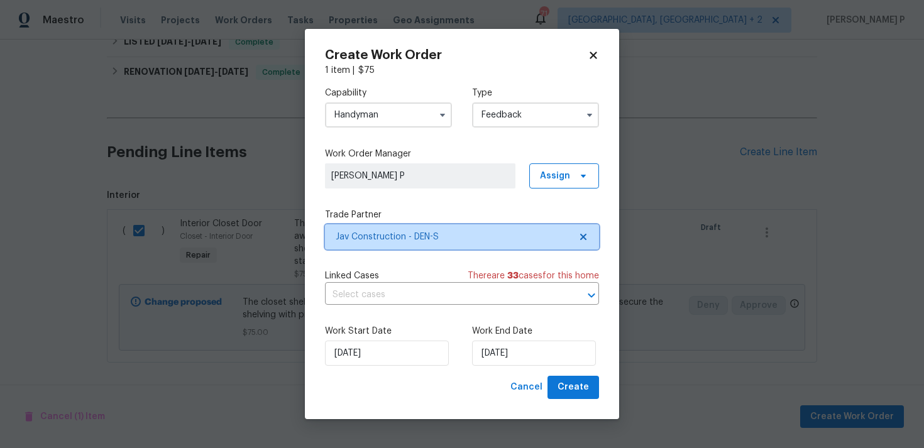
scroll to position [0, 0]
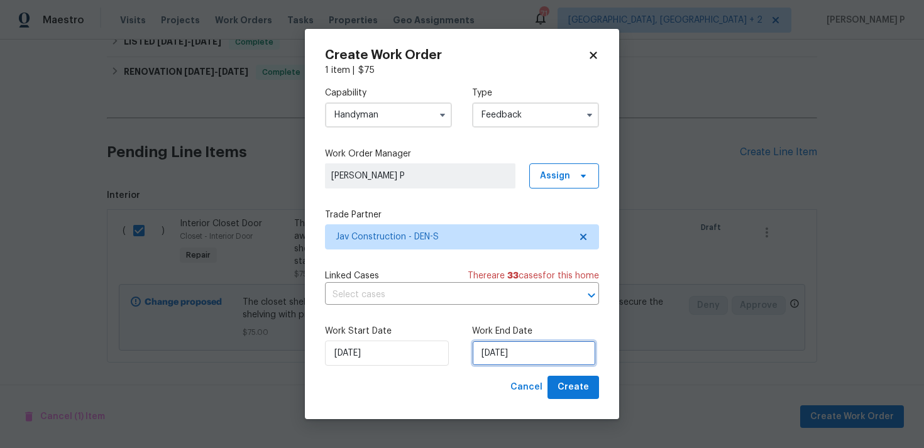
click at [491, 360] on input "[DATE]" at bounding box center [534, 353] width 124 height 25
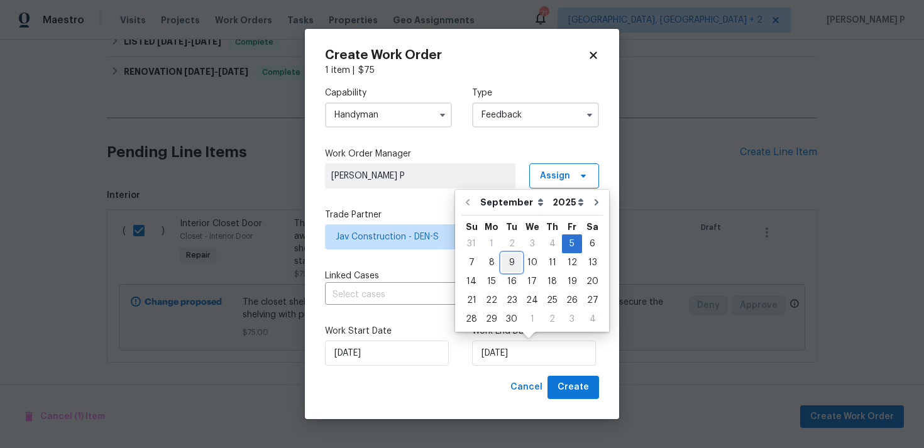
click at [510, 262] on div "9" at bounding box center [512, 263] width 20 height 18
type input "[DATE]"
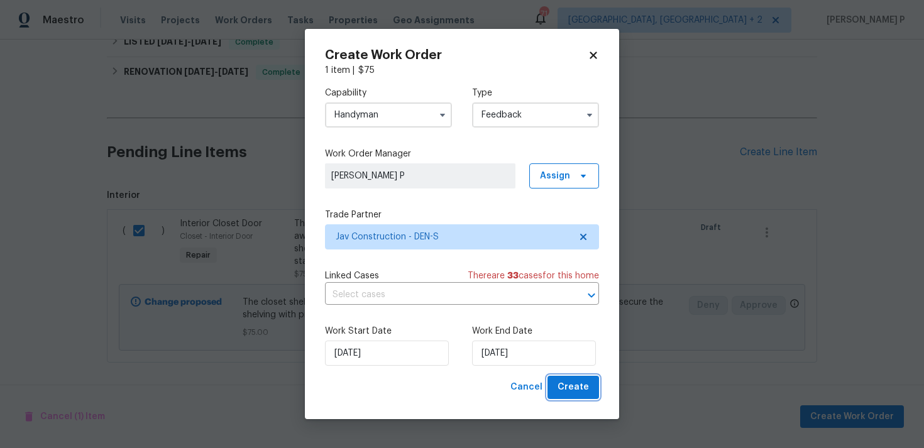
click at [581, 395] on button "Create" at bounding box center [573, 387] width 52 height 23
checkbox input "false"
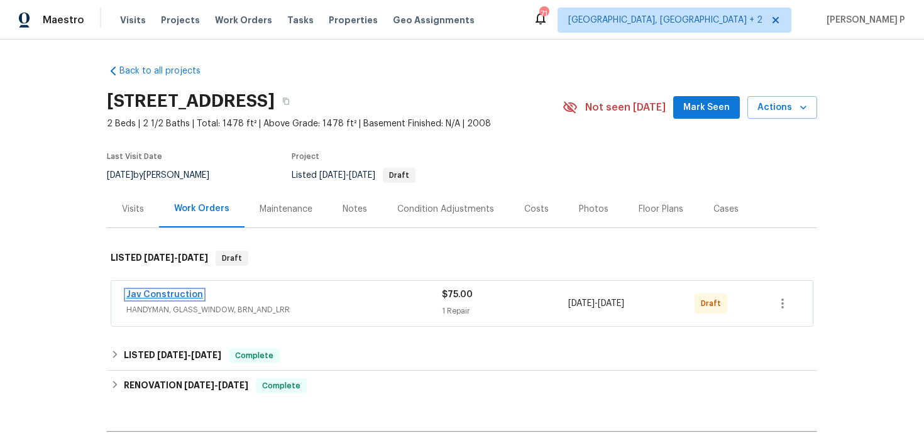
click at [178, 292] on link "Jav Construction" at bounding box center [164, 294] width 77 height 9
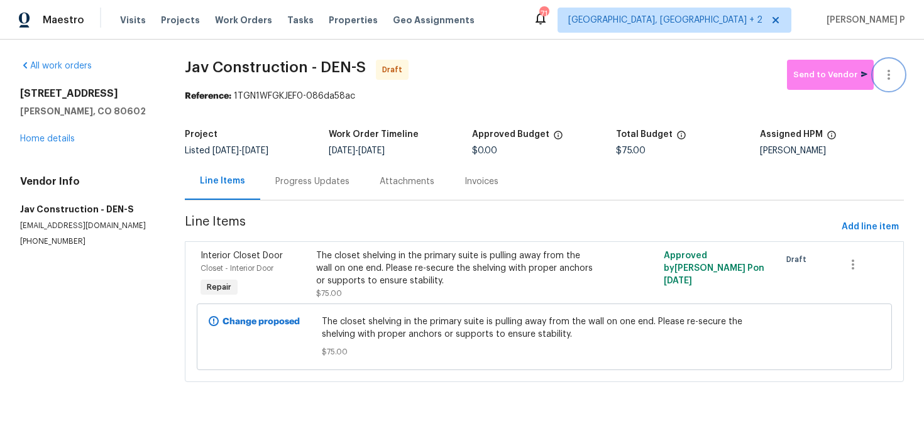
click at [900, 76] on button "button" at bounding box center [889, 75] width 30 height 30
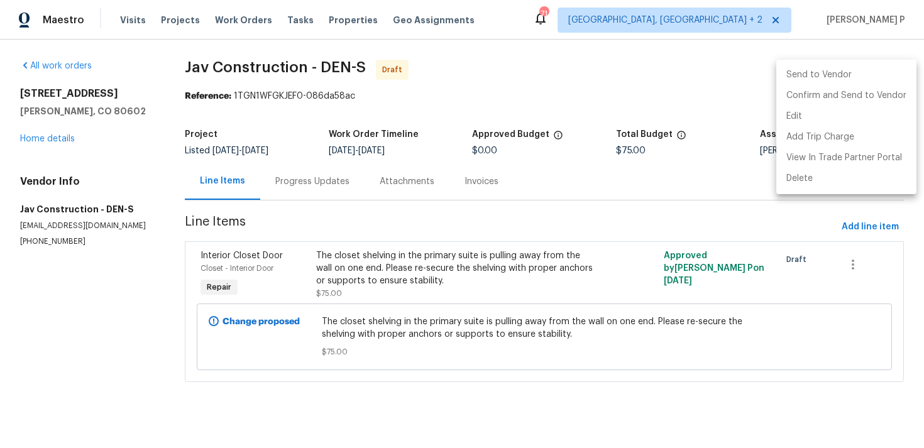
click at [486, 217] on div at bounding box center [462, 224] width 924 height 448
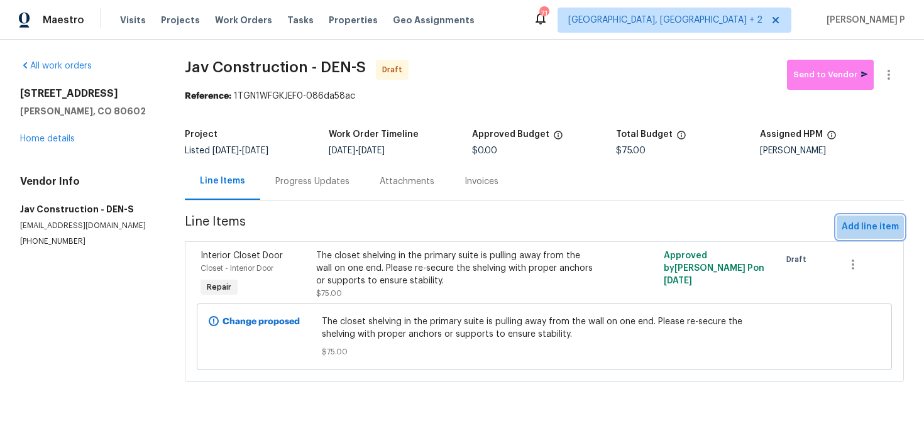
click at [860, 235] on button "Add line item" at bounding box center [870, 227] width 67 height 23
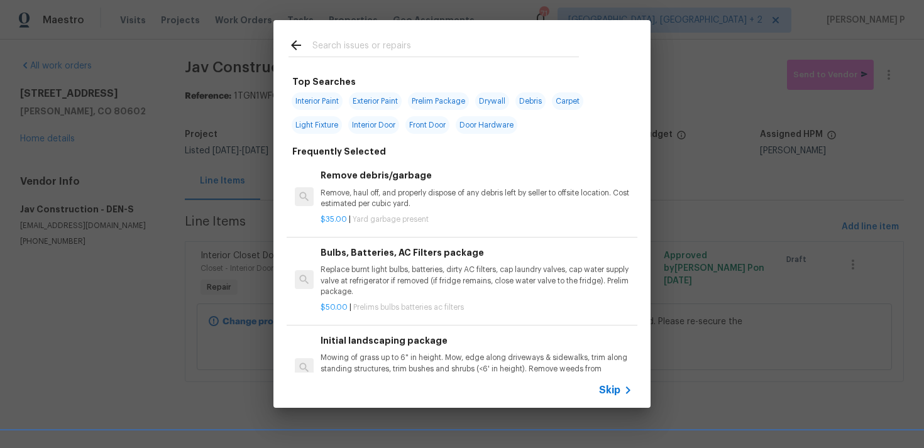
click at [609, 389] on span "Skip" at bounding box center [609, 390] width 21 height 13
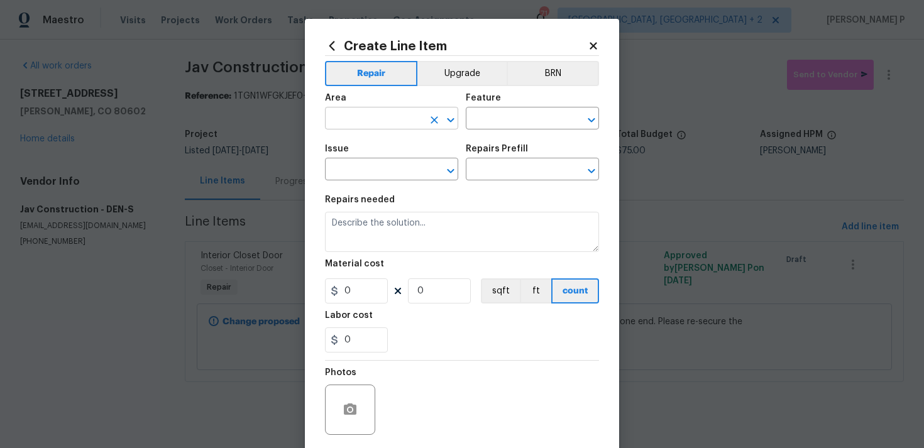
click at [449, 117] on icon "Open" at bounding box center [450, 120] width 15 height 15
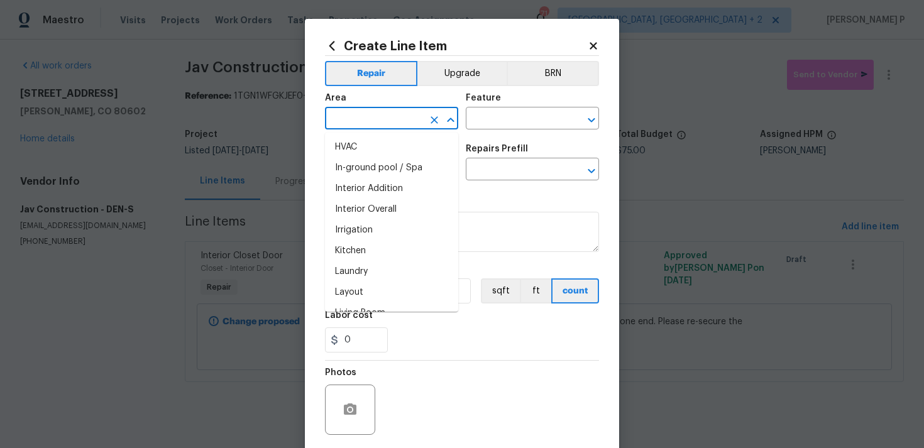
scroll to position [459, 0]
click at [376, 205] on li "Interior Overall" at bounding box center [391, 207] width 133 height 21
type input "Interior Overall"
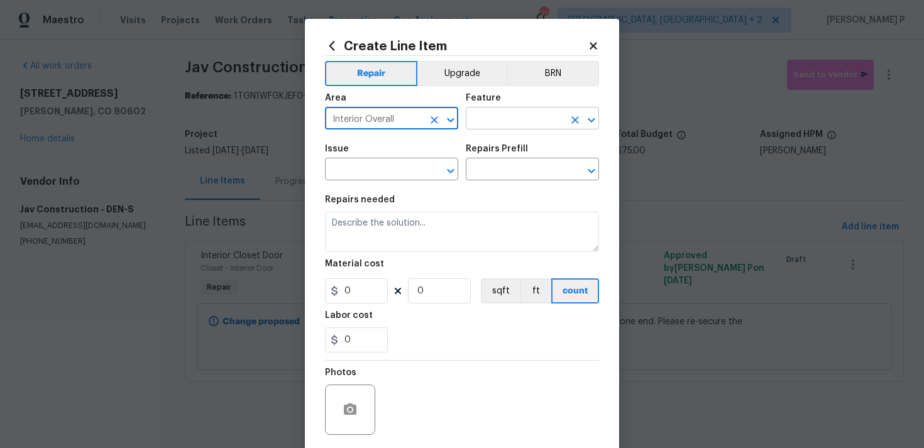
click at [502, 118] on input "text" at bounding box center [515, 119] width 98 height 19
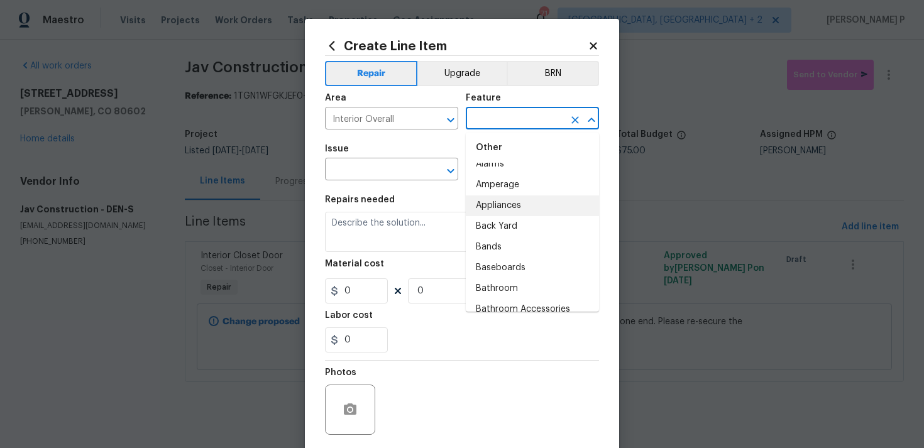
scroll to position [239, 0]
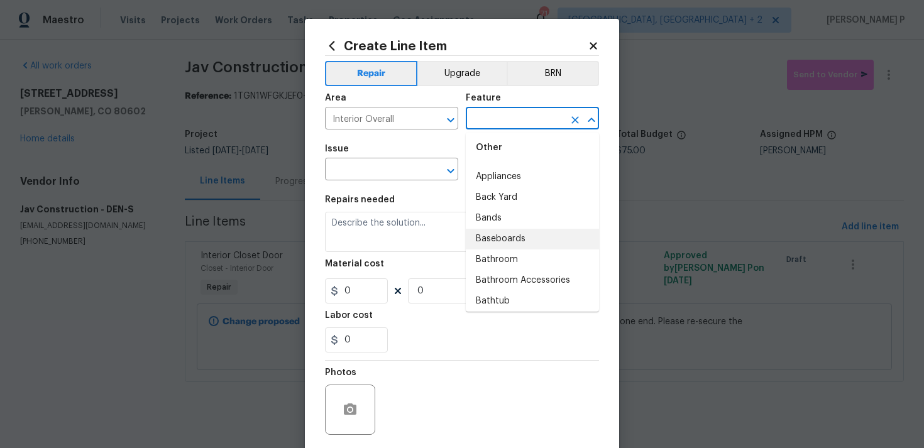
click at [501, 243] on li "Baseboards" at bounding box center [532, 239] width 133 height 21
type input "Baseboards"
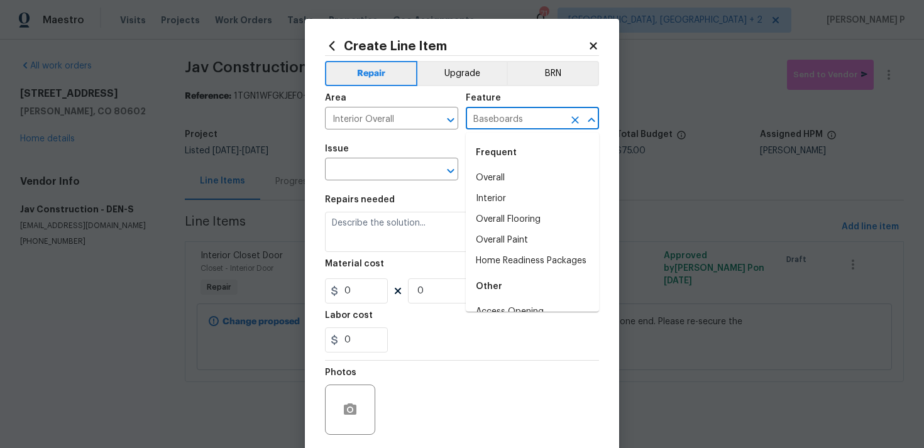
scroll to position [177, 0]
click at [370, 162] on input "text" at bounding box center [374, 170] width 98 height 19
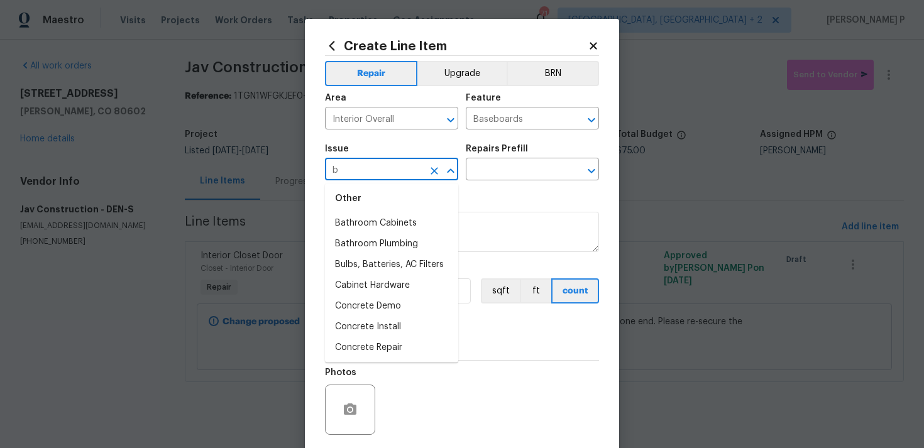
scroll to position [0, 0]
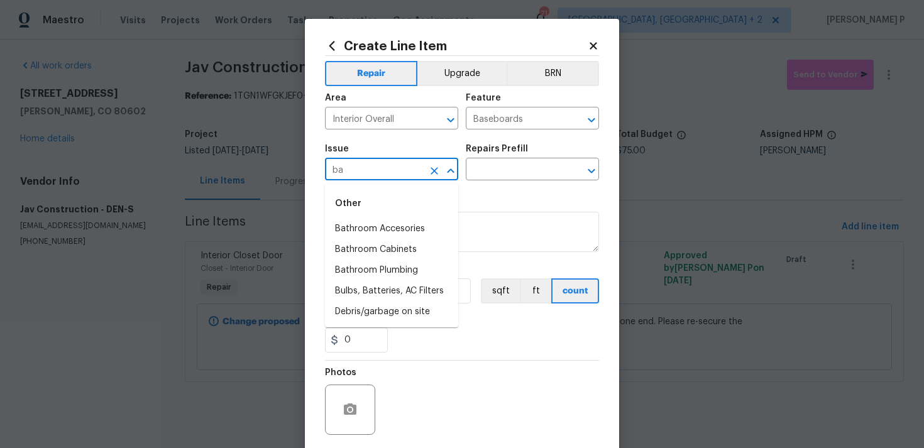
type input "b"
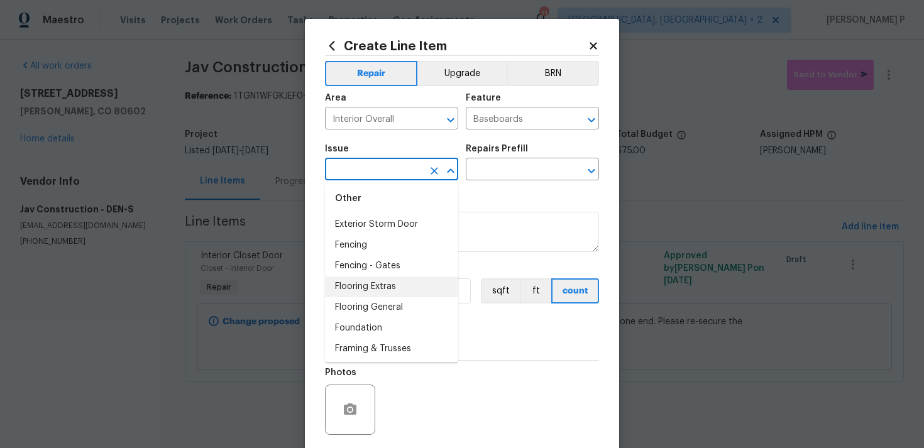
scroll to position [885, 0]
click at [363, 290] on li "Flooring Extras" at bounding box center [391, 283] width 133 height 21
type input "Flooring Extras"
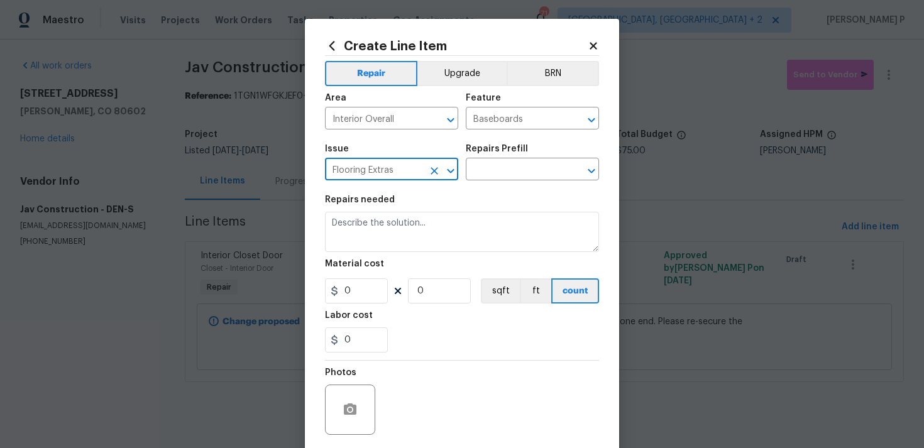
click at [493, 184] on div "Issue Flooring Extras ​ Repairs Prefill ​" at bounding box center [462, 162] width 274 height 51
click at [510, 173] on input "text" at bounding box center [515, 170] width 98 height 19
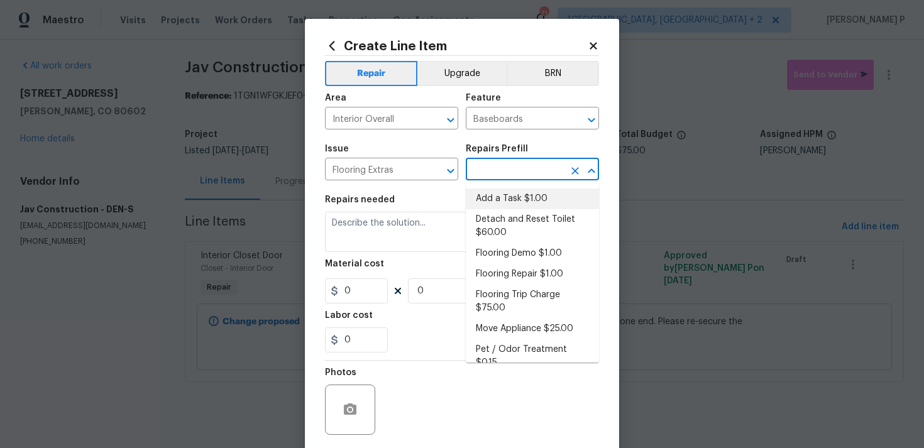
click at [506, 206] on li "Add a Task $1.00" at bounding box center [532, 199] width 133 height 21
type input "Overall Flooring"
type input "Add a Task $1.00"
type textarea "HPM to detail"
type input "1"
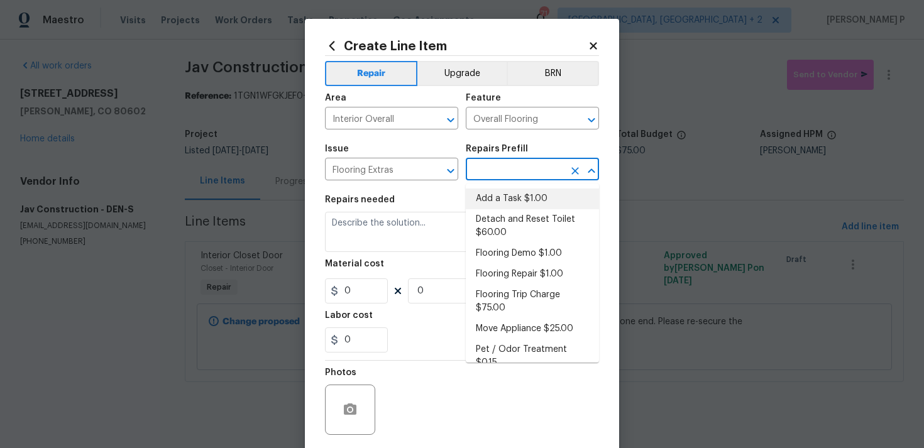
type input "1"
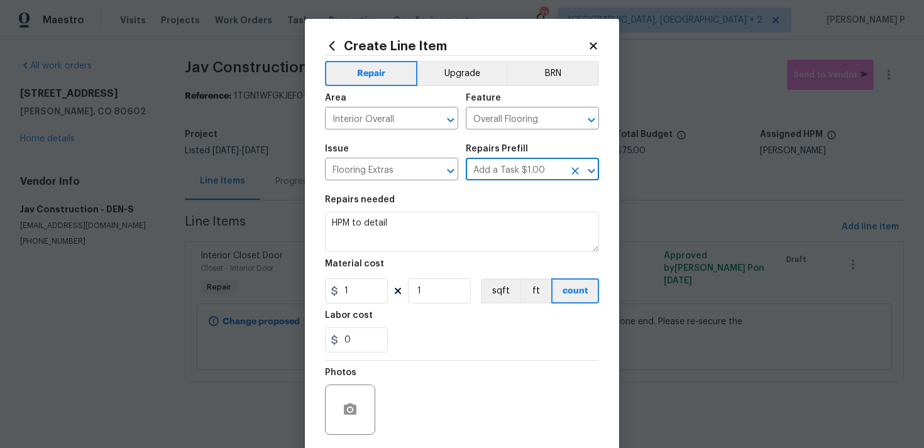
click at [591, 167] on icon "Open" at bounding box center [591, 170] width 15 height 15
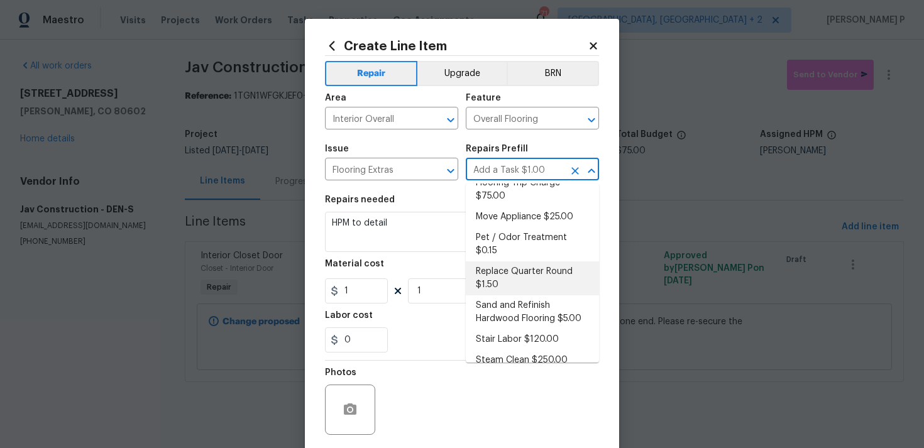
scroll to position [0, 0]
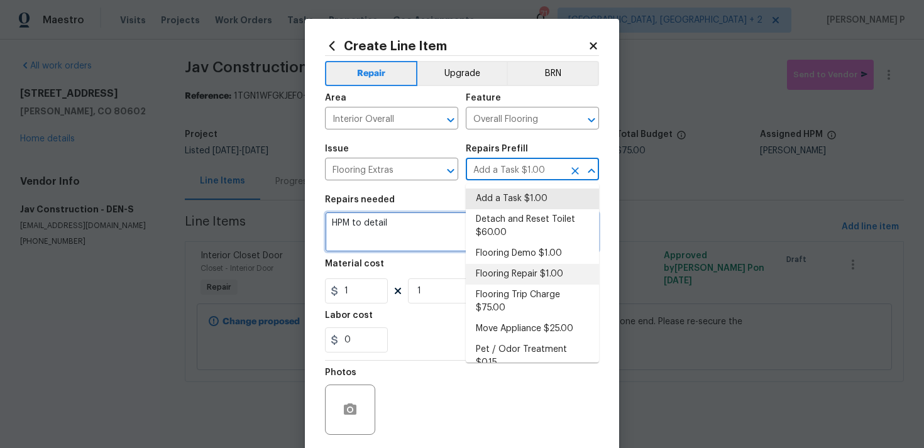
click at [368, 236] on textarea "HPM to detail" at bounding box center [462, 232] width 274 height 40
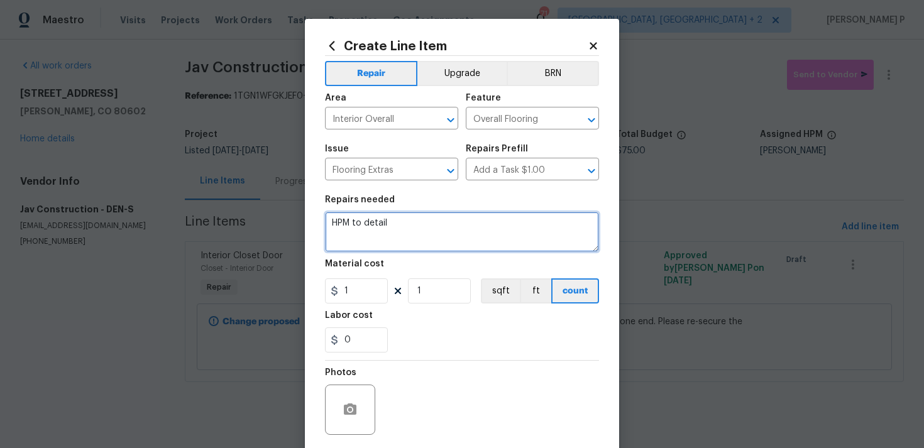
click at [368, 236] on textarea "HPM to detail" at bounding box center [462, 232] width 274 height 40
paste textarea "Feedback received on the baseboards outside the primary suite appear damaged. P…"
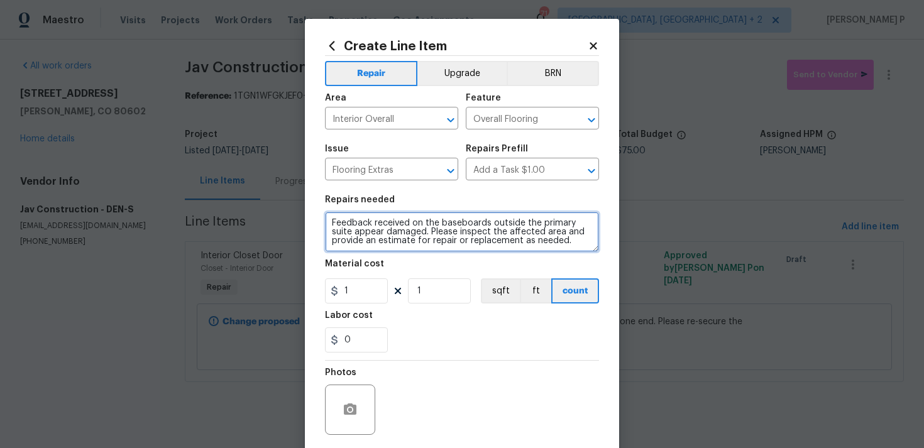
type textarea "Feedback received on the baseboards outside the primary suite appear damaged. P…"
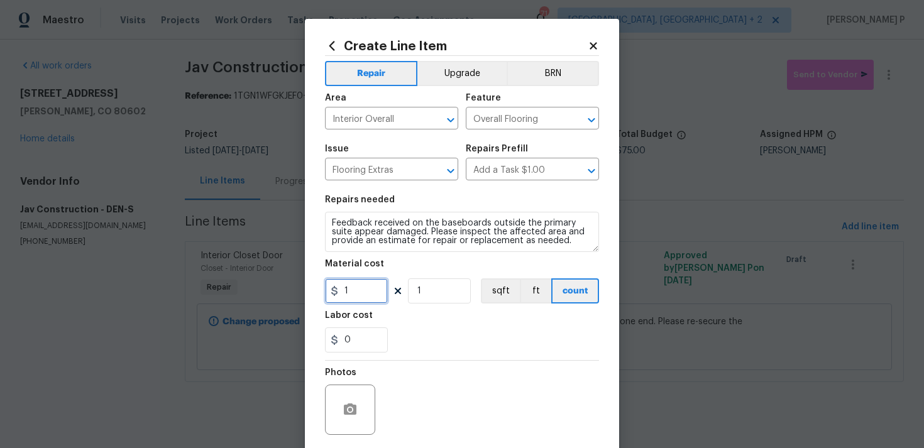
click at [360, 284] on input "1" at bounding box center [356, 290] width 63 height 25
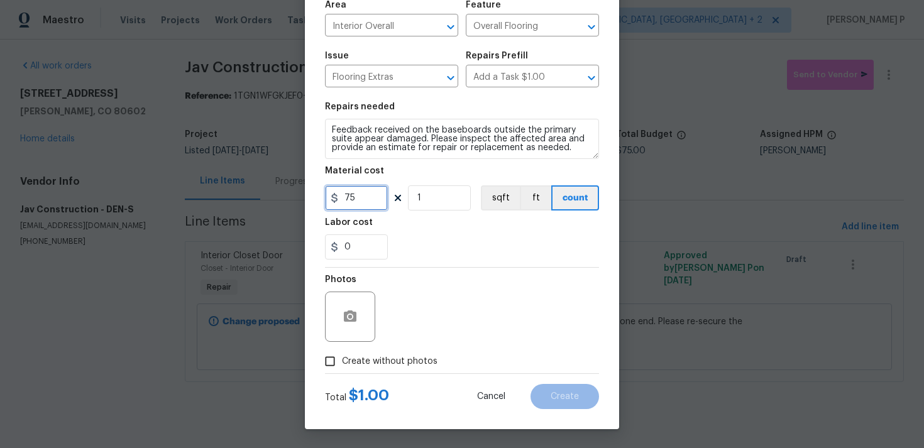
type input "75"
click at [331, 355] on input "Create without photos" at bounding box center [330, 361] width 24 height 24
checkbox input "true"
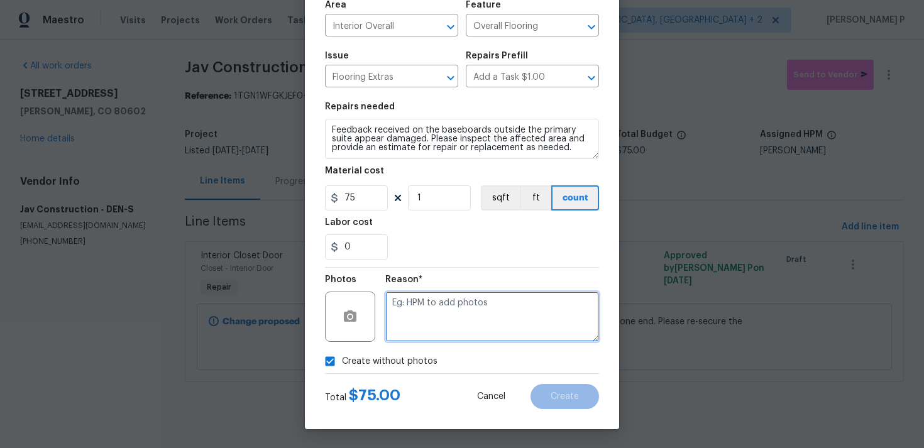
click at [461, 313] on textarea at bounding box center [492, 317] width 214 height 50
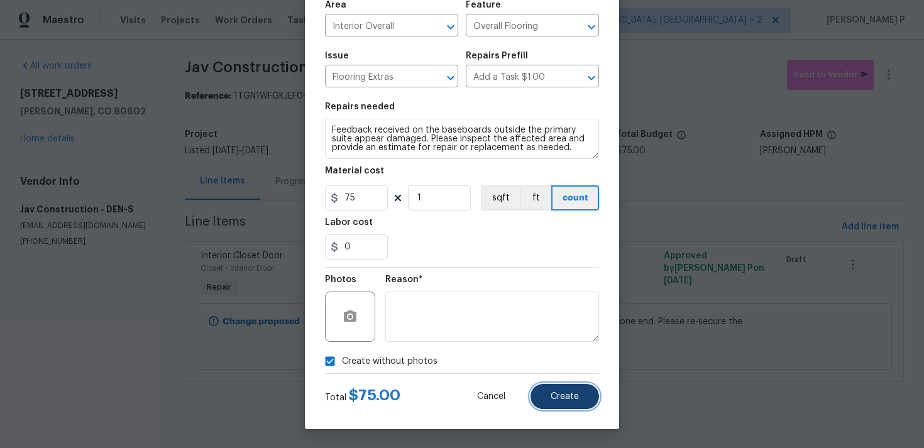
click at [572, 405] on button "Create" at bounding box center [565, 396] width 69 height 25
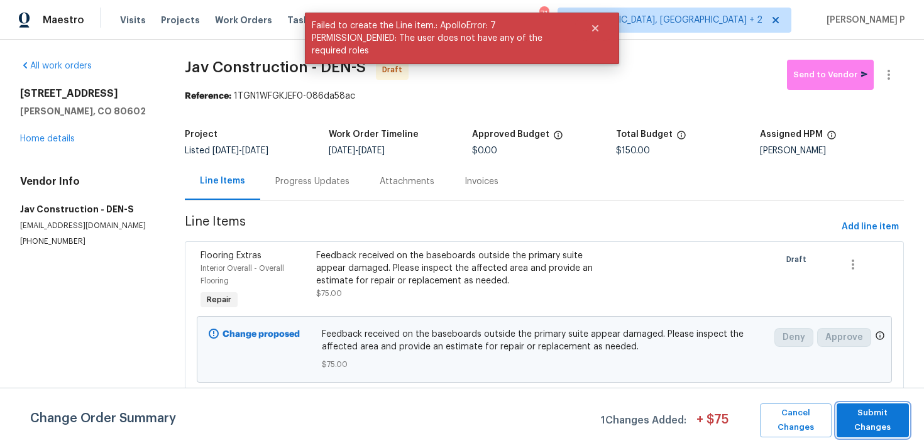
click at [899, 420] on span "Submit Changes" at bounding box center [873, 420] width 60 height 29
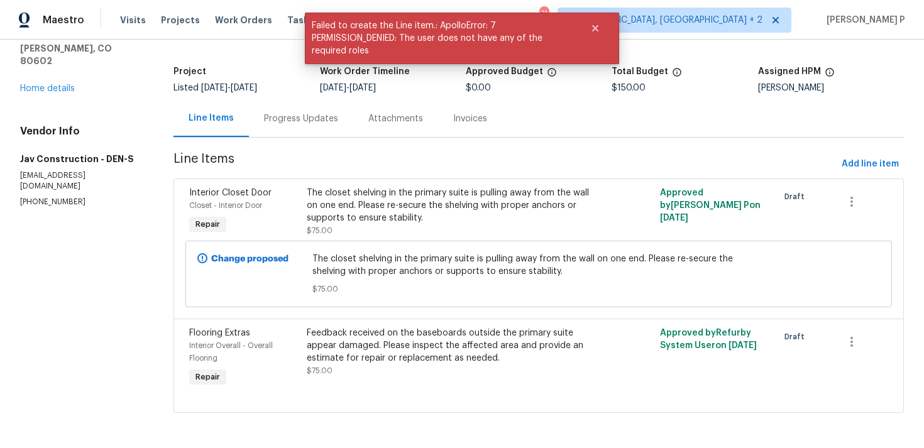
scroll to position [0, 0]
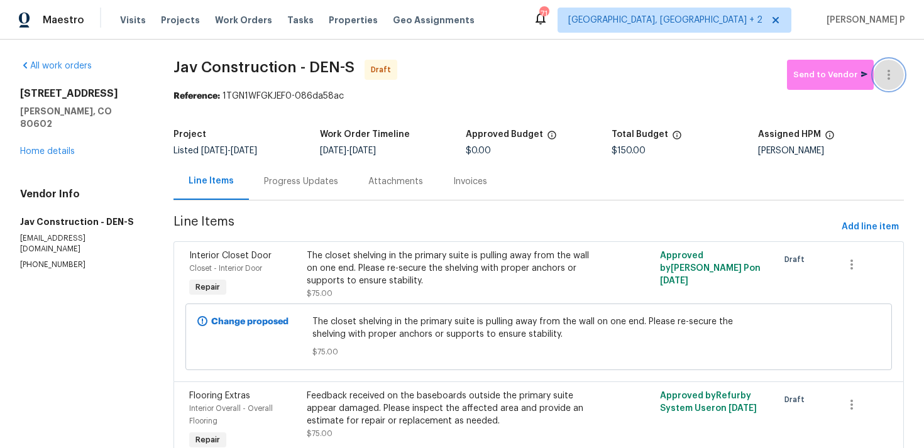
click at [894, 82] on button "button" at bounding box center [889, 75] width 30 height 30
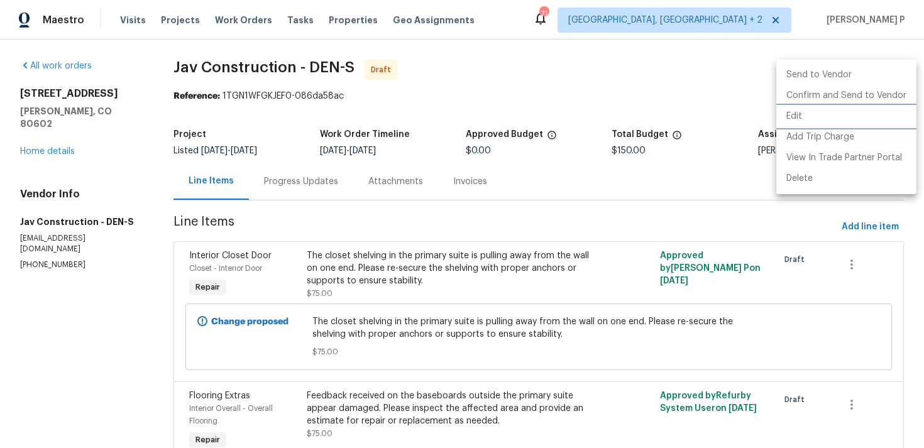
click at [816, 118] on li "Edit" at bounding box center [846, 116] width 140 height 21
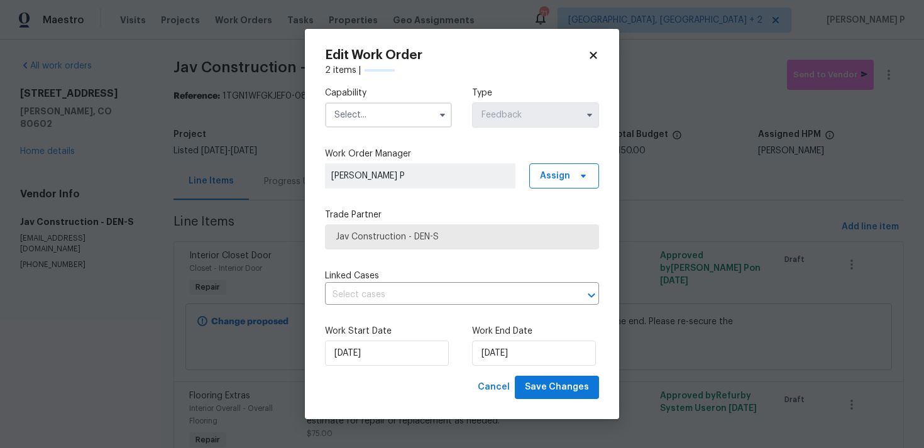
click at [356, 122] on input "text" at bounding box center [388, 114] width 127 height 25
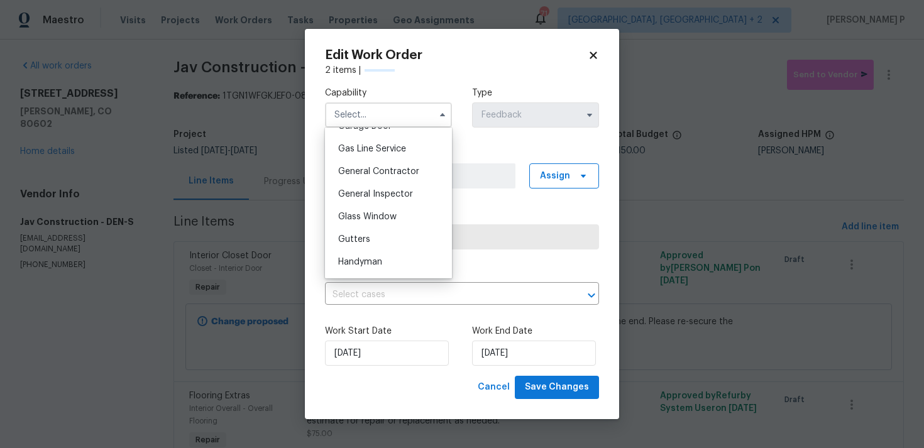
scroll to position [607, 0]
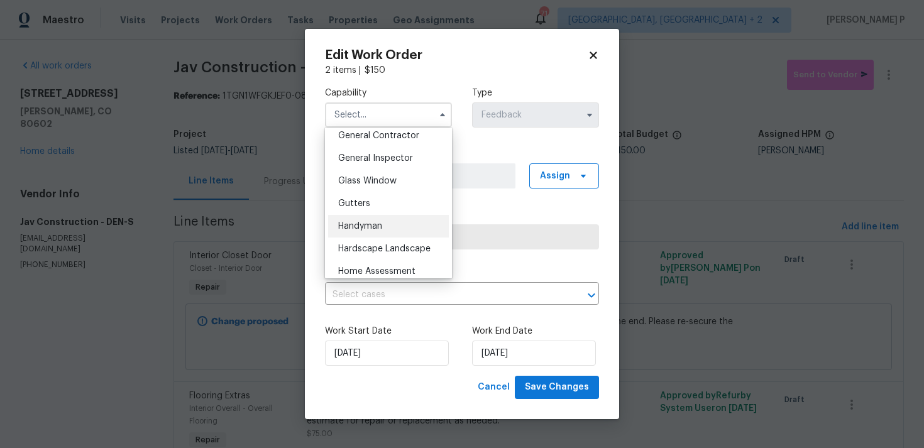
click at [356, 229] on span "Handyman" at bounding box center [360, 226] width 44 height 9
type input "Handyman"
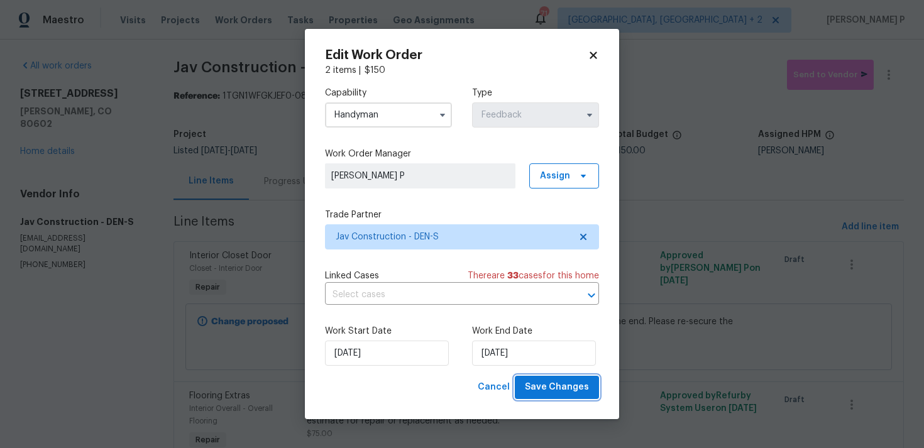
click at [551, 392] on span "Save Changes" at bounding box center [557, 388] width 64 height 16
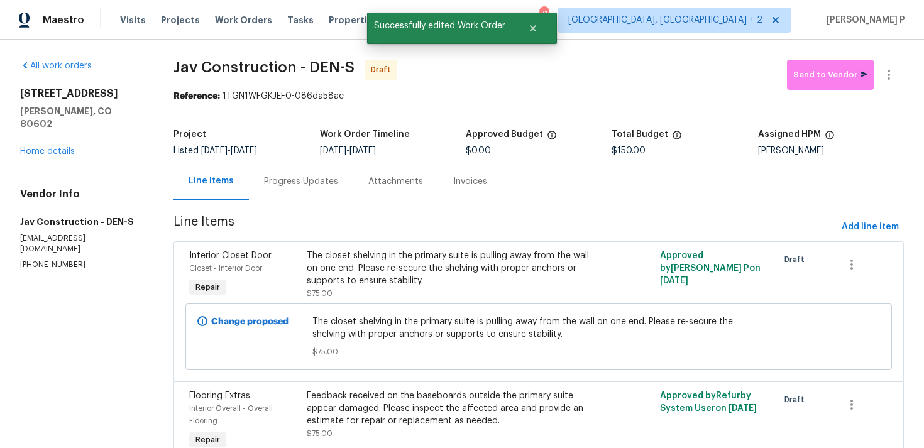
click at [317, 179] on div "Progress Updates" at bounding box center [301, 181] width 74 height 13
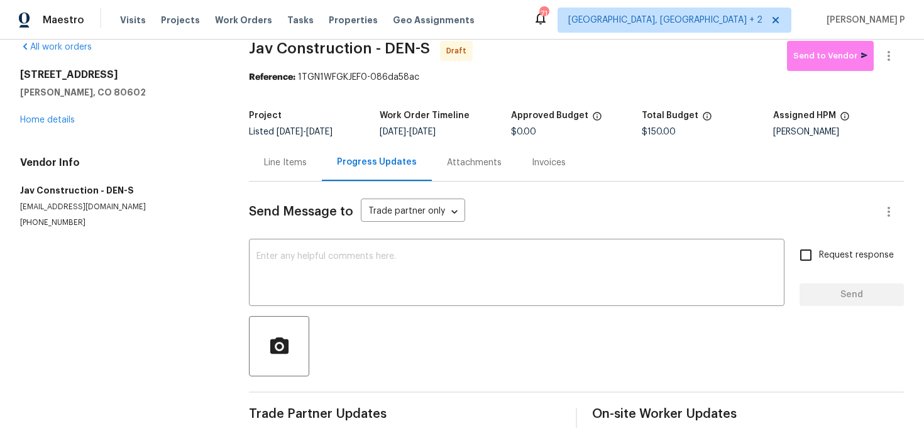
scroll to position [19, 0]
click at [350, 266] on textarea at bounding box center [516, 274] width 520 height 44
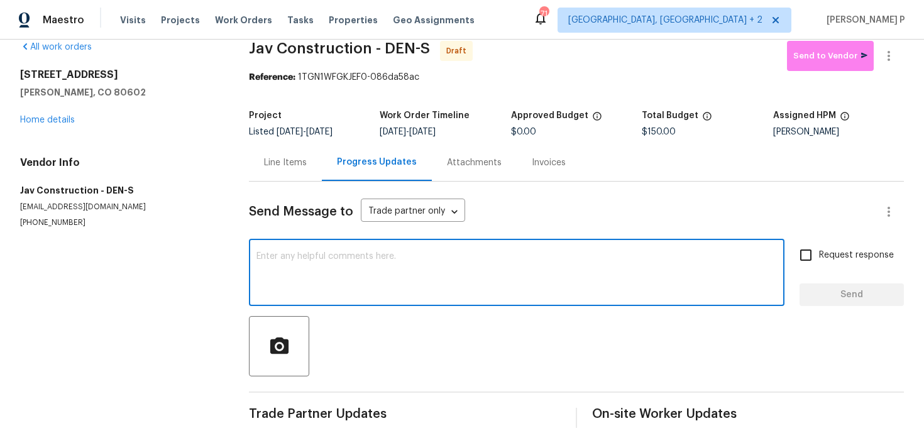
paste textarea "Hi, this is Ramyasri with Opendoor. I’m confirming you received the WO for the …"
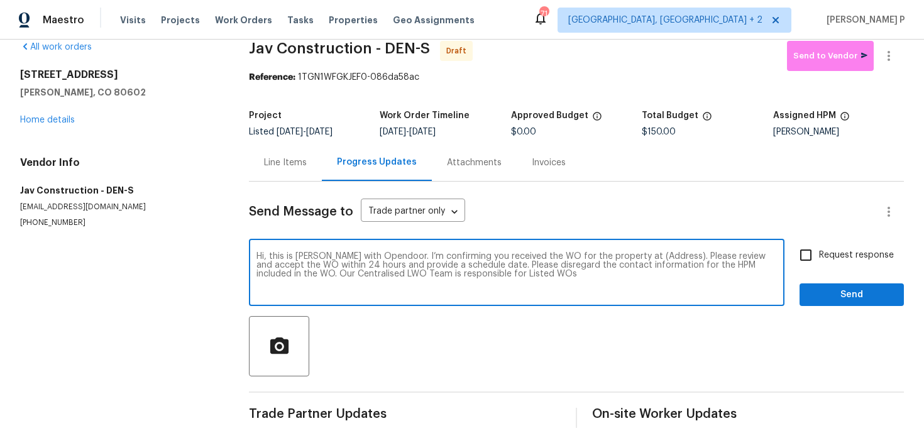
drag, startPoint x: 630, startPoint y: 256, endPoint x: 669, endPoint y: 253, distance: 39.7
click at [669, 253] on textarea "Hi, this is Ramyasri with Opendoor. I’m confirming you received the WO for the …" at bounding box center [516, 274] width 520 height 44
paste textarea "12713 Leyden St Unit E, Thornton, CO 80602"
type textarea "Hi, this is Ramyasri with Opendoor. I’m confirming you received the WO for the …"
click at [825, 254] on span "Request response" at bounding box center [856, 255] width 75 height 13
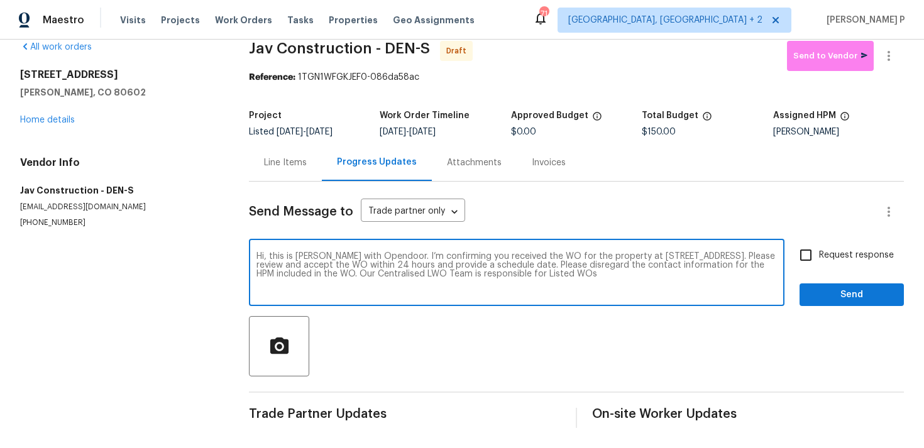
click at [819, 254] on input "Request response" at bounding box center [806, 255] width 26 height 26
checkbox input "true"
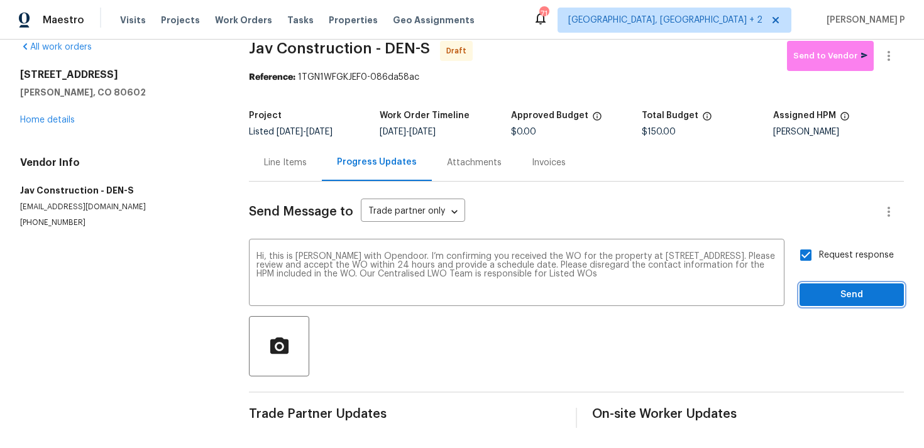
click at [828, 292] on span "Send" at bounding box center [852, 295] width 84 height 16
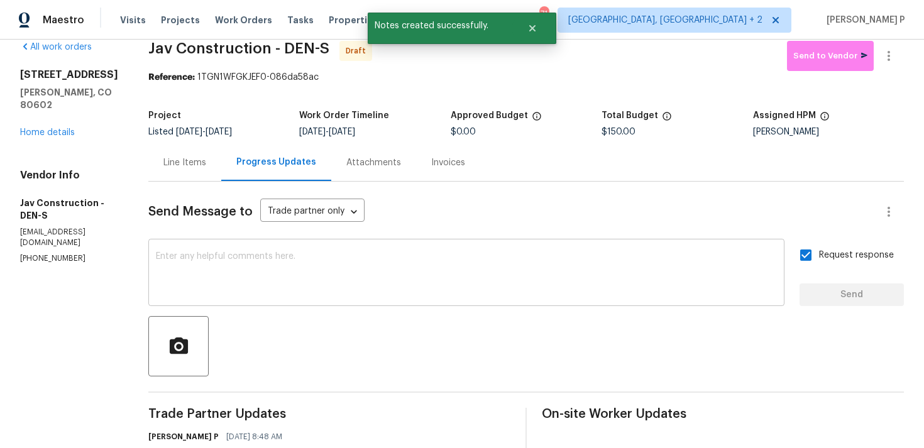
click at [496, 305] on div "x ​" at bounding box center [466, 274] width 636 height 64
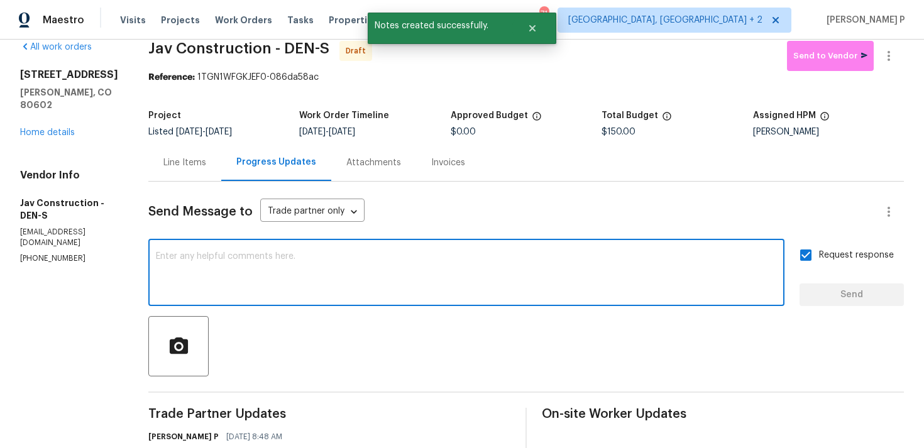
scroll to position [106, 0]
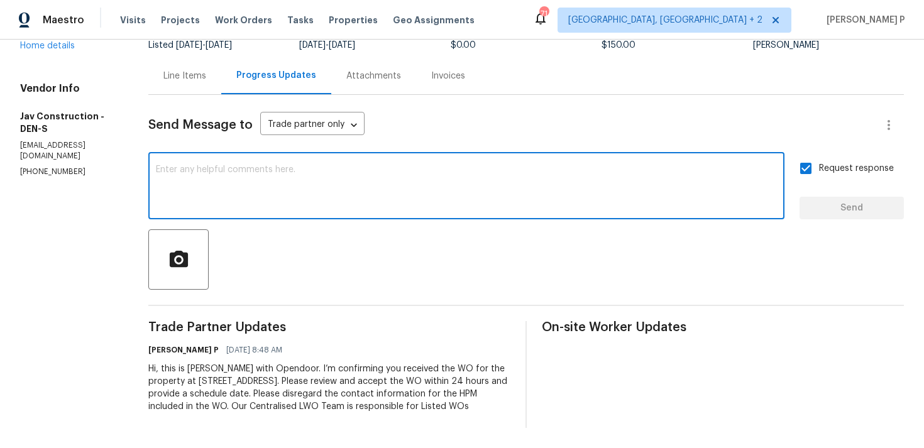
paste textarea "Attention All Work Orders must include before-photos (both close-up and wide-an…"
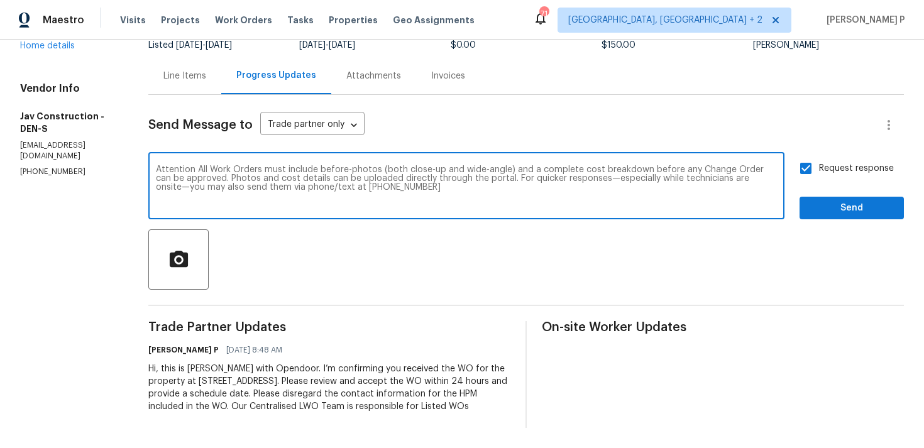
type textarea "Attention All Work Orders must include before-photos (both close-up and wide-an…"
click at [850, 198] on button "Send" at bounding box center [852, 208] width 104 height 23
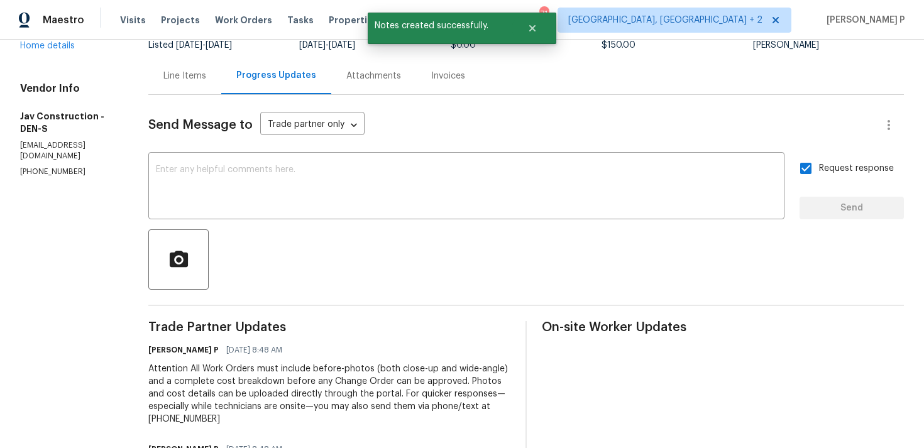
click at [397, 266] on div at bounding box center [526, 259] width 756 height 60
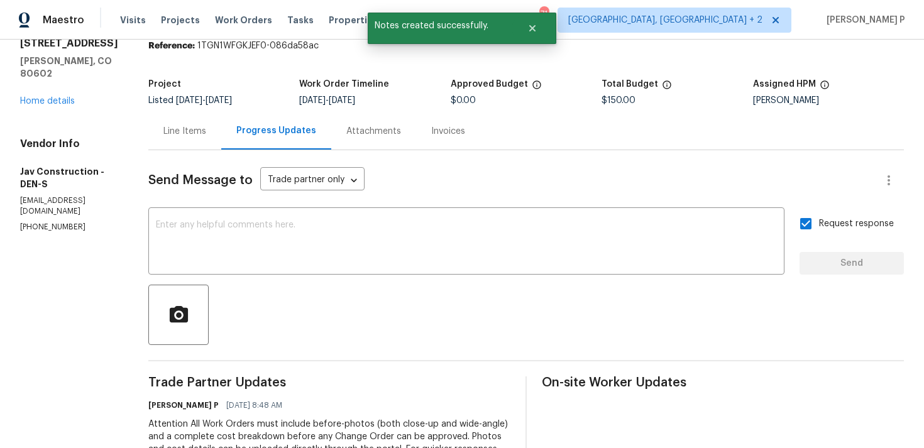
scroll to position [0, 0]
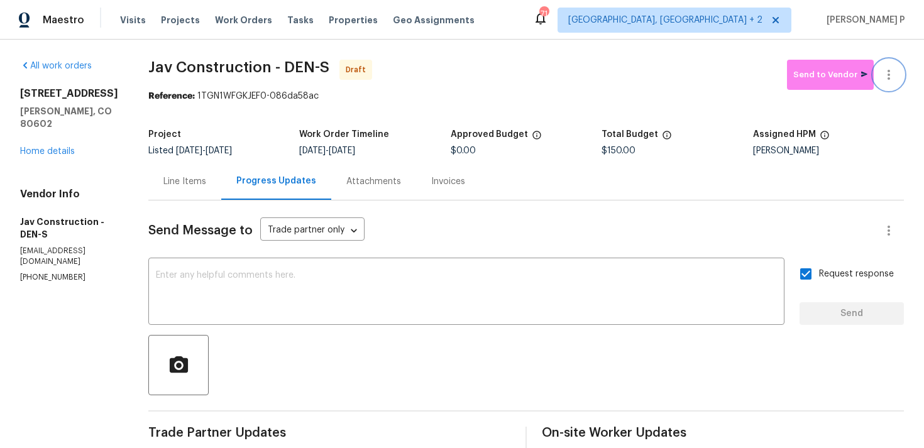
click at [891, 77] on icon "button" at bounding box center [888, 74] width 15 height 15
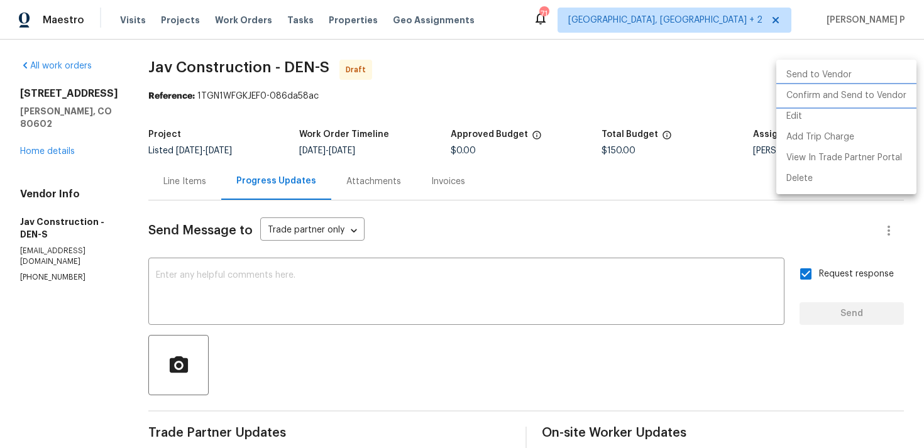
click at [840, 94] on li "Confirm and Send to Vendor" at bounding box center [846, 95] width 140 height 21
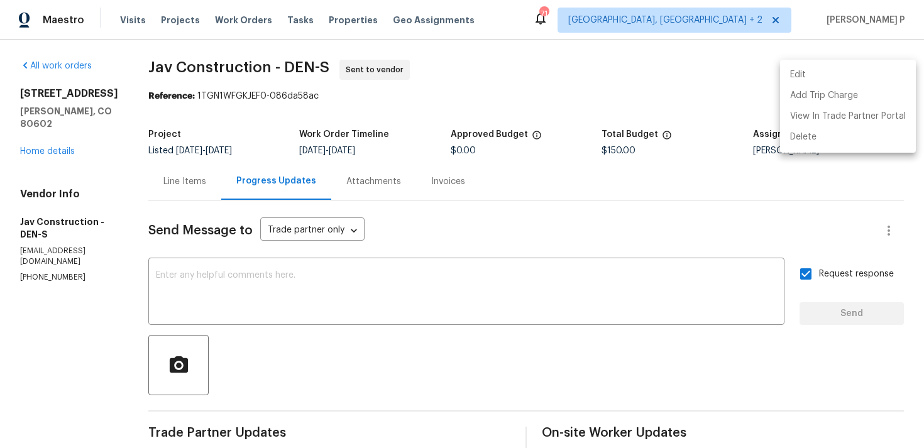
click at [499, 367] on div at bounding box center [462, 224] width 924 height 448
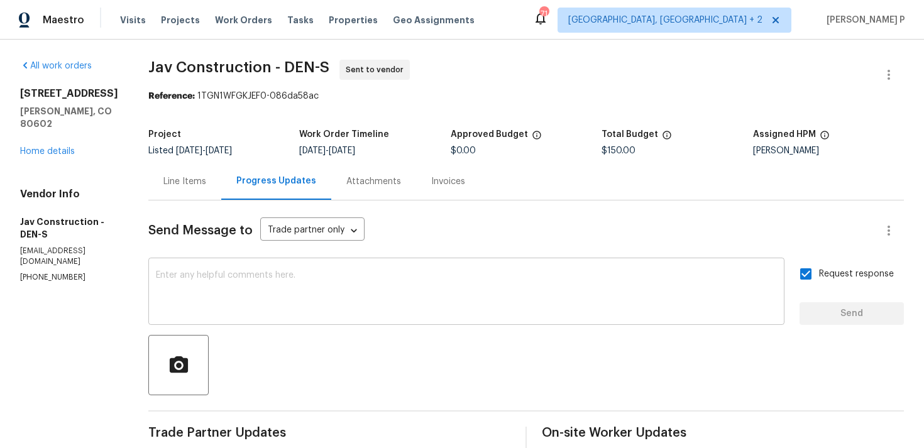
click at [378, 304] on textarea at bounding box center [466, 293] width 621 height 44
drag, startPoint x: 140, startPoint y: 68, endPoint x: 333, endPoint y: 68, distance: 193.0
click at [333, 68] on div "All work orders 12713 Leyden St Unit E Thornton, CO 80602 Home details Vendor I…" at bounding box center [462, 346] width 924 height 613
copy span "Jav Construction - DEN-S"
click at [280, 111] on section "Jav Construction - DEN-S Sent to vendor Reference: 1TGN1WFGKJEF0-086da58ac Proj…" at bounding box center [526, 346] width 756 height 573
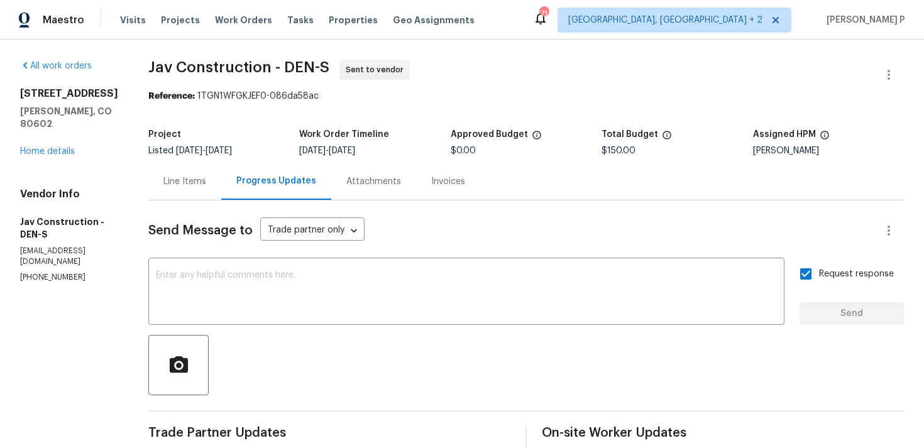
drag, startPoint x: 192, startPoint y: 94, endPoint x: 370, endPoint y: 94, distance: 178.5
click at [370, 94] on div "Reference: 1TGN1WFGKJEF0-086da58ac" at bounding box center [526, 96] width 756 height 13
click at [226, 99] on div "Reference: 1TGN1WFGKJEF0-086da58ac" at bounding box center [526, 96] width 756 height 13
drag, startPoint x: 192, startPoint y: 96, endPoint x: 341, endPoint y: 96, distance: 149.0
click at [341, 96] on div "Reference: 1TGN1WFGKJEF0-086da58ac" at bounding box center [526, 96] width 756 height 13
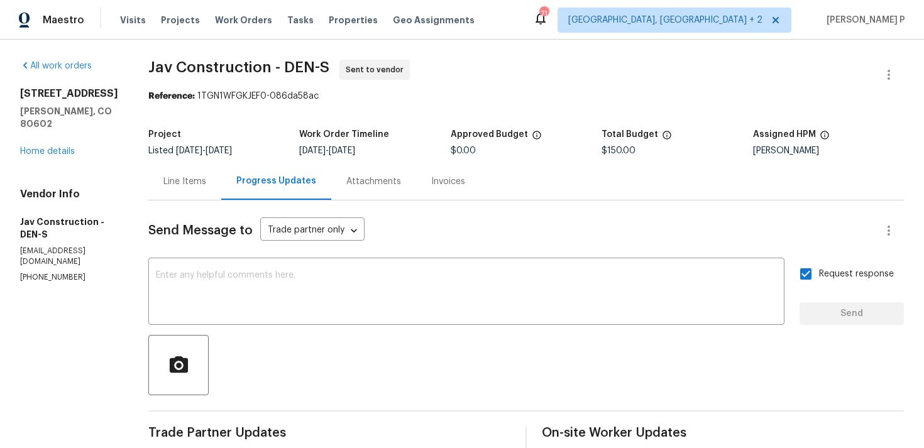
click at [305, 96] on div "Reference: 1TGN1WFGKJEF0-086da58ac" at bounding box center [526, 96] width 756 height 13
drag, startPoint x: 309, startPoint y: 96, endPoint x: 208, endPoint y: 96, distance: 100.6
click at [208, 96] on div "Reference: 1TGN1WFGKJEF0-086da58ac" at bounding box center [526, 96] width 756 height 13
click at [195, 96] on div "Reference: 1TGN1WFGKJEF0-086da58ac" at bounding box center [526, 96] width 756 height 13
drag, startPoint x: 193, startPoint y: 95, endPoint x: 322, endPoint y: 96, distance: 129.5
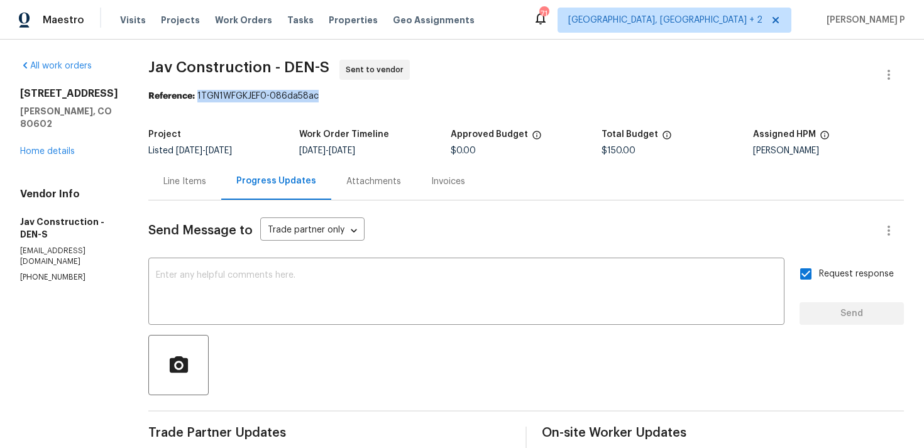
click at [322, 96] on div "Reference: 1TGN1WFGKJEF0-086da58ac" at bounding box center [526, 96] width 756 height 13
copy div "1TGN1WFGKJEF0-086da58ac"
click at [186, 182] on div "Line Items" at bounding box center [184, 181] width 43 height 13
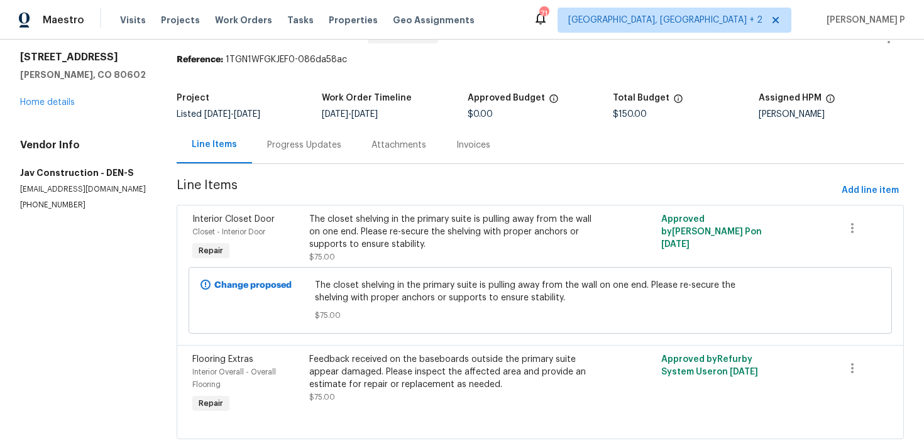
scroll to position [63, 0]
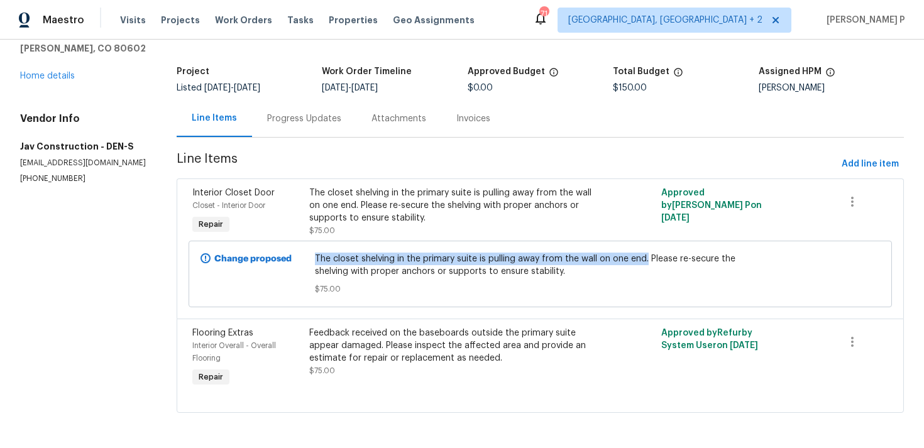
copy span "The closet shelving in the primary suite is pulling away from the wall on one e…"
drag, startPoint x: 312, startPoint y: 257, endPoint x: 647, endPoint y: 257, distance: 334.4
click at [647, 257] on div "The closet shelving in the primary suite is pulling away from the wall on one e…" at bounding box center [540, 274] width 458 height 50
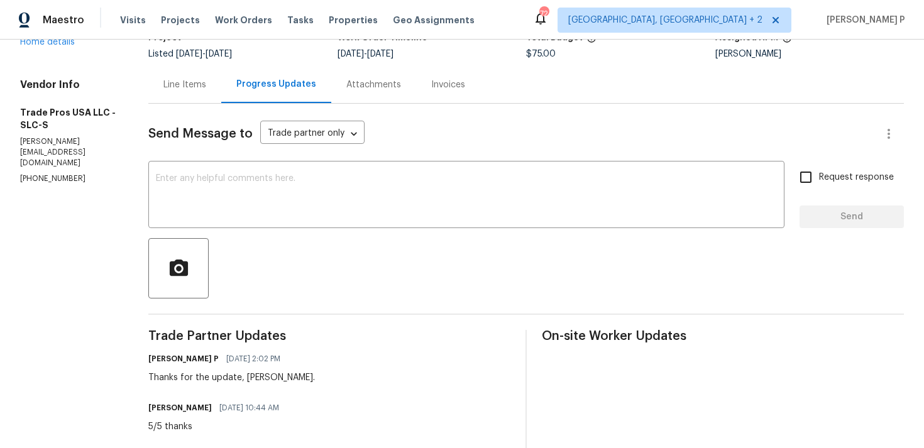
scroll to position [13, 0]
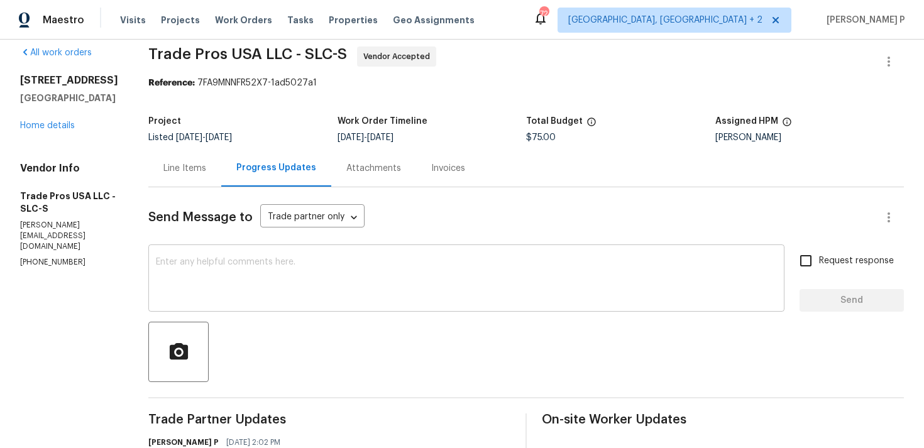
click at [349, 277] on textarea at bounding box center [466, 280] width 621 height 44
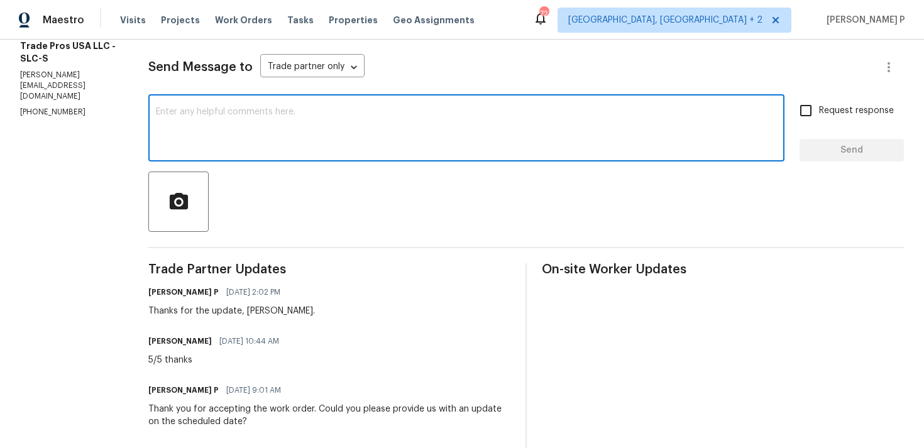
scroll to position [109, 0]
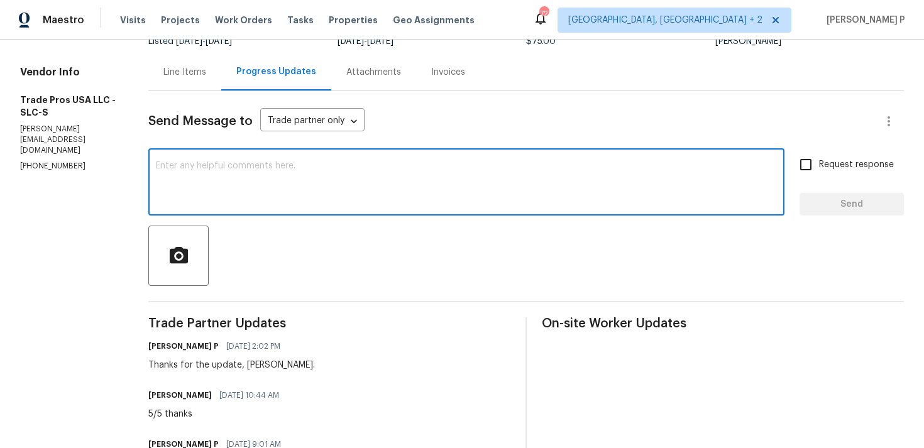
click at [321, 151] on div "x ​" at bounding box center [466, 183] width 636 height 64
click at [317, 168] on textarea at bounding box center [466, 184] width 621 height 44
paste textarea "Could you please confirm if the work order is still scheduled as planned for [D…"
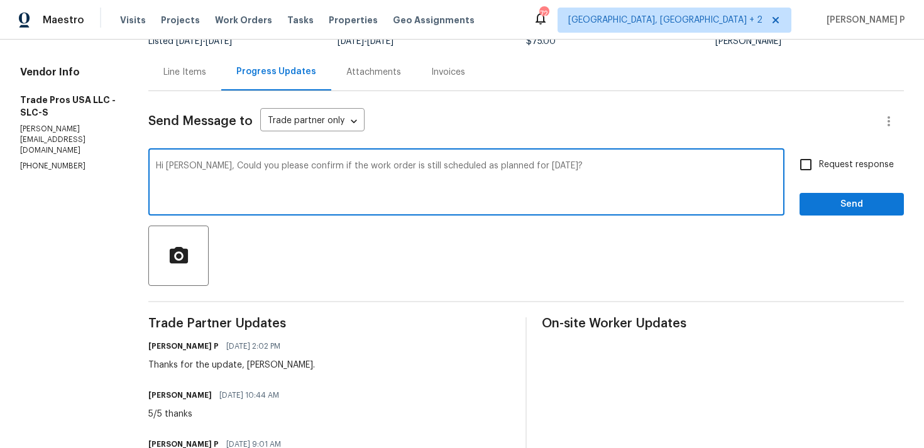
type textarea "Hi [PERSON_NAME], Could you please confirm if the work order is still scheduled…"
click at [859, 167] on span "Request response" at bounding box center [856, 164] width 75 height 13
click at [819, 167] on input "Request response" at bounding box center [806, 164] width 26 height 26
checkbox input "true"
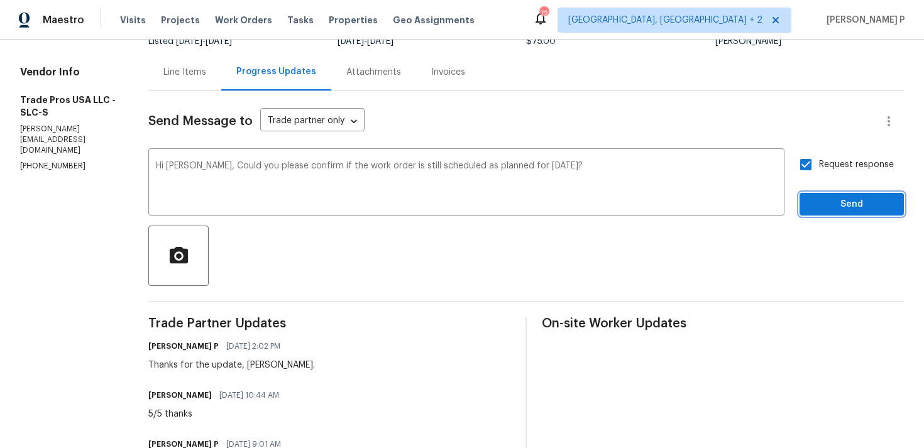
click at [865, 202] on span "Send" at bounding box center [852, 205] width 84 height 16
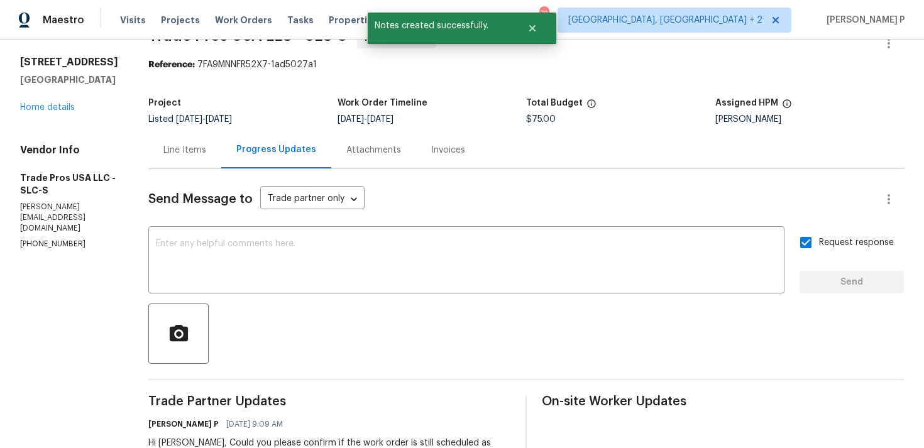
scroll to position [0, 0]
